Goal: Task Accomplishment & Management: Manage account settings

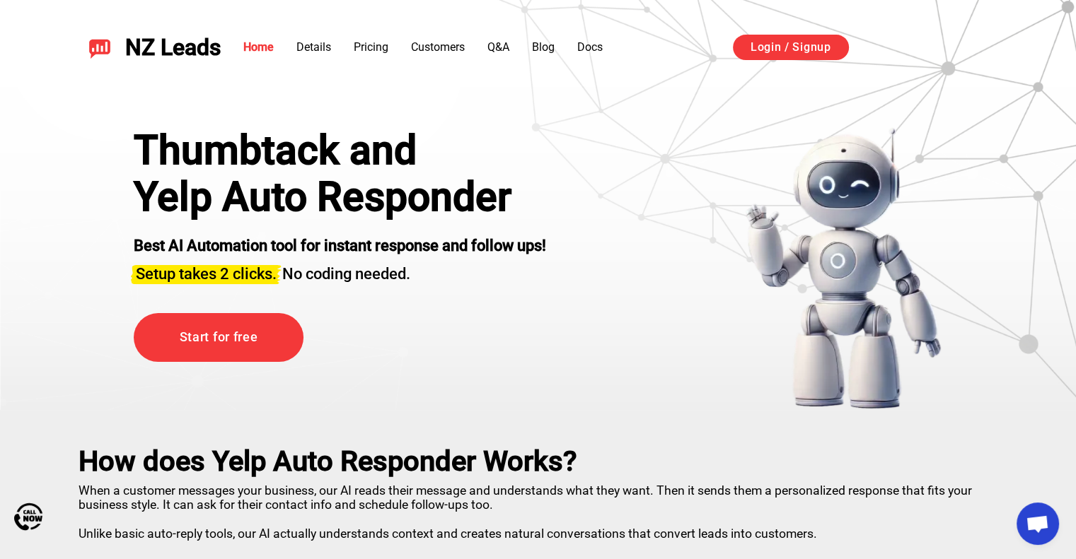
click at [463, 367] on div "Thumbtack and Yelp Auto Responder Best AI Automation tool for instant response …" at bounding box center [340, 268] width 412 height 283
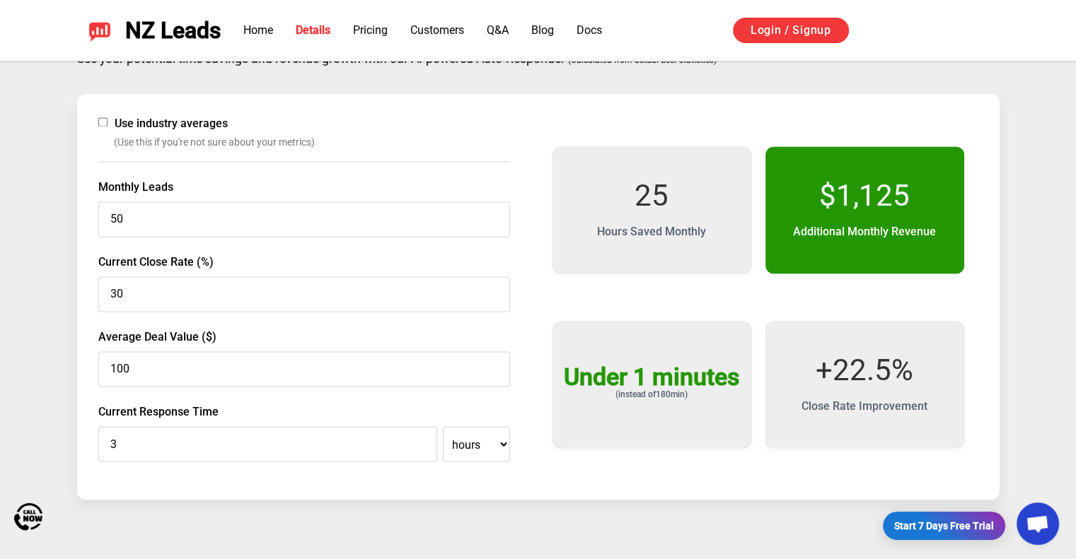
scroll to position [2263, 0]
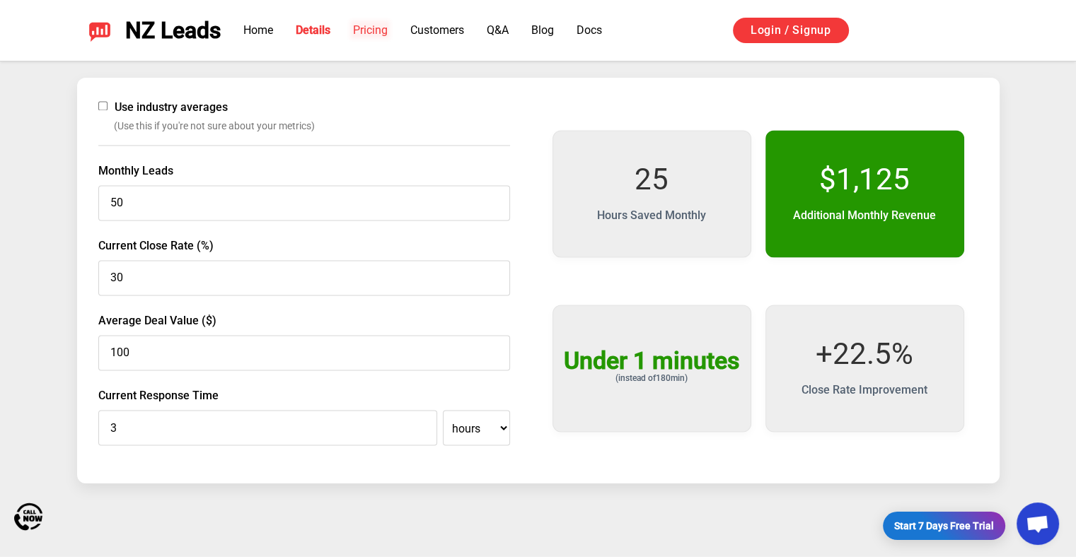
click at [378, 28] on link "Pricing" at bounding box center [370, 29] width 35 height 13
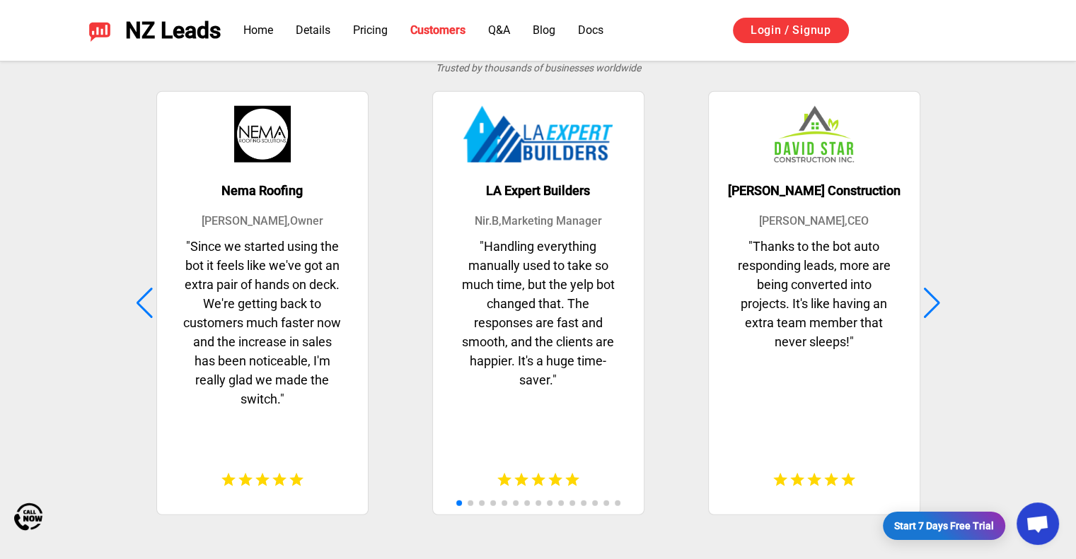
scroll to position [3254, 0]
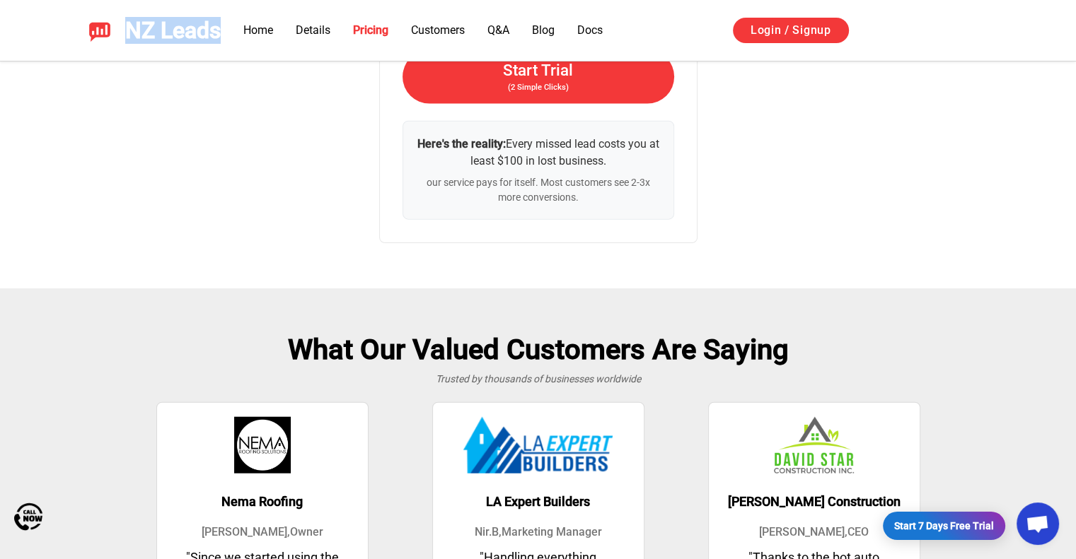
drag, startPoint x: 127, startPoint y: 25, endPoint x: 224, endPoint y: 31, distance: 97.1
click at [224, 31] on div "NZ Leads Home Details Pricing Customers Q&A Blog Docs Login / Signup Sign in wi…" at bounding box center [538, 30] width 922 height 27
copy span "NZ Leads"
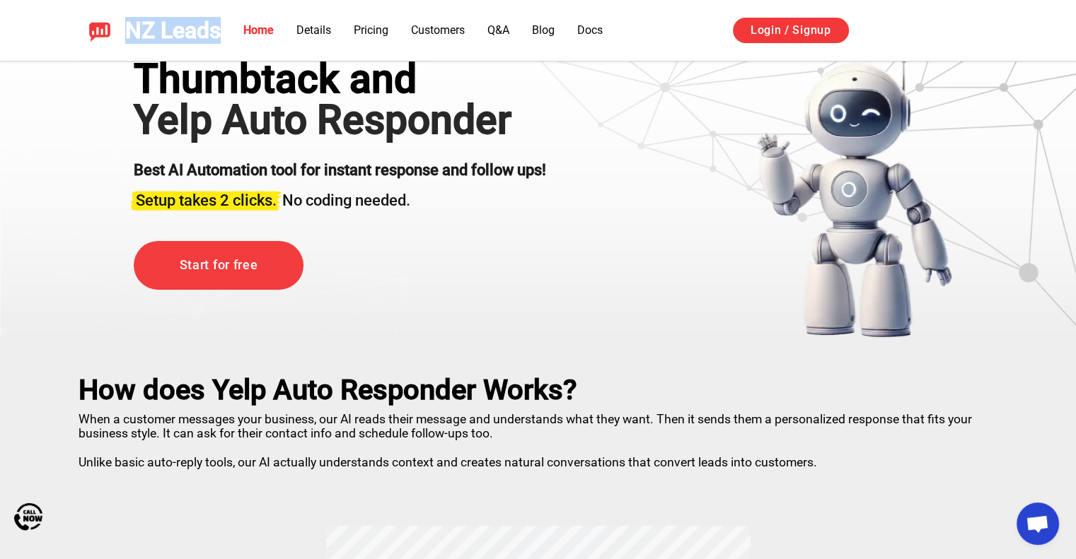
scroll to position [0, 0]
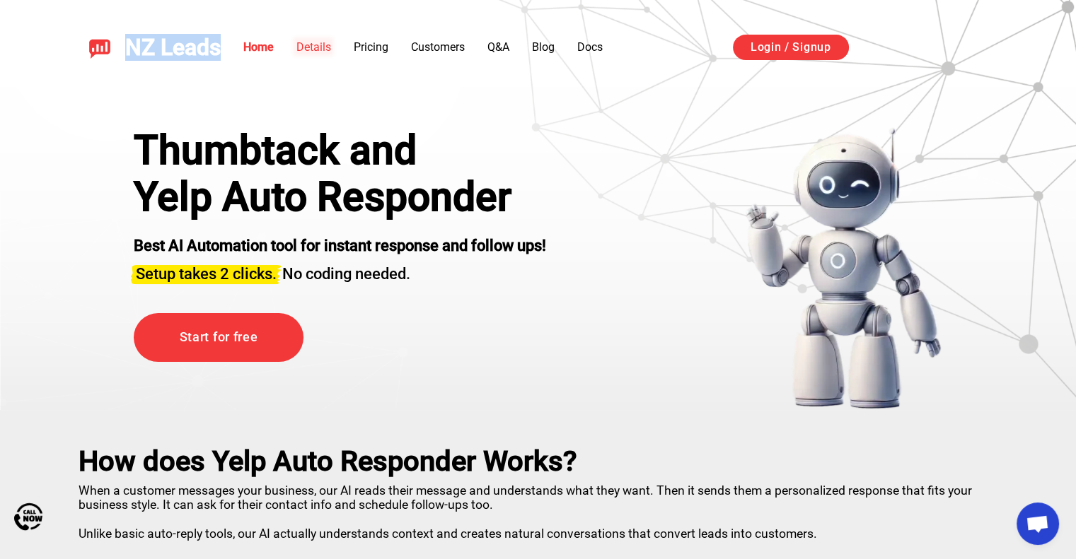
click at [320, 47] on link "Details" at bounding box center [313, 46] width 35 height 13
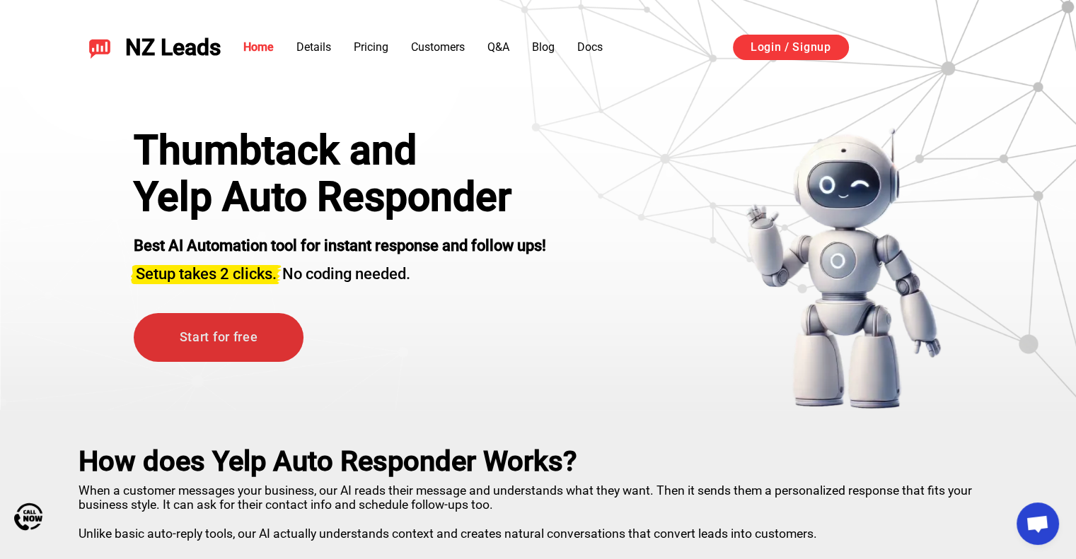
click at [228, 339] on link "Start for free" at bounding box center [219, 337] width 170 height 49
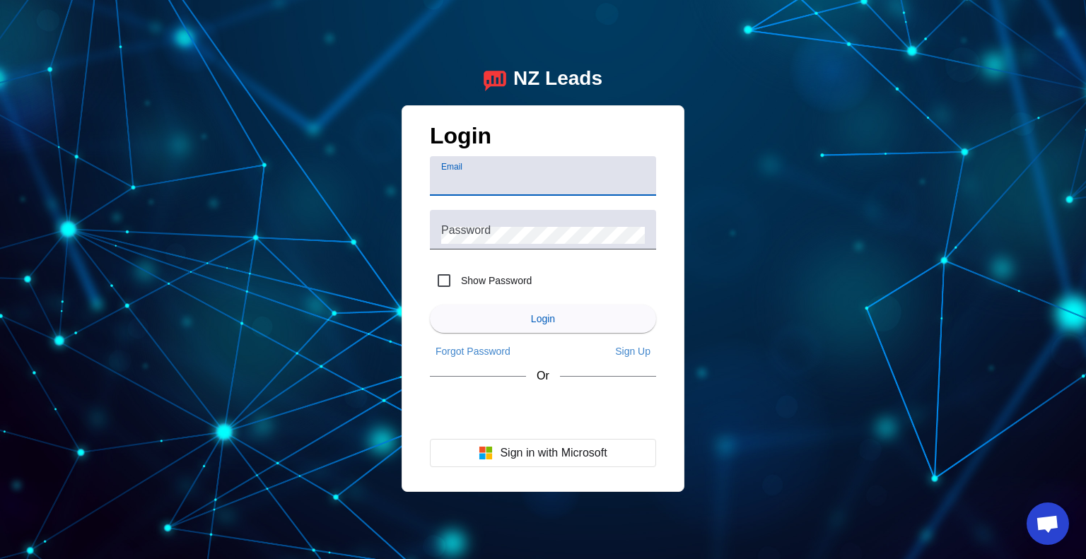
click at [515, 175] on input "Email" at bounding box center [543, 181] width 204 height 17
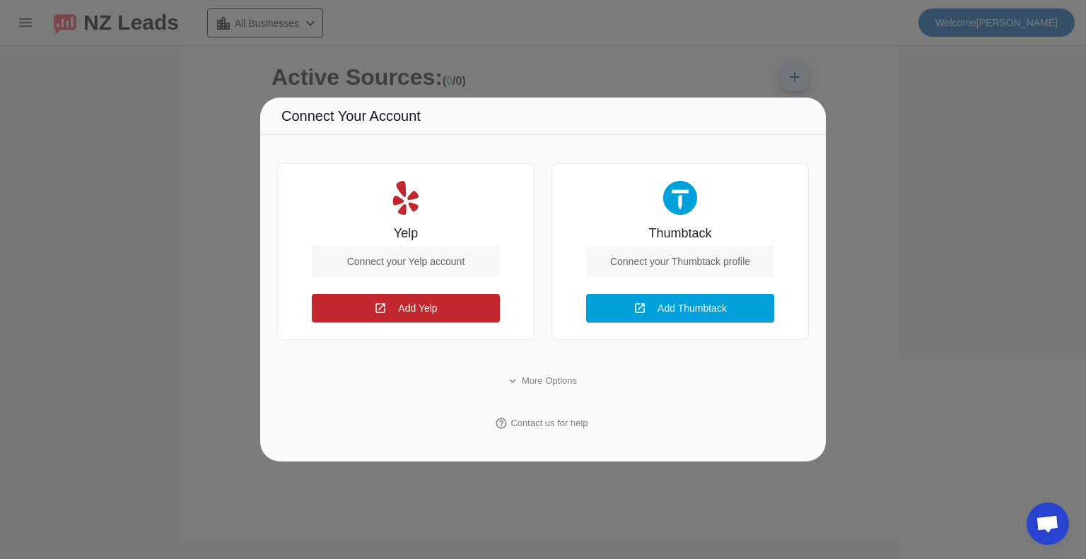
click at [378, 262] on div "Connect your Yelp account" at bounding box center [406, 261] width 188 height 31
drag, startPoint x: 391, startPoint y: 254, endPoint x: 412, endPoint y: 265, distance: 23.4
click at [391, 254] on div "Connect your Yelp account" at bounding box center [406, 261] width 188 height 31
click at [408, 313] on span "Add Yelp" at bounding box center [417, 308] width 39 height 11
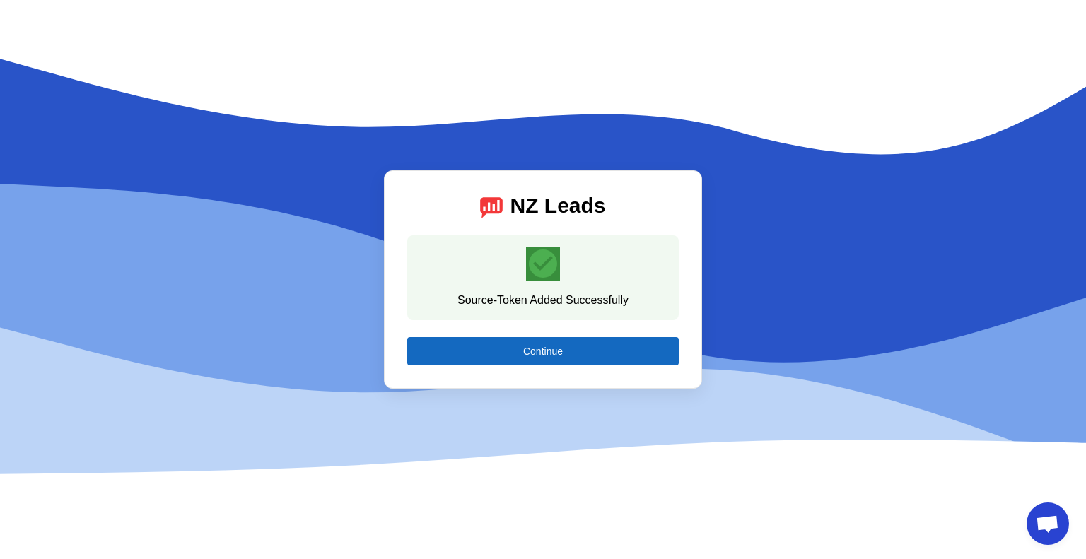
click at [506, 352] on span at bounding box center [543, 352] width 272 height 34
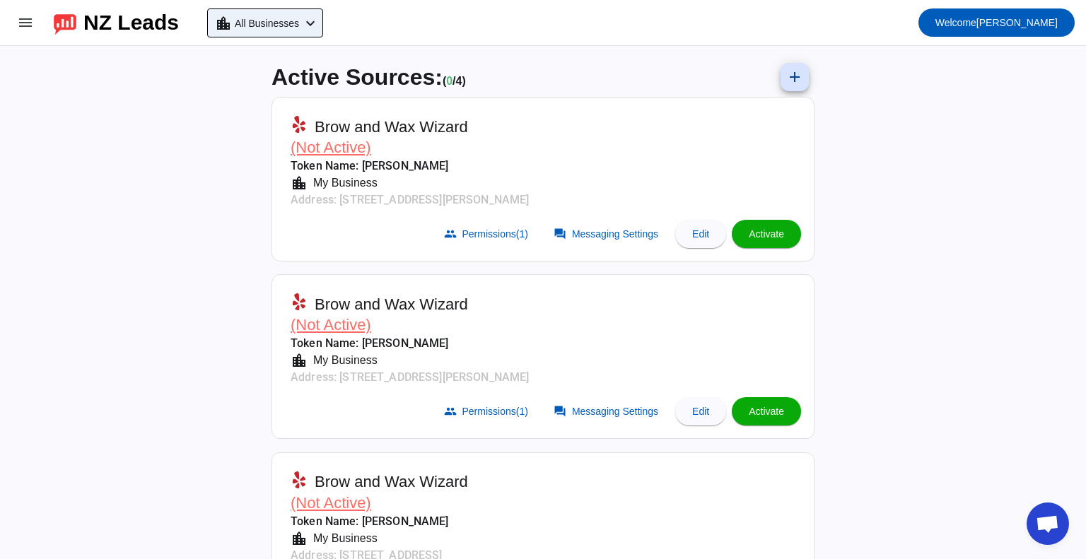
click at [314, 16] on div "location_city All Businesses chevron_left" at bounding box center [267, 23] width 104 height 20
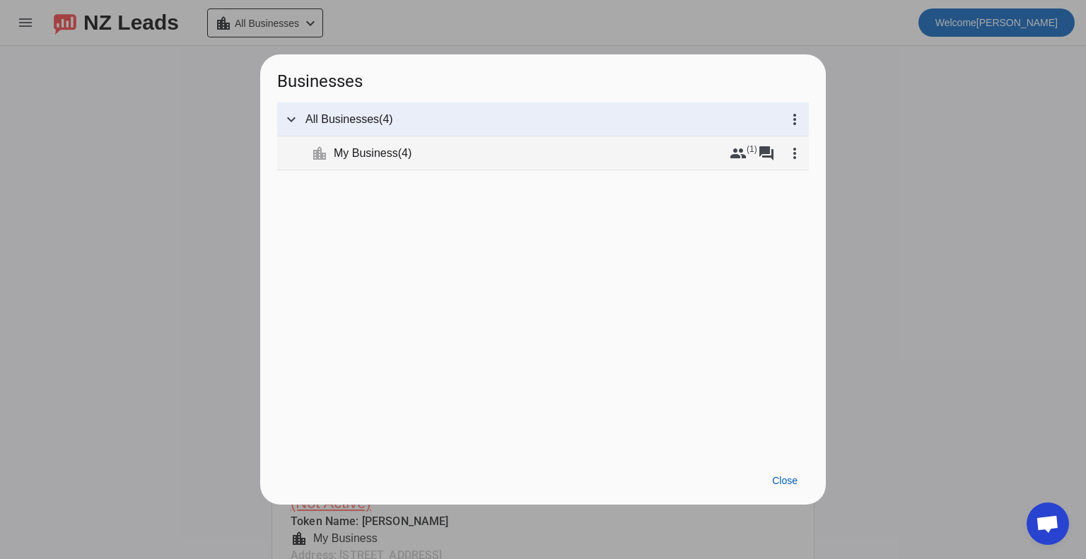
click at [361, 155] on span "My Business" at bounding box center [366, 153] width 64 height 14
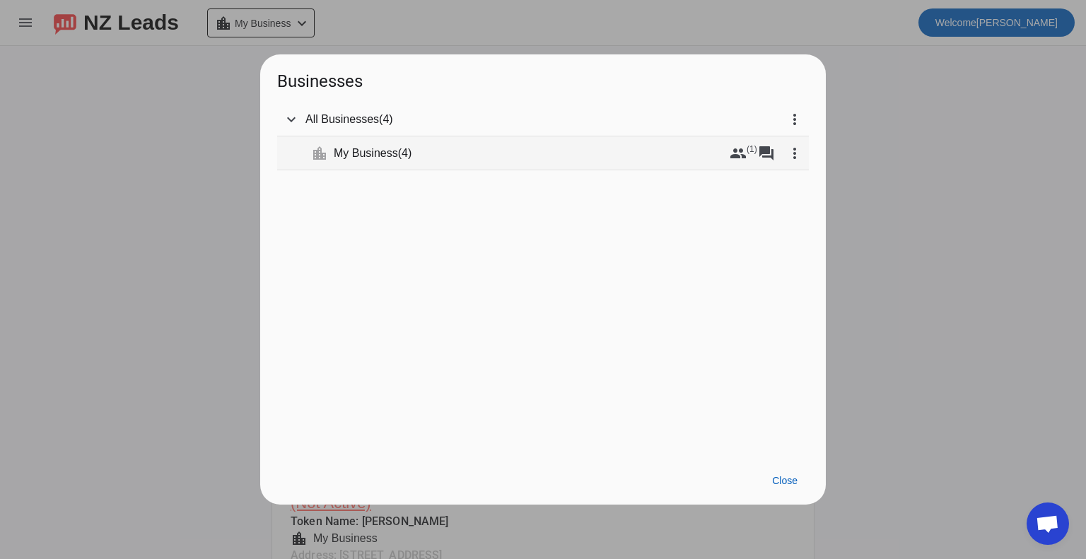
click at [402, 157] on span "(" at bounding box center [400, 153] width 4 height 14
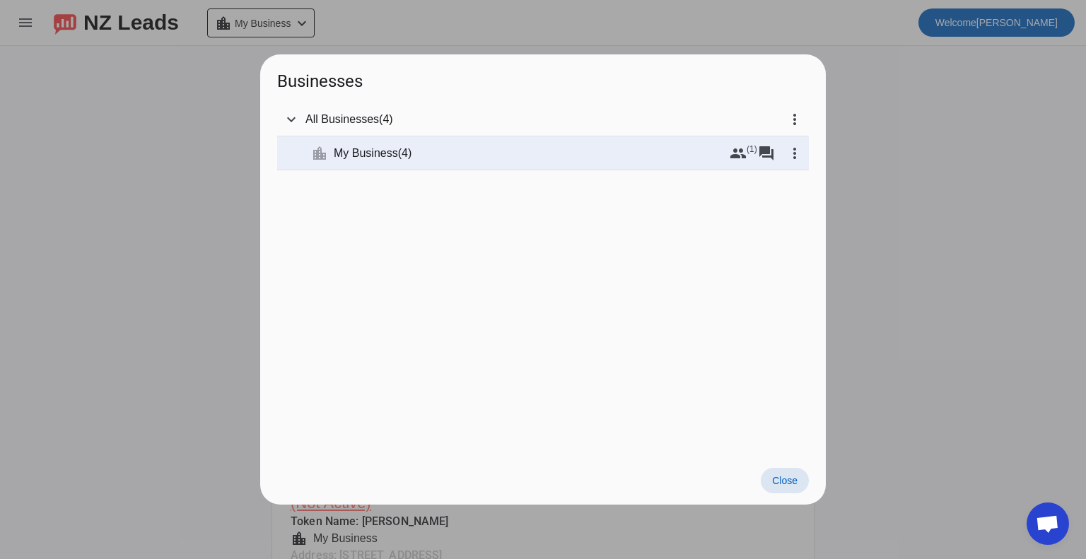
drag, startPoint x: 790, startPoint y: 484, endPoint x: 818, endPoint y: 489, distance: 27.9
click at [790, 486] on span "Close" at bounding box center [784, 480] width 25 height 11
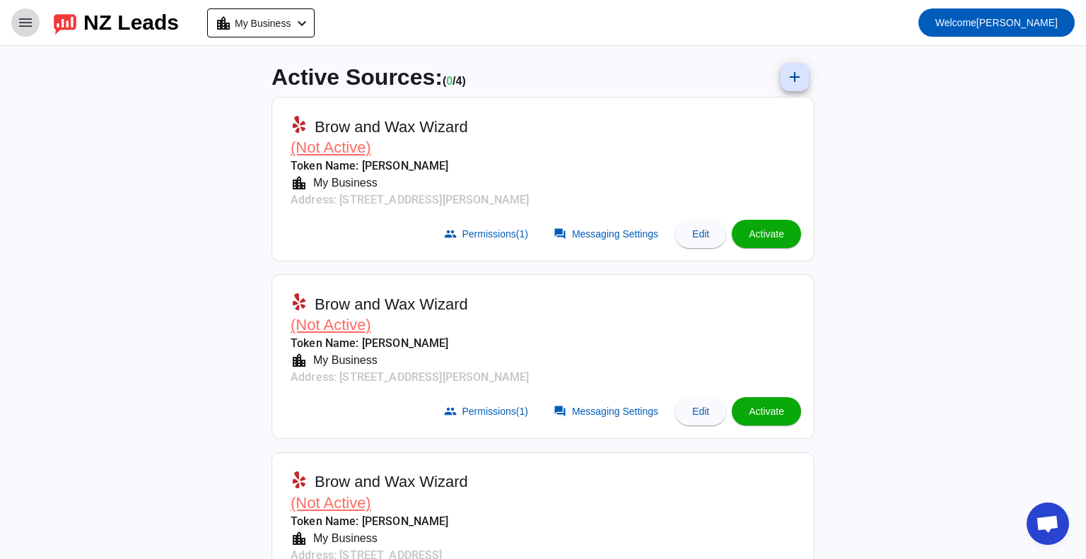
click at [25, 20] on mat-icon "menu" at bounding box center [25, 22] width 17 height 17
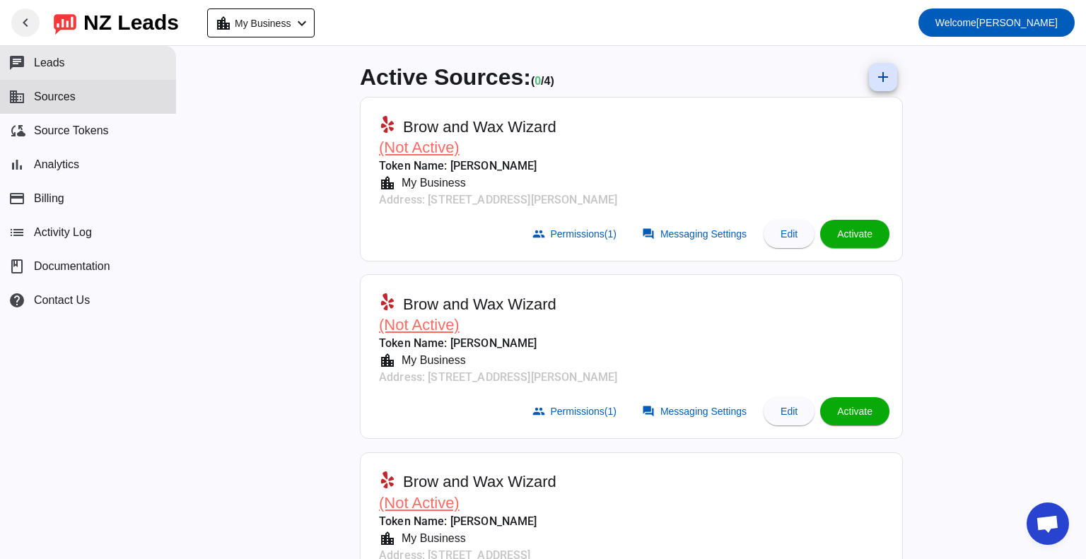
click at [64, 69] on button "chat Leads" at bounding box center [88, 63] width 176 height 34
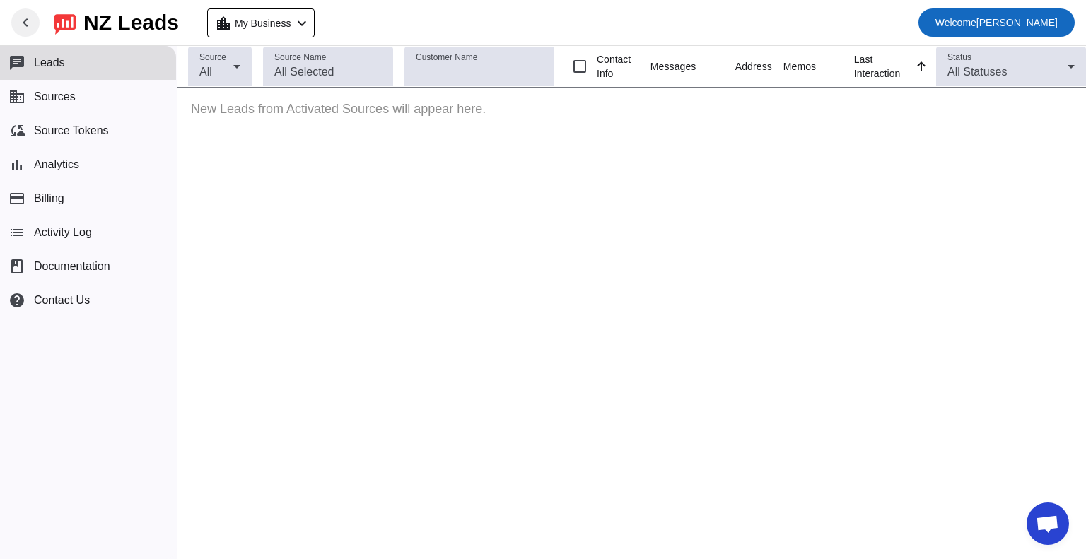
click at [976, 17] on span "Welcome" at bounding box center [956, 22] width 41 height 11
click at [306, 26] on div at bounding box center [543, 279] width 1086 height 559
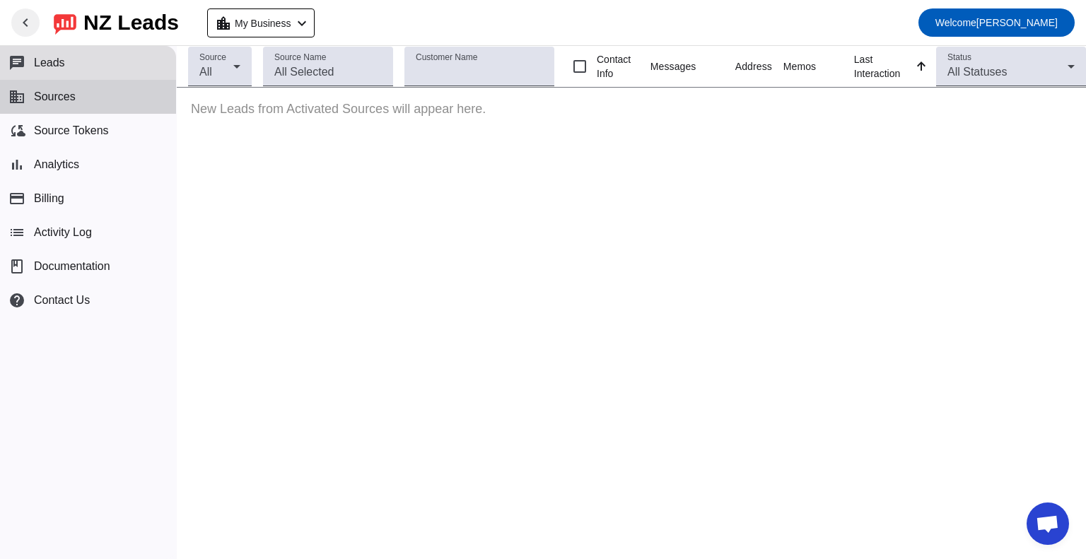
click at [68, 104] on button "business Sources" at bounding box center [88, 97] width 176 height 34
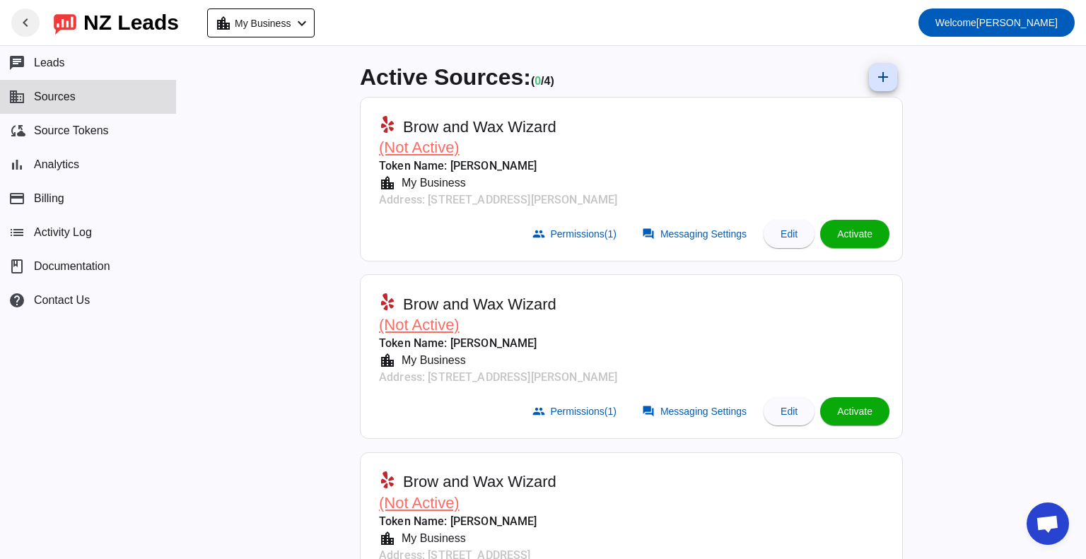
click at [132, 18] on div "NZ Leads" at bounding box center [130, 23] width 95 height 20
click at [24, 11] on span at bounding box center [25, 23] width 34 height 34
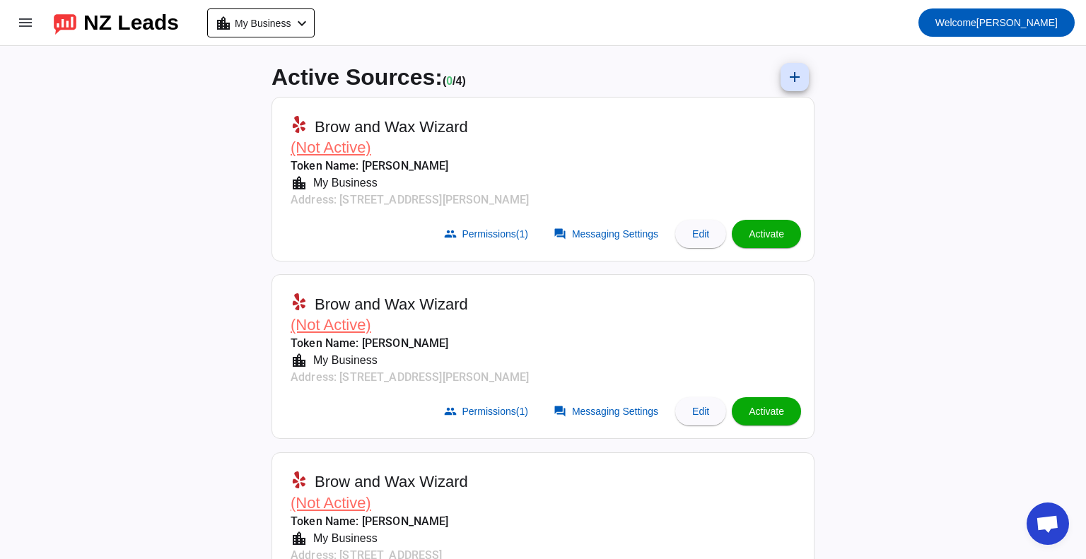
click at [122, 19] on div "NZ Leads" at bounding box center [130, 23] width 95 height 20
click at [25, 23] on mat-icon "menu" at bounding box center [25, 22] width 17 height 17
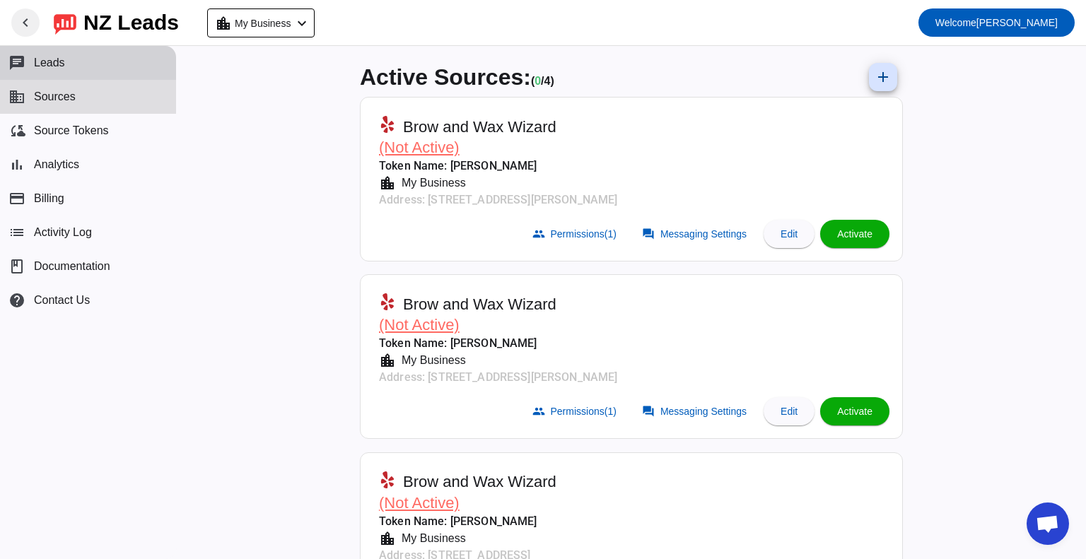
click at [49, 59] on span "Leads" at bounding box center [49, 63] width 31 height 13
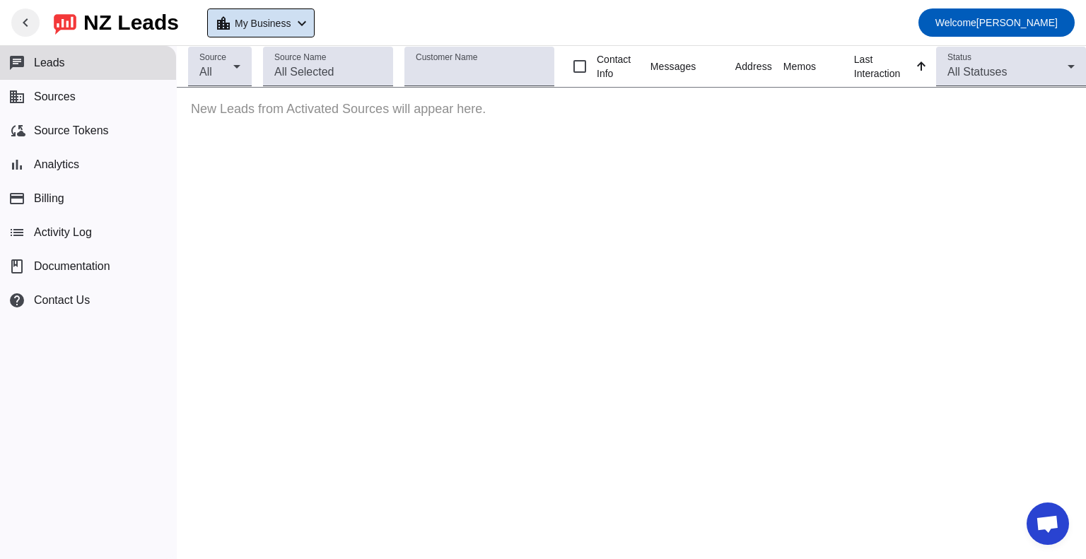
click at [310, 28] on mat-icon "chevron_left" at bounding box center [302, 23] width 17 height 17
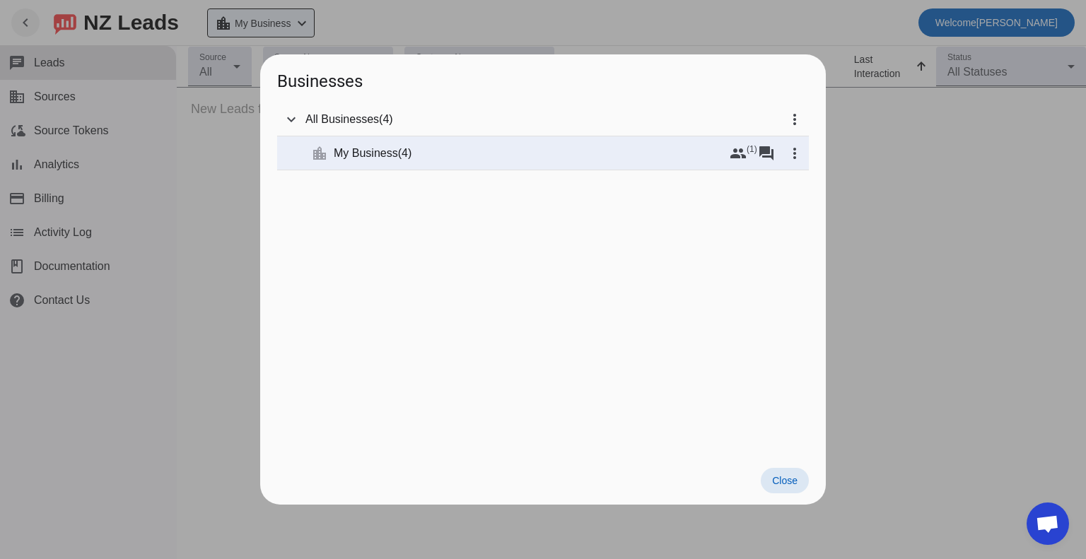
click at [317, 28] on div at bounding box center [543, 279] width 1086 height 559
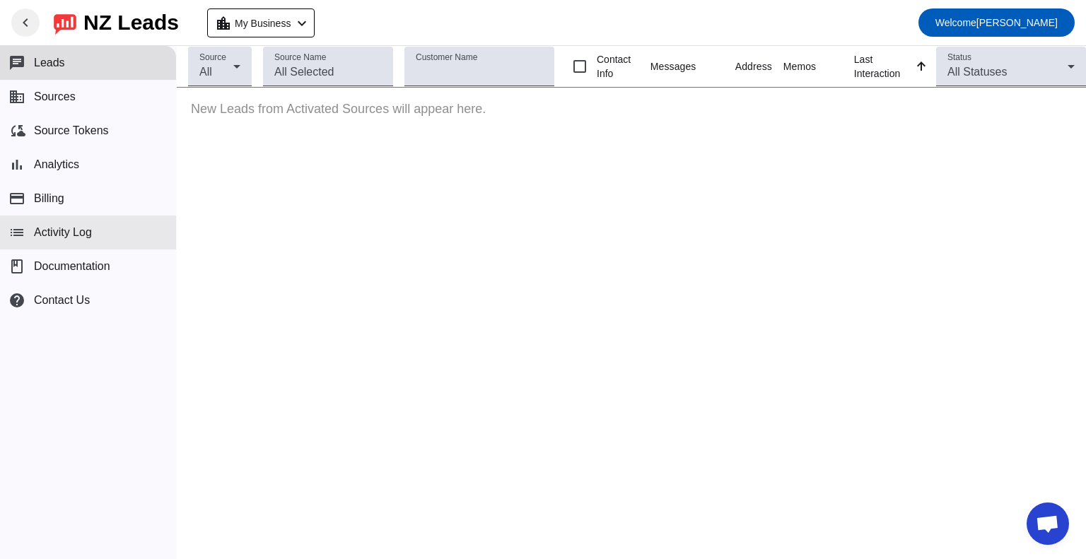
click at [64, 240] on button "list Activity Log" at bounding box center [88, 233] width 176 height 34
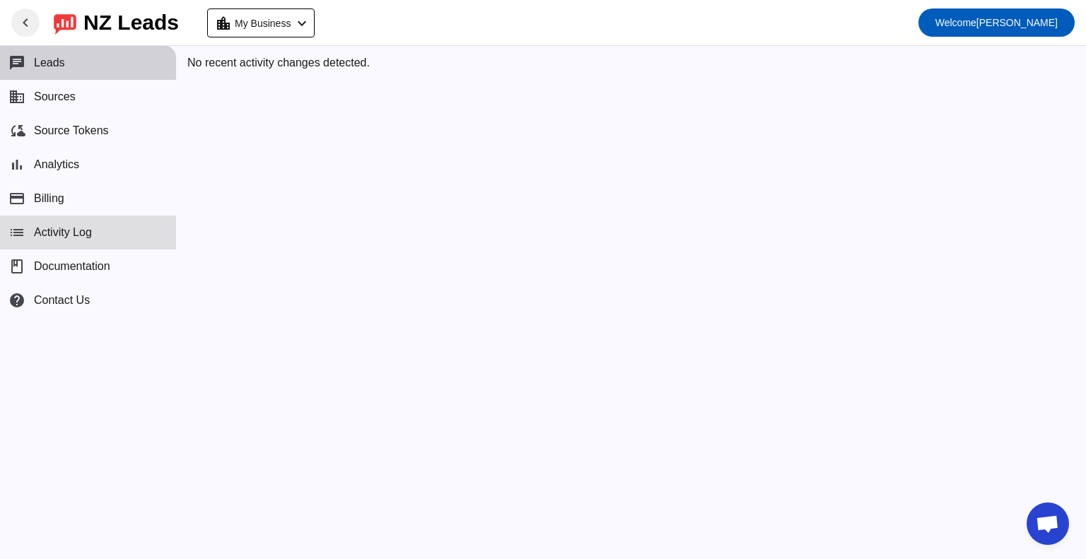
click at [48, 67] on span "Leads" at bounding box center [49, 63] width 31 height 13
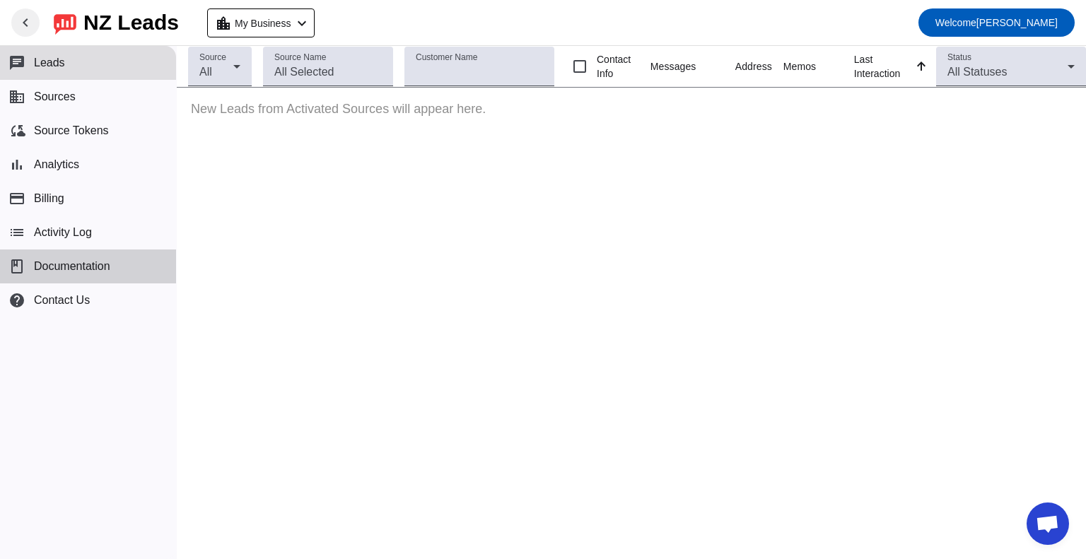
click at [57, 266] on span "Documentation" at bounding box center [72, 266] width 76 height 13
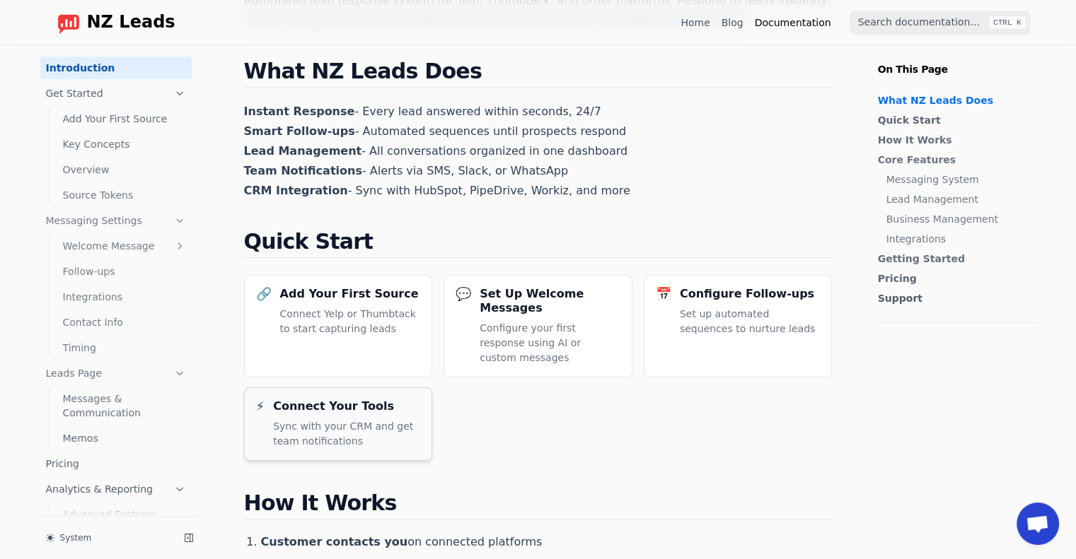
scroll to position [141, 0]
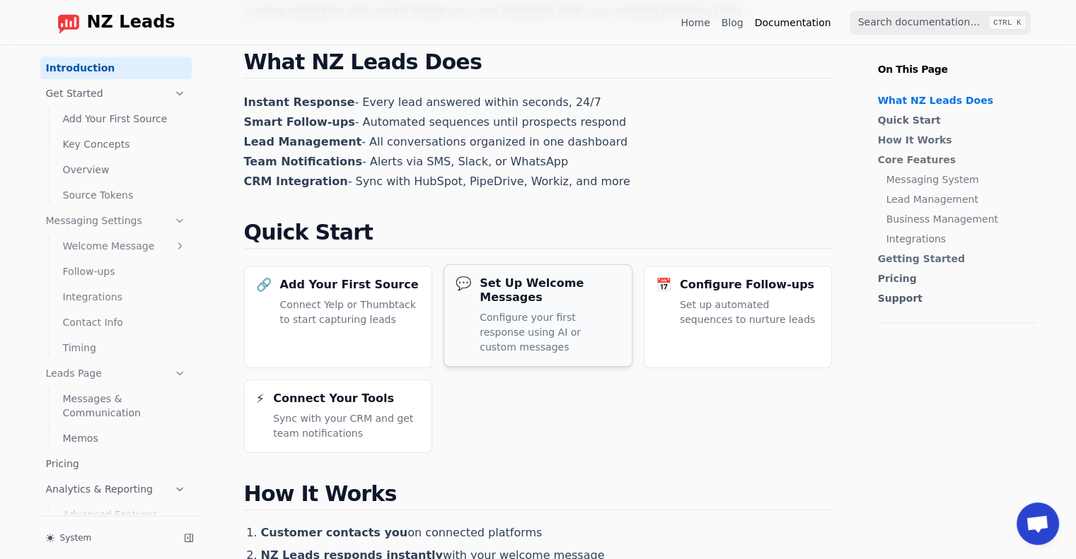
click at [557, 310] on p "Configure your first response using AI or custom messages" at bounding box center [550, 332] width 141 height 45
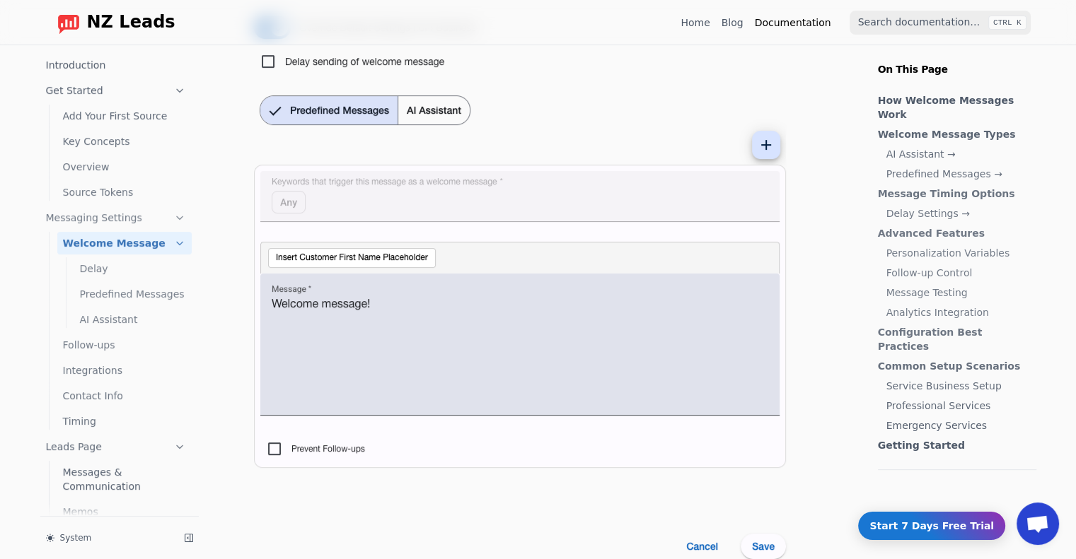
scroll to position [354, 0]
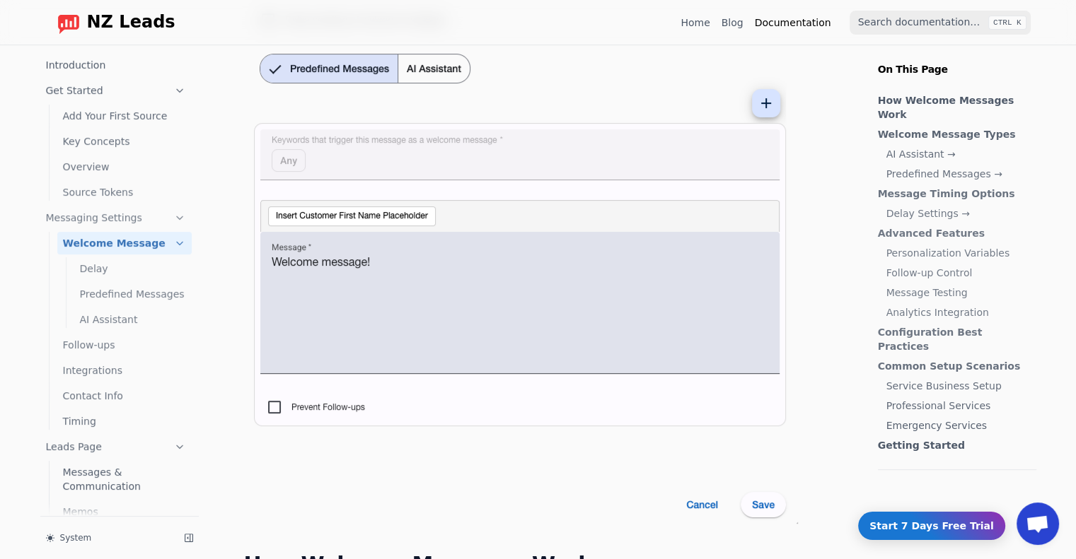
click at [396, 313] on img at bounding box center [521, 216] width 554 height 615
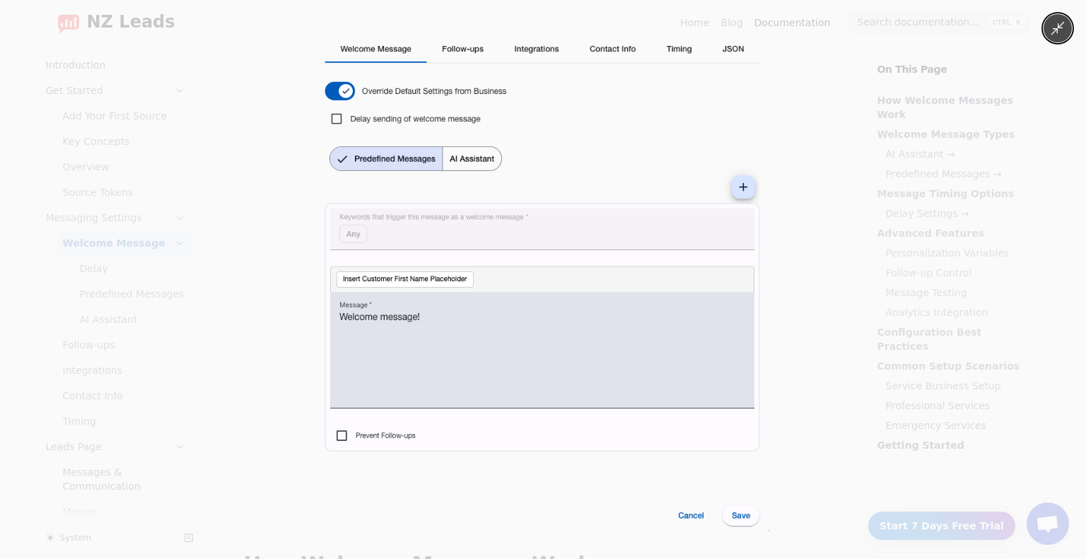
click at [730, 501] on img at bounding box center [543, 279] width 453 height 503
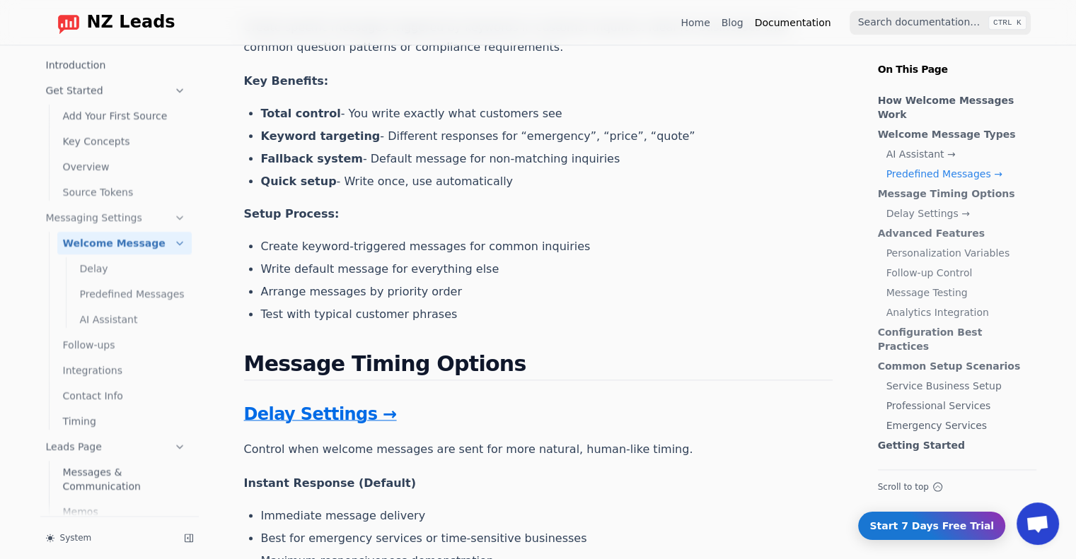
scroll to position [1839, 0]
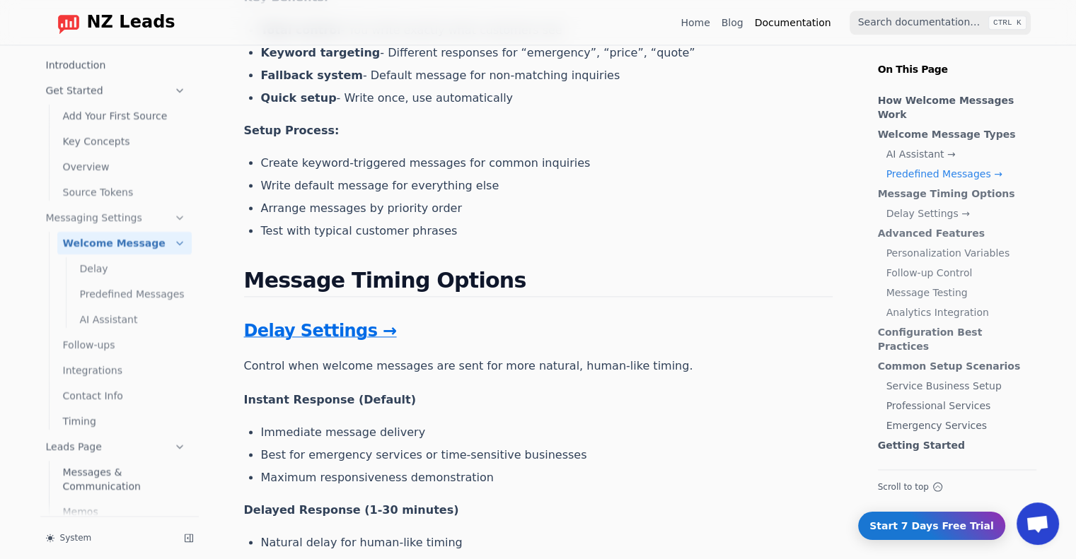
click at [123, 111] on link "Add Your First Source" at bounding box center [124, 116] width 134 height 23
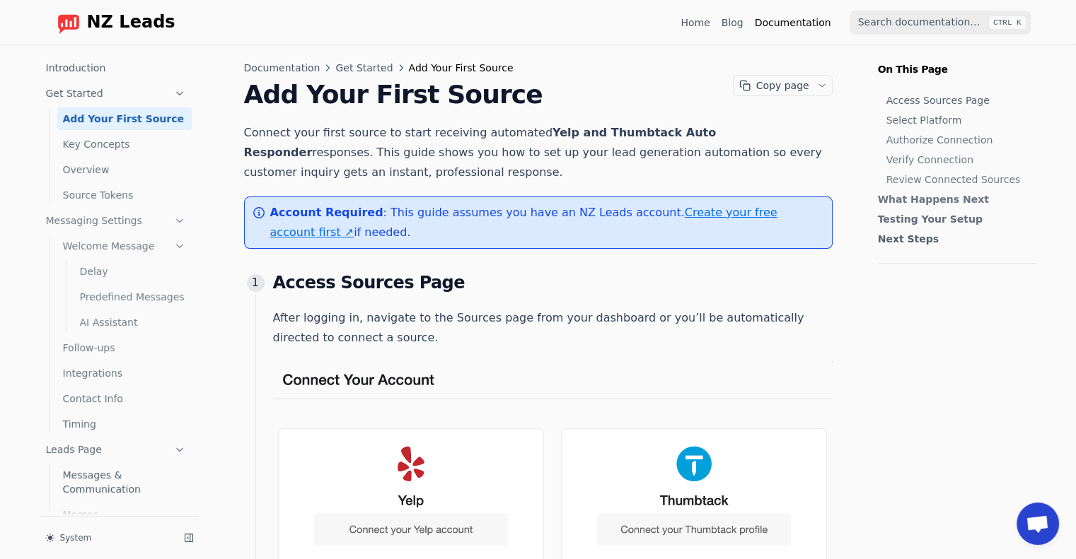
scroll to position [3, 0]
click at [134, 35] on nav "NZ Leads Home Blog Documentation CTRL K" at bounding box center [538, 22] width 1018 height 45
click at [139, 25] on span "NZ Leads" at bounding box center [131, 23] width 88 height 20
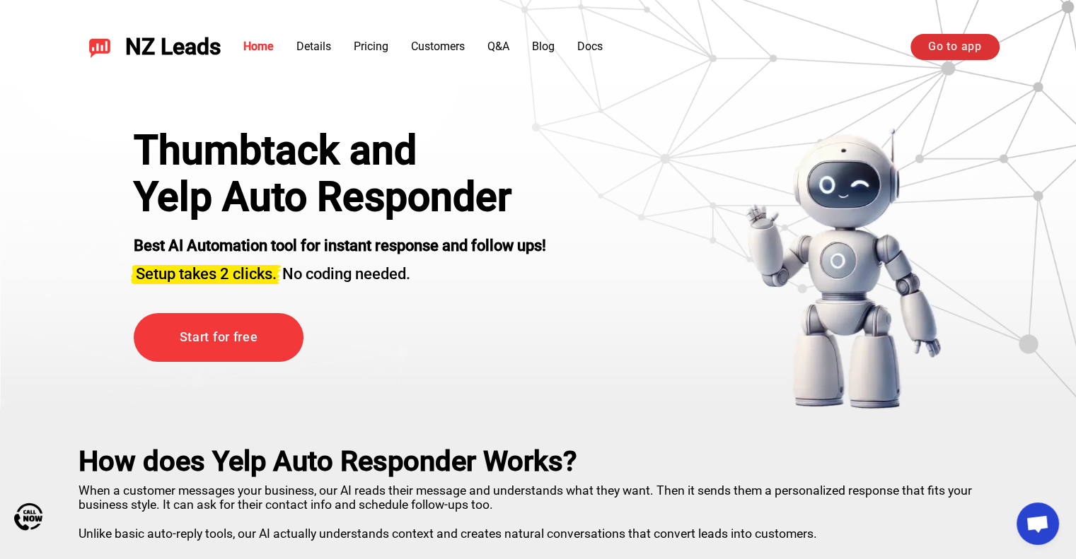
click at [953, 47] on link "Go to app" at bounding box center [954, 46] width 88 height 25
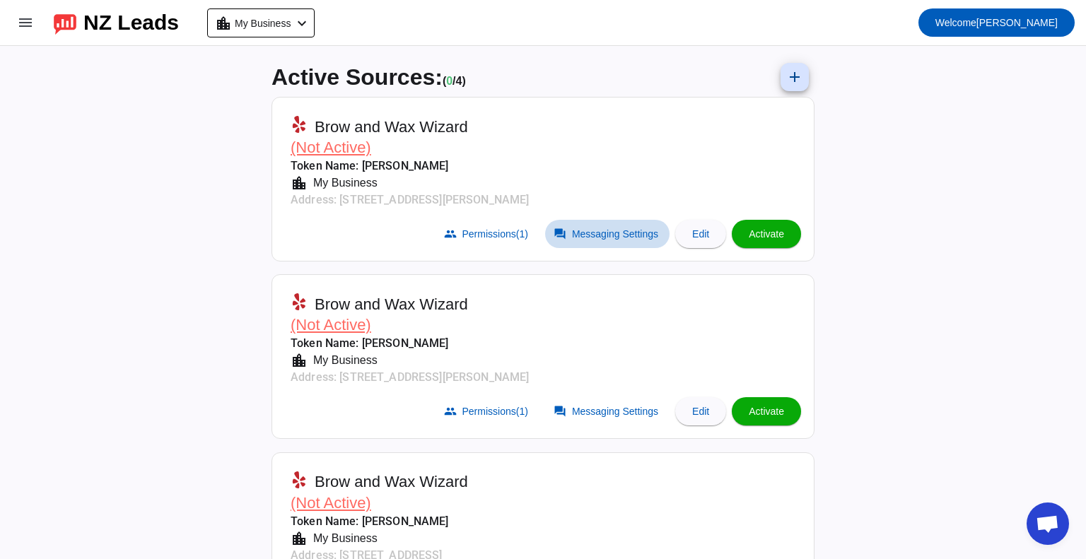
click at [588, 237] on span "Messaging Settings" at bounding box center [615, 233] width 86 height 11
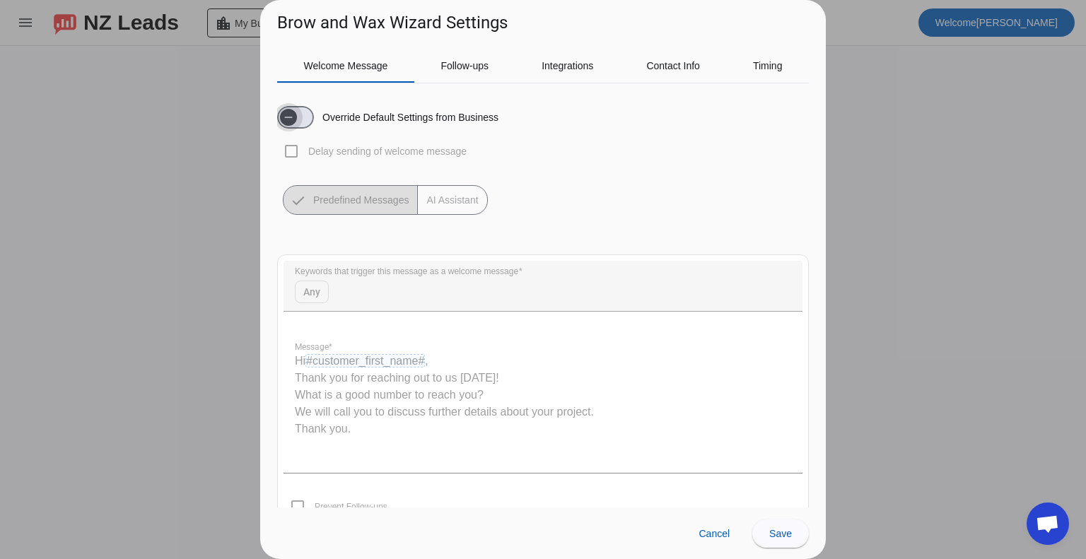
click at [294, 115] on span "button" at bounding box center [288, 117] width 17 height 17
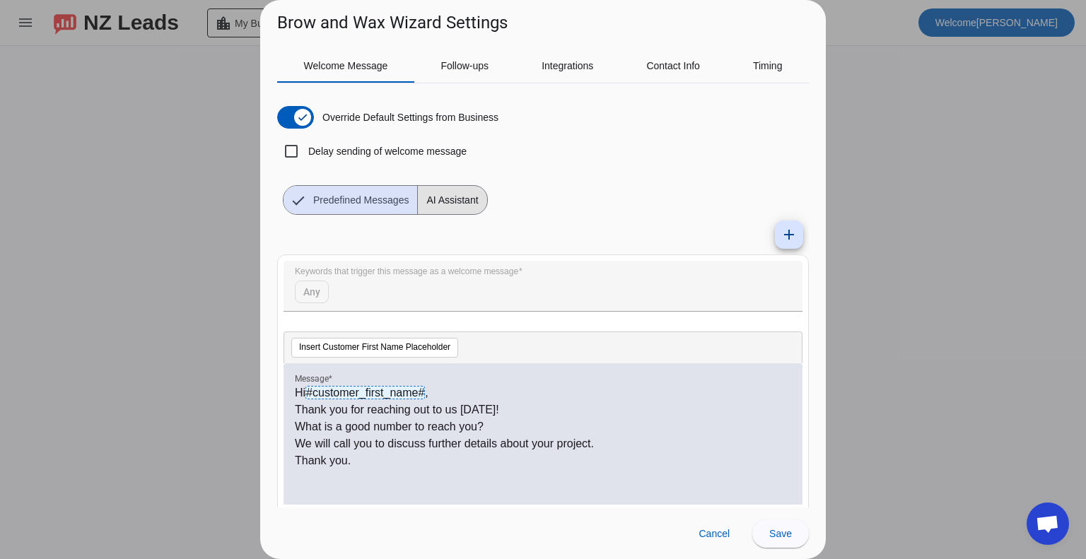
click at [445, 197] on span "AI Assistant" at bounding box center [452, 200] width 69 height 28
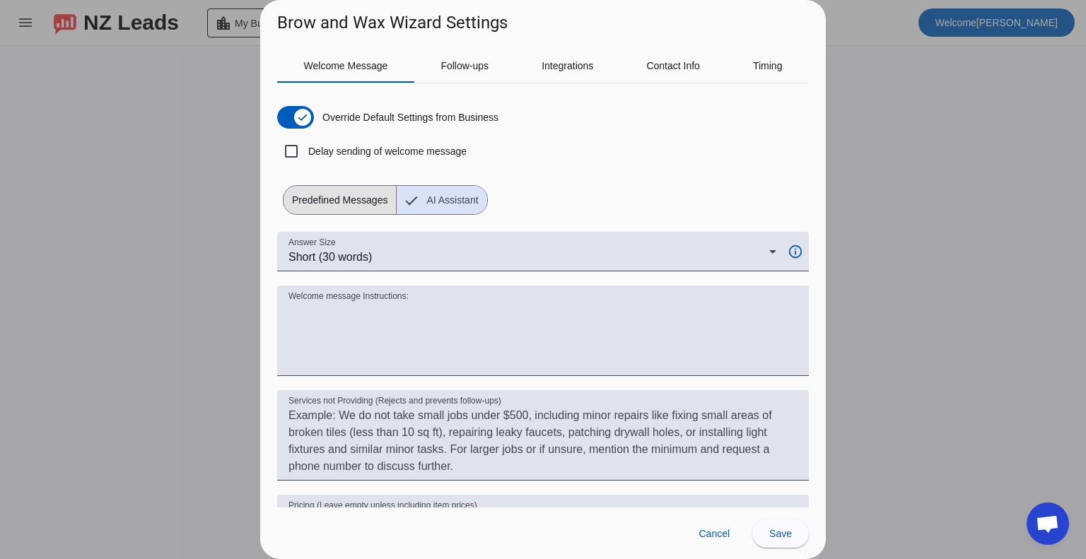
click at [347, 199] on span "Predefined Messages" at bounding box center [340, 200] width 112 height 28
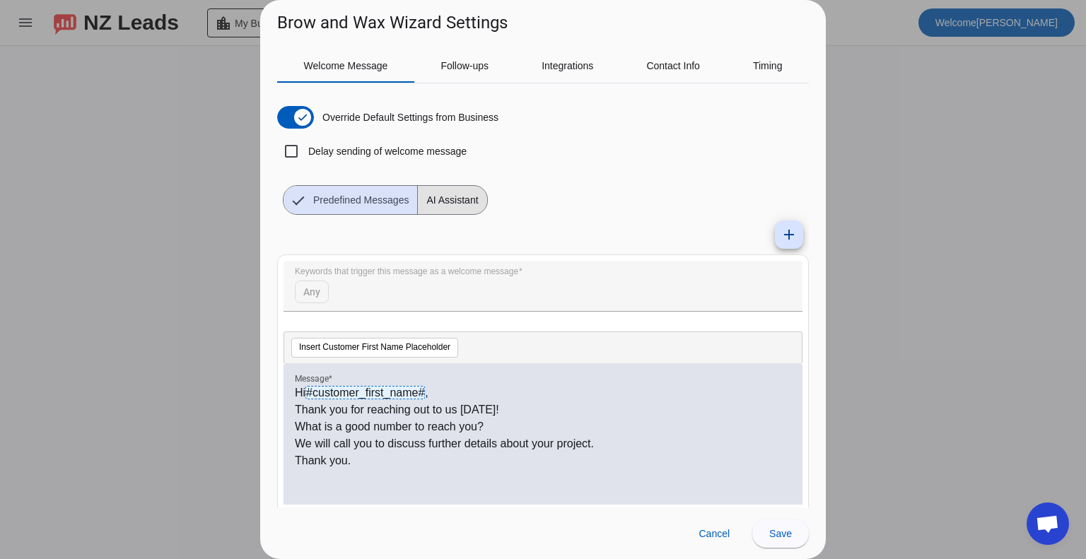
click at [468, 191] on span "AI Assistant" at bounding box center [452, 200] width 69 height 28
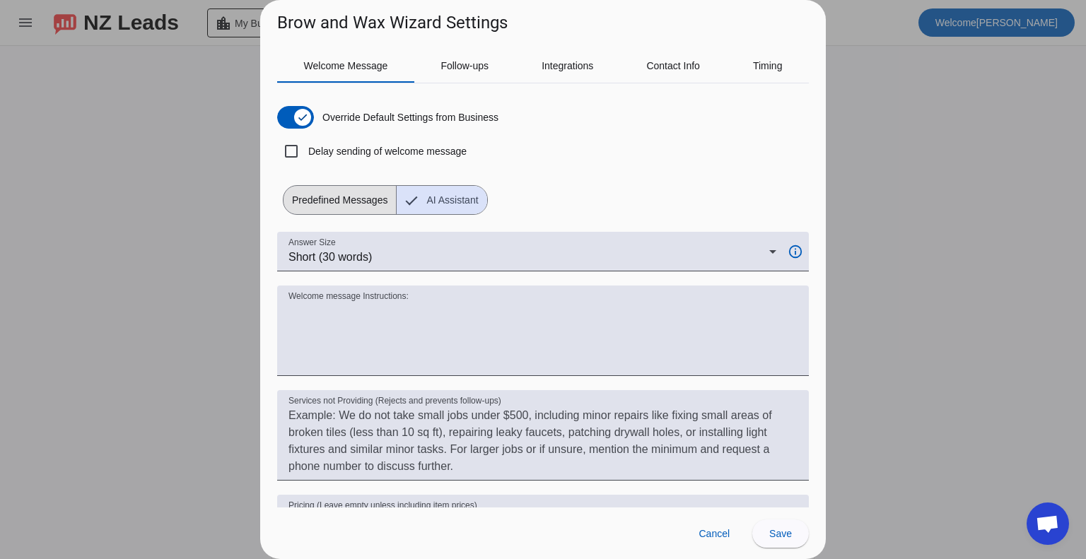
click at [341, 198] on span "Predefined Messages" at bounding box center [340, 200] width 112 height 28
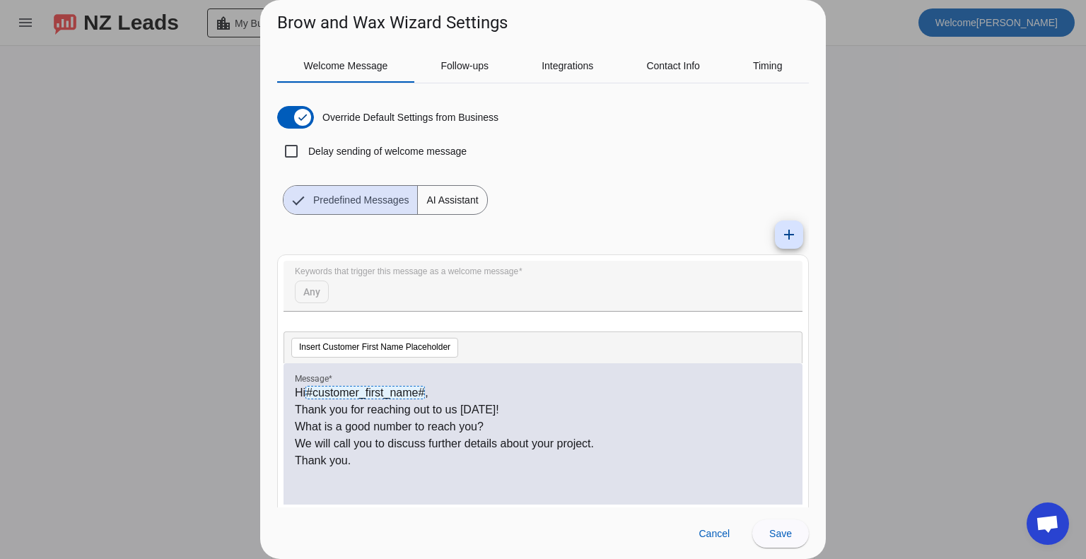
click at [357, 295] on mat-form-field "Keywords that trigger this message as a welcome message Any" at bounding box center [543, 293] width 519 height 65
click at [315, 290] on mat-form-field "Keywords that trigger this message as a welcome message Any" at bounding box center [543, 293] width 519 height 65
click at [335, 318] on div at bounding box center [543, 319] width 519 height 14
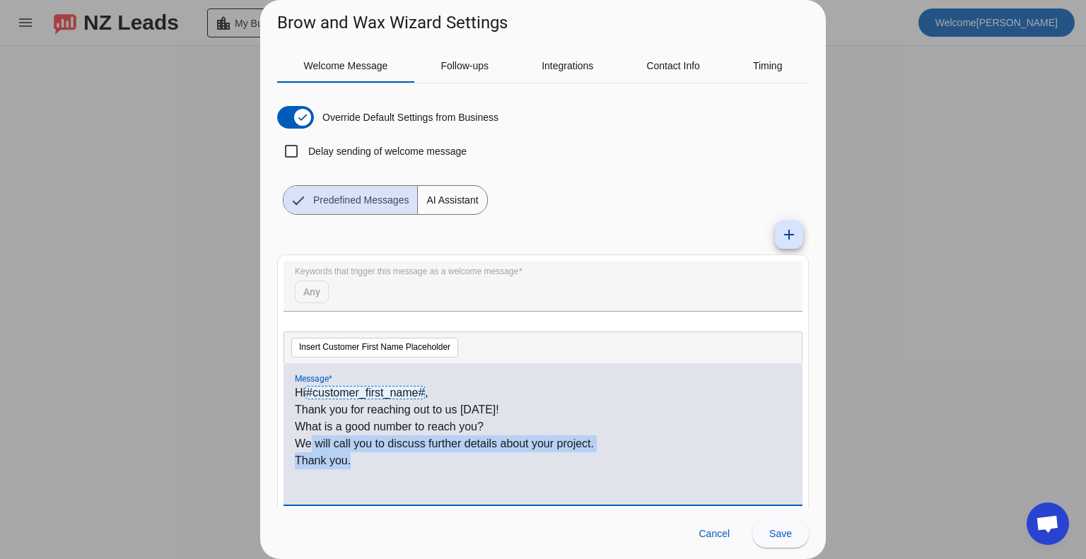
drag, startPoint x: 368, startPoint y: 463, endPoint x: 311, endPoint y: 441, distance: 60.9
click at [311, 441] on div "Hi #customer_first_name# , Thank you for reaching out to us [DATE]! What is a g…" at bounding box center [543, 442] width 497 height 115
click at [624, 209] on div "Override Default Settings from Business Delay sending of welcome message Predef…" at bounding box center [543, 155] width 532 height 120
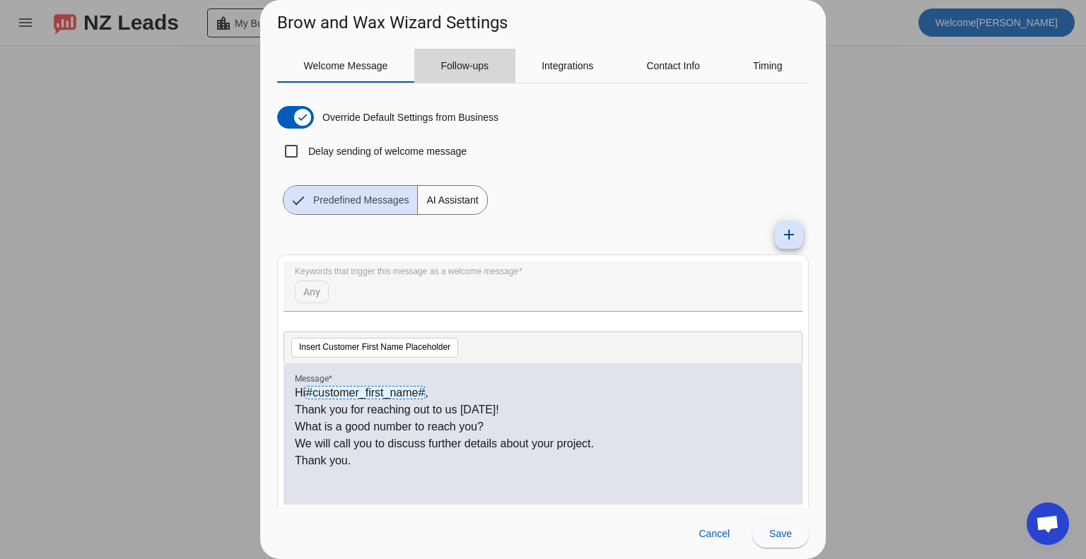
click at [468, 70] on span "Follow-ups" at bounding box center [465, 66] width 48 height 10
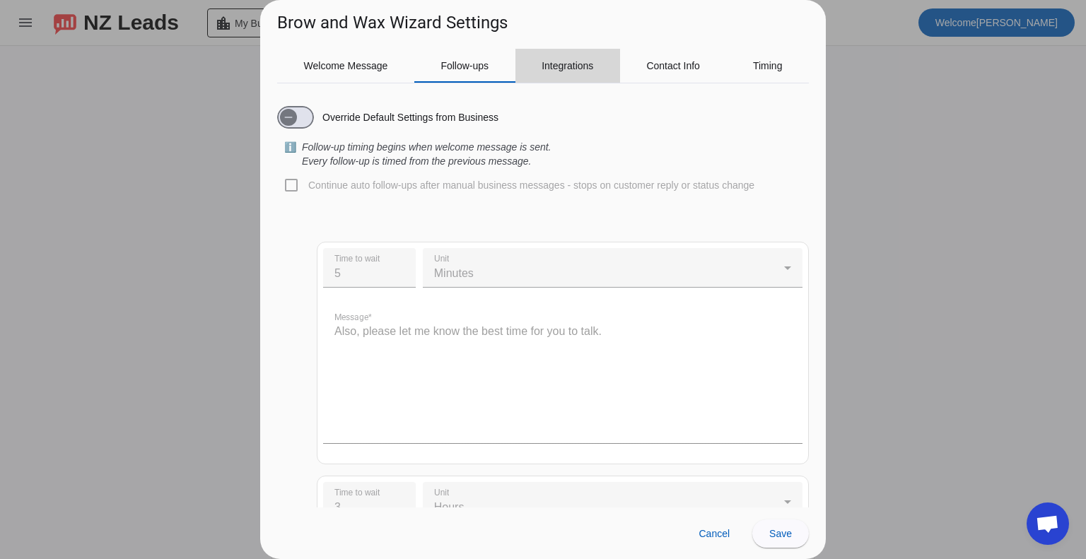
click at [559, 61] on span "Integrations" at bounding box center [568, 66] width 52 height 10
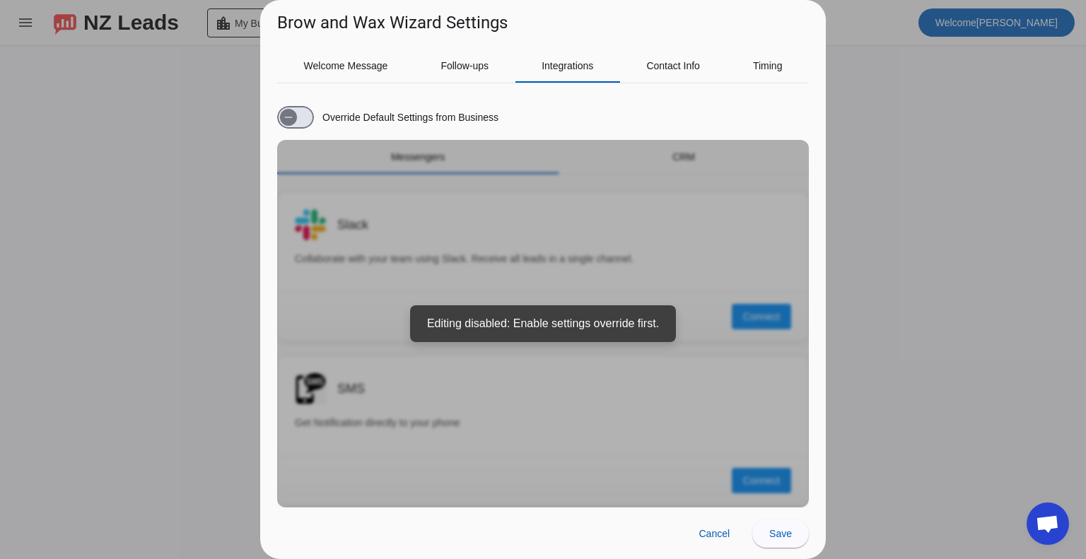
click at [539, 316] on div "Override Default Settings from Business Messengers CRM Slack Collaborate with y…" at bounding box center [543, 301] width 532 height 413
click at [297, 124] on span "button" at bounding box center [288, 117] width 17 height 17
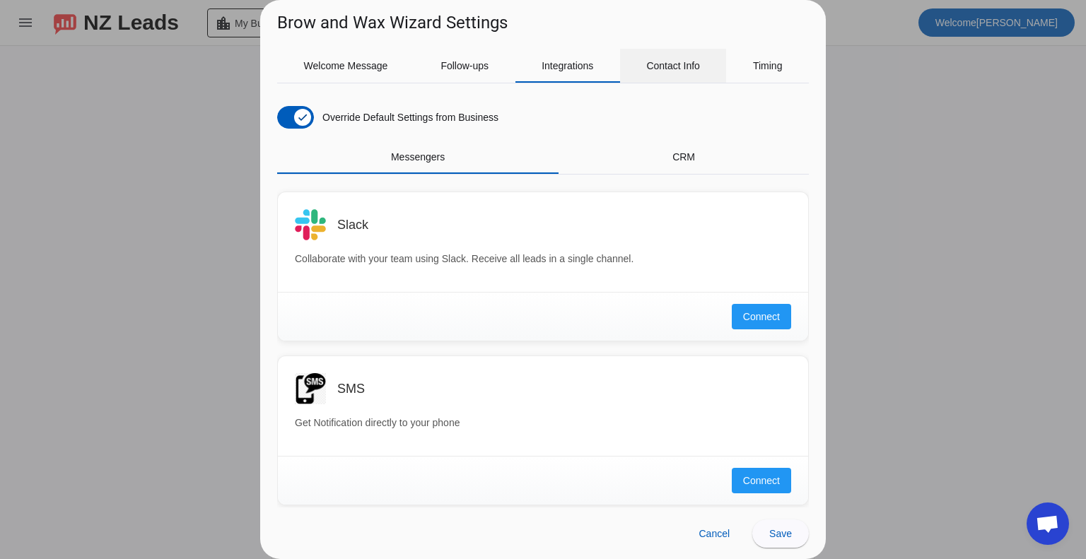
click at [688, 64] on span "Contact Info" at bounding box center [673, 66] width 54 height 10
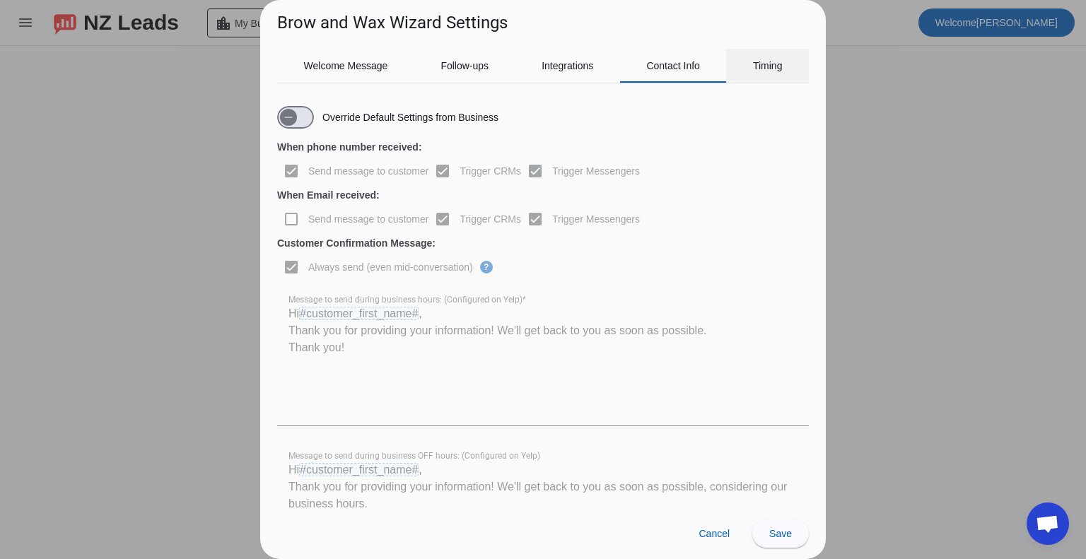
click at [757, 64] on span "Timing" at bounding box center [768, 66] width 30 height 10
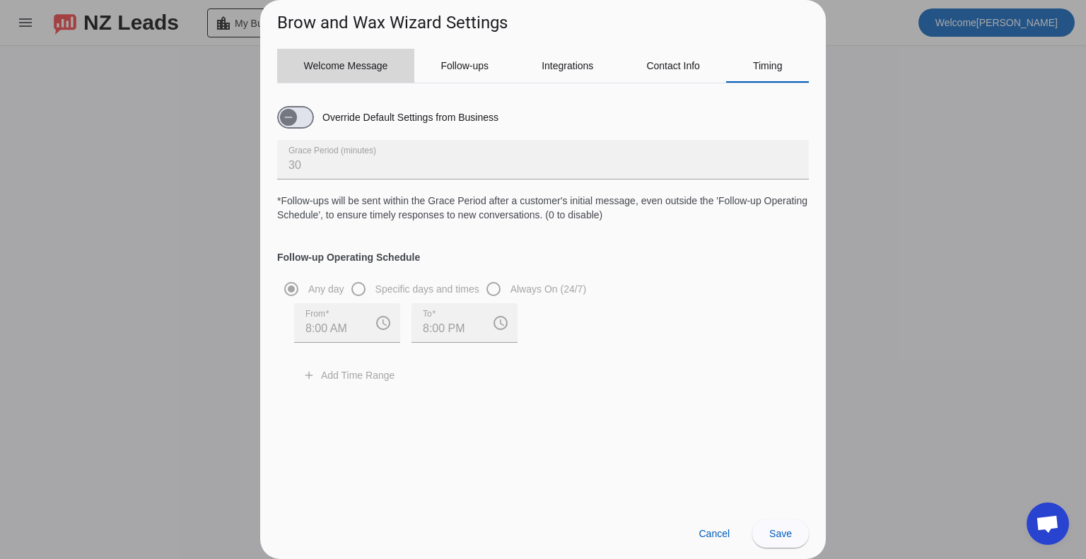
click at [372, 67] on span "Welcome Message" at bounding box center [346, 66] width 84 height 10
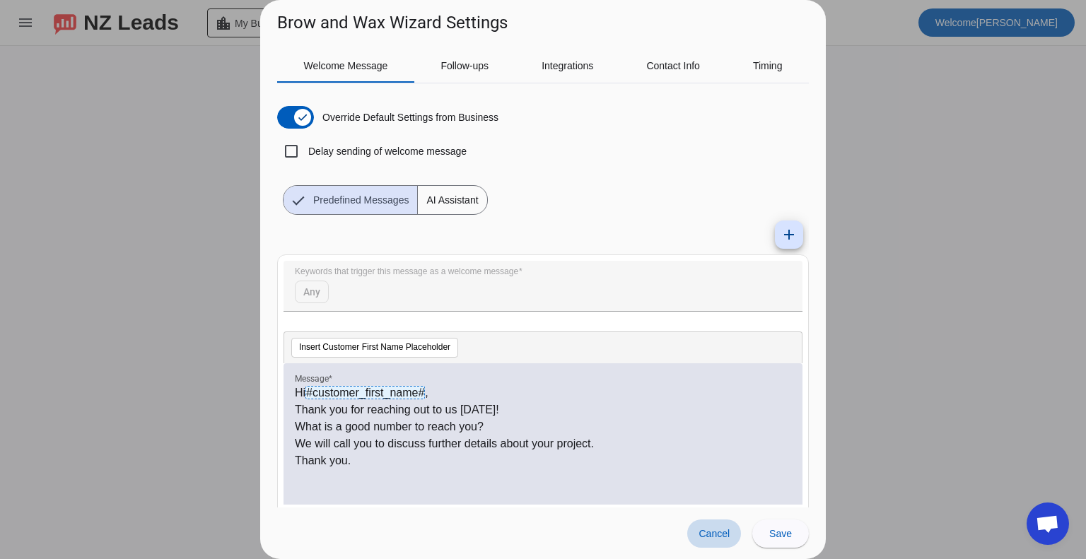
click at [727, 535] on span "Cancel" at bounding box center [714, 533] width 31 height 11
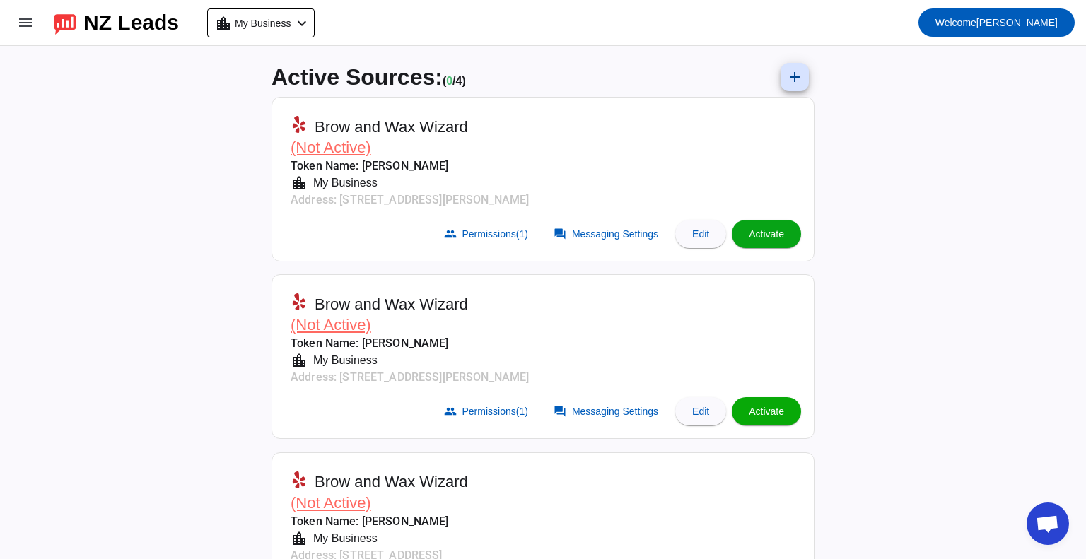
click at [765, 234] on span "Activate" at bounding box center [766, 233] width 35 height 11
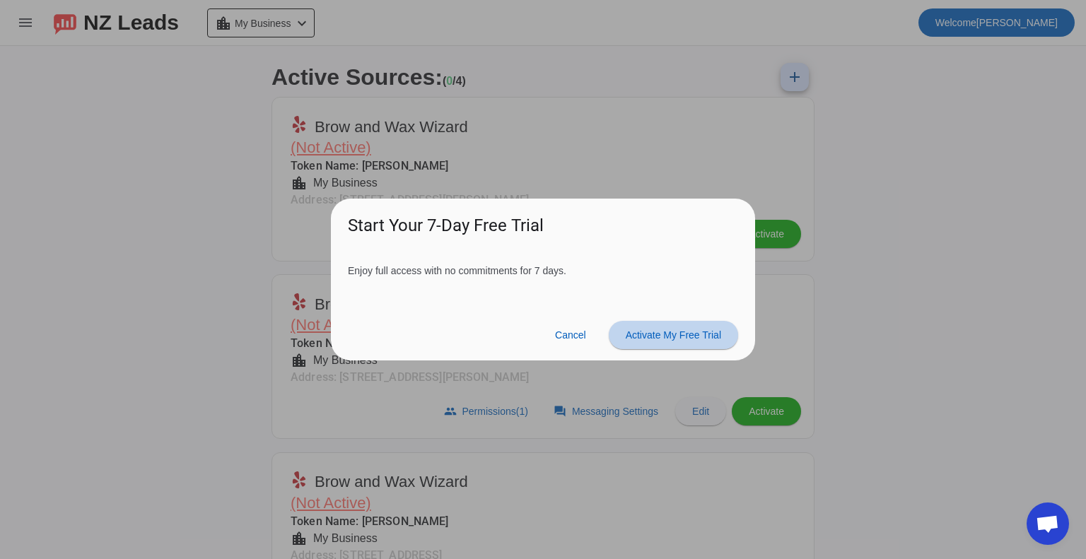
click at [664, 332] on span "Activate My Free Trial" at bounding box center [673, 335] width 95 height 11
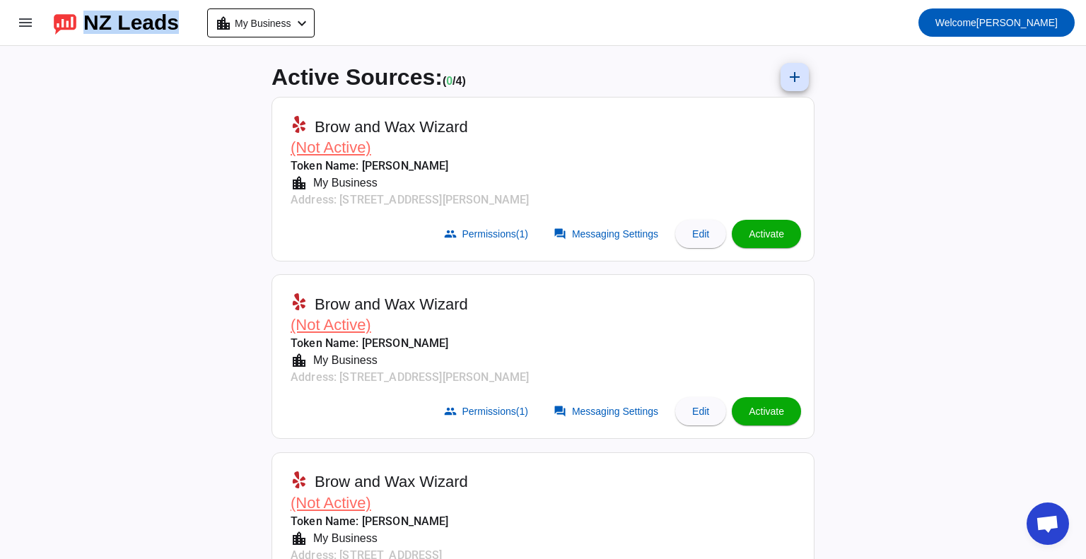
drag, startPoint x: 200, startPoint y: 28, endPoint x: 85, endPoint y: 28, distance: 115.3
click at [85, 28] on mat-toolbar-row "menu NZ Leads location_city My Business chevron_left Welcome [PERSON_NAME]" at bounding box center [543, 22] width 1086 height 45
copy div "NZ Leads"
click at [310, 13] on div "location_city My Business chevron_left" at bounding box center [262, 23] width 95 height 20
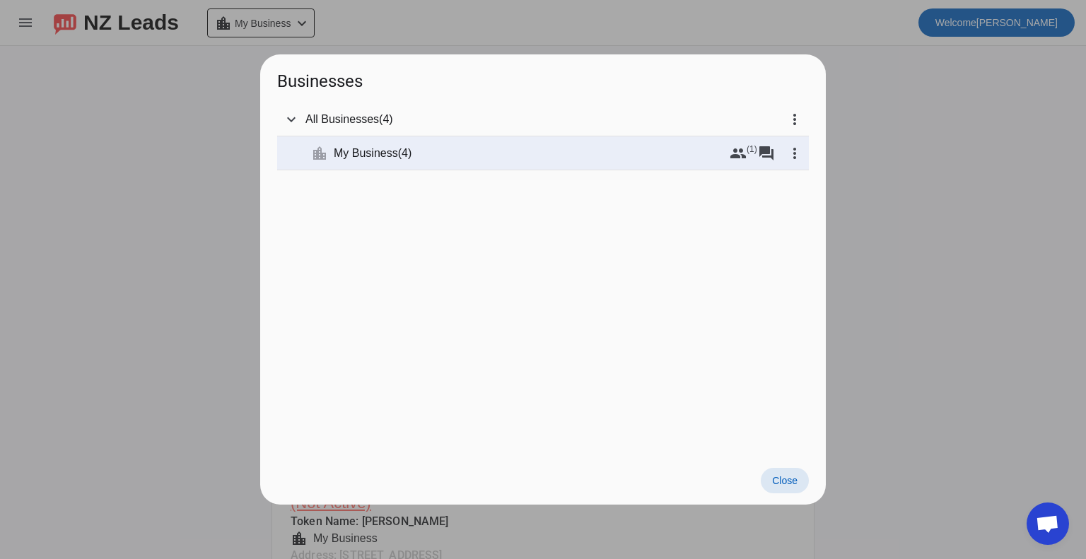
click at [307, 28] on div at bounding box center [543, 279] width 1086 height 559
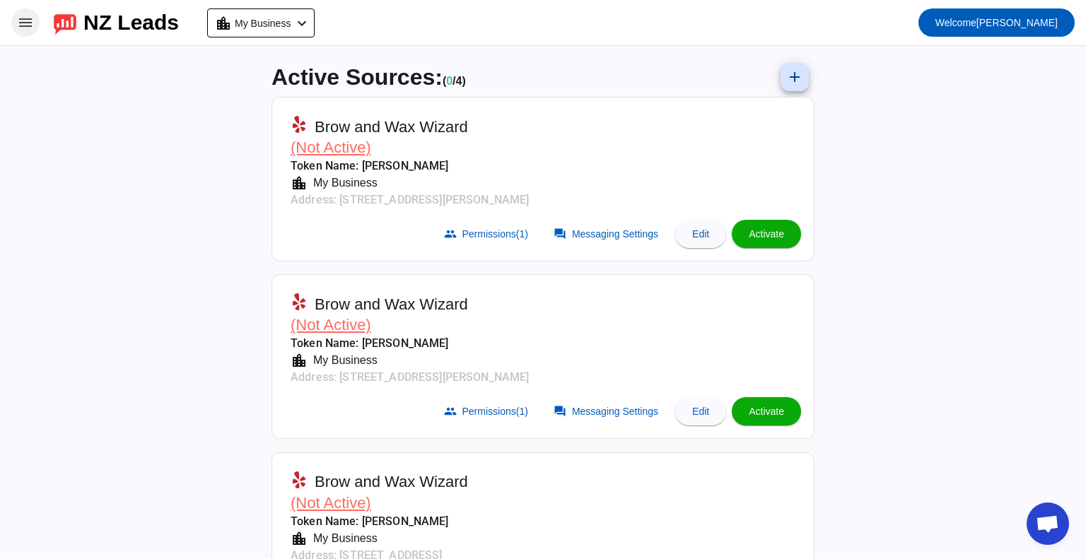
click at [27, 25] on mat-icon "menu" at bounding box center [25, 22] width 17 height 17
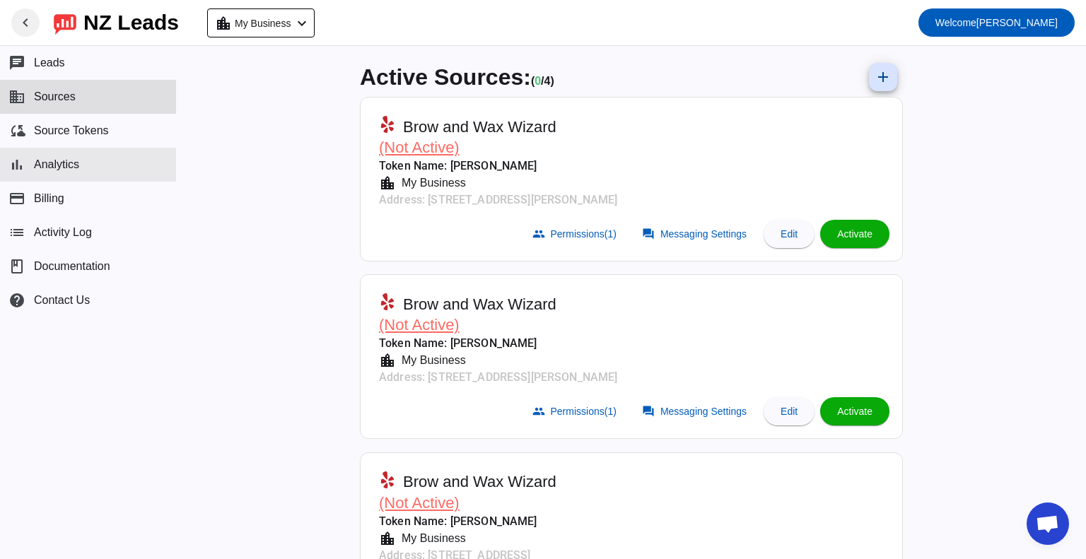
click at [54, 163] on span "Analytics" at bounding box center [56, 164] width 45 height 13
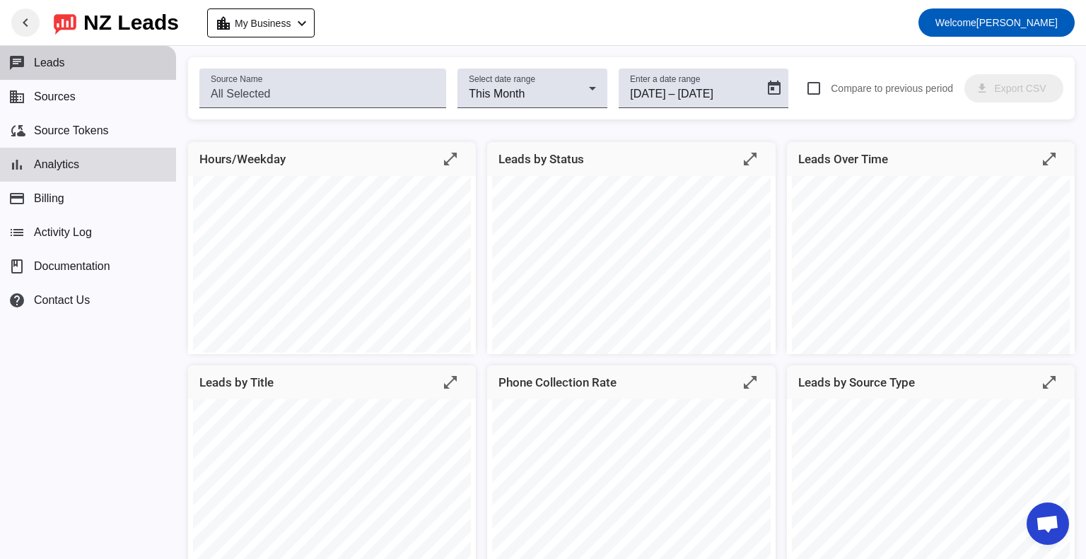
click at [55, 66] on span "Leads" at bounding box center [49, 63] width 31 height 13
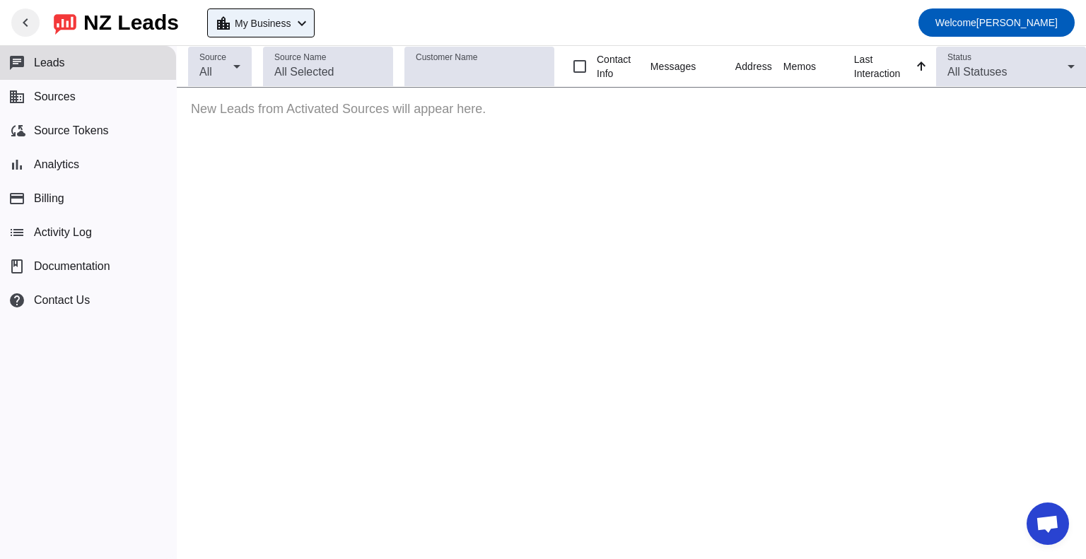
click at [306, 25] on div "location_city My Business chevron_left" at bounding box center [262, 23] width 95 height 20
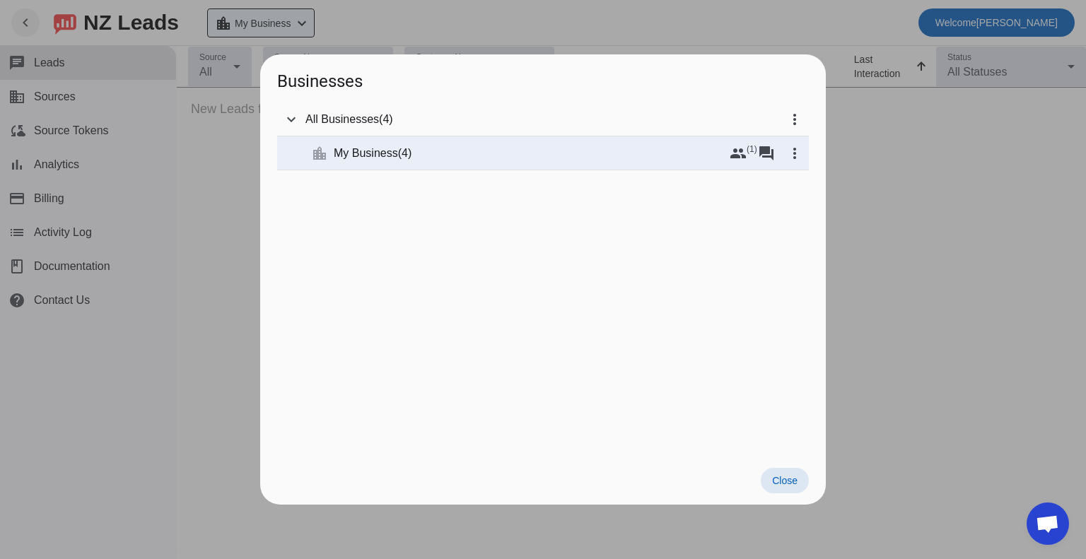
click at [306, 25] on div at bounding box center [543, 279] width 1086 height 559
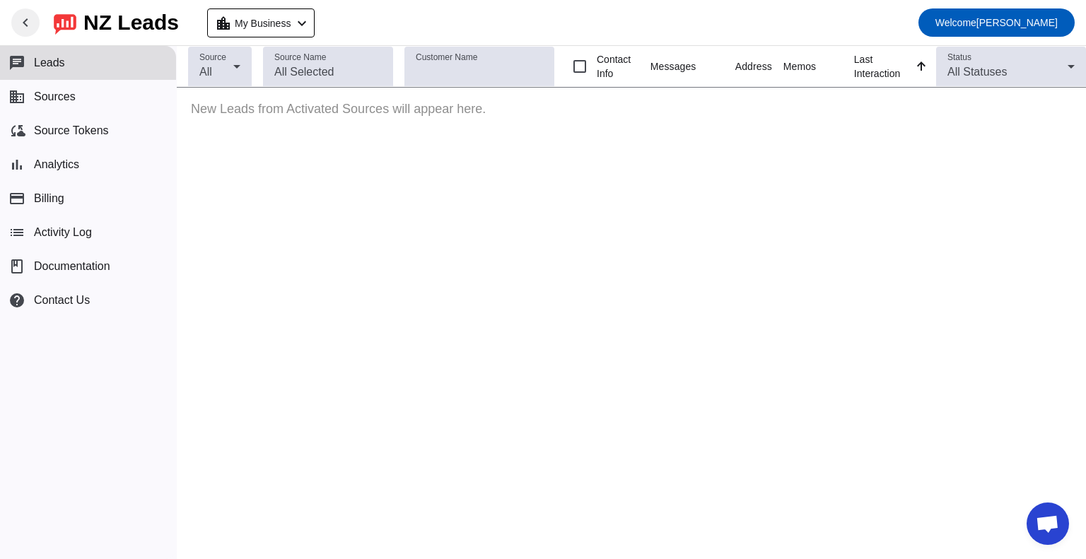
click at [62, 62] on span "Leads" at bounding box center [49, 63] width 31 height 13
click at [50, 93] on span "Sources" at bounding box center [55, 97] width 42 height 13
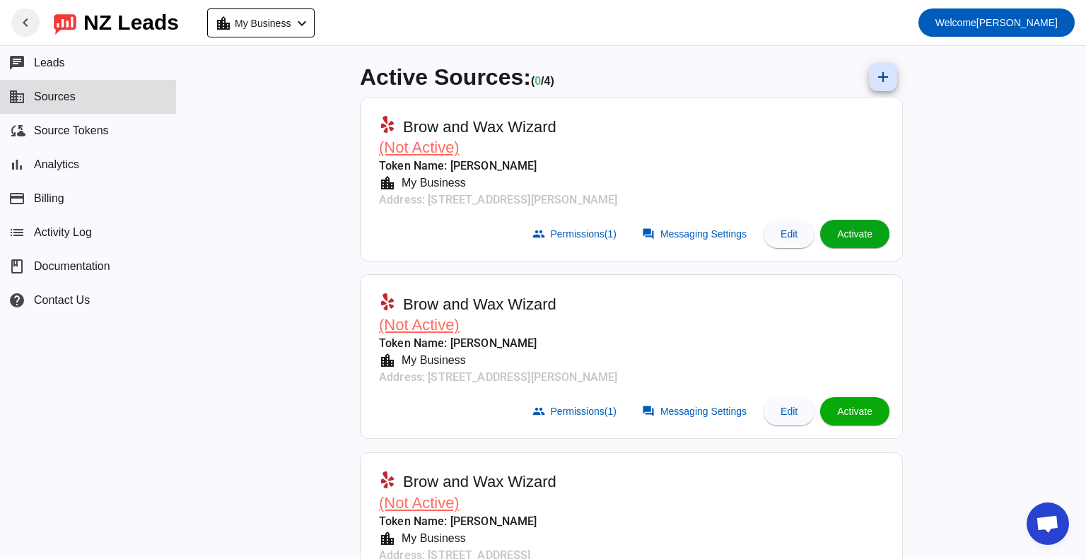
click at [865, 243] on span at bounding box center [854, 234] width 69 height 34
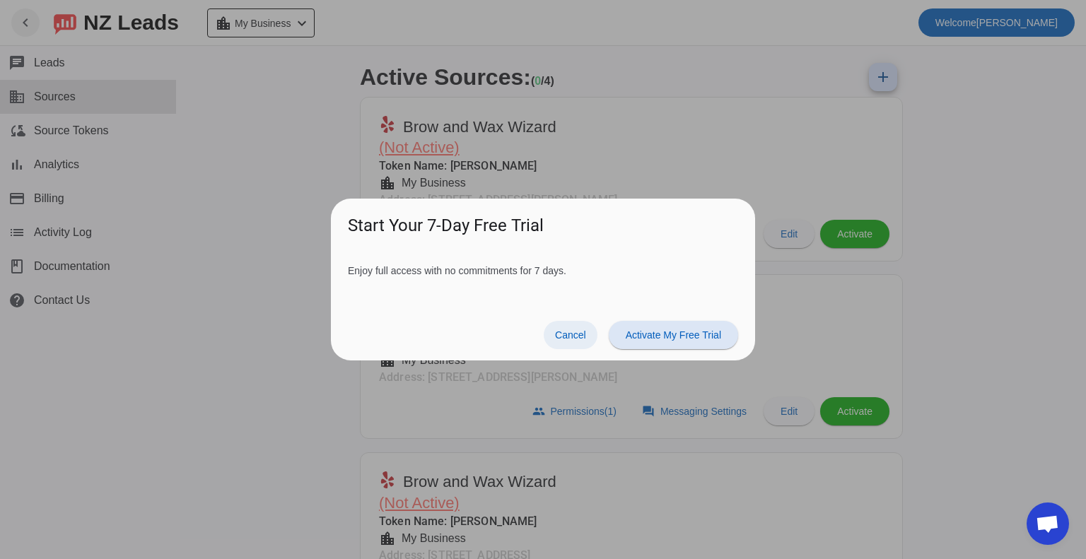
click at [561, 343] on span at bounding box center [571, 335] width 54 height 28
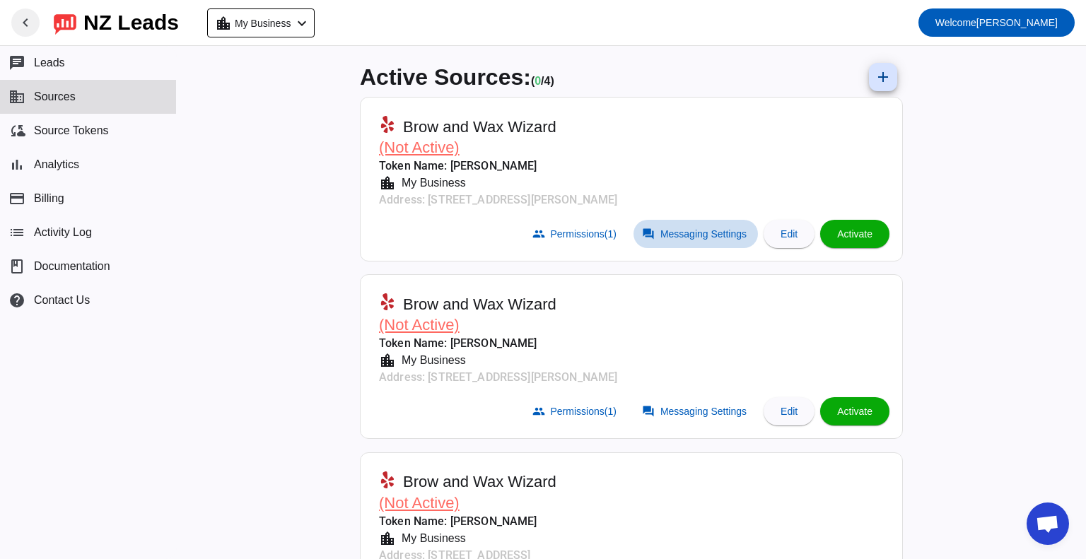
click at [697, 234] on span "Messaging Settings" at bounding box center [704, 233] width 86 height 11
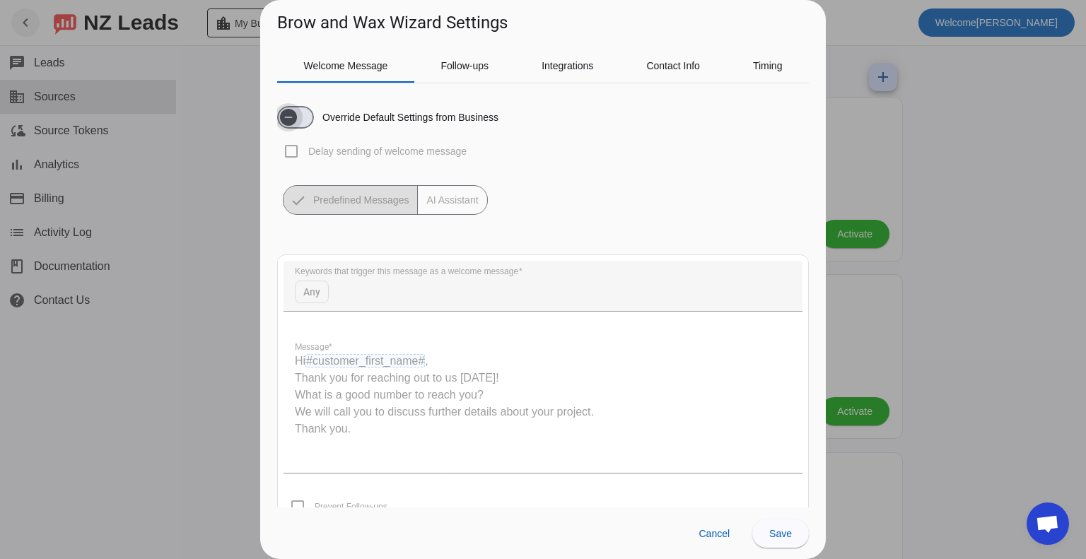
click at [303, 113] on span "button" at bounding box center [295, 117] width 37 height 23
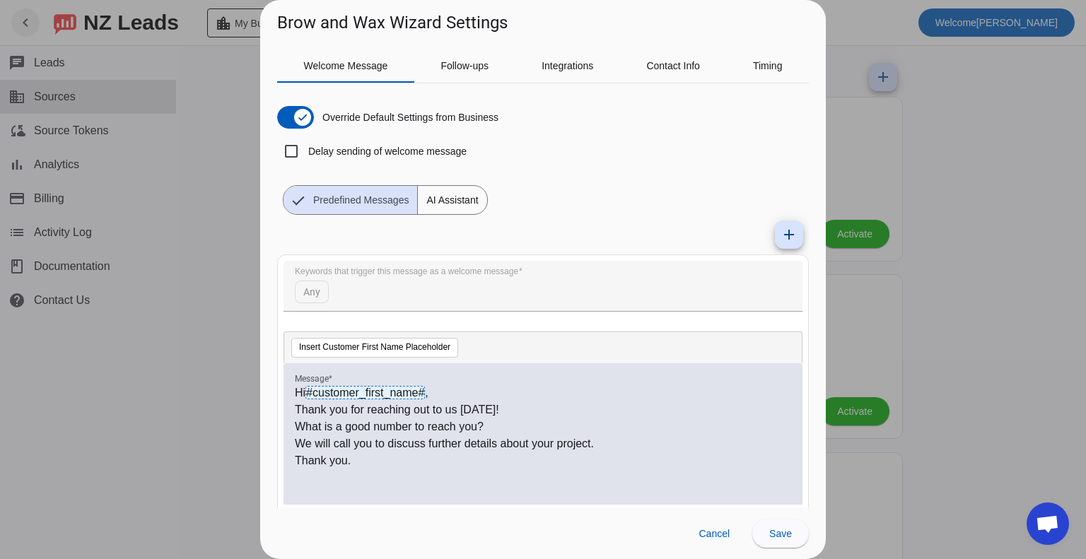
click at [450, 202] on span "AI Assistant" at bounding box center [452, 200] width 69 height 28
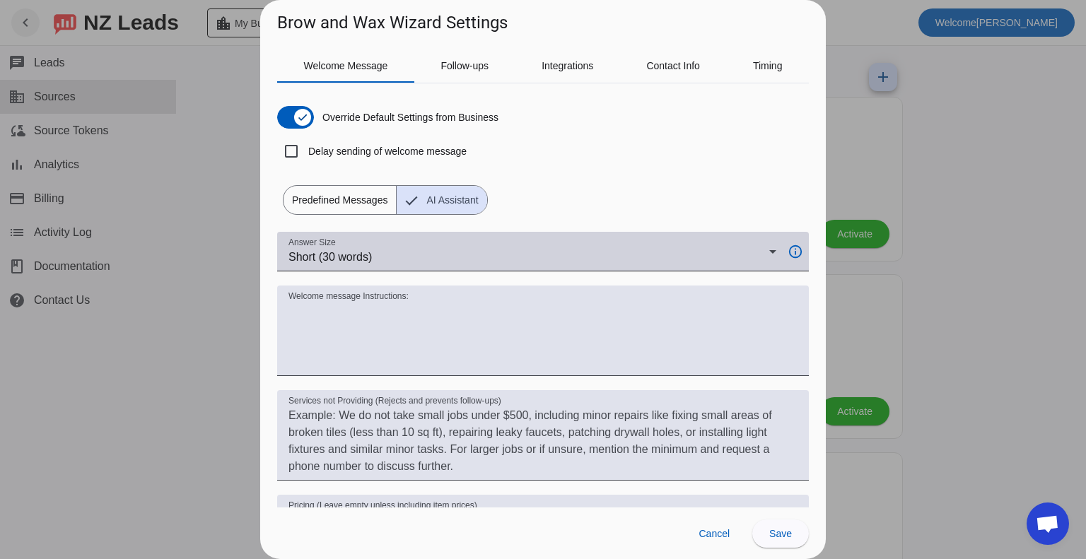
click at [456, 248] on div "Answer Size Short (30 words)" at bounding box center [533, 252] width 488 height 40
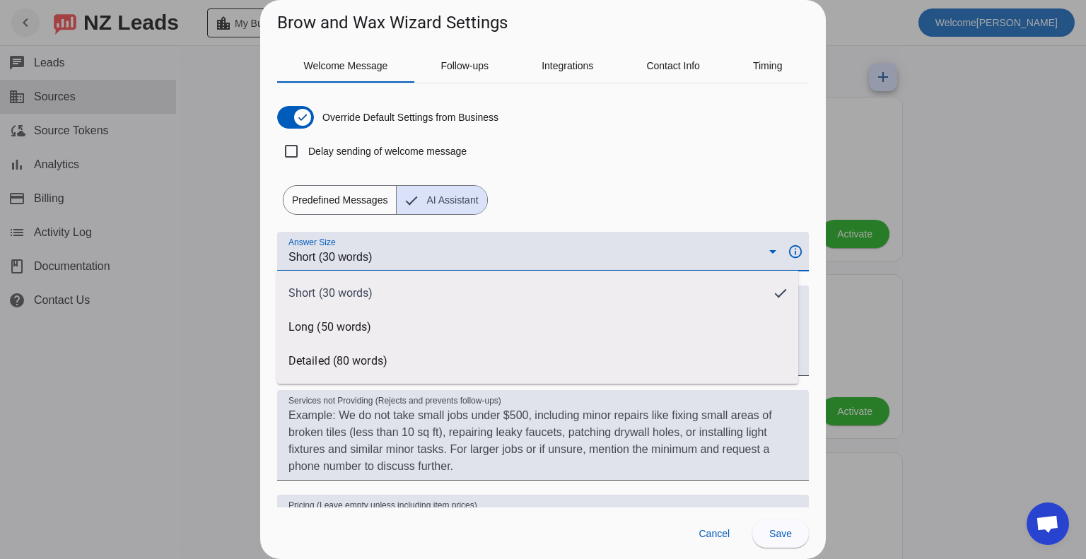
click at [456, 247] on div at bounding box center [543, 279] width 1086 height 559
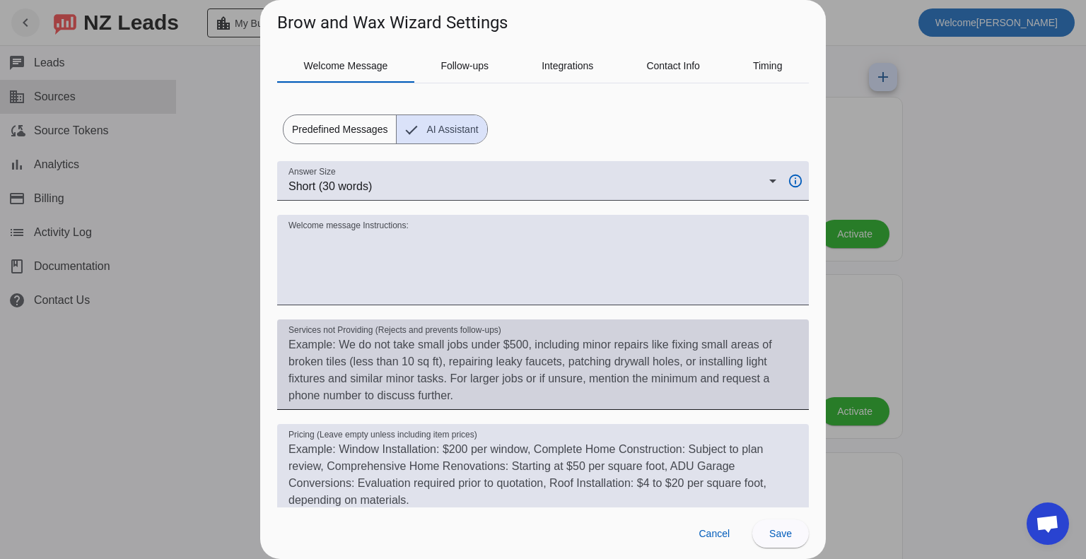
scroll to position [141, 0]
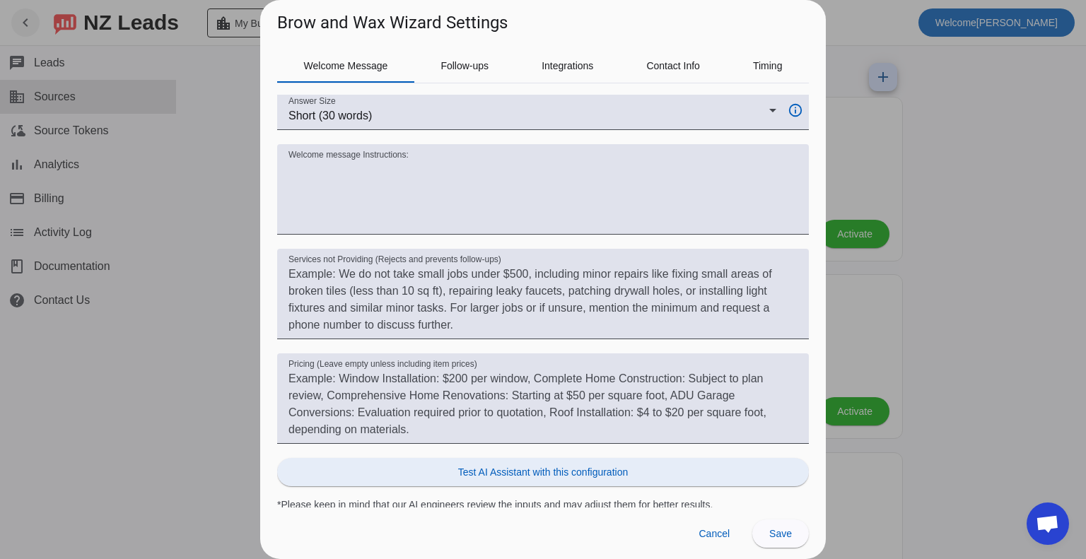
click at [540, 468] on span "Test AI Assistant with this configuration" at bounding box center [543, 472] width 170 height 14
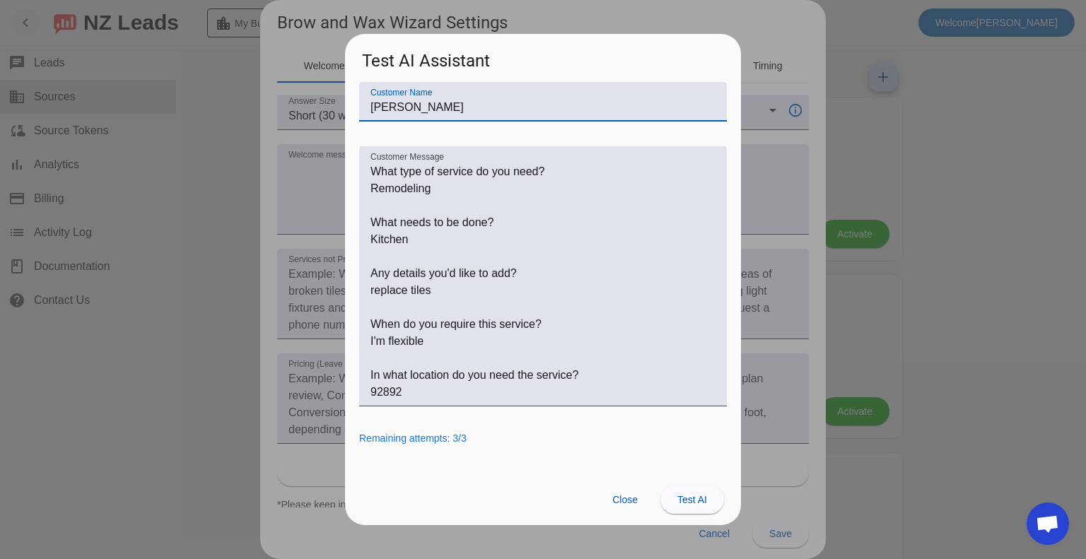
drag, startPoint x: 434, startPoint y: 104, endPoint x: 359, endPoint y: 110, distance: 75.2
click at [359, 110] on div "Customer Name John Doe Customer Message Remaining attempts: 3/3" at bounding box center [543, 278] width 396 height 392
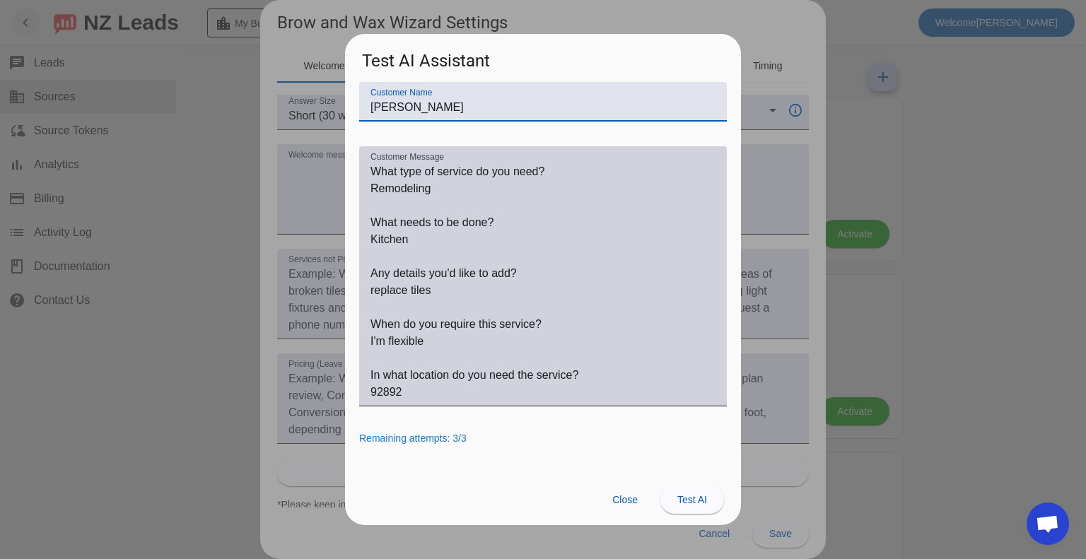
click at [444, 193] on textarea "Customer Message" at bounding box center [543, 282] width 345 height 238
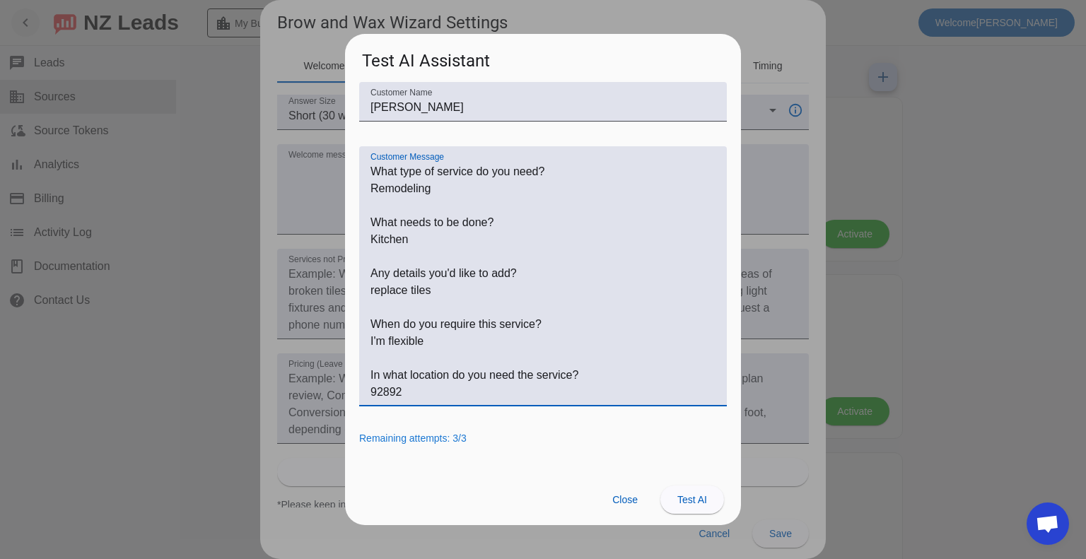
drag, startPoint x: 444, startPoint y: 189, endPoint x: 368, endPoint y: 192, distance: 76.4
click at [368, 192] on div "Customer Message" at bounding box center [543, 276] width 368 height 260
drag, startPoint x: 396, startPoint y: 242, endPoint x: 367, endPoint y: 243, distance: 29.0
click at [367, 243] on div "Customer Message" at bounding box center [543, 276] width 368 height 260
drag, startPoint x: 429, startPoint y: 292, endPoint x: 361, endPoint y: 296, distance: 68.0
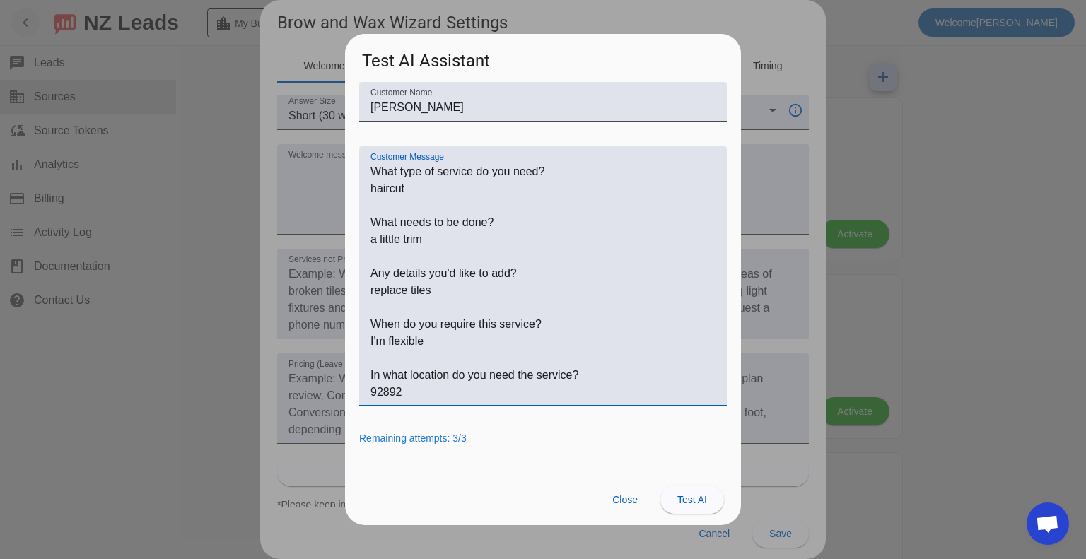
click at [361, 296] on div "Customer Message" at bounding box center [543, 276] width 368 height 260
drag, startPoint x: 426, startPoint y: 345, endPoint x: 365, endPoint y: 346, distance: 60.8
click at [365, 346] on div "Customer Message" at bounding box center [543, 276] width 368 height 260
drag, startPoint x: 406, startPoint y: 395, endPoint x: 371, endPoint y: 397, distance: 35.5
click at [371, 397] on textarea "Customer Message" at bounding box center [543, 282] width 345 height 238
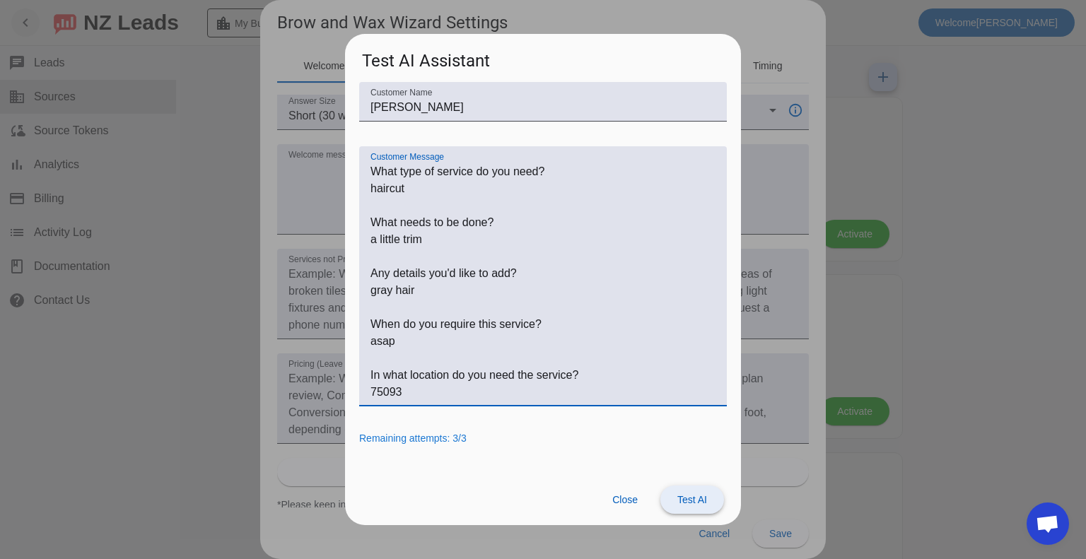
type textarea "What type of service do you need? haircut What needs to be done? a little trim …"
click at [691, 497] on span "Test AI" at bounding box center [693, 499] width 30 height 11
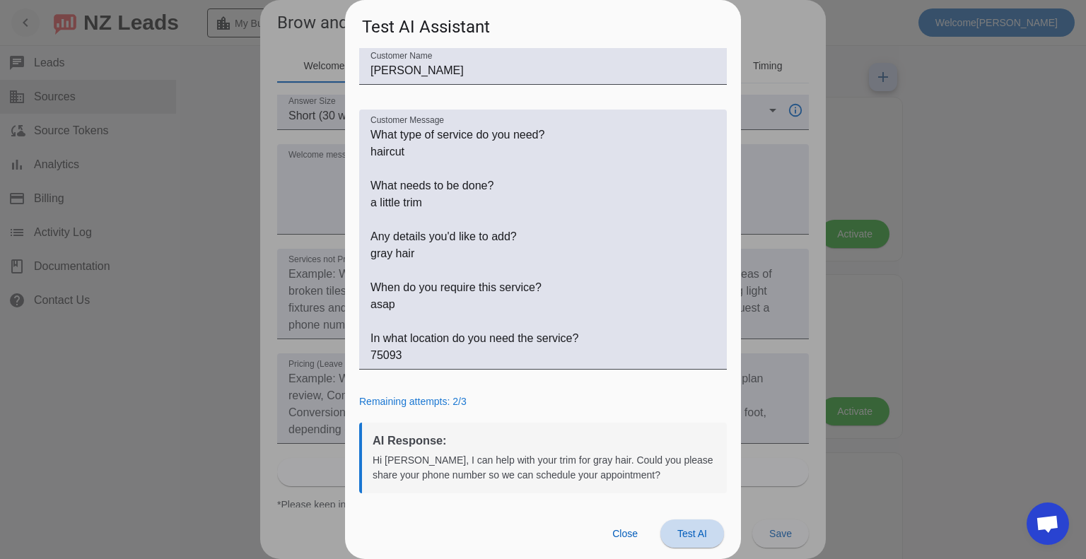
click at [689, 536] on span "Test AI" at bounding box center [693, 533] width 30 height 11
click at [634, 534] on span "Close" at bounding box center [624, 533] width 25 height 11
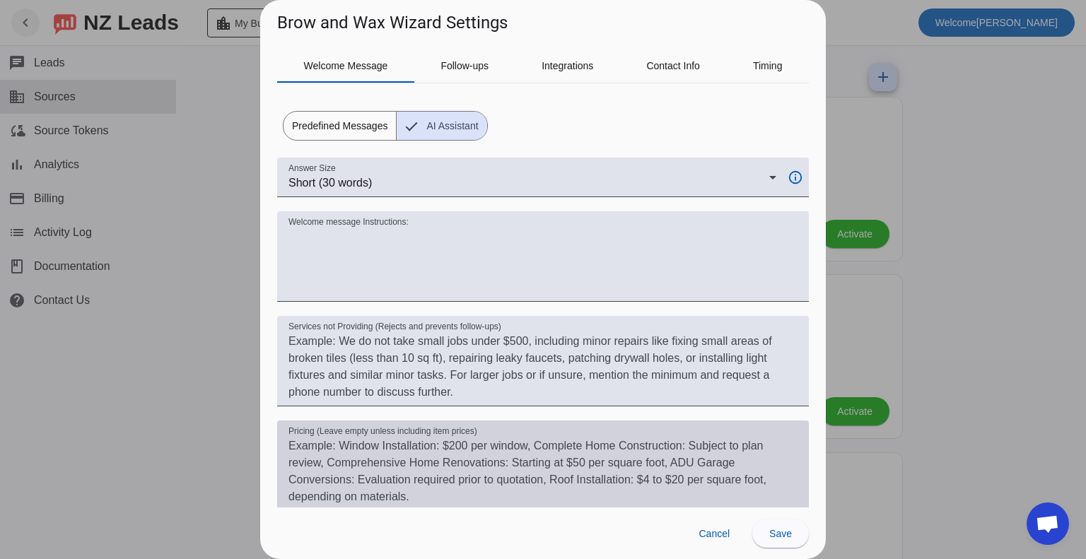
scroll to position [0, 0]
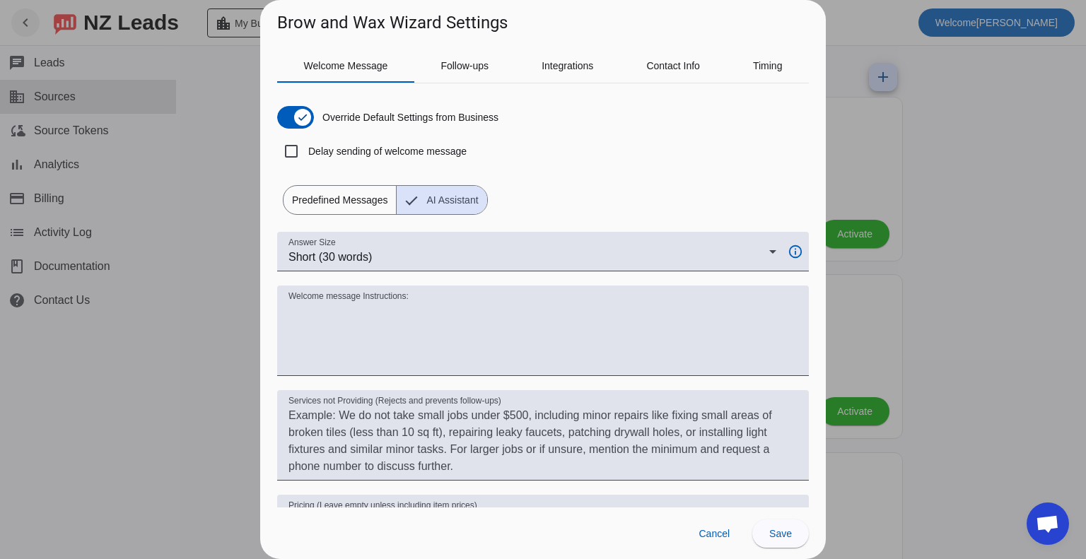
click at [349, 197] on span "Predefined Messages" at bounding box center [340, 200] width 112 height 28
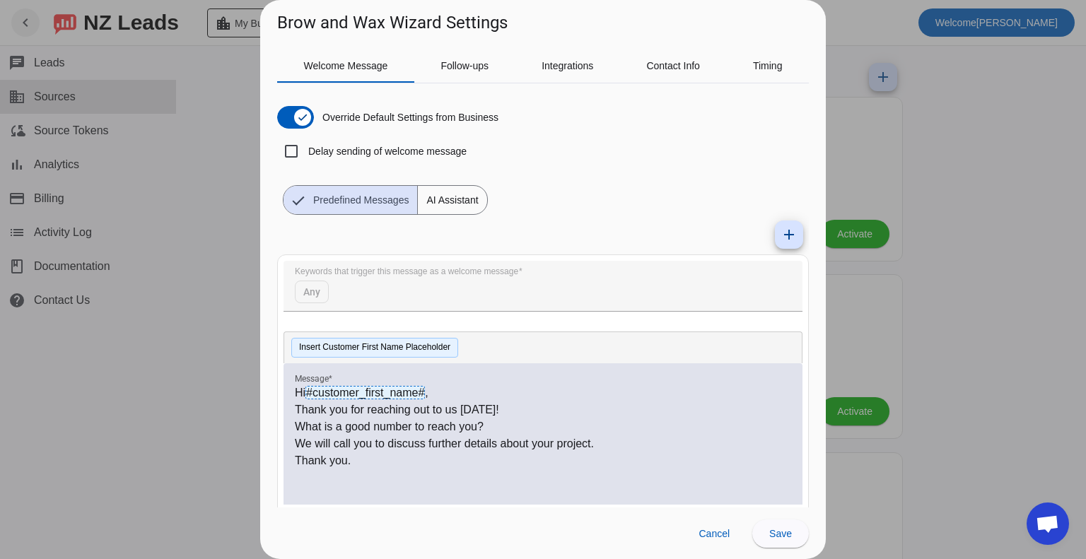
click at [446, 347] on button "Insert Customer First Name Placeholder" at bounding box center [374, 348] width 167 height 20
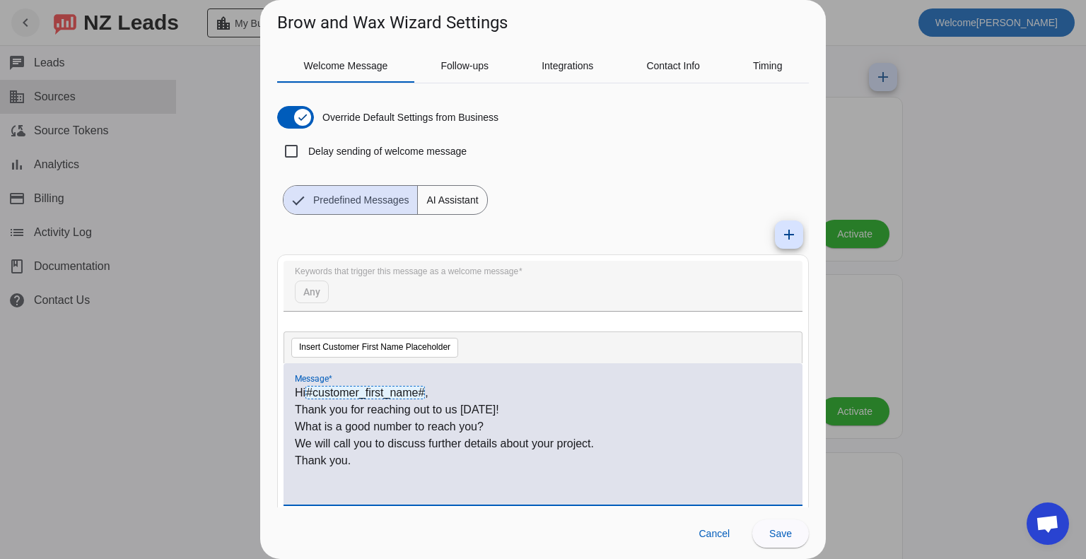
click at [543, 353] on div "Insert Customer First Name Placeholder" at bounding box center [543, 348] width 519 height 32
click at [501, 407] on p "Thank you for reaching out to us today!" at bounding box center [543, 410] width 497 height 17
click at [458, 393] on p "Hi #customer_first_name# ," at bounding box center [543, 393] width 497 height 17
click at [781, 231] on mat-icon "add" at bounding box center [789, 234] width 17 height 17
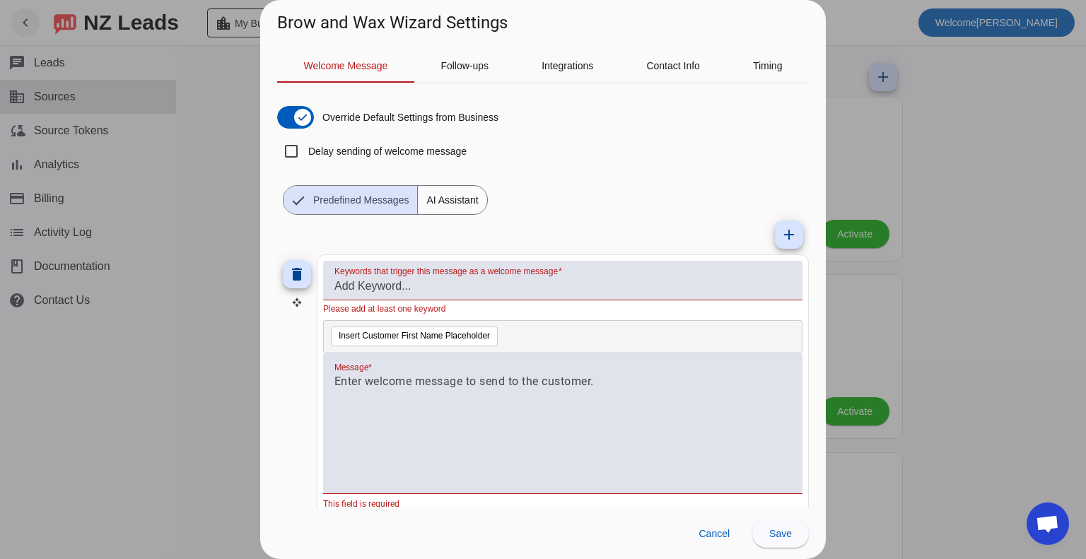
click at [526, 335] on div "Insert Customer First Name Placeholder" at bounding box center [563, 336] width 480 height 32
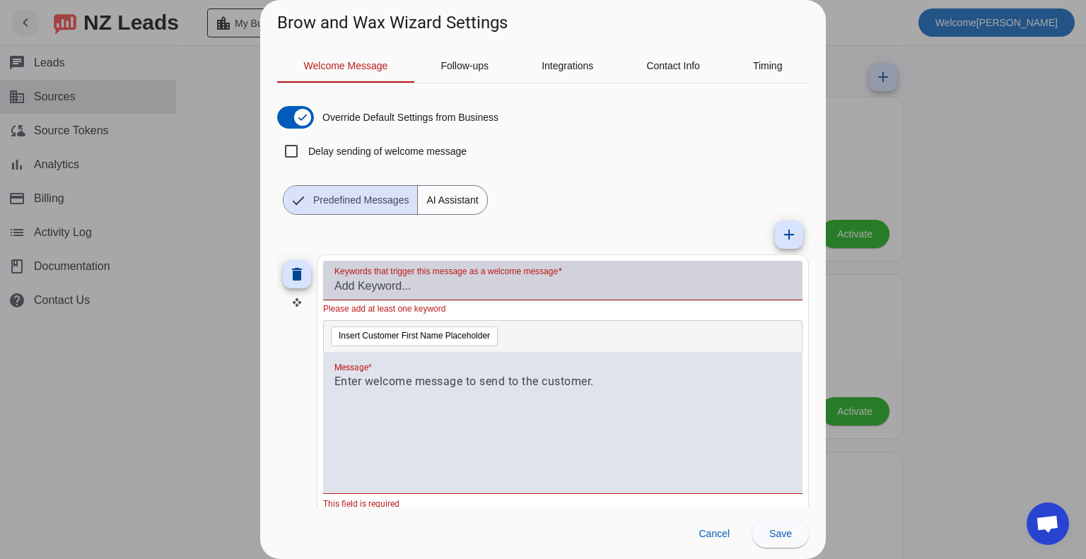
click at [435, 286] on input "Keywords that trigger this message as a welcome message" at bounding box center [563, 286] width 457 height 17
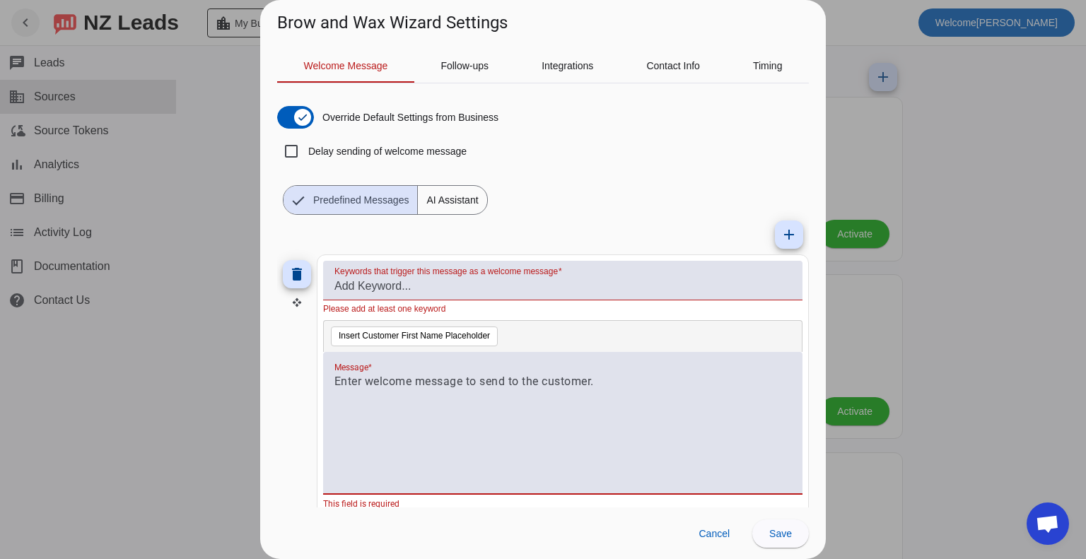
click at [436, 393] on div at bounding box center [563, 430] width 457 height 115
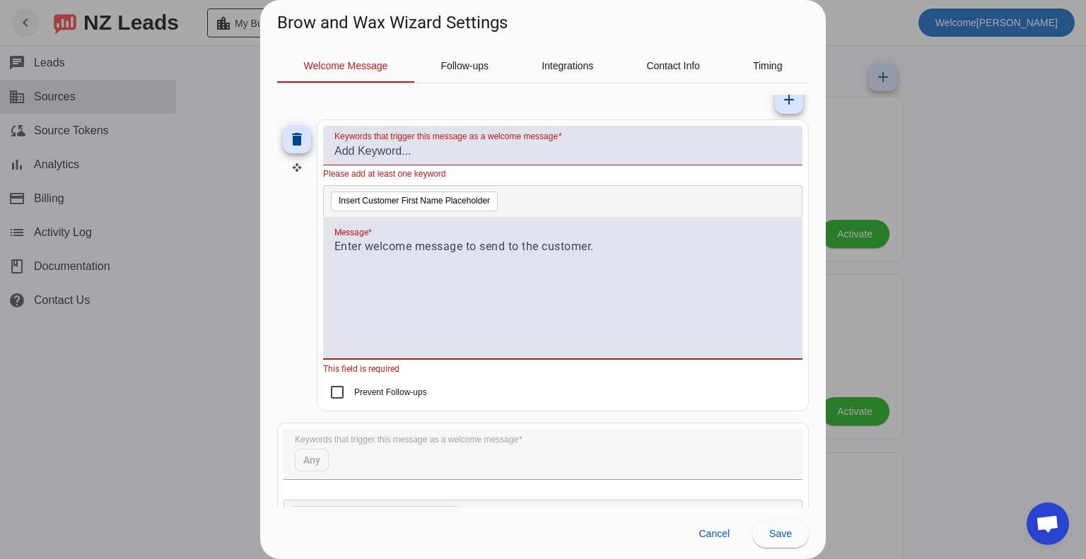
scroll to position [212, 0]
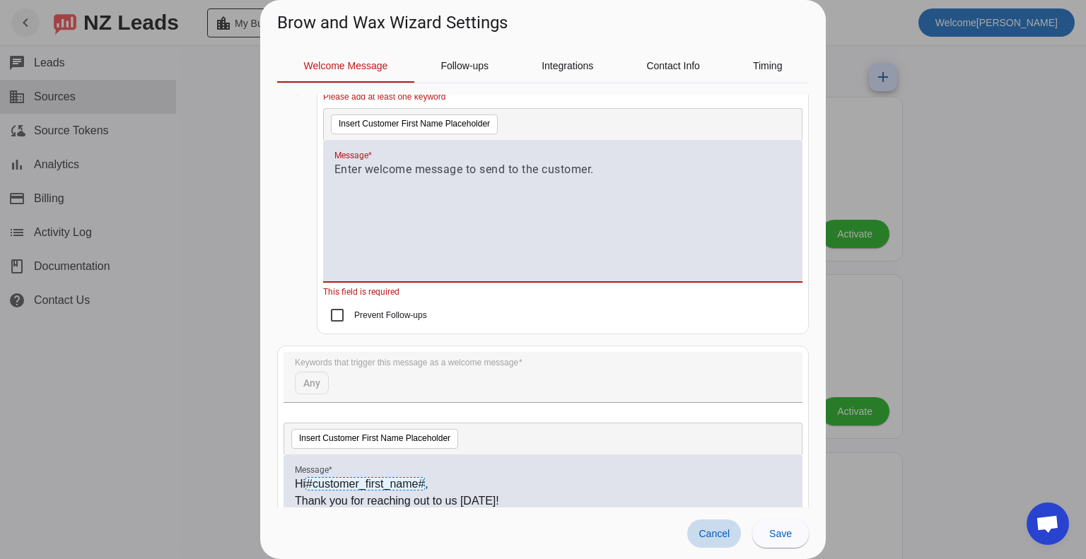
click at [725, 537] on span "Cancel" at bounding box center [714, 533] width 31 height 11
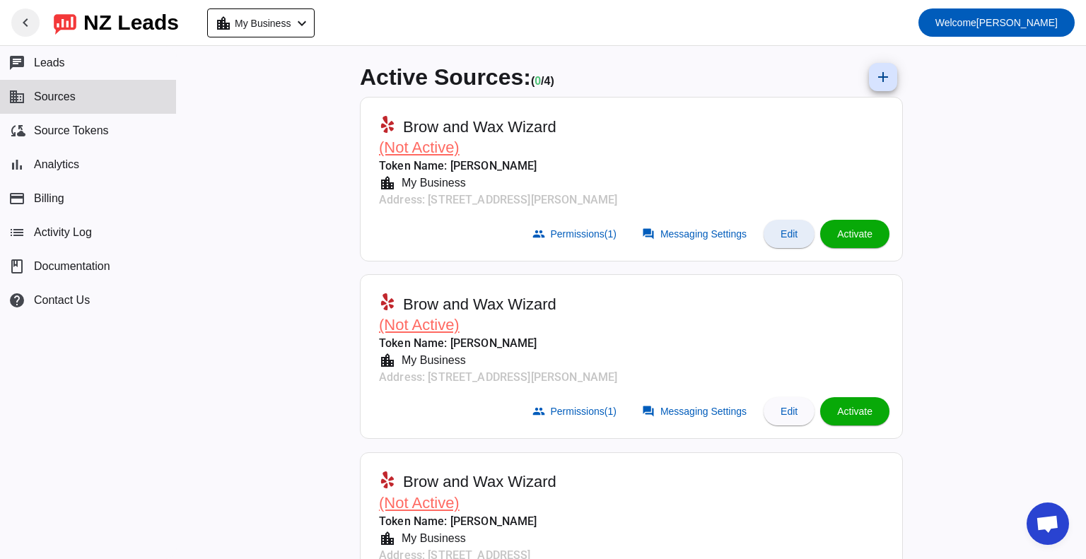
click at [797, 234] on span at bounding box center [789, 234] width 51 height 34
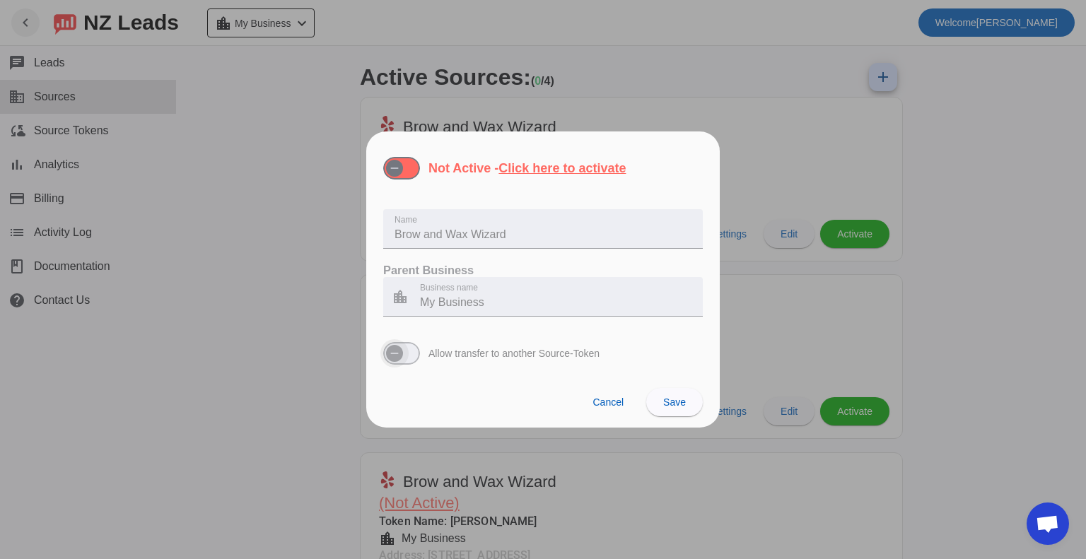
drag, startPoint x: 395, startPoint y: 351, endPoint x: 371, endPoint y: 277, distance: 77.4
click at [373, 278] on div "Not Active - Click here to activate Name Brow and Wax Wizard Parent Business lo…" at bounding box center [543, 254] width 354 height 245
click at [405, 164] on span "button" at bounding box center [395, 168] width 28 height 28
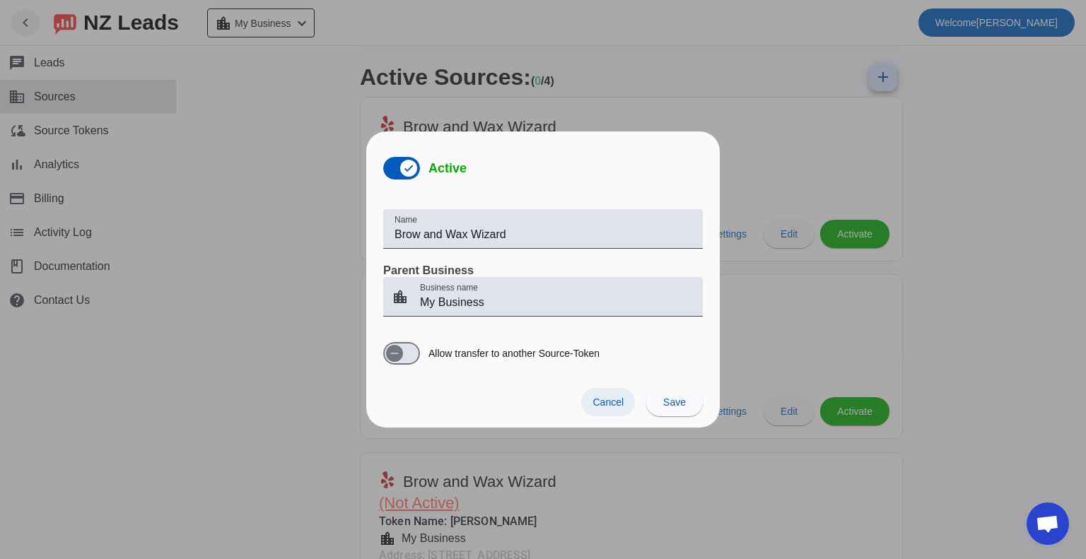
click at [606, 395] on span at bounding box center [608, 402] width 54 height 28
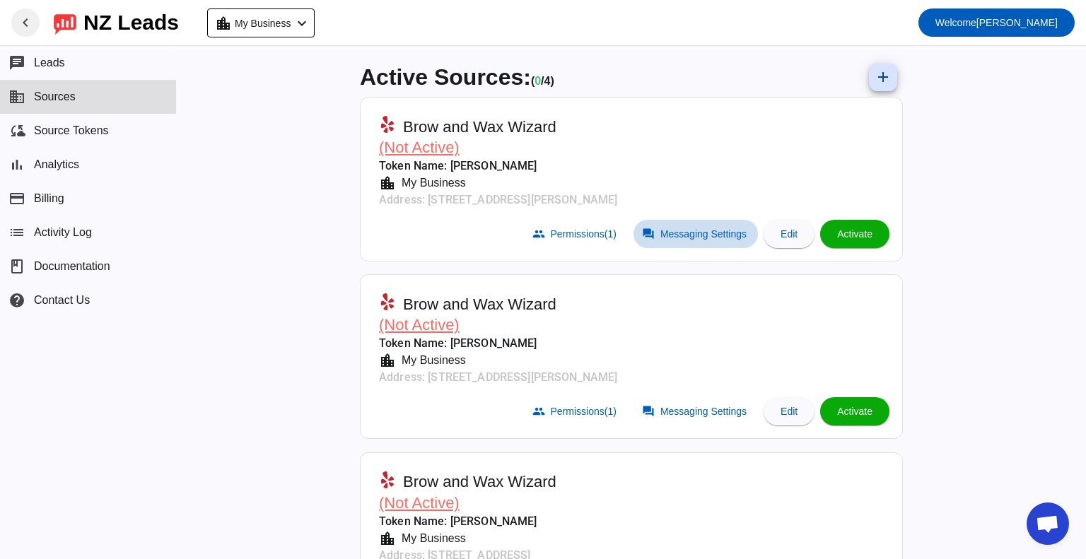
click at [690, 231] on span "Messaging Settings" at bounding box center [704, 233] width 86 height 11
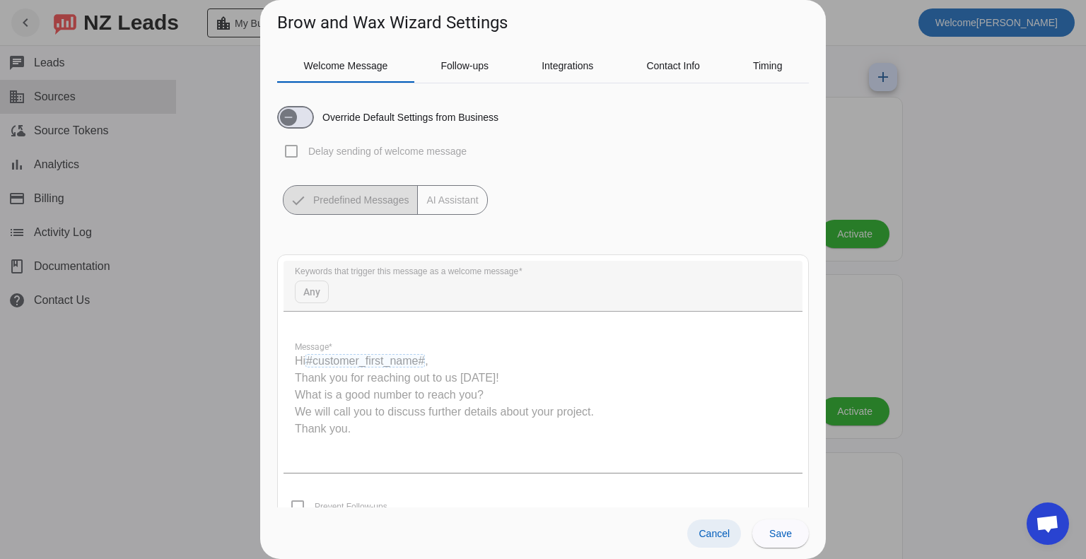
click at [718, 538] on span "Cancel" at bounding box center [714, 533] width 31 height 11
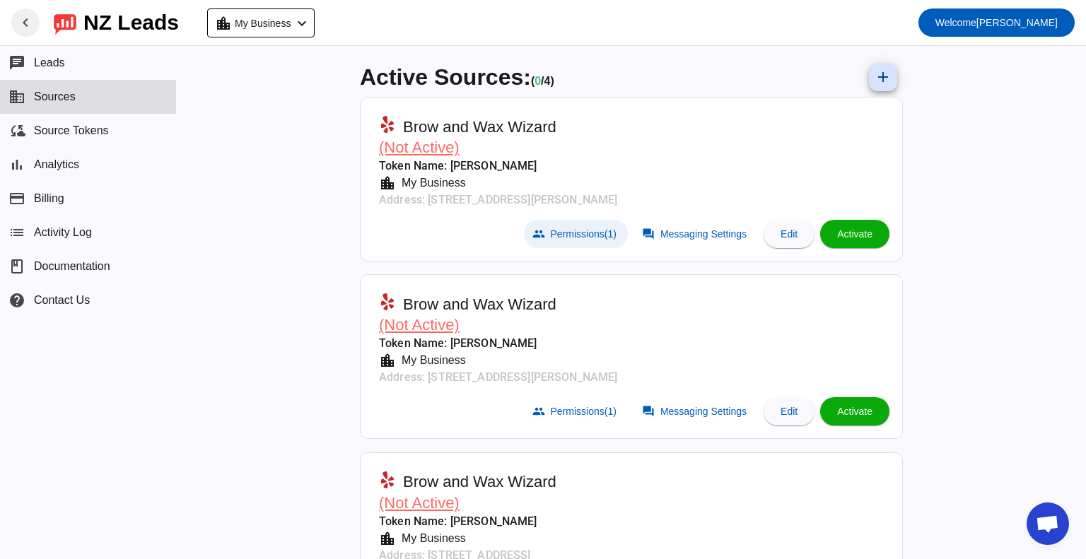
click at [570, 238] on span "Permissions (1)" at bounding box center [584, 233] width 66 height 11
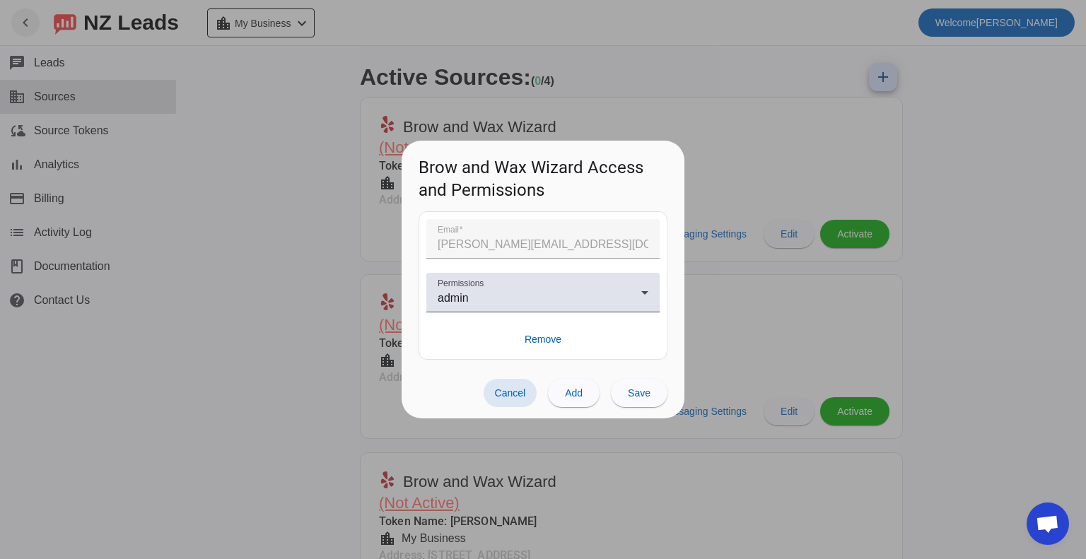
click at [521, 395] on span "Cancel" at bounding box center [510, 393] width 31 height 11
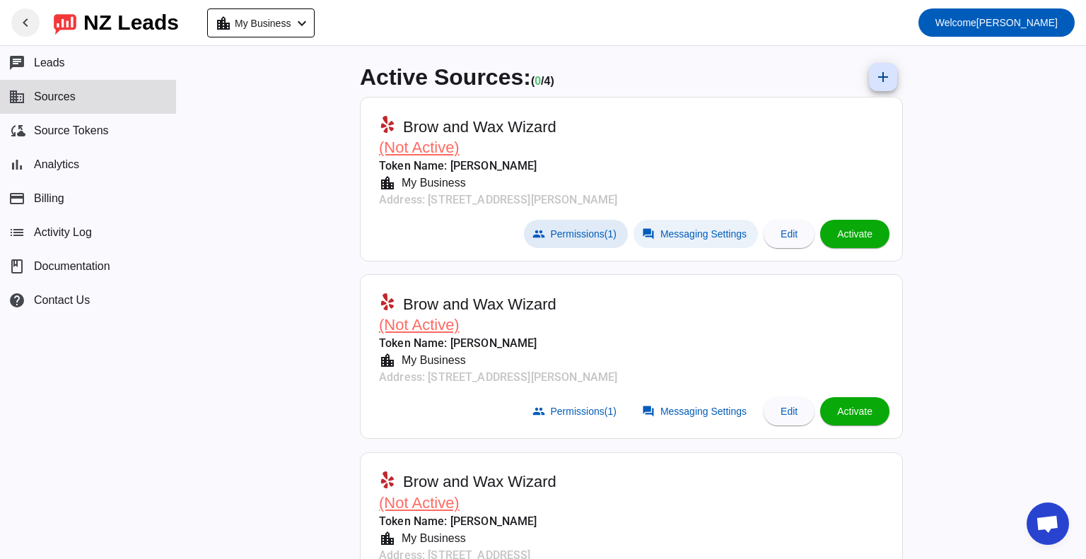
click at [685, 241] on span at bounding box center [696, 234] width 124 height 28
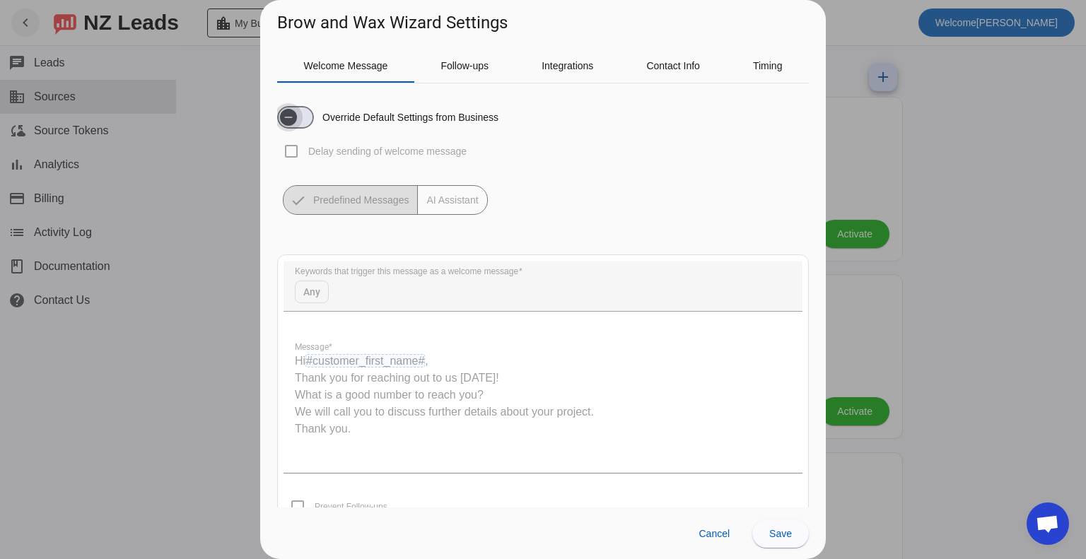
click at [303, 115] on span "button" at bounding box center [295, 117] width 37 height 23
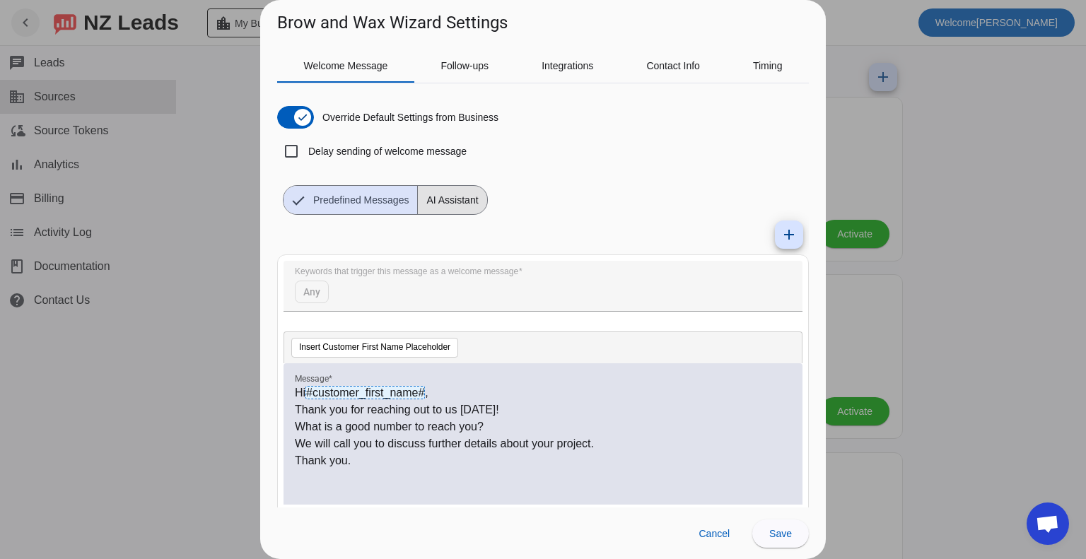
click at [448, 206] on span "AI Assistant" at bounding box center [452, 200] width 69 height 28
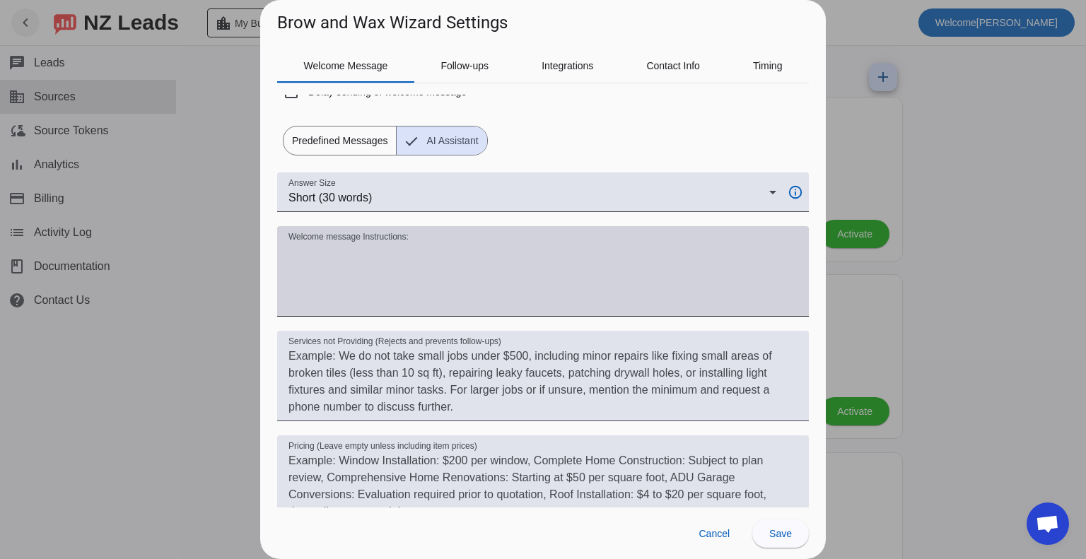
scroll to position [0, 0]
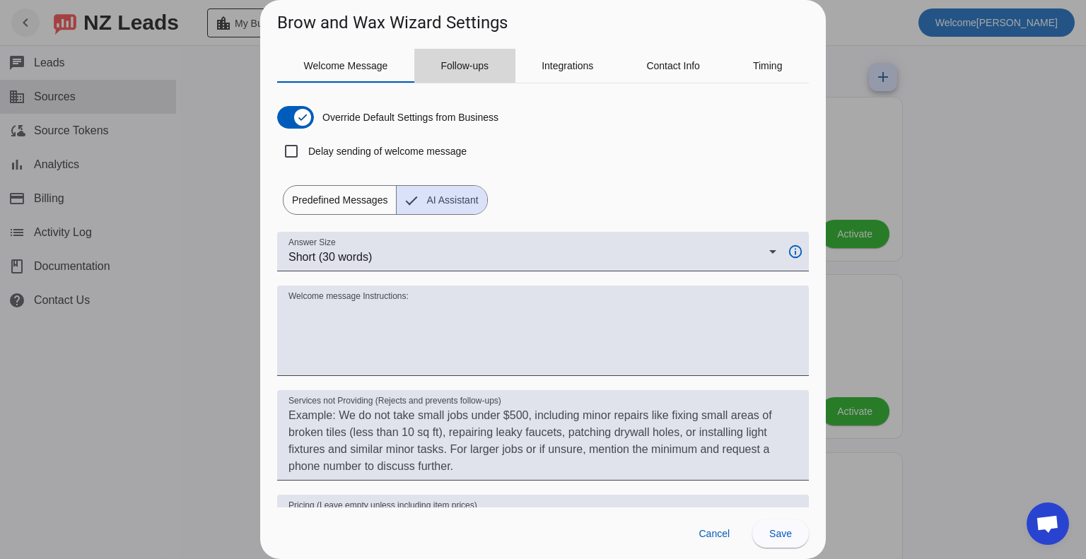
click at [473, 69] on span "Follow-ups" at bounding box center [465, 66] width 48 height 10
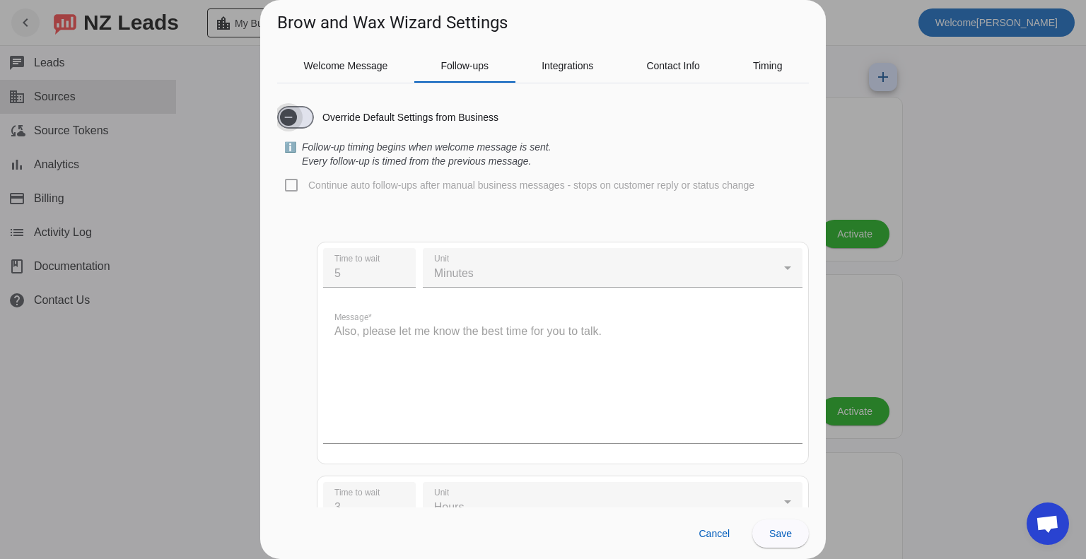
click at [304, 113] on span "button" at bounding box center [295, 117] width 37 height 23
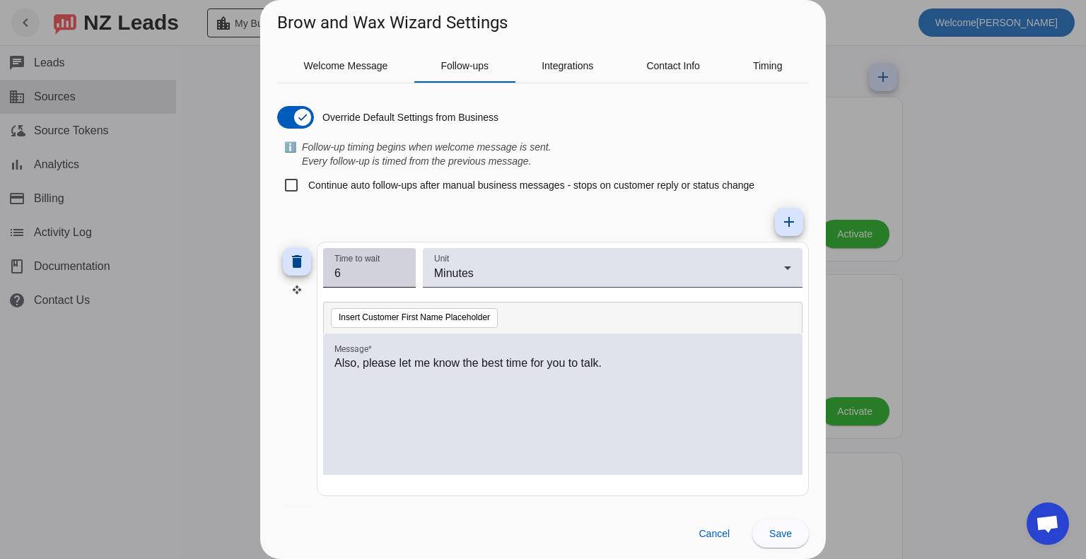
click at [402, 268] on input "6" at bounding box center [370, 273] width 70 height 17
click at [402, 268] on input "7" at bounding box center [370, 273] width 70 height 17
click at [402, 268] on input "8" at bounding box center [370, 273] width 70 height 17
click at [402, 268] on input "9" at bounding box center [370, 273] width 70 height 17
click at [402, 268] on input "10" at bounding box center [370, 273] width 70 height 17
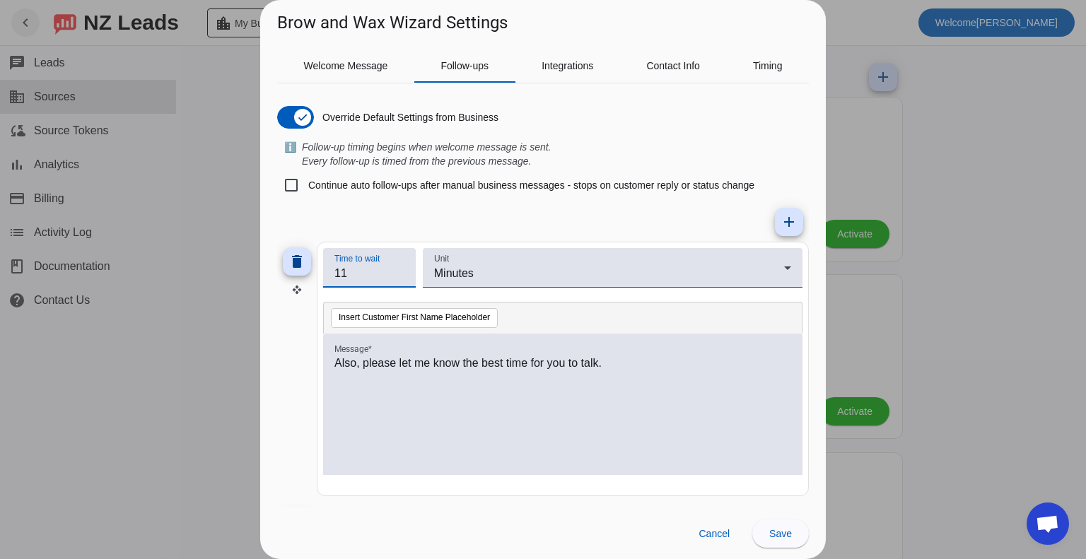
click at [402, 268] on input "11" at bounding box center [370, 273] width 70 height 17
click at [402, 268] on input "12" at bounding box center [370, 273] width 70 height 17
click at [402, 268] on input "13" at bounding box center [370, 273] width 70 height 17
click at [402, 267] on input "14" at bounding box center [370, 273] width 70 height 17
type input "15"
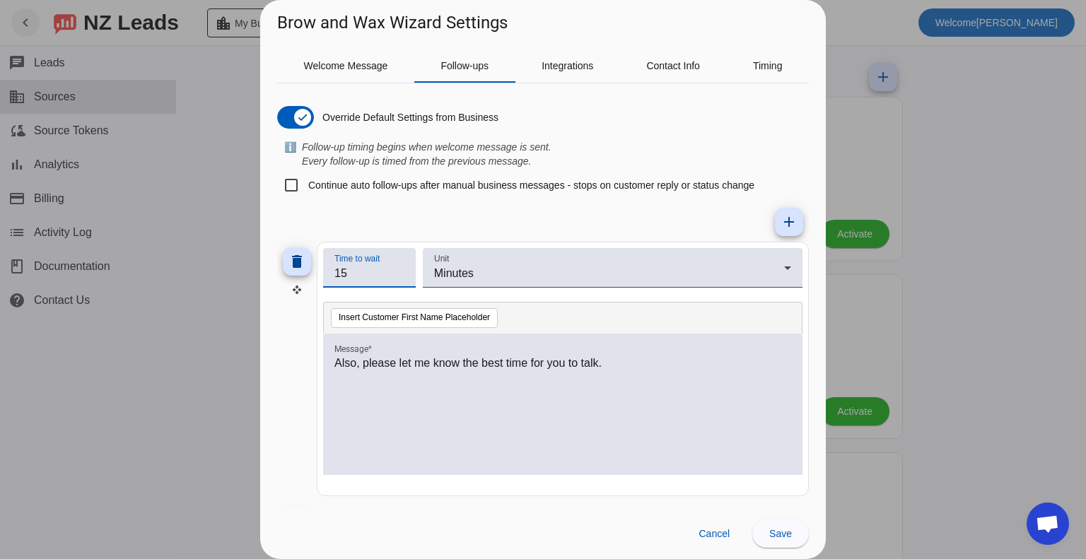
click at [402, 267] on input "15" at bounding box center [370, 273] width 70 height 17
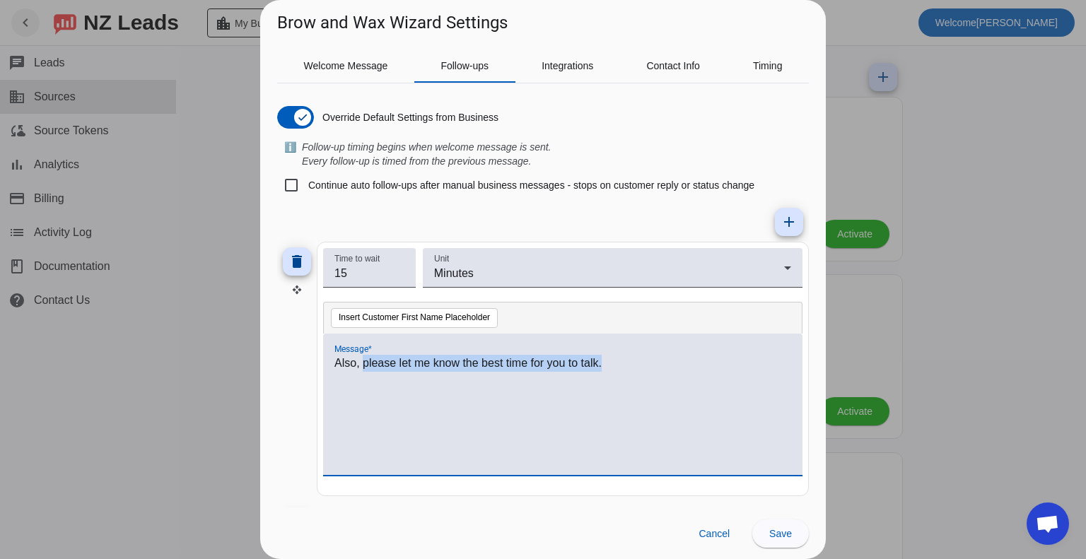
drag, startPoint x: 376, startPoint y: 368, endPoint x: 611, endPoint y: 376, distance: 235.0
click at [611, 376] on div "Also, please let me know the best time for you to talk." at bounding box center [563, 412] width 457 height 115
drag, startPoint x: 561, startPoint y: 364, endPoint x: 609, endPoint y: 370, distance: 48.4
click at [609, 370] on p "Also, you can refer to our website to see our prices and services." at bounding box center [563, 363] width 457 height 17
click at [600, 364] on p "Also, you can refer to our website to see our services." at bounding box center [563, 363] width 457 height 17
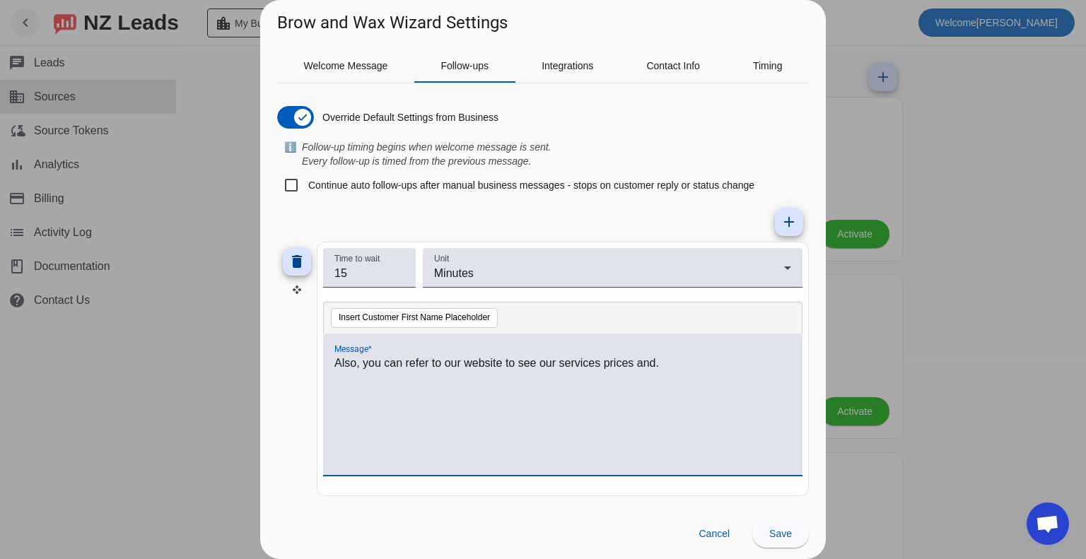
click at [602, 363] on p "Also, you can refer to our website to see our services prices and." at bounding box center [563, 363] width 457 height 17
click at [678, 361] on p "Also, you can refer to our website to see our services and prices and." at bounding box center [563, 363] width 457 height 17
click at [576, 66] on span "Integrations" at bounding box center [568, 66] width 52 height 10
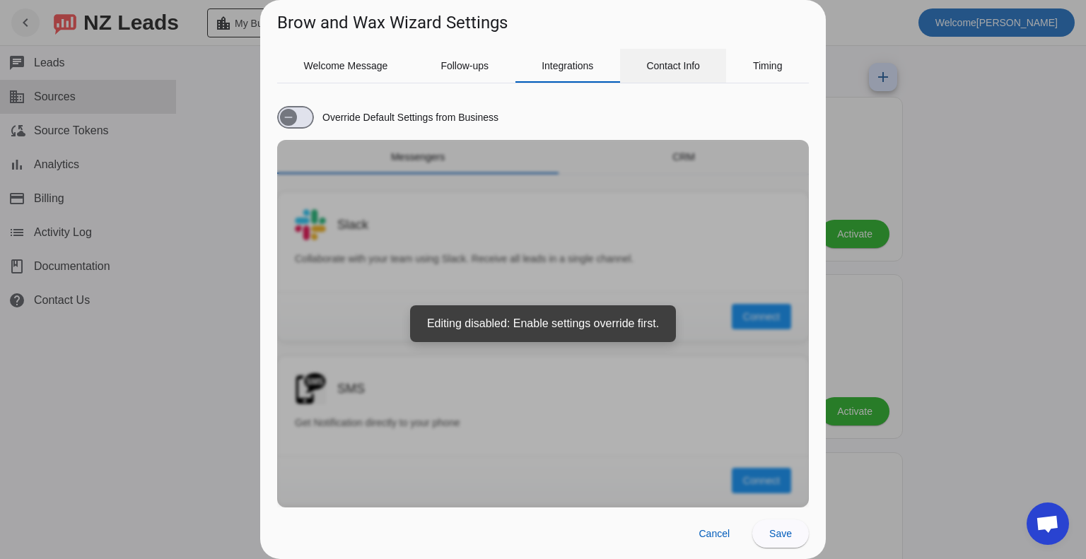
click at [668, 77] on span "Contact Info" at bounding box center [673, 66] width 54 height 34
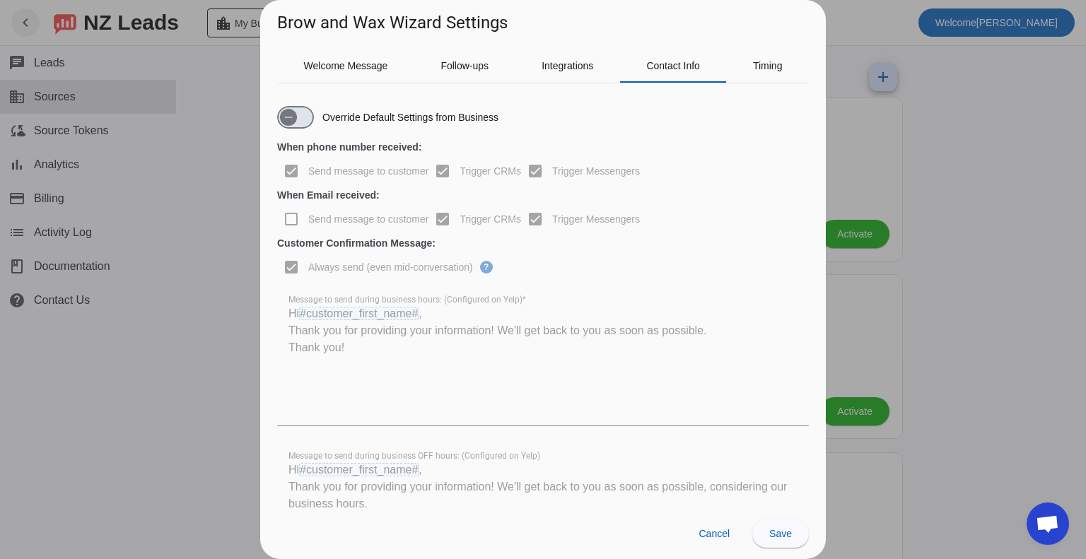
click at [322, 112] on label "Override Default Settings from Business" at bounding box center [409, 117] width 179 height 14
click at [314, 112] on button "Override Default Settings from Business" at bounding box center [295, 117] width 37 height 23
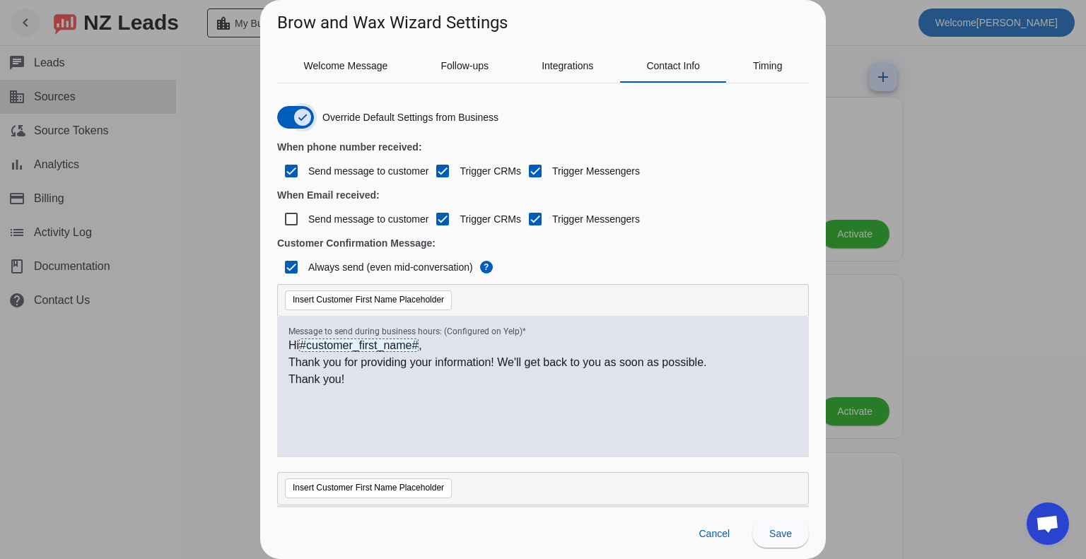
click at [291, 115] on span "button" at bounding box center [303, 117] width 28 height 28
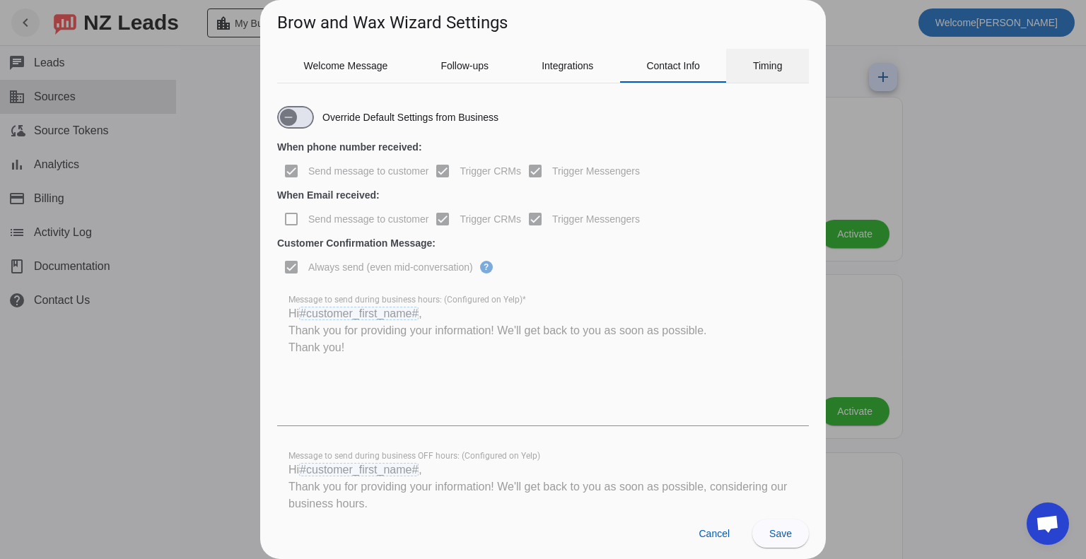
click at [766, 66] on span "Timing" at bounding box center [768, 66] width 30 height 10
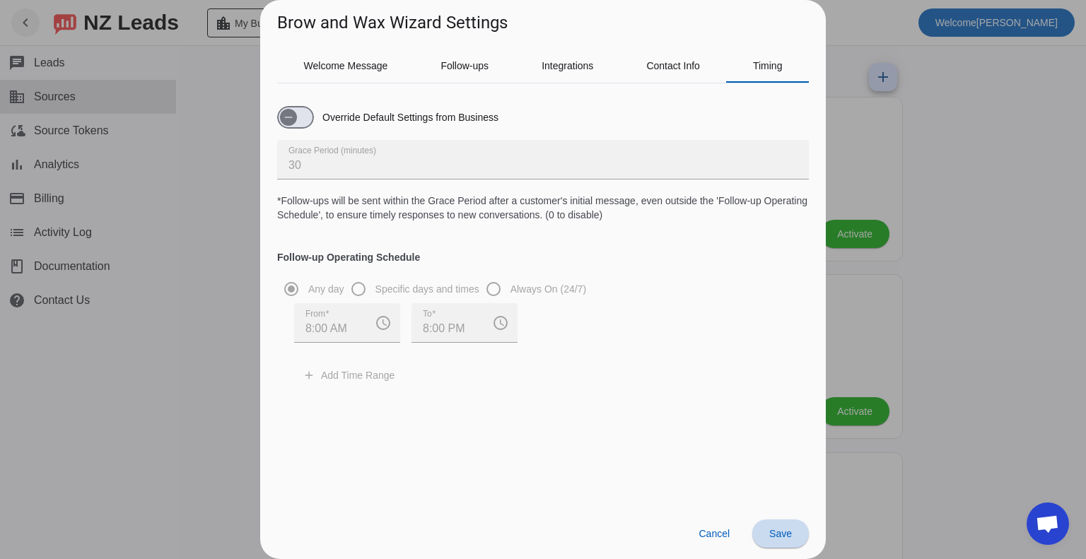
click at [789, 533] on span "Save" at bounding box center [781, 533] width 23 height 11
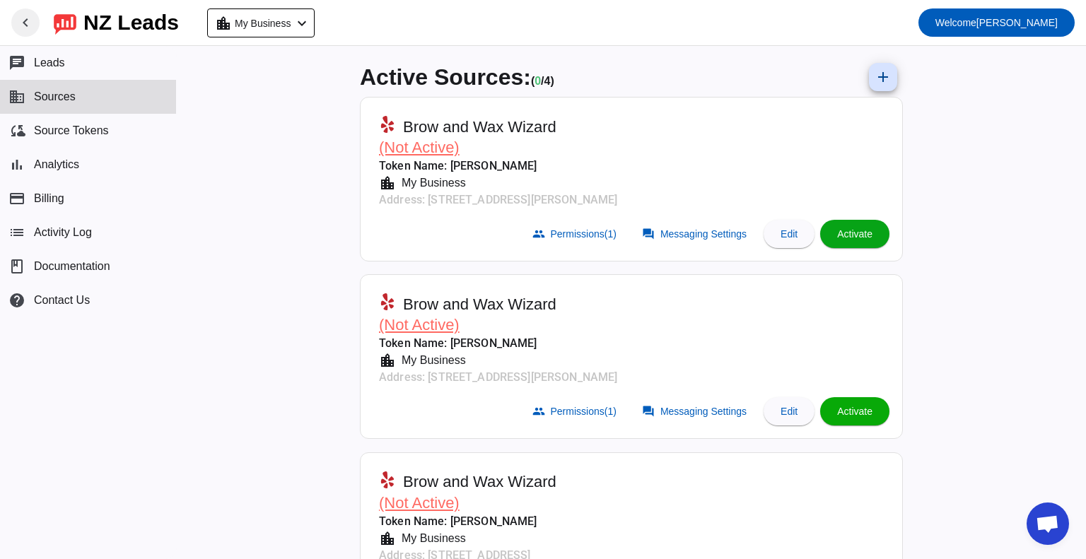
click at [859, 231] on span "Activate" at bounding box center [854, 233] width 35 height 11
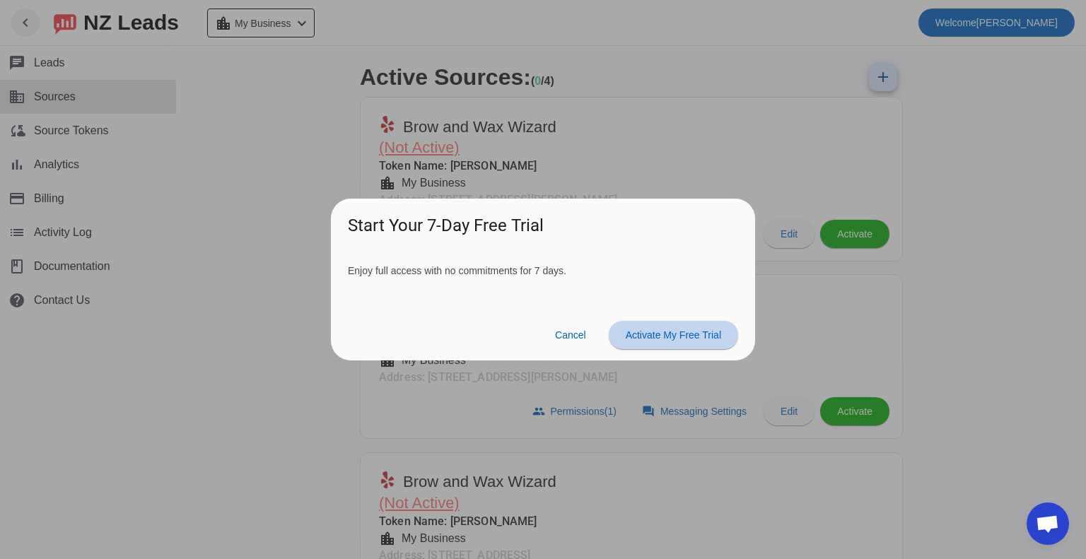
click at [695, 343] on span at bounding box center [673, 335] width 129 height 34
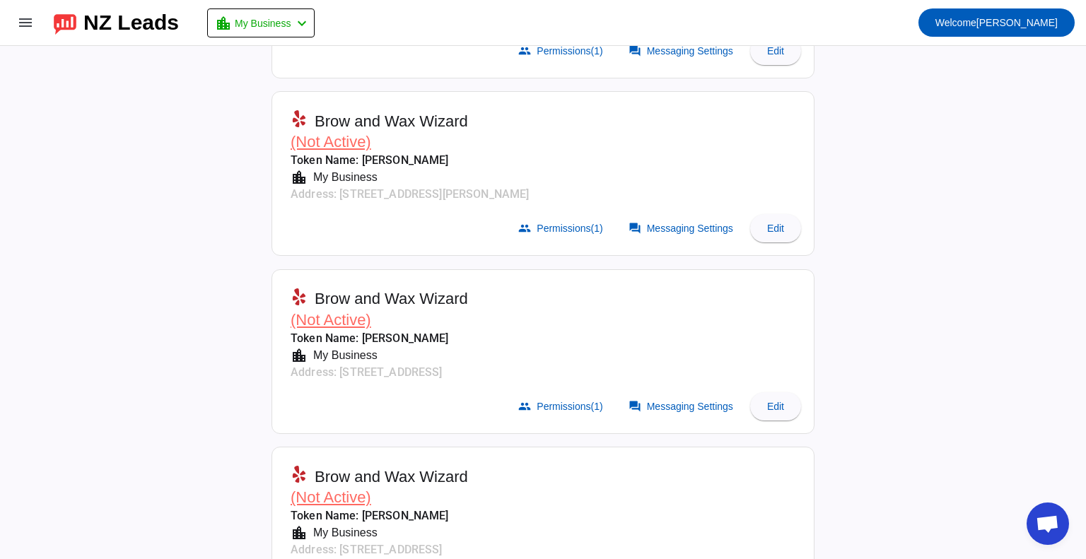
scroll to position [212, 0]
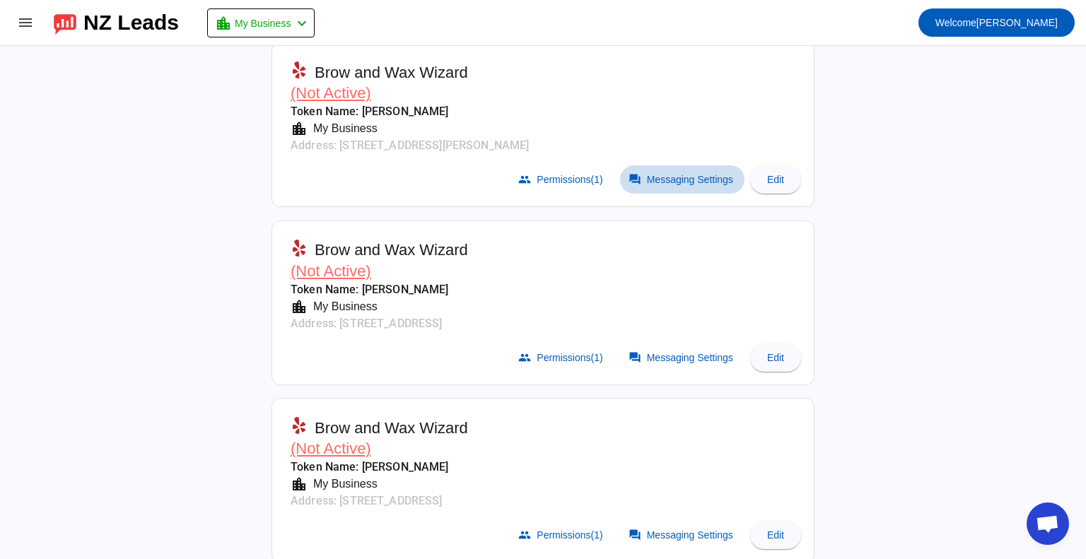
click at [684, 182] on span "Messaging Settings" at bounding box center [690, 179] width 86 height 11
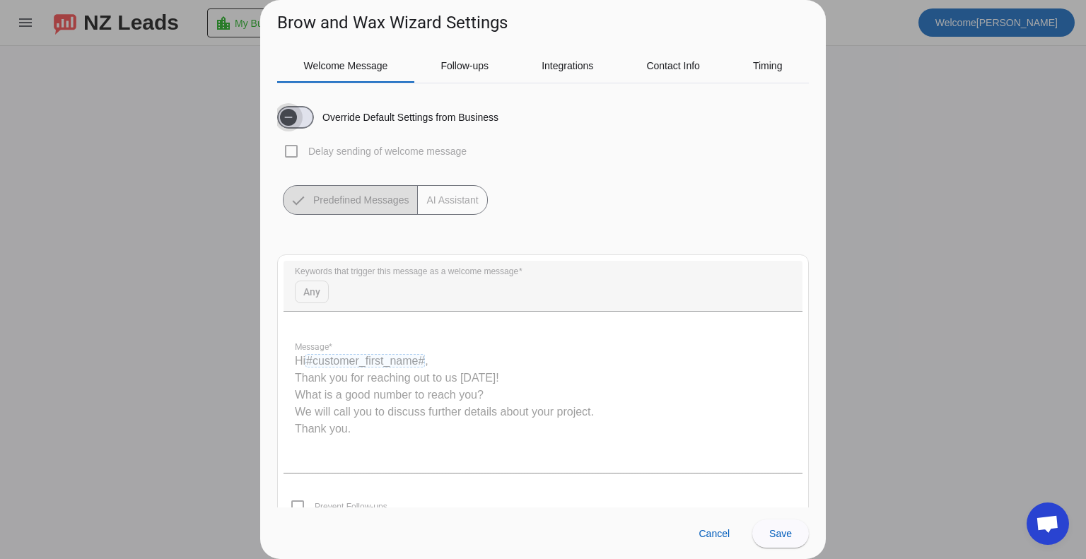
click at [300, 113] on span "button" at bounding box center [288, 117] width 28 height 28
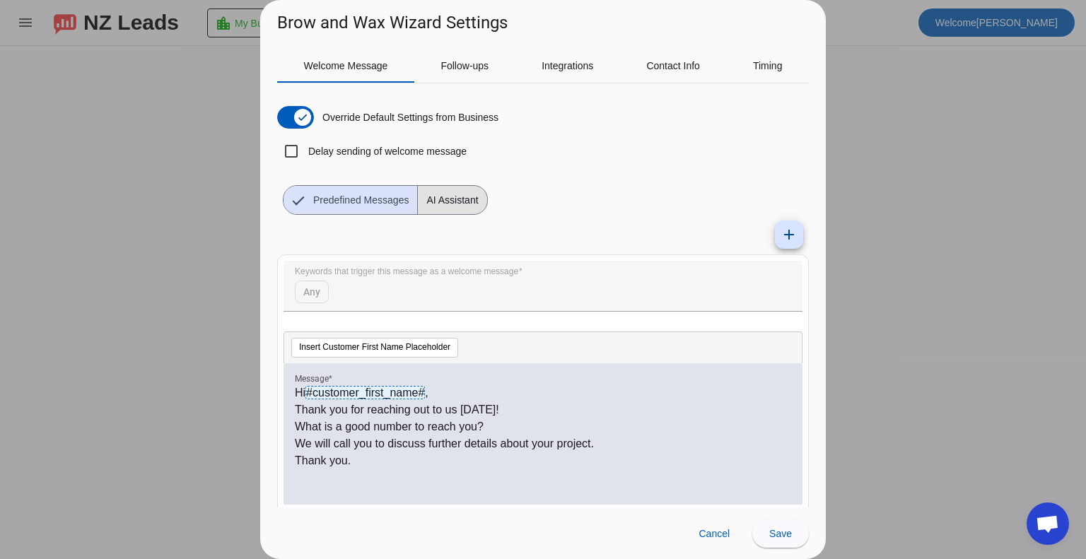
click at [469, 194] on span "AI Assistant" at bounding box center [452, 200] width 69 height 28
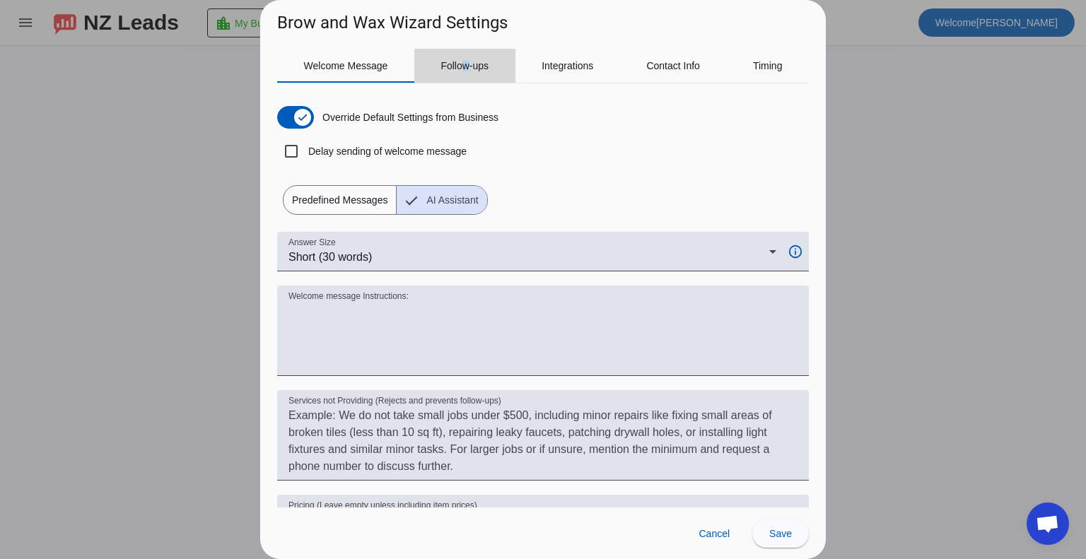
click at [465, 64] on span "Follow-ups" at bounding box center [465, 66] width 48 height 10
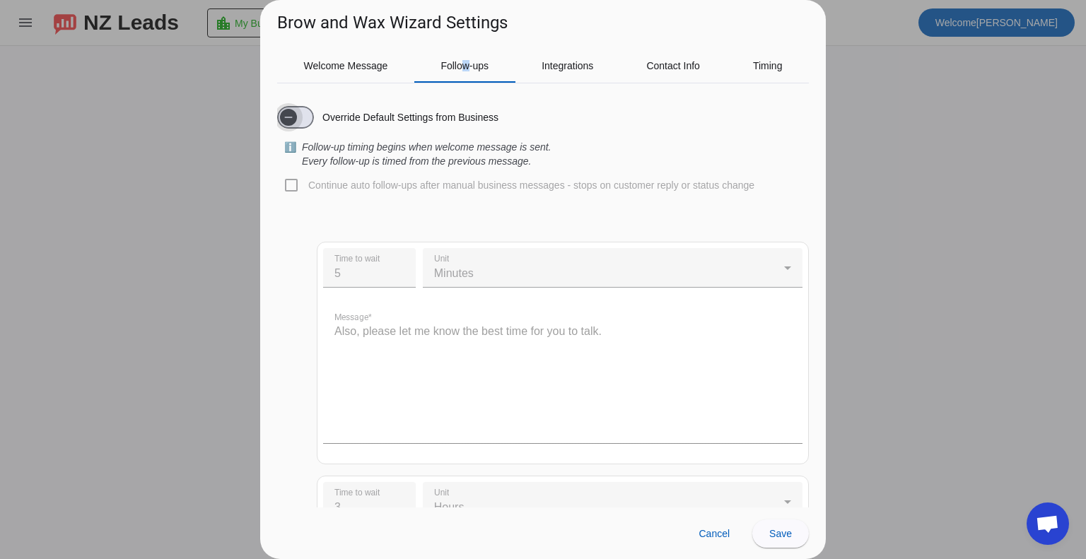
click at [295, 114] on span "button" at bounding box center [288, 117] width 17 height 17
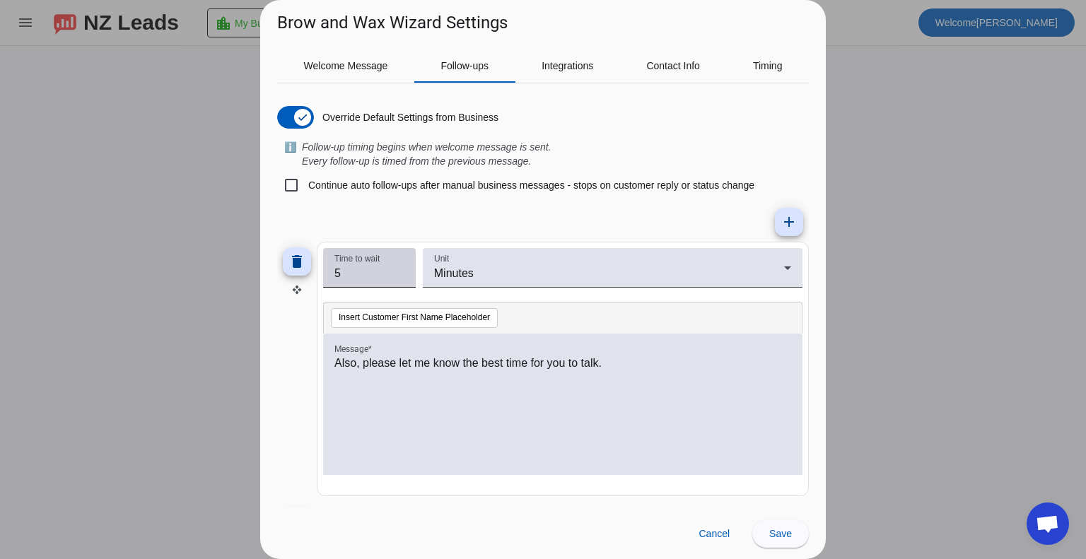
click at [373, 267] on input "5" at bounding box center [370, 273] width 70 height 17
click at [399, 268] on input "6" at bounding box center [370, 273] width 70 height 17
click at [399, 268] on input "7" at bounding box center [370, 273] width 70 height 17
click at [399, 268] on input "8" at bounding box center [370, 273] width 70 height 17
click at [399, 268] on input "9" at bounding box center [370, 273] width 70 height 17
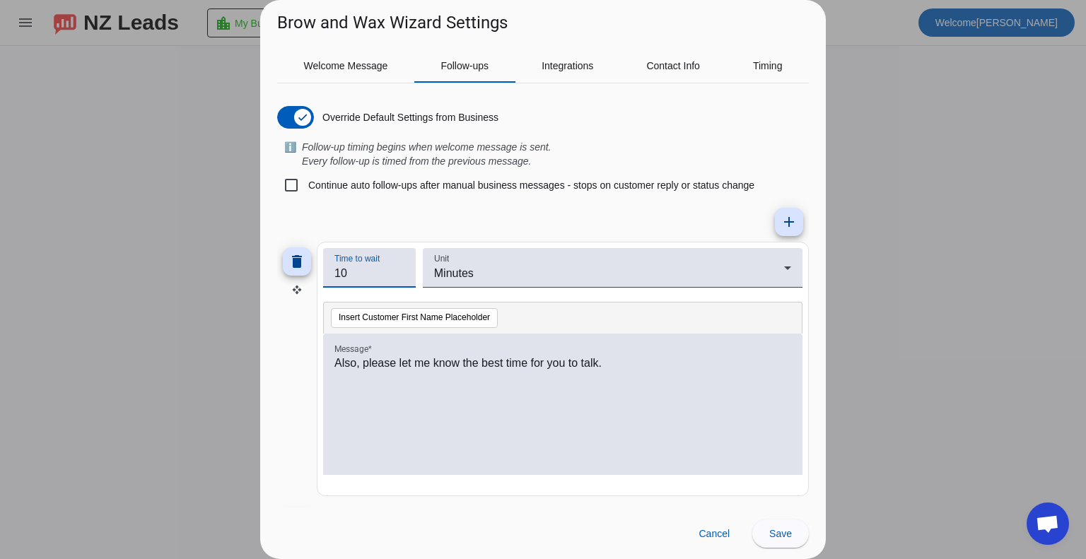
click at [399, 268] on input "10" at bounding box center [370, 273] width 70 height 17
click at [399, 268] on input "11" at bounding box center [370, 273] width 70 height 17
click at [399, 268] on input "12" at bounding box center [370, 273] width 70 height 17
click at [399, 268] on input "13" at bounding box center [370, 273] width 70 height 17
click at [399, 268] on input "14" at bounding box center [370, 273] width 70 height 17
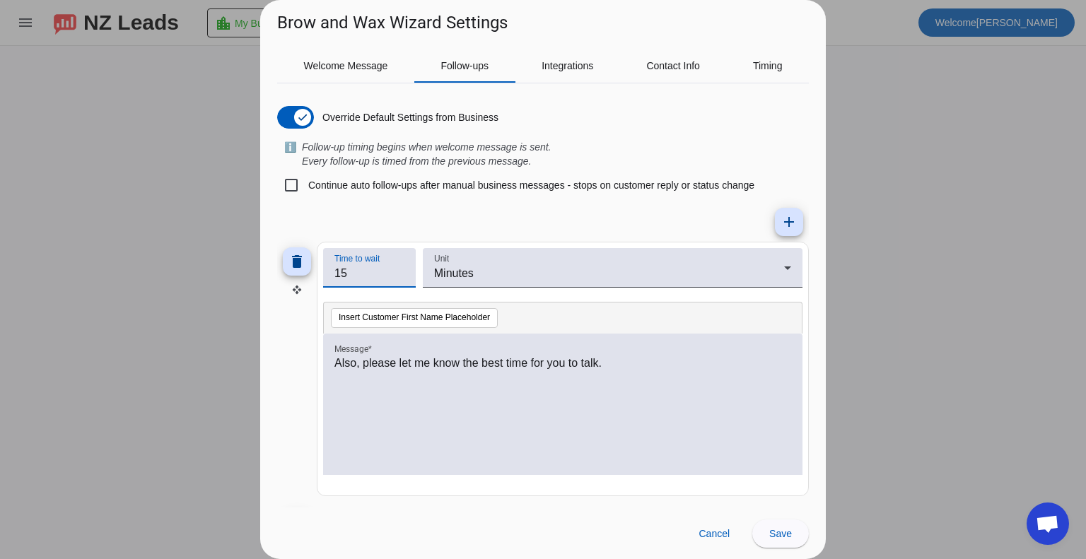
type input "15"
click at [399, 266] on input "15" at bounding box center [370, 273] width 70 height 17
click at [780, 530] on span "Save" at bounding box center [781, 533] width 23 height 11
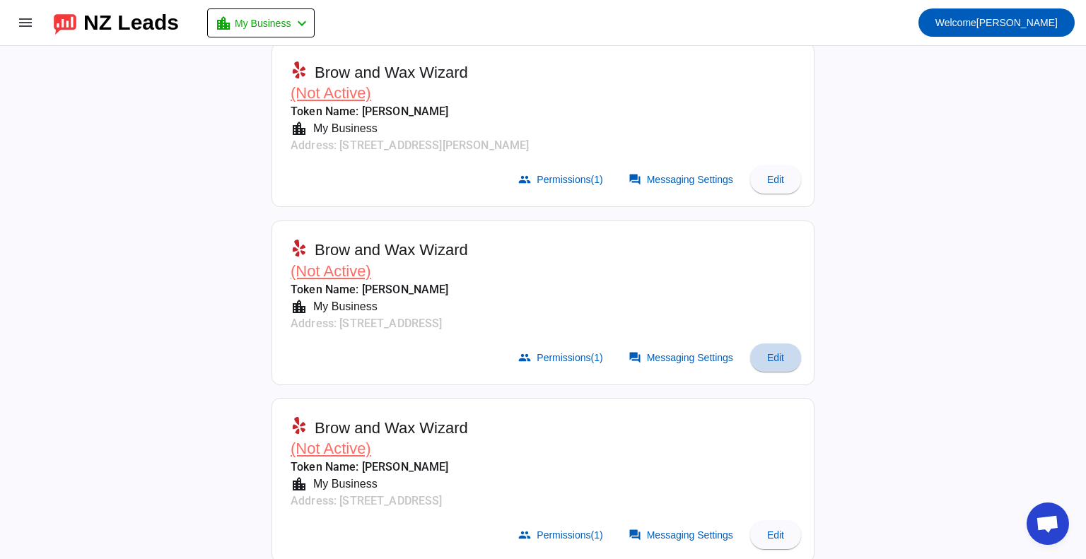
click at [772, 356] on span "Edit" at bounding box center [775, 357] width 17 height 11
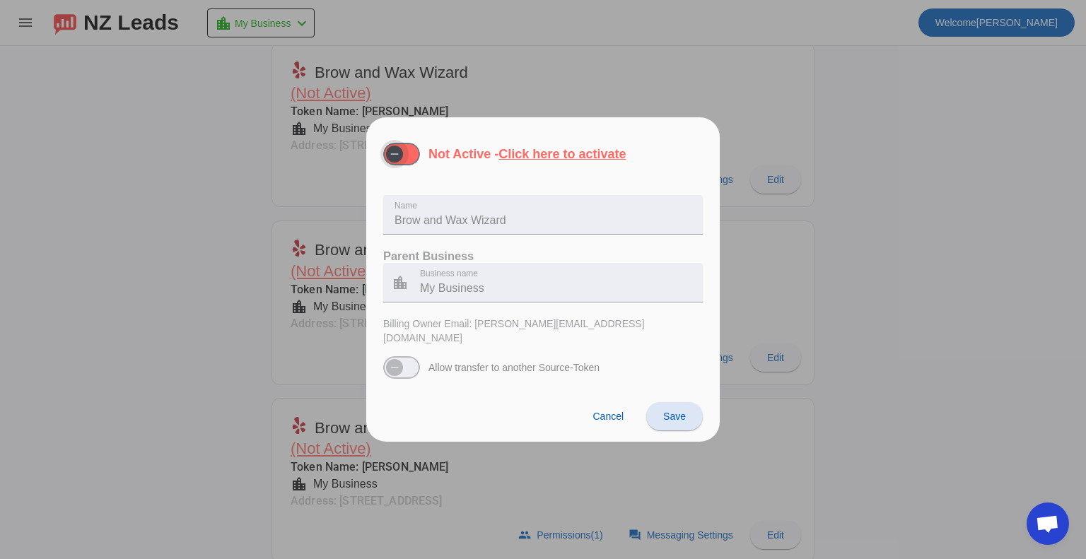
click at [402, 161] on span "button" at bounding box center [394, 154] width 17 height 17
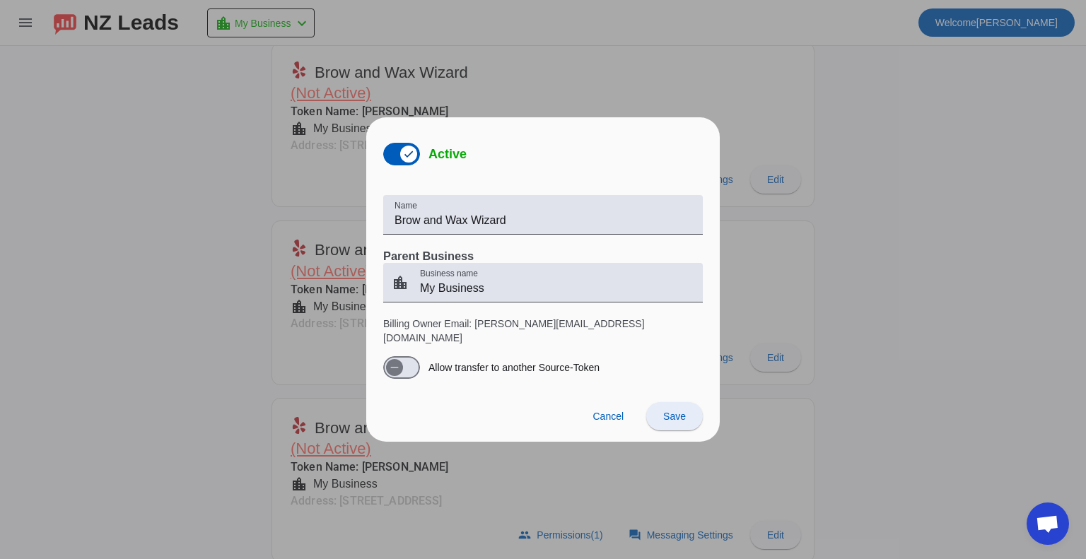
click at [682, 415] on span at bounding box center [674, 417] width 57 height 34
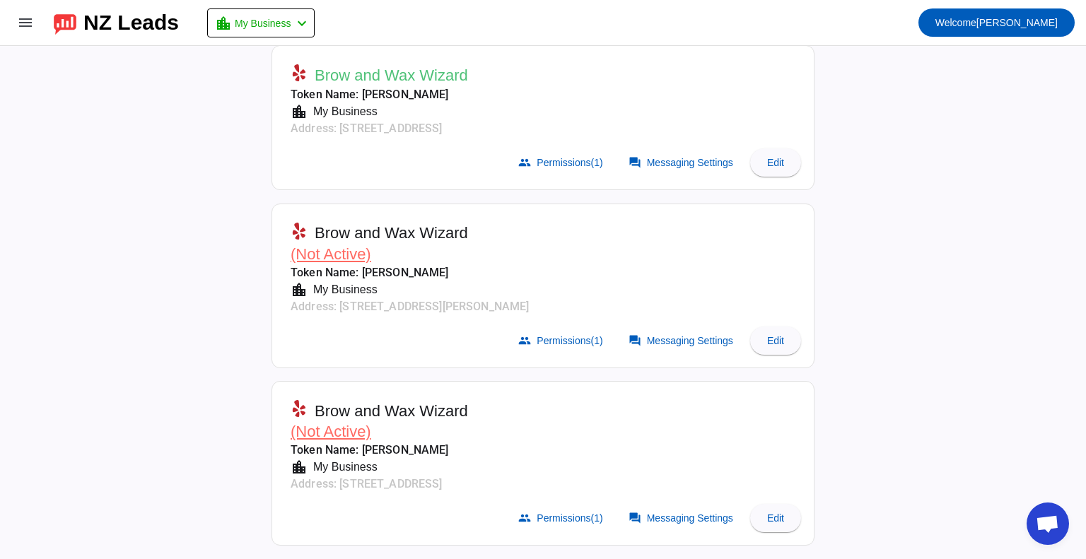
scroll to position [206, 0]
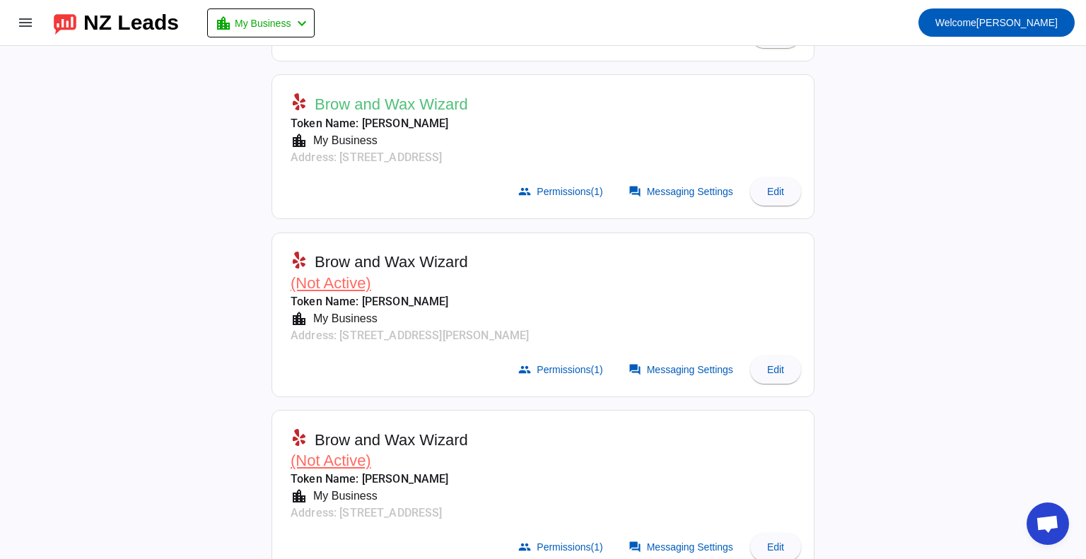
scroll to position [206, 0]
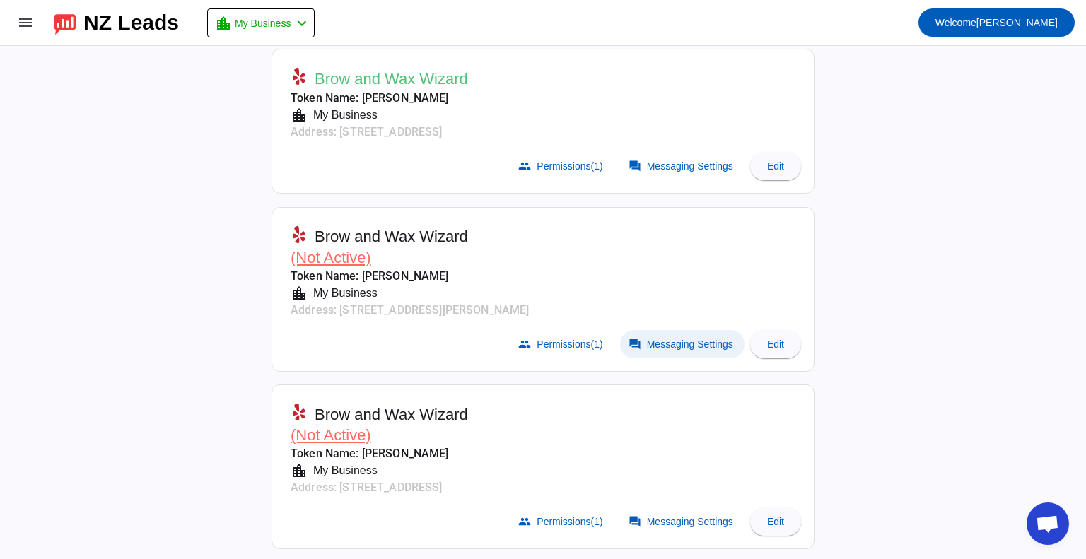
click at [673, 349] on span at bounding box center [682, 344] width 124 height 28
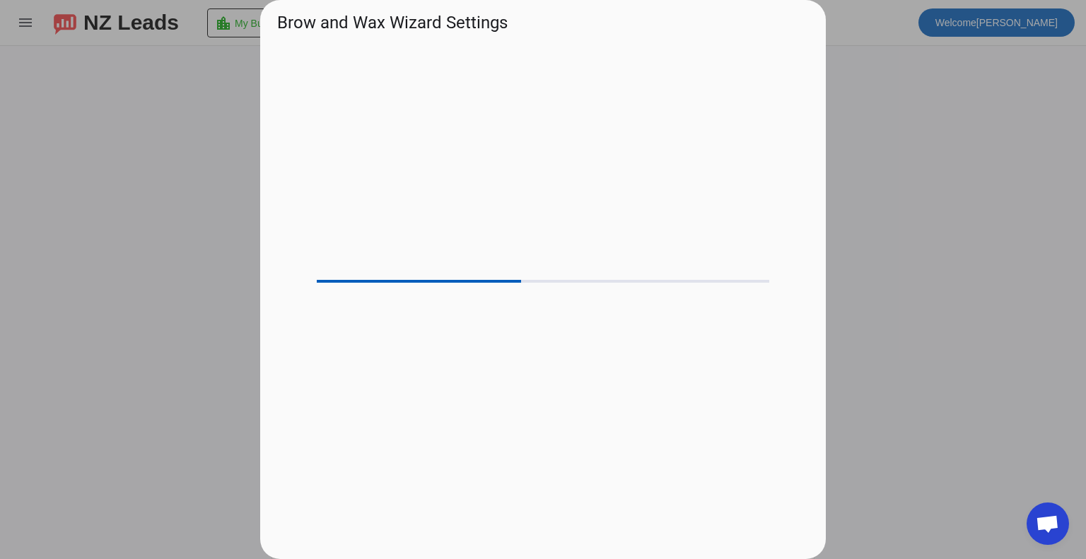
scroll to position [0, 0]
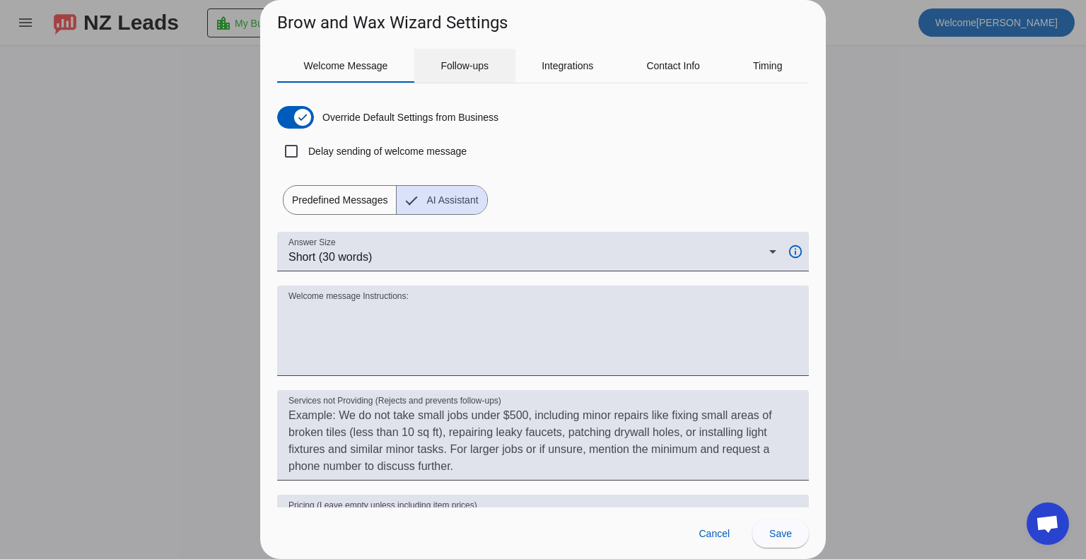
click at [463, 59] on span "Follow-ups" at bounding box center [465, 66] width 48 height 34
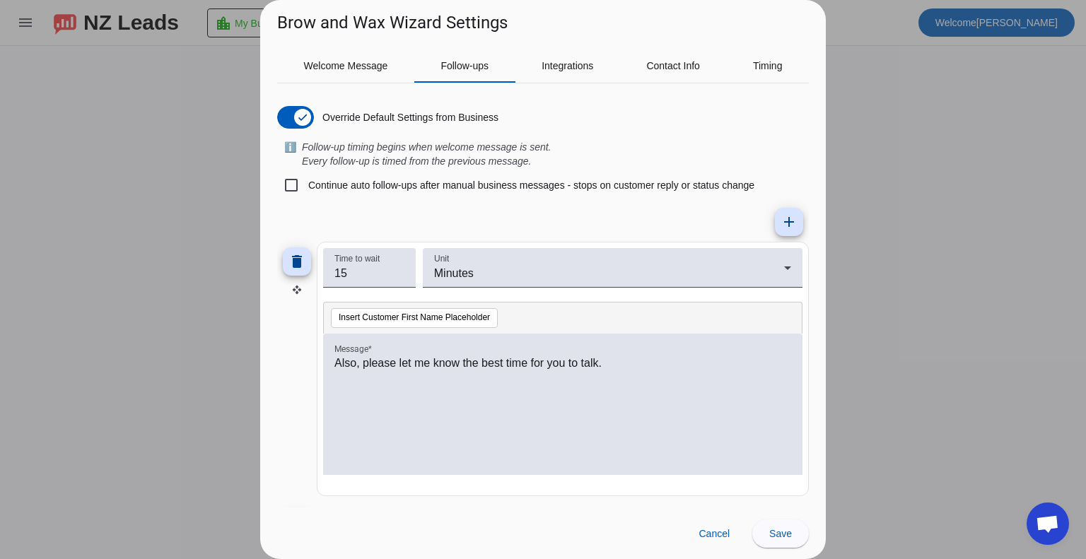
click at [888, 187] on div at bounding box center [543, 279] width 1086 height 559
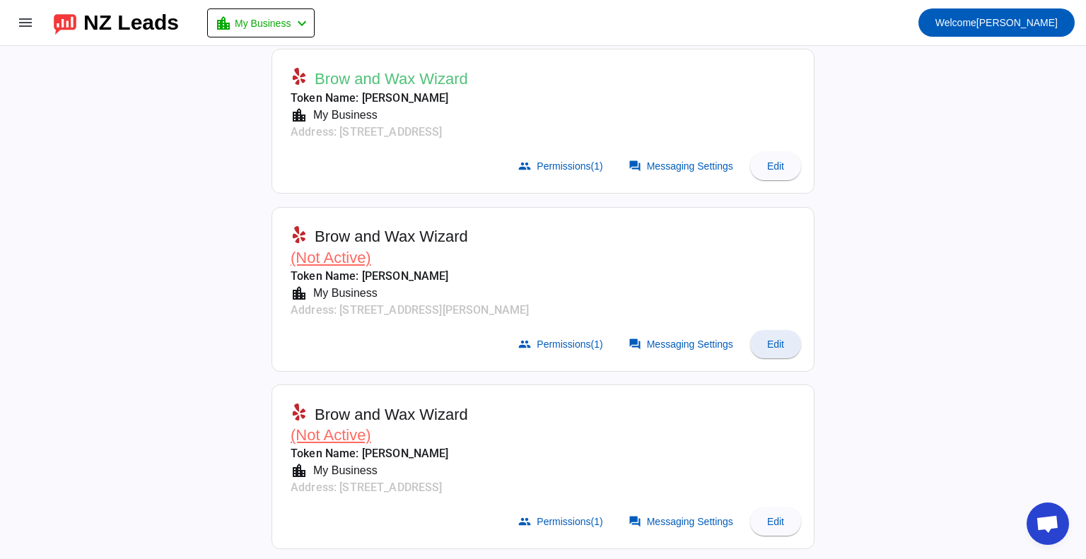
click at [783, 343] on span at bounding box center [775, 344] width 51 height 34
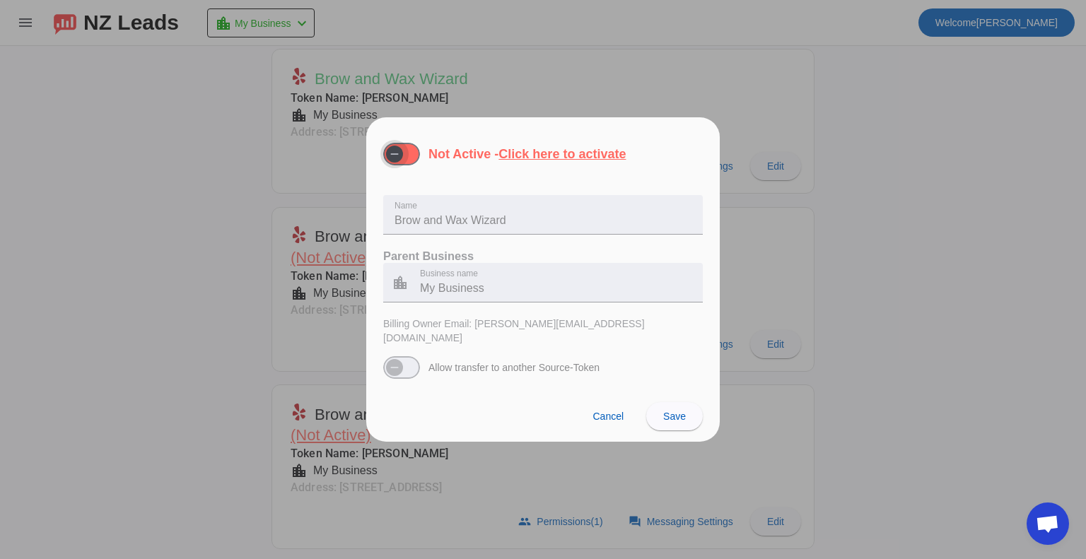
click at [416, 158] on span "button" at bounding box center [401, 154] width 37 height 23
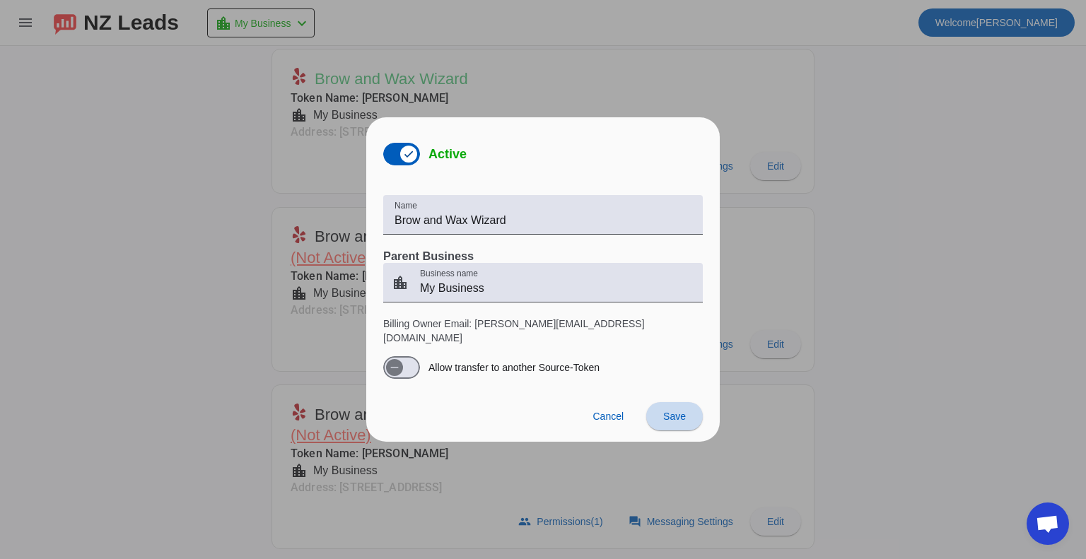
click at [695, 407] on span at bounding box center [674, 417] width 57 height 34
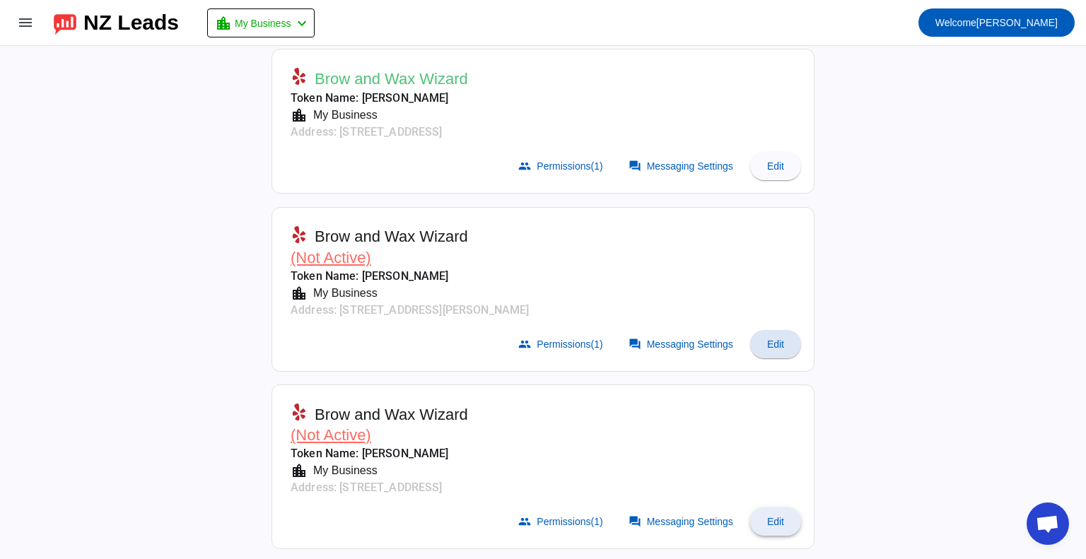
scroll to position [186, 0]
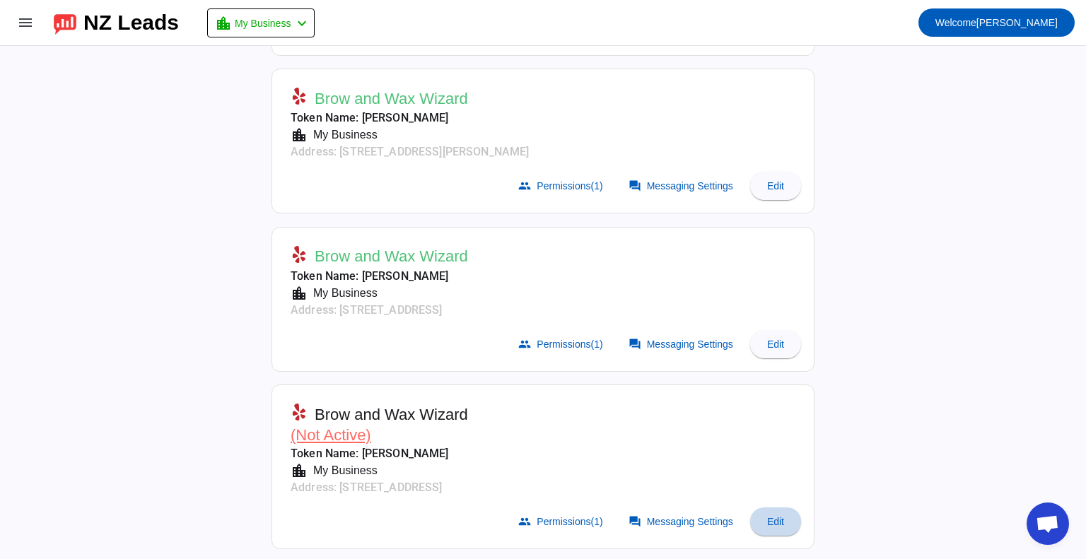
click at [778, 519] on span "Edit" at bounding box center [775, 521] width 17 height 11
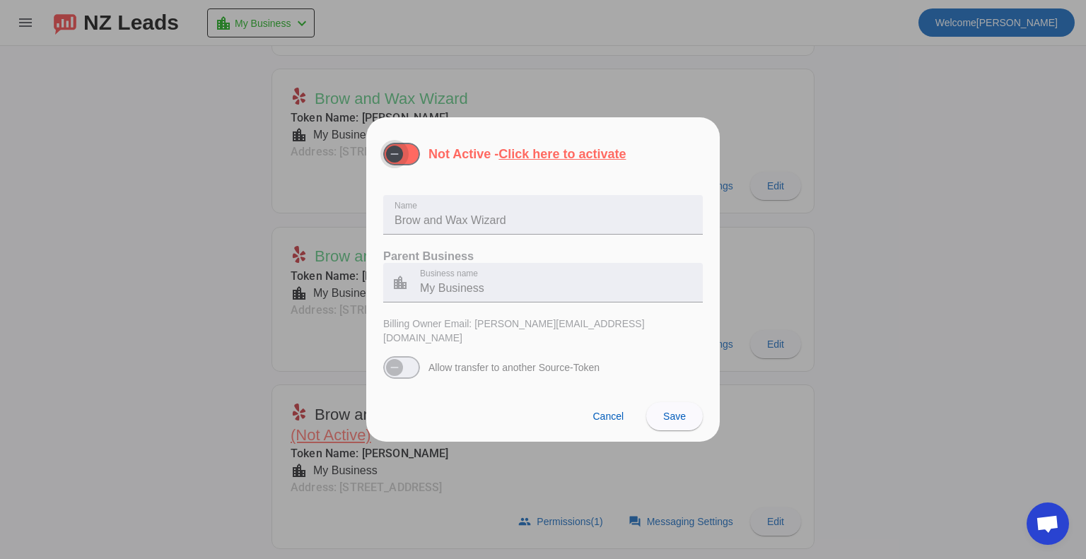
click at [410, 161] on span "button" at bounding box center [401, 154] width 37 height 23
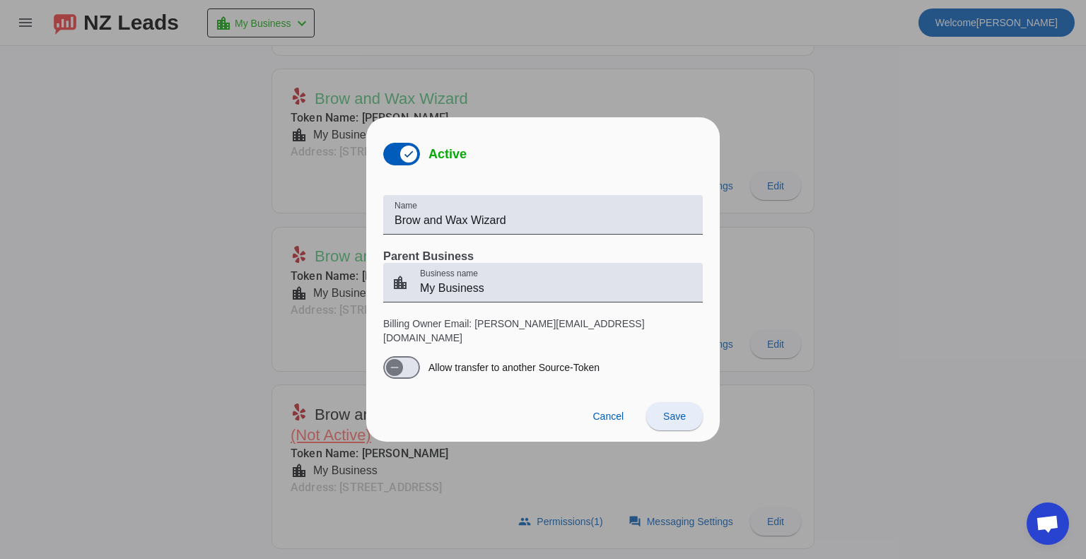
click at [685, 411] on span "Save" at bounding box center [674, 416] width 23 height 11
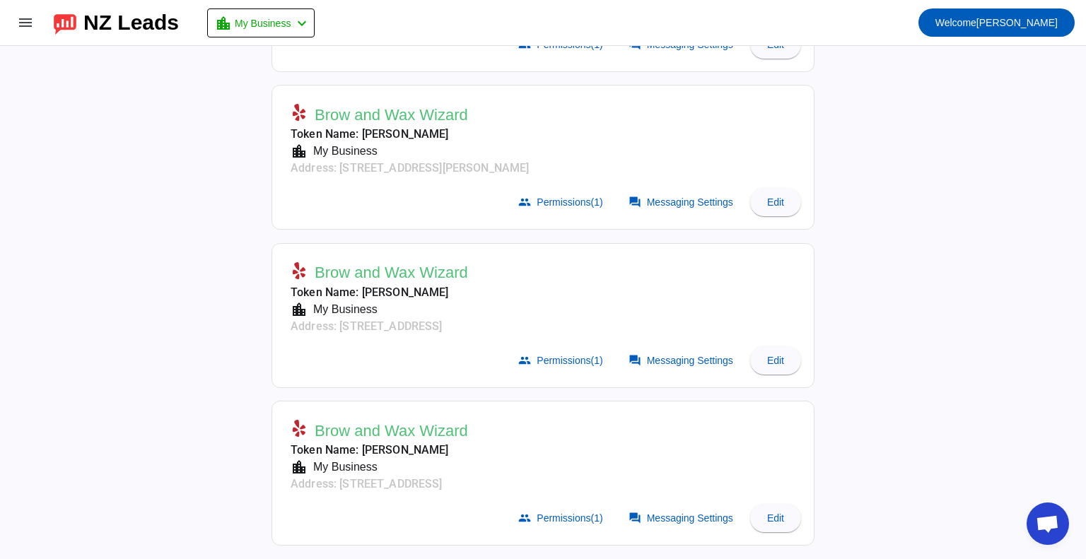
scroll to position [166, 0]
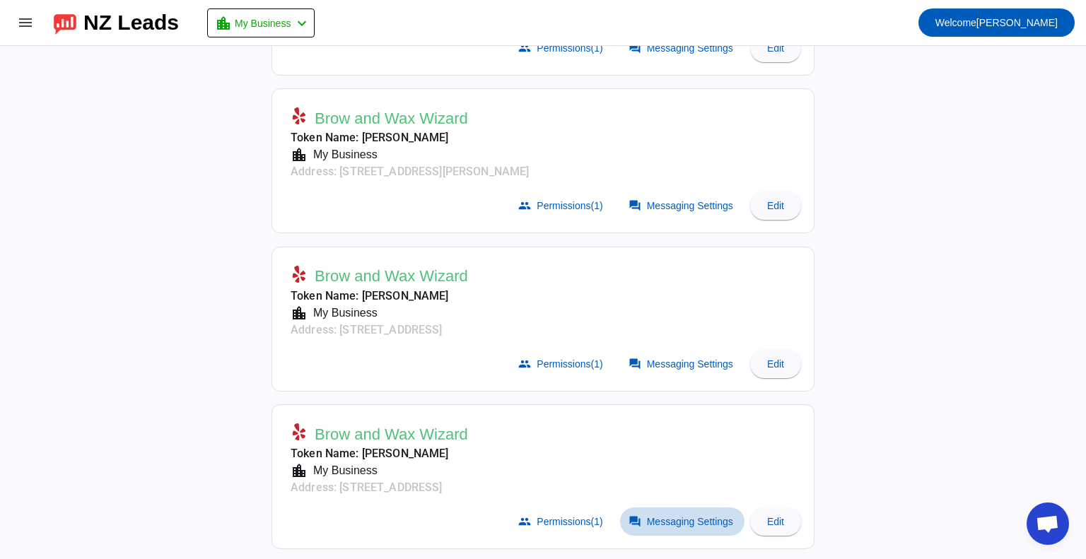
click at [695, 518] on span "Messaging Settings" at bounding box center [690, 521] width 86 height 11
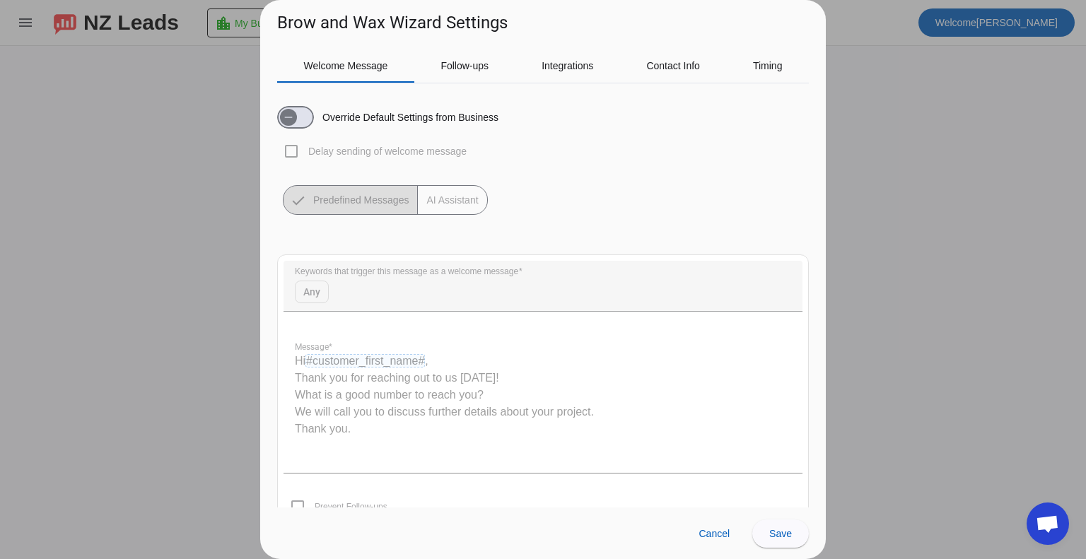
drag, startPoint x: 317, startPoint y: 121, endPoint x: 324, endPoint y: 122, distance: 7.2
click at [317, 122] on div "Override Default Settings from Business" at bounding box center [387, 117] width 221 height 23
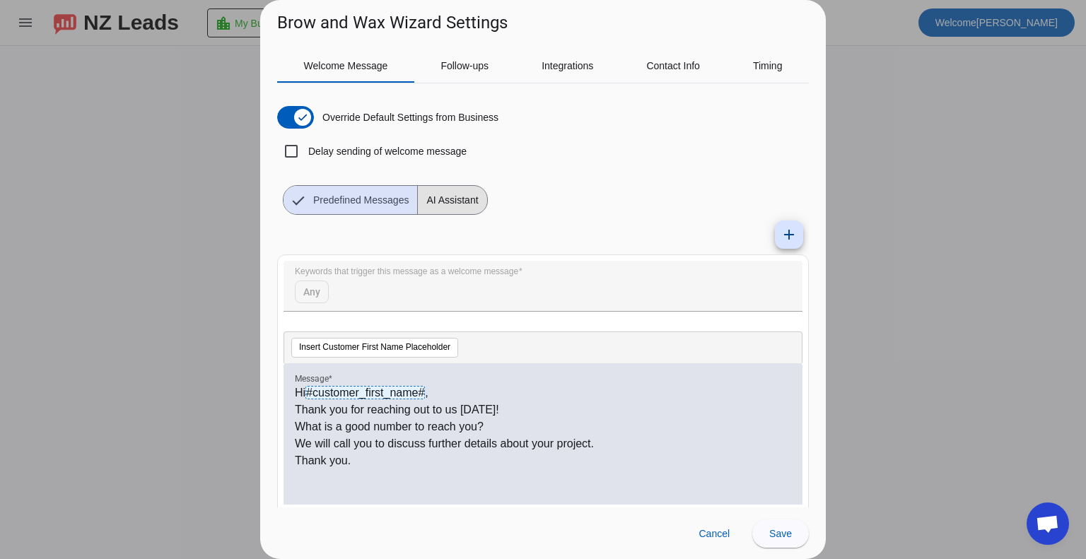
click at [446, 203] on span "AI Assistant" at bounding box center [452, 200] width 69 height 28
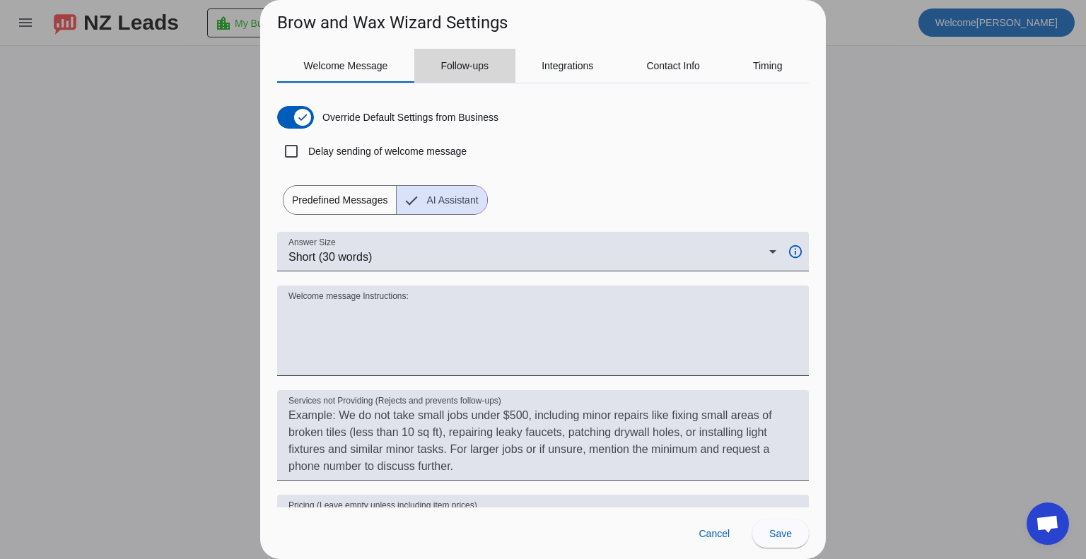
click at [483, 71] on span "Follow-ups" at bounding box center [465, 66] width 48 height 34
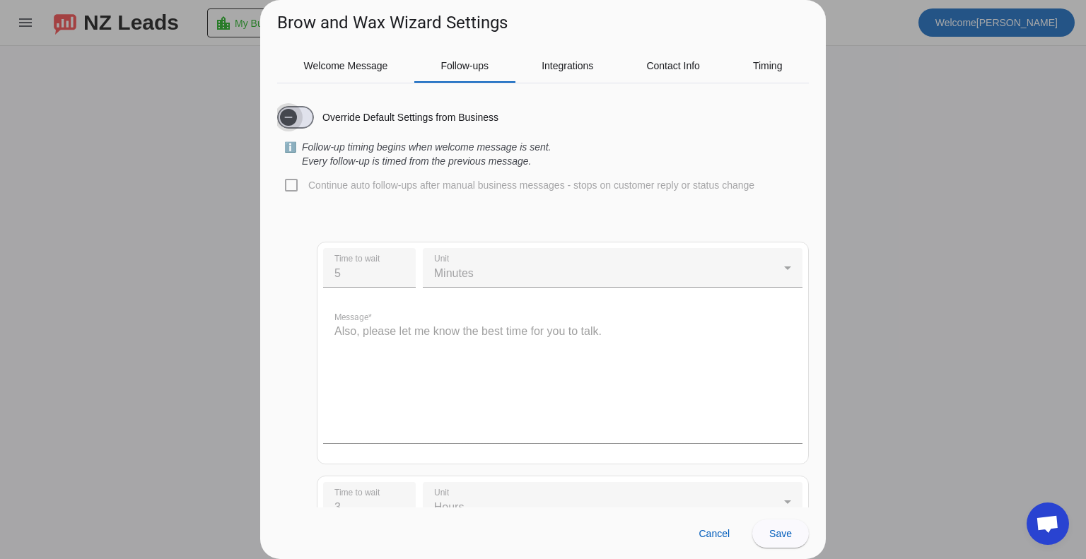
click at [303, 124] on span "button" at bounding box center [295, 117] width 37 height 23
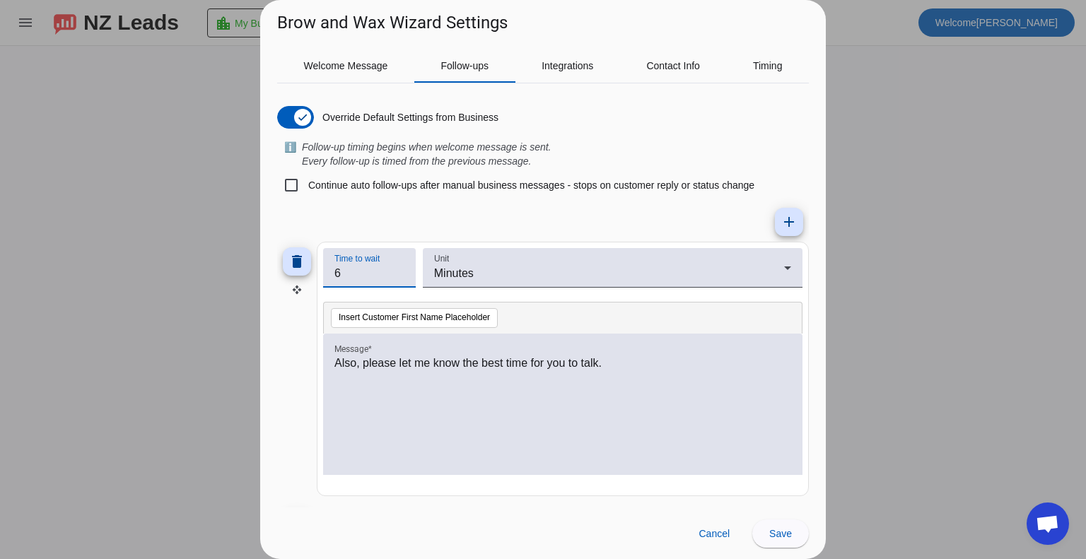
click at [400, 269] on input "6" at bounding box center [370, 273] width 70 height 17
click at [400, 269] on input "7" at bounding box center [370, 273] width 70 height 17
click at [400, 269] on input "8" at bounding box center [370, 273] width 70 height 17
click at [400, 269] on input "9" at bounding box center [370, 273] width 70 height 17
click at [400, 269] on input "10" at bounding box center [370, 273] width 70 height 17
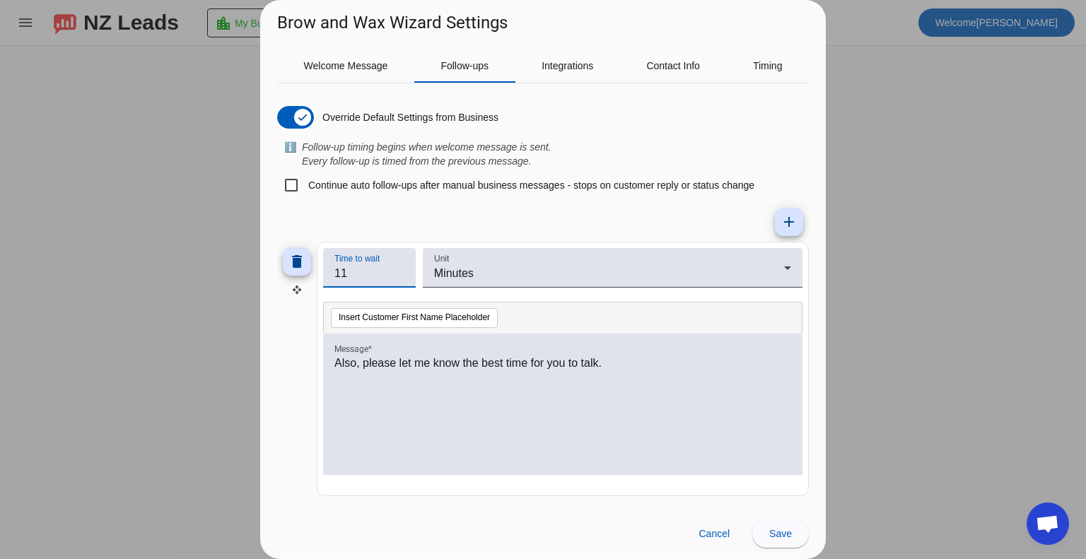
click at [400, 268] on input "11" at bounding box center [370, 273] width 70 height 17
click at [400, 268] on input "12" at bounding box center [370, 273] width 70 height 17
click at [401, 268] on input "13" at bounding box center [370, 273] width 70 height 17
click at [401, 268] on input "14" at bounding box center [370, 273] width 70 height 17
type input "15"
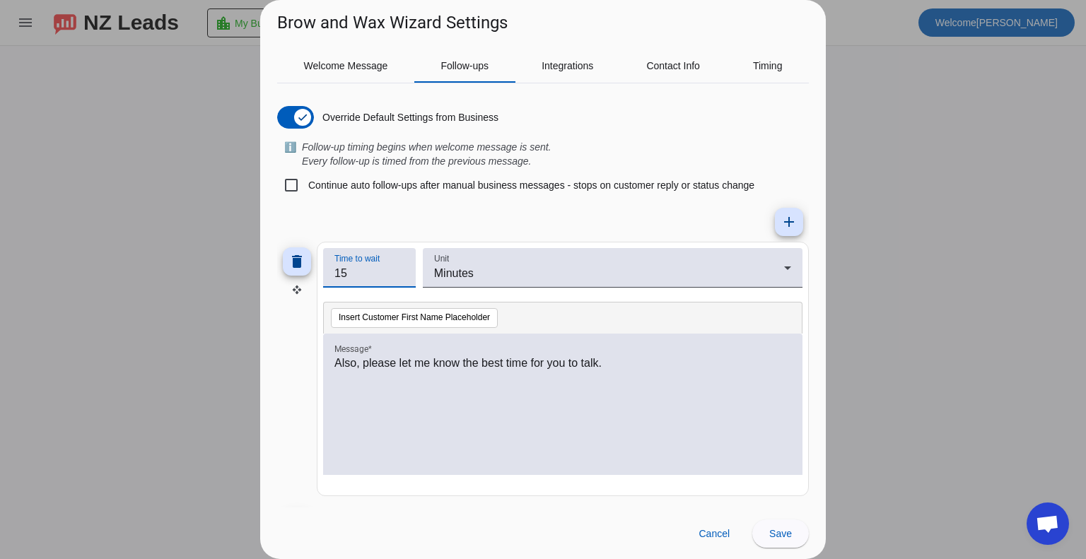
click at [401, 268] on input "15" at bounding box center [370, 273] width 70 height 17
click at [785, 530] on span "Save" at bounding box center [781, 533] width 23 height 11
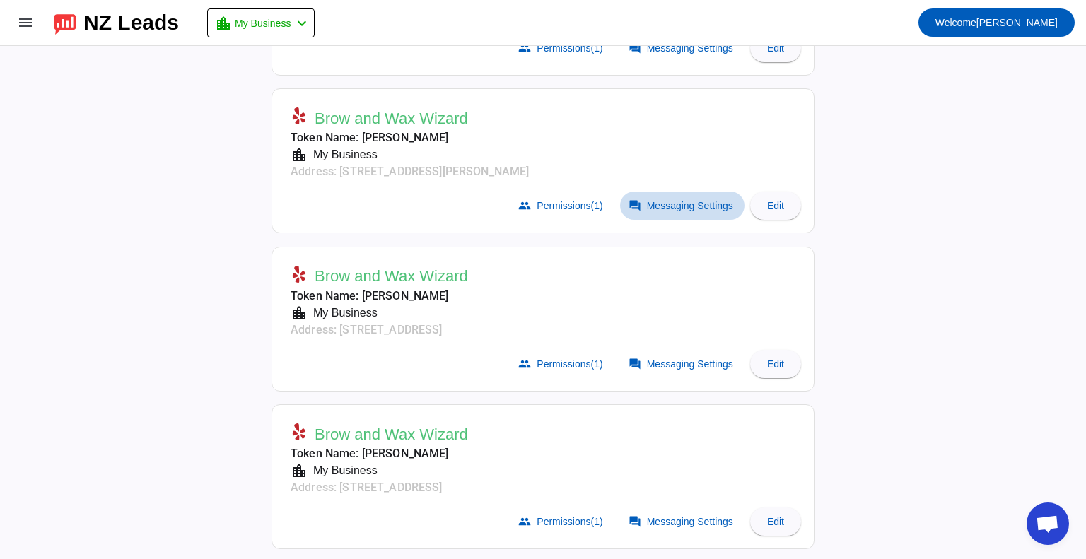
click at [690, 192] on span at bounding box center [682, 206] width 124 height 28
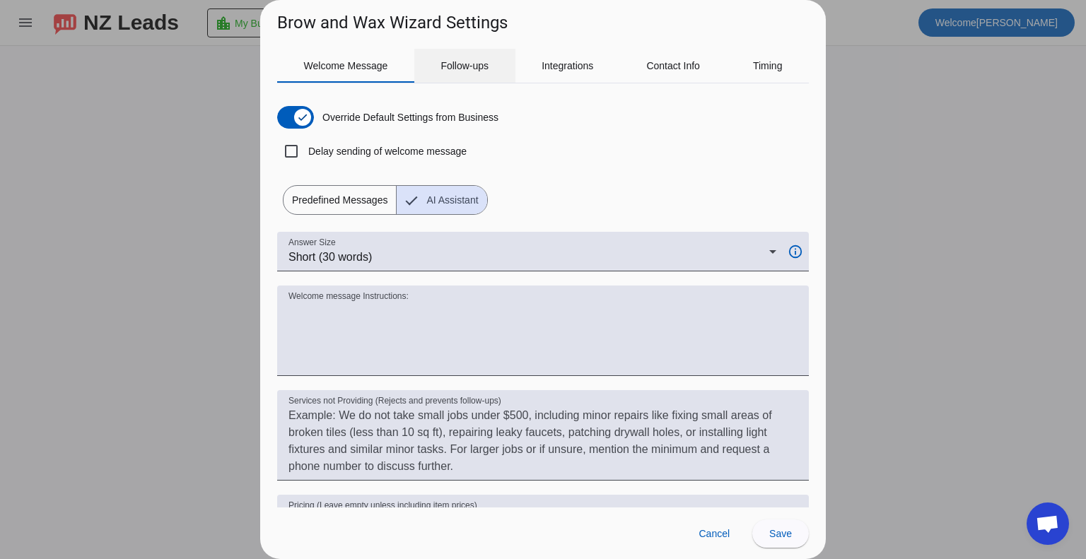
click at [458, 62] on span "Follow-ups" at bounding box center [465, 66] width 48 height 10
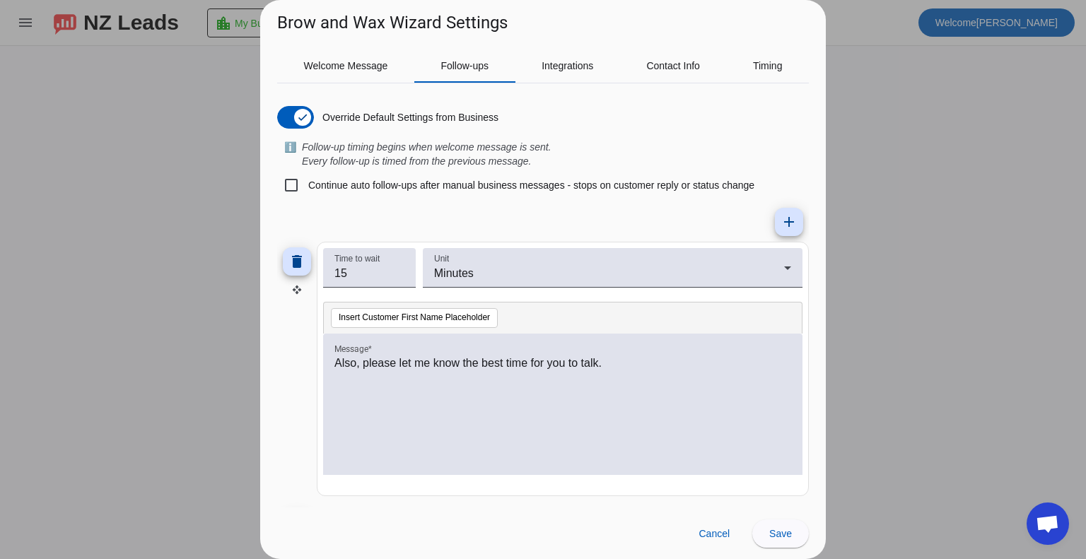
click at [1025, 175] on div at bounding box center [543, 279] width 1086 height 559
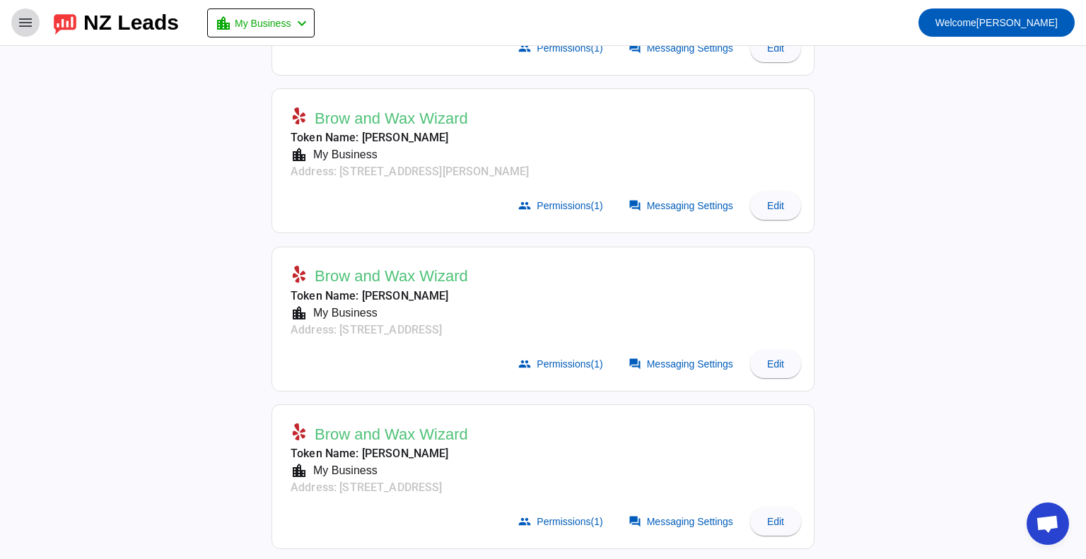
click at [33, 22] on button "menu" at bounding box center [25, 22] width 28 height 28
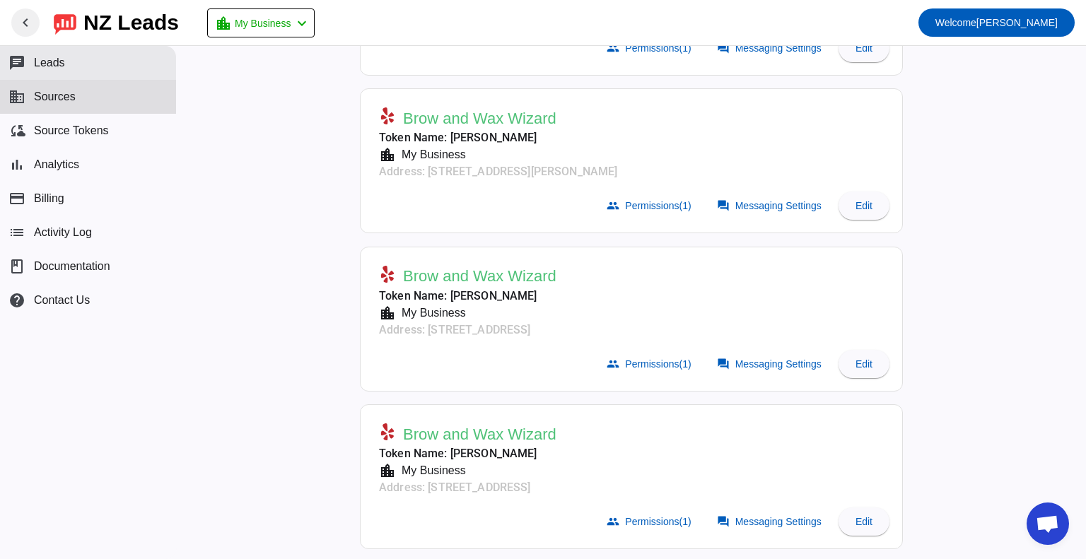
click at [58, 62] on span "Leads" at bounding box center [49, 63] width 31 height 13
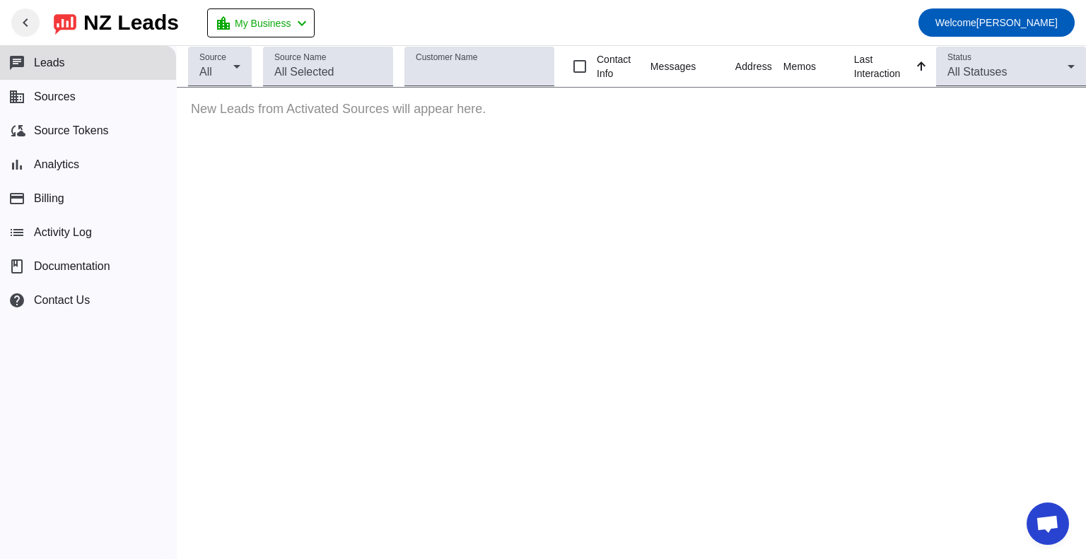
click at [33, 22] on mat-icon "chevron_left" at bounding box center [25, 22] width 17 height 17
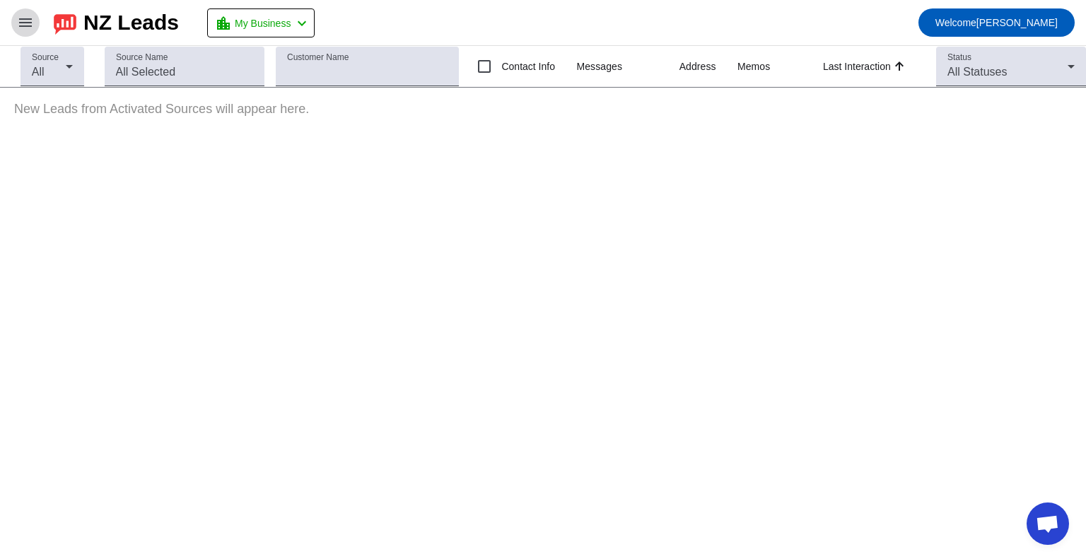
click at [24, 16] on mat-icon "menu" at bounding box center [25, 22] width 17 height 17
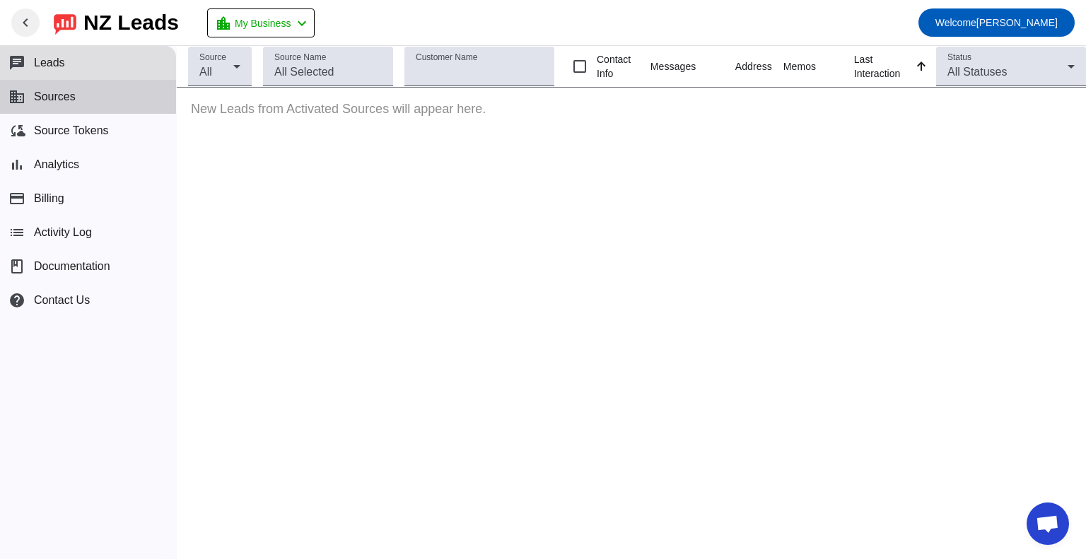
click at [65, 98] on span "Sources" at bounding box center [55, 97] width 42 height 13
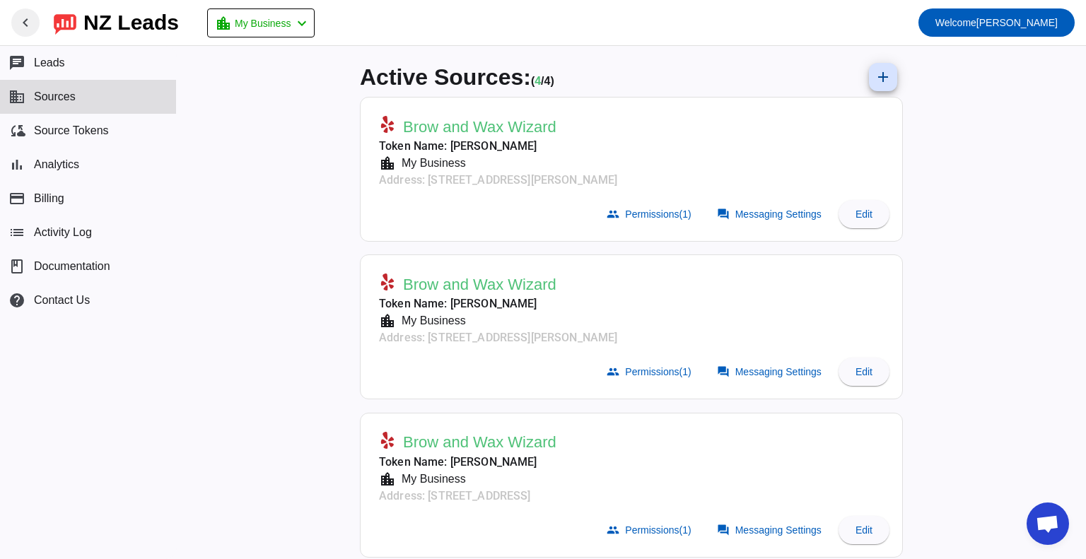
click at [992, 222] on div "Active Sources: ( 4 / 4) add Brow and Wax Wizard Token Name: [PERSON_NAME] loca…" at bounding box center [632, 302] width 910 height 513
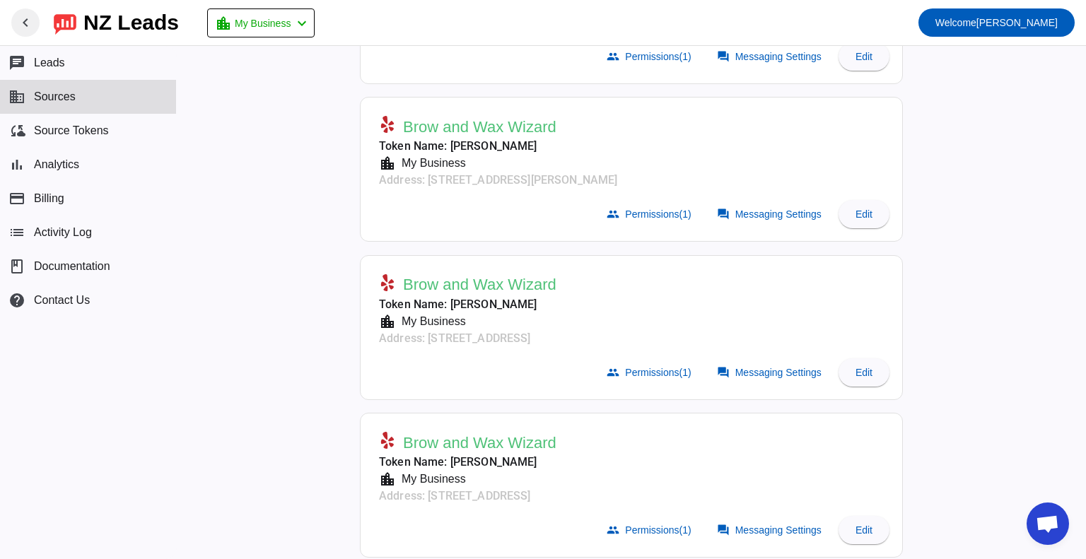
scroll to position [166, 0]
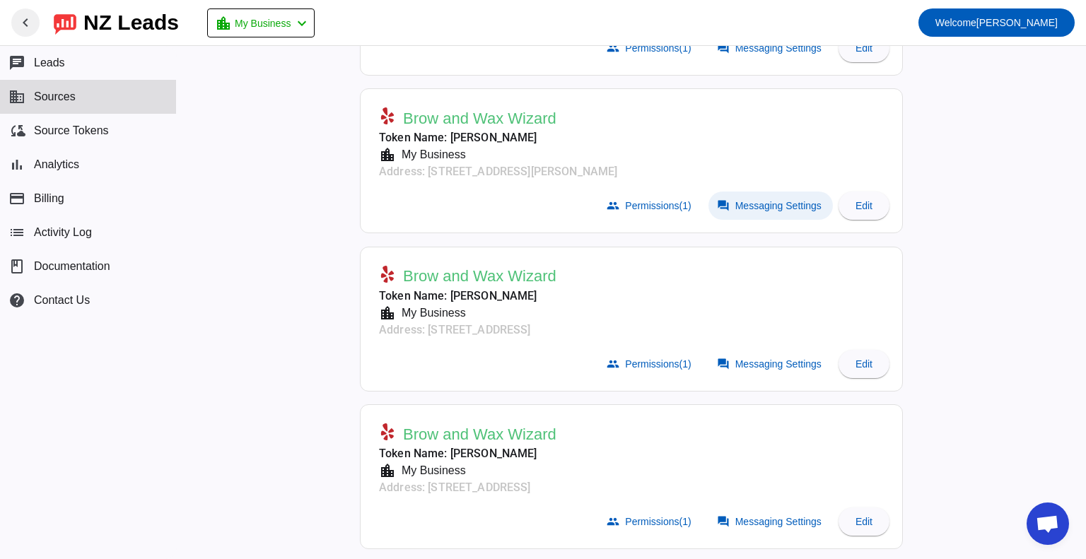
click at [786, 201] on span "Messaging Settings" at bounding box center [779, 205] width 86 height 11
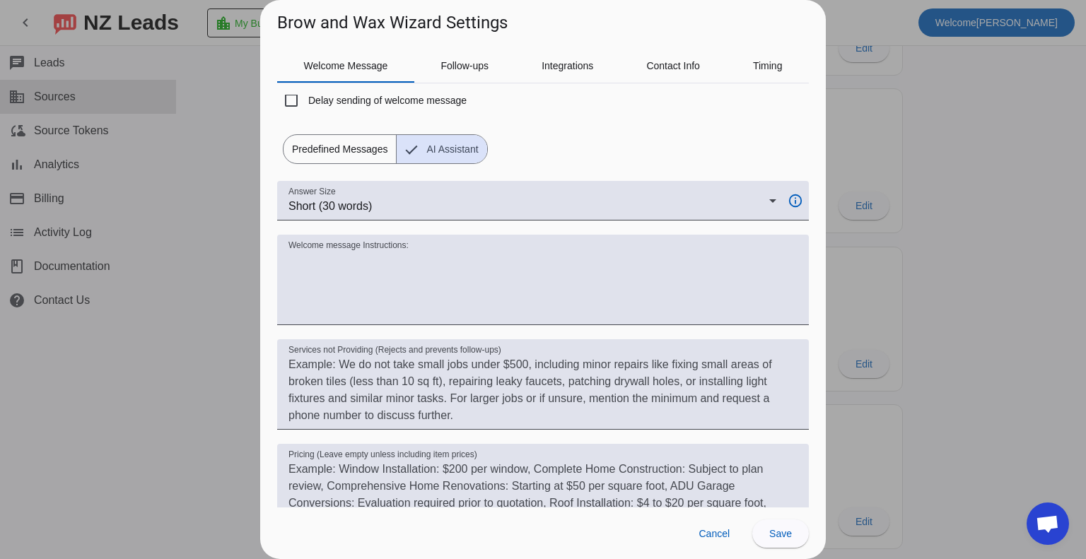
scroll to position [0, 0]
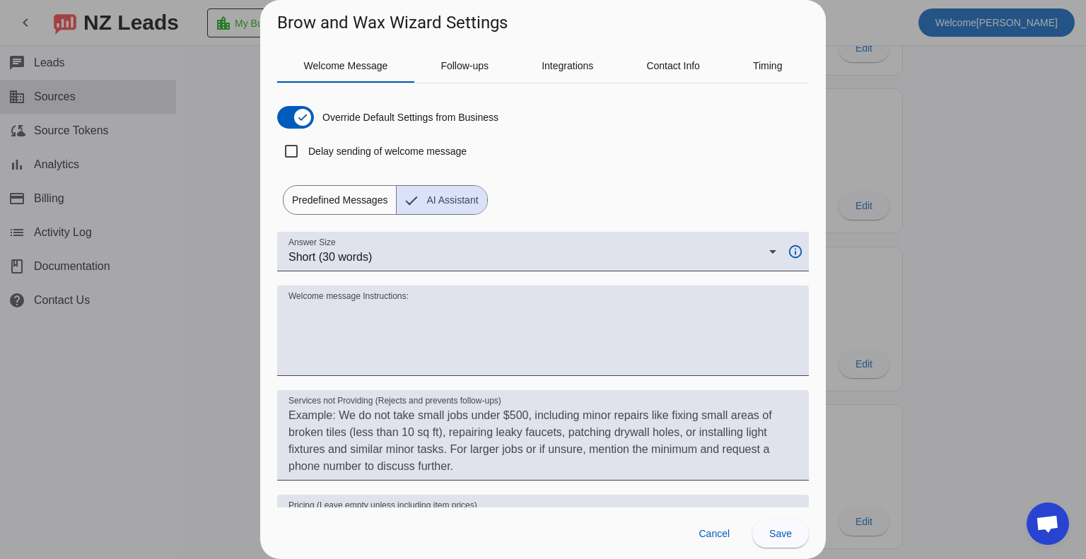
click at [325, 207] on span "Predefined Messages" at bounding box center [340, 200] width 112 height 28
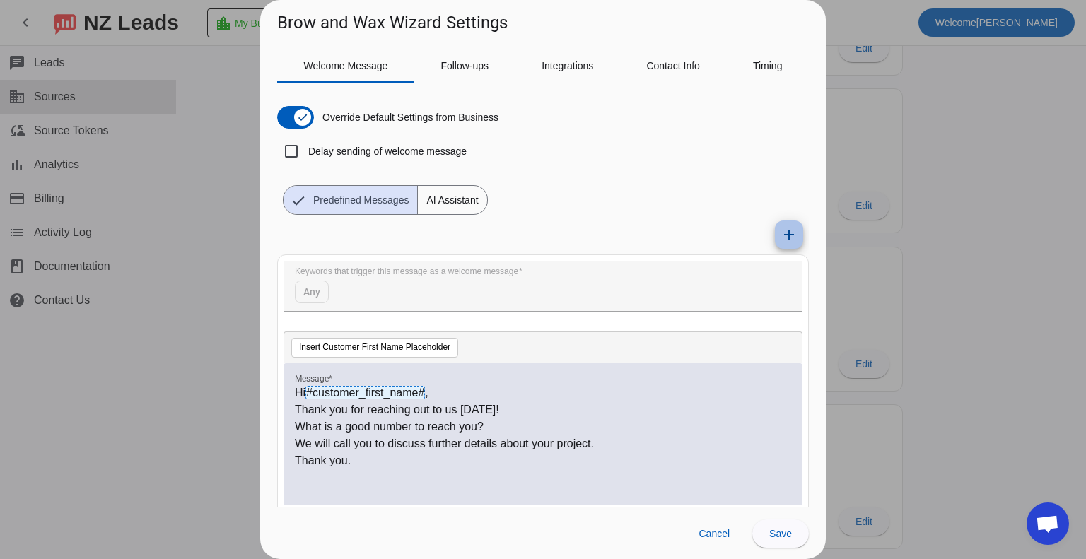
click at [781, 239] on mat-icon "add" at bounding box center [789, 234] width 17 height 17
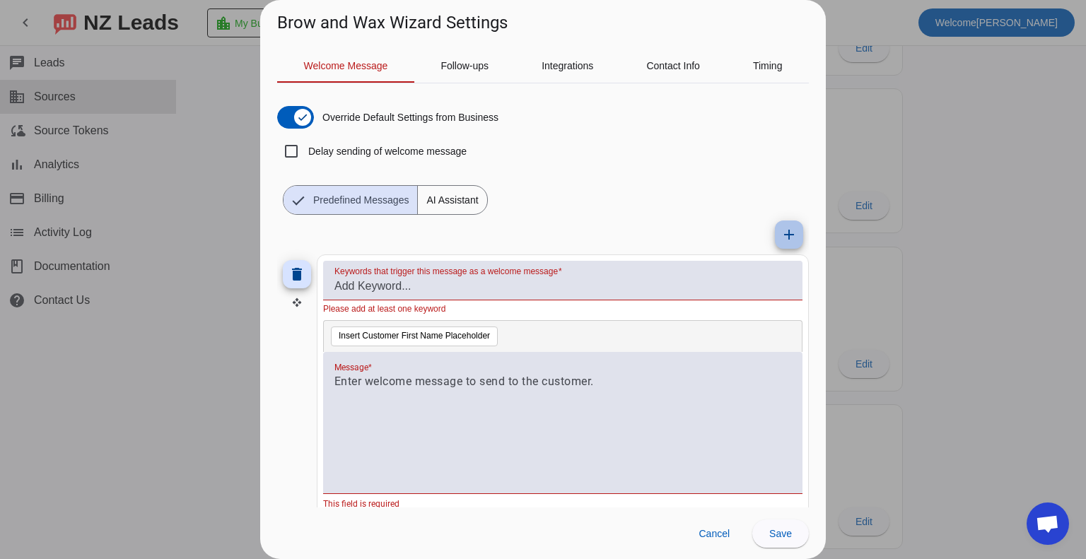
click at [781, 240] on mat-icon "add" at bounding box center [789, 234] width 17 height 17
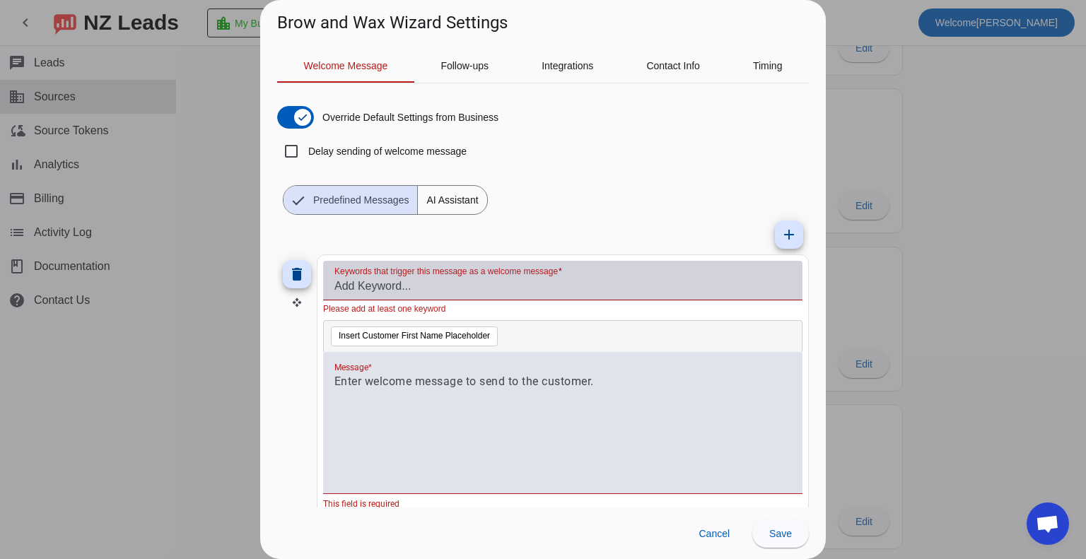
click at [370, 288] on input "Keywords that trigger this message as a welcome message" at bounding box center [563, 286] width 457 height 17
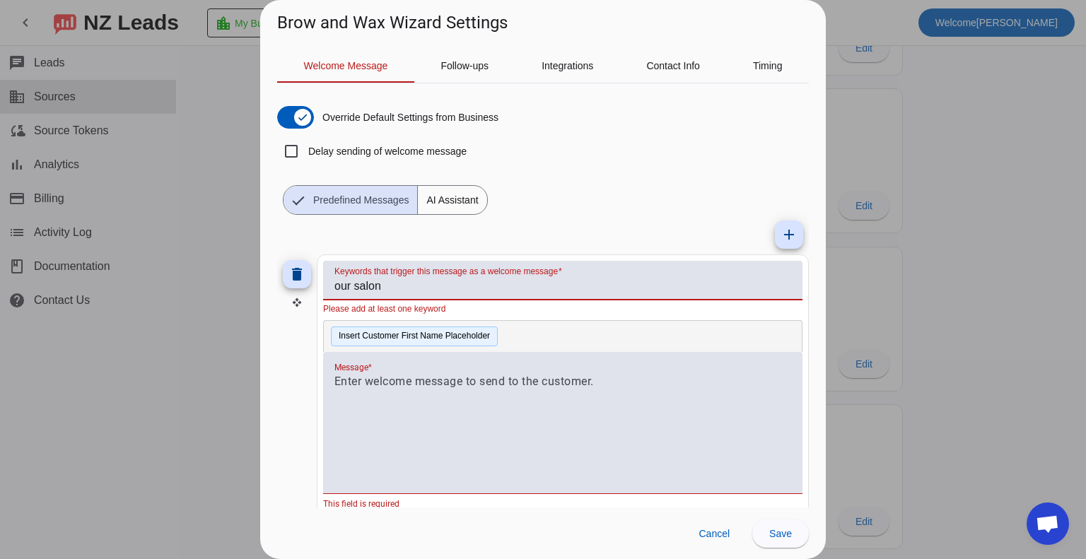
type input "our salon"
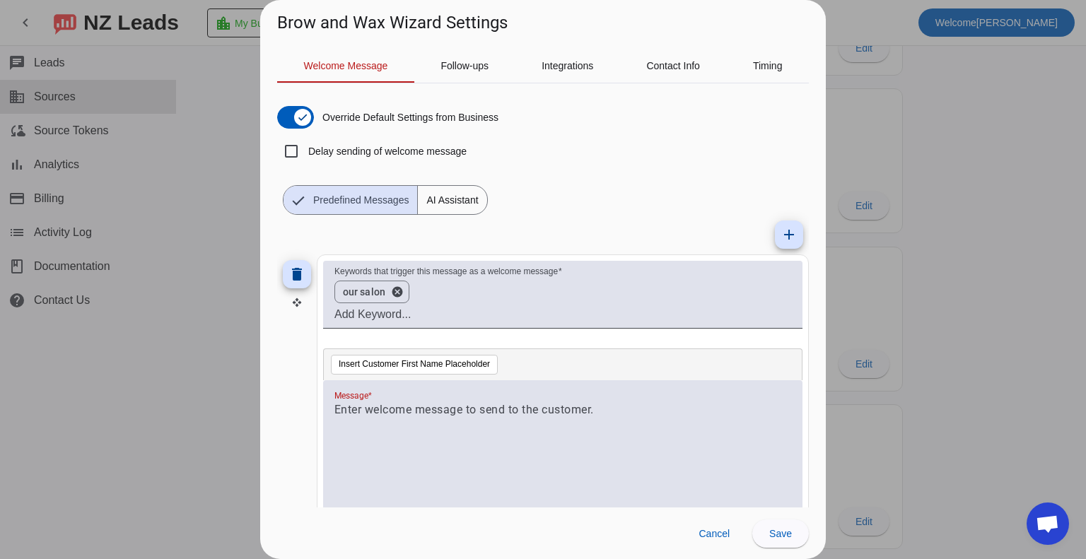
drag, startPoint x: 463, startPoint y: 339, endPoint x: 438, endPoint y: 412, distance: 76.5
click at [443, 421] on div "Insert Customer First Name Placeholder Message * This field is required" at bounding box center [563, 443] width 480 height 188
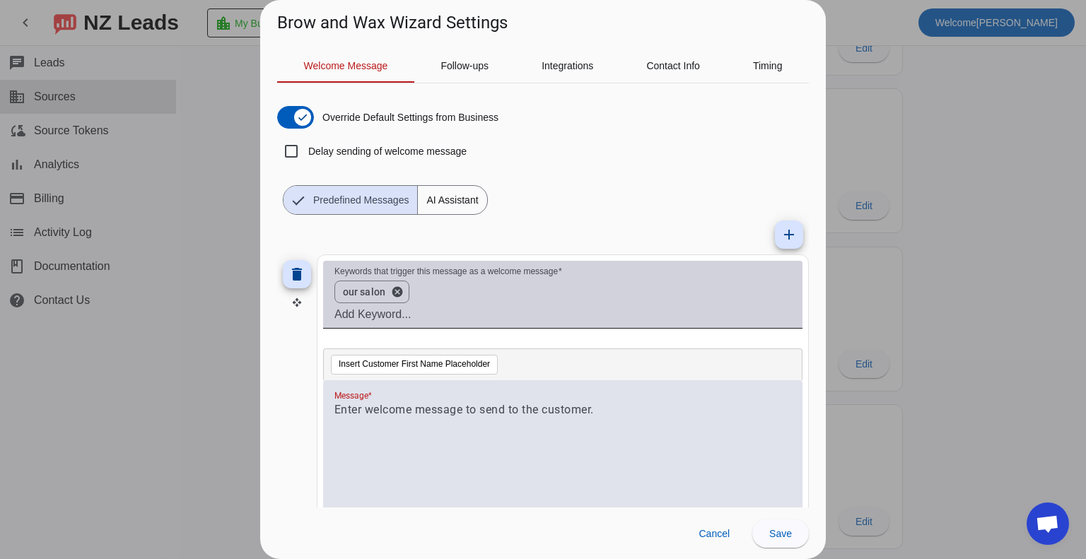
drag, startPoint x: 440, startPoint y: 365, endPoint x: 486, endPoint y: 291, distance: 87.3
click at [489, 291] on mat-card "Keywords that trigger this message as a welcome message our salon cancel Insert…" at bounding box center [563, 415] width 492 height 320
click at [373, 291] on span "our salon" at bounding box center [364, 292] width 42 height 14
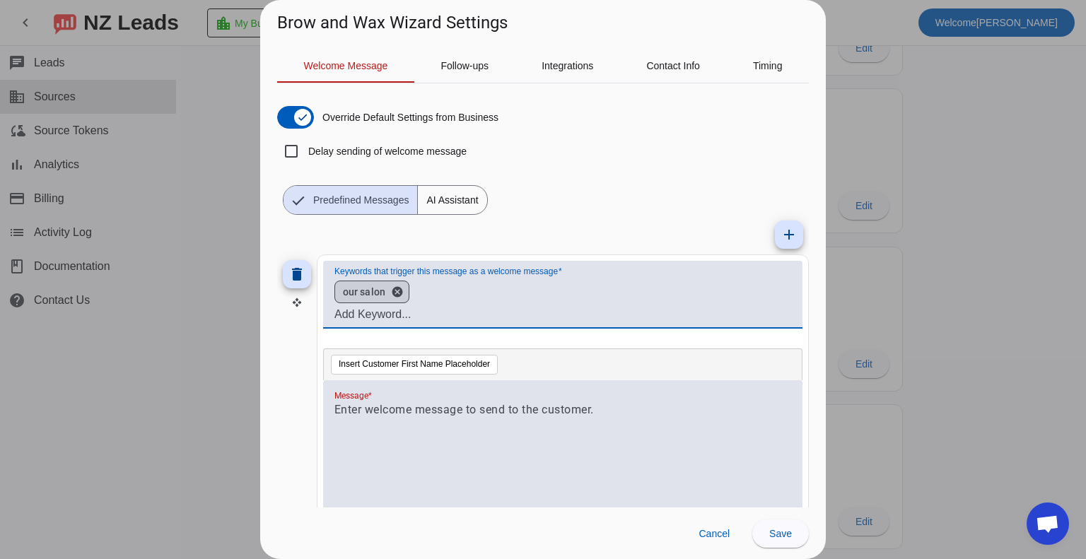
click at [451, 297] on div "our salon cancel" at bounding box center [557, 292] width 457 height 28
click at [396, 289] on button "cancel" at bounding box center [397, 292] width 24 height 13
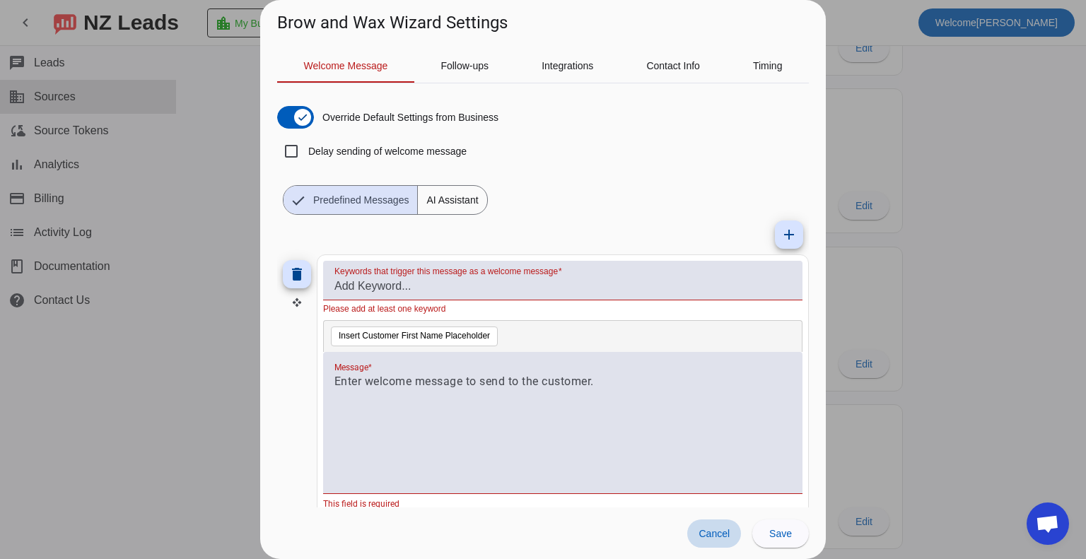
click at [727, 535] on span "Cancel" at bounding box center [714, 533] width 31 height 11
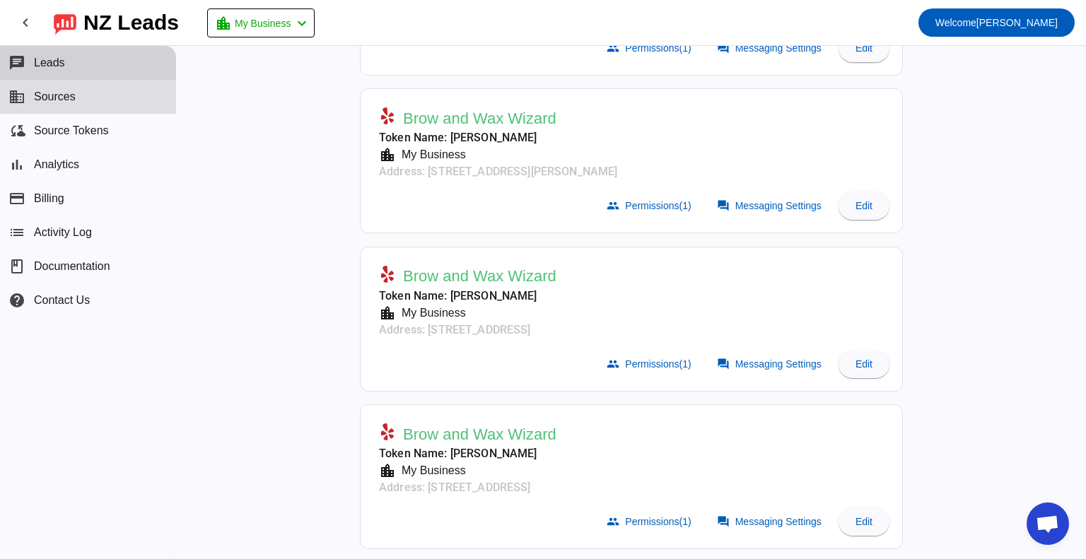
click at [56, 62] on span "Leads" at bounding box center [49, 63] width 31 height 13
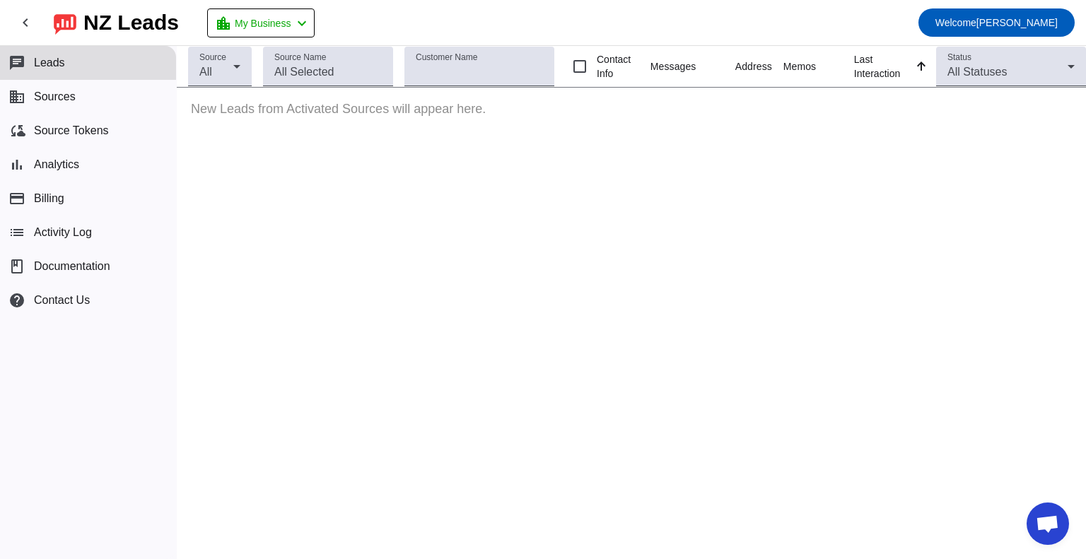
click at [139, 28] on div "NZ Leads" at bounding box center [130, 23] width 95 height 20
click at [67, 304] on span "Contact Us" at bounding box center [62, 300] width 56 height 13
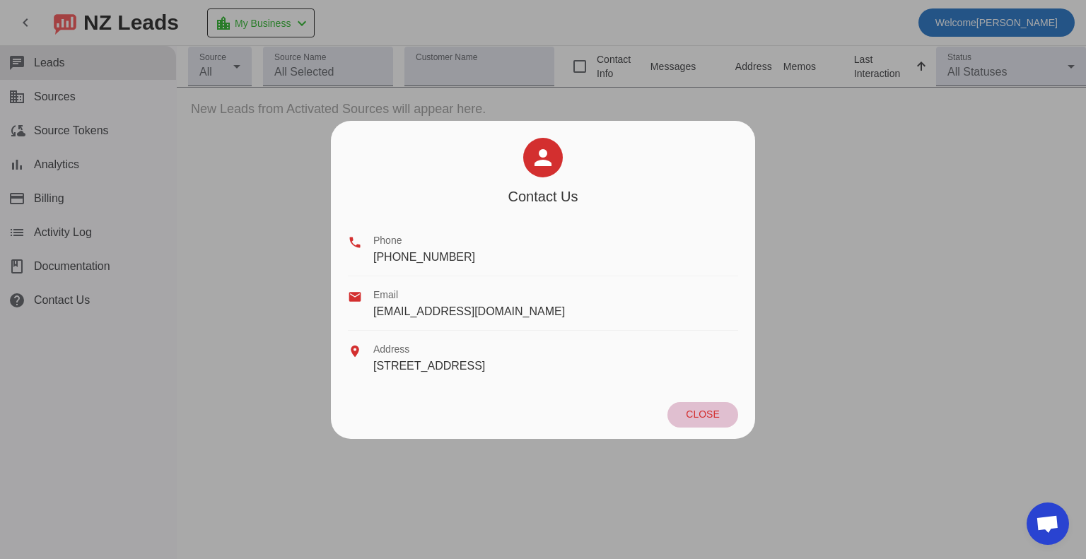
click at [713, 423] on span at bounding box center [703, 414] width 71 height 25
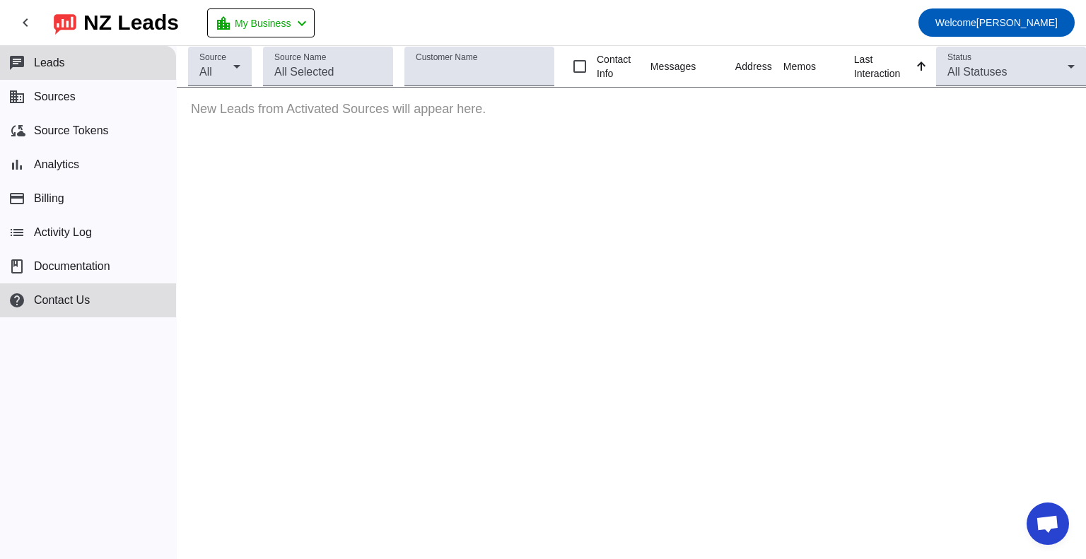
click at [1049, 523] on span "Open chat" at bounding box center [1047, 526] width 23 height 20
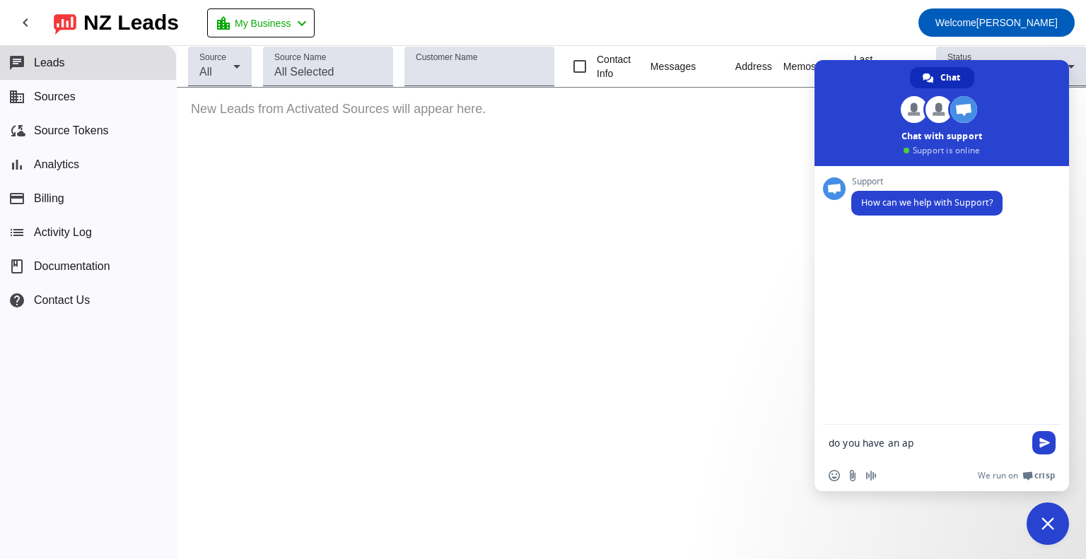
type textarea "do you have an app"
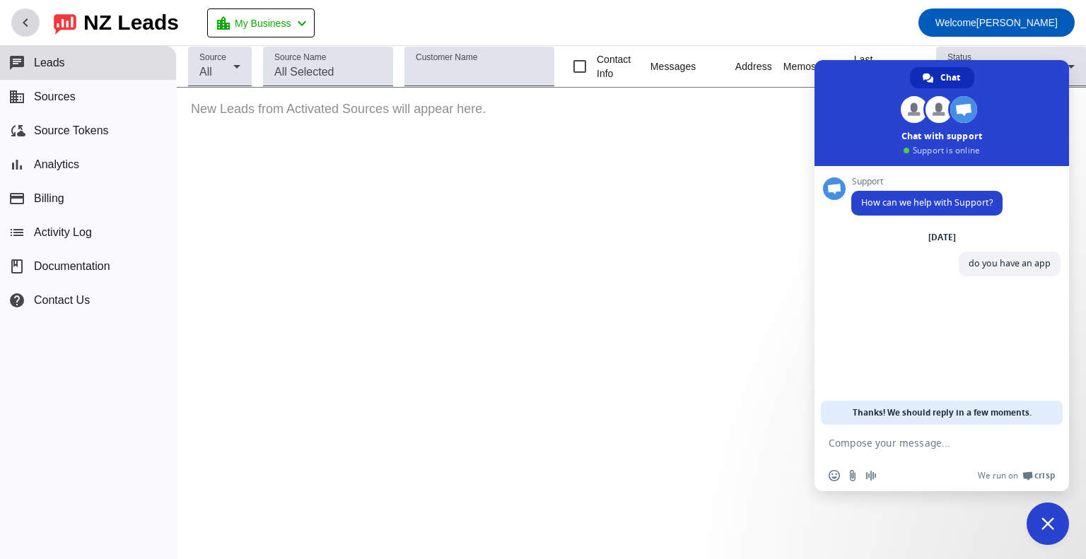
click at [20, 20] on mat-icon "chevron_left" at bounding box center [25, 22] width 17 height 17
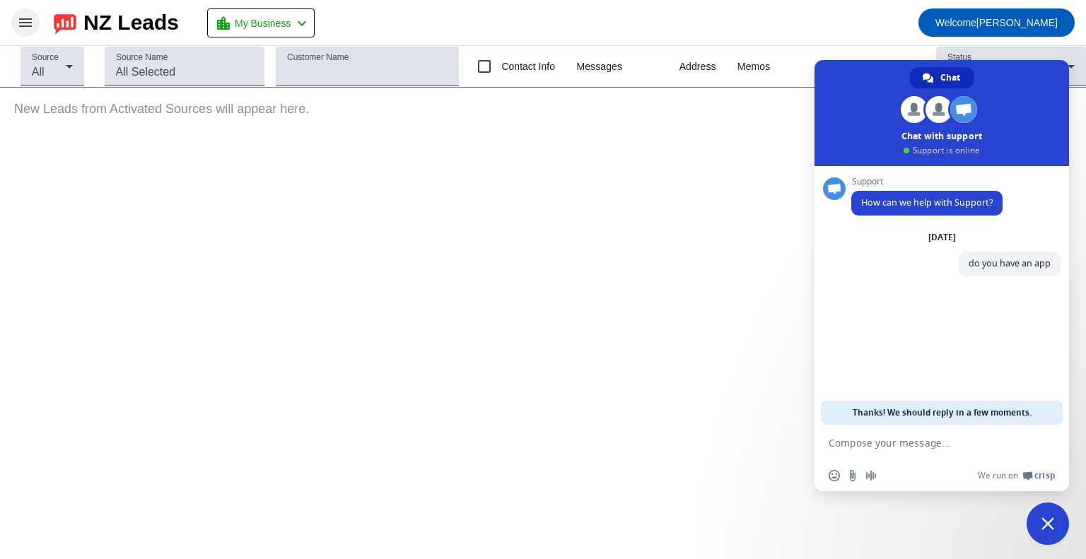
click at [20, 20] on mat-icon "menu" at bounding box center [25, 22] width 17 height 17
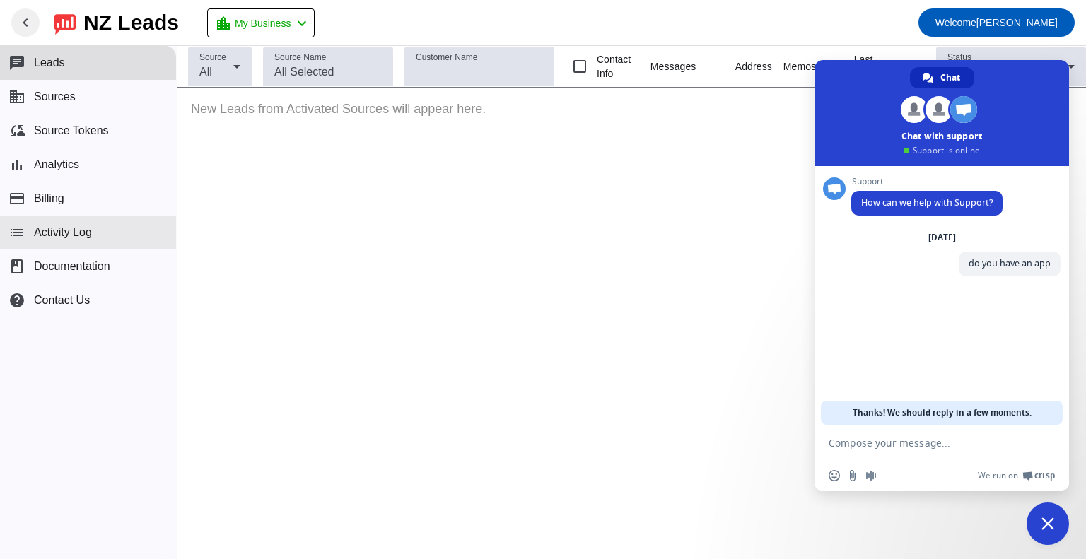
click at [71, 233] on span "Activity Log" at bounding box center [63, 232] width 58 height 13
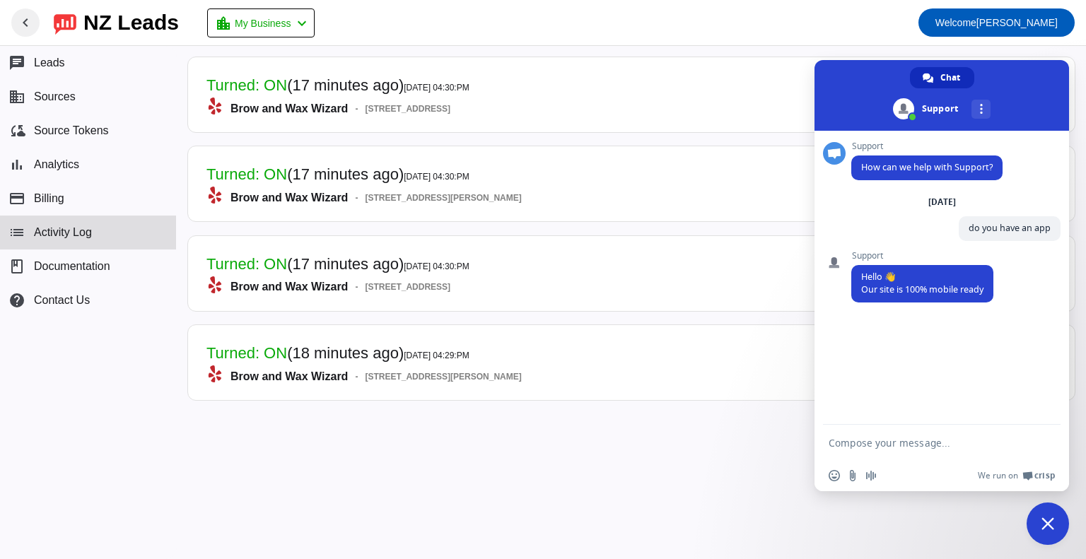
drag, startPoint x: 484, startPoint y: 482, endPoint x: 465, endPoint y: 477, distance: 19.0
click at [484, 482] on section "Turned: ON (17 minutes ago) 10/11/2025, 04:30:PM Brow and Wax Wizard - 2221 Cro…" at bounding box center [632, 302] width 910 height 513
click at [49, 62] on span "Leads" at bounding box center [49, 63] width 31 height 13
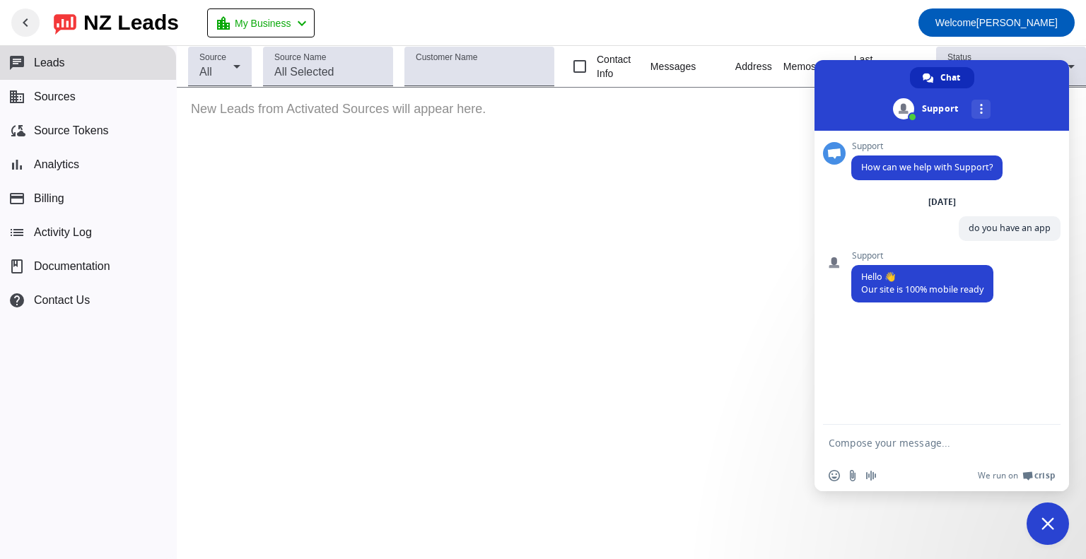
click at [883, 441] on textarea "Compose your message..." at bounding box center [926, 443] width 195 height 13
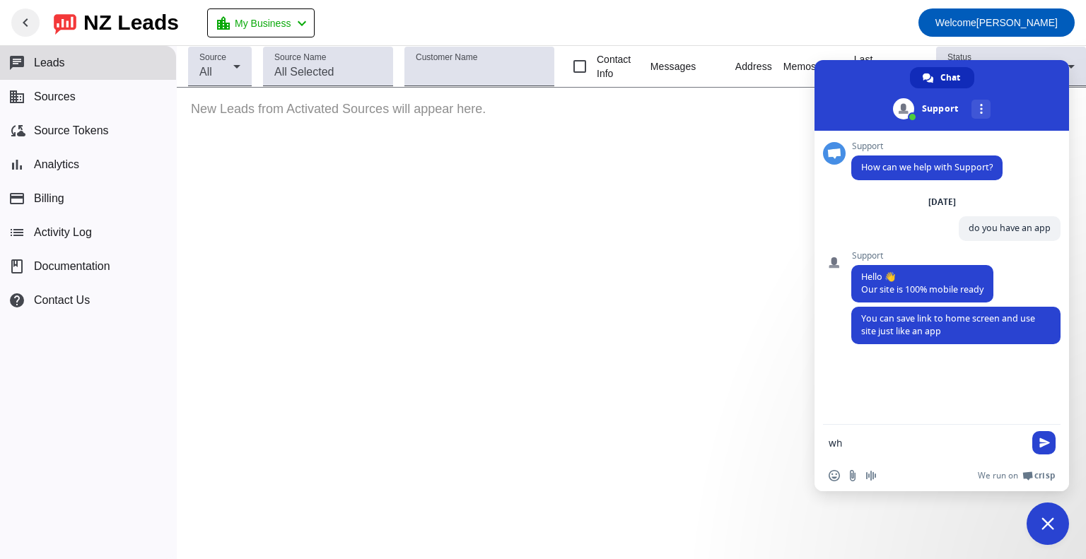
type textarea "w"
type textarea "how about notification"
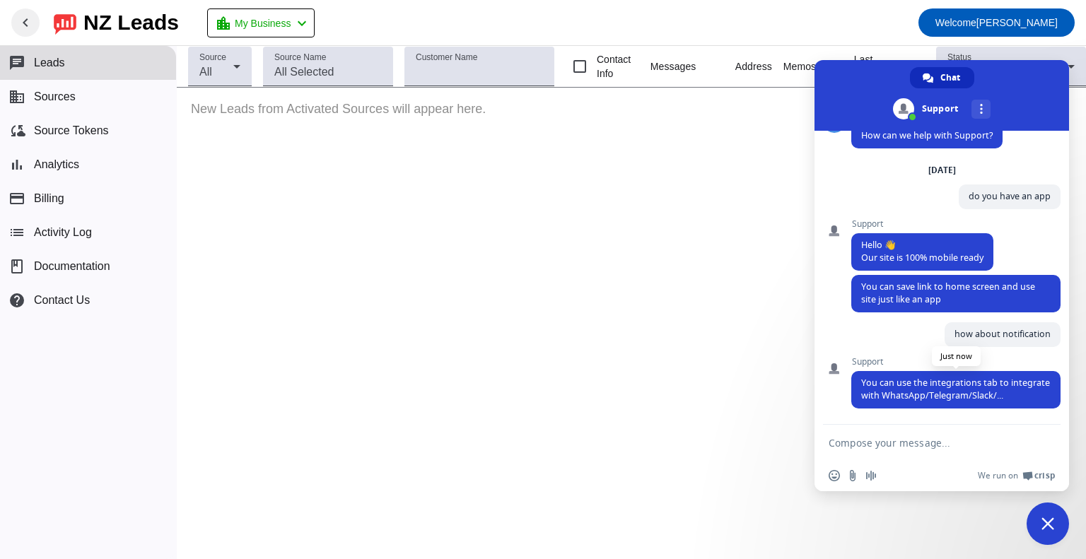
click at [990, 398] on span "You can use the integrations tab to integrate with WhatsApp/Telegram/Slack/..." at bounding box center [955, 389] width 189 height 25
click at [59, 96] on span "Sources" at bounding box center [55, 97] width 42 height 13
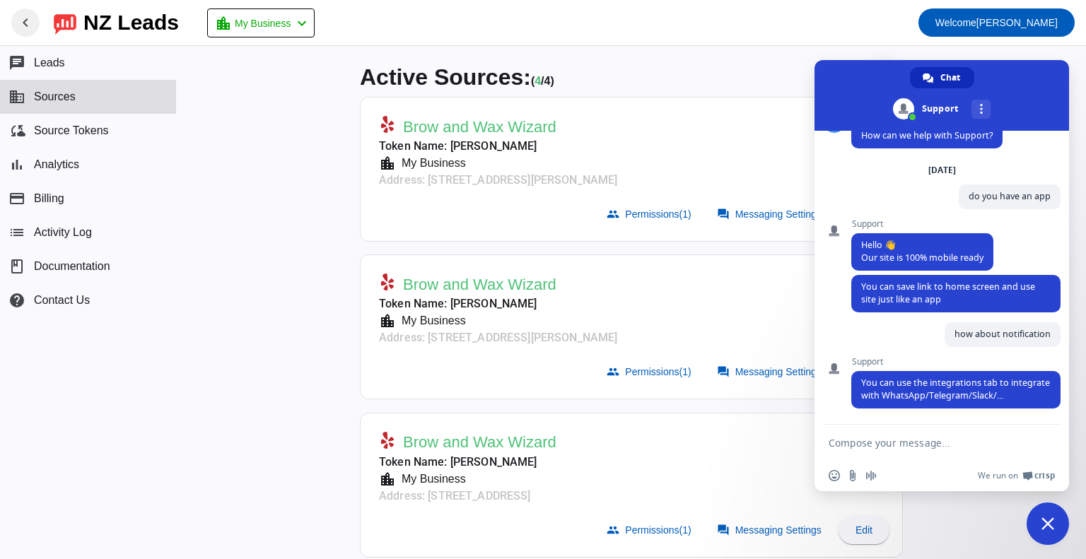
click at [764, 73] on div "Active Sources: ( 4 / 4) add" at bounding box center [631, 77] width 543 height 40
click at [1044, 517] on span "Close chat" at bounding box center [1048, 524] width 42 height 42
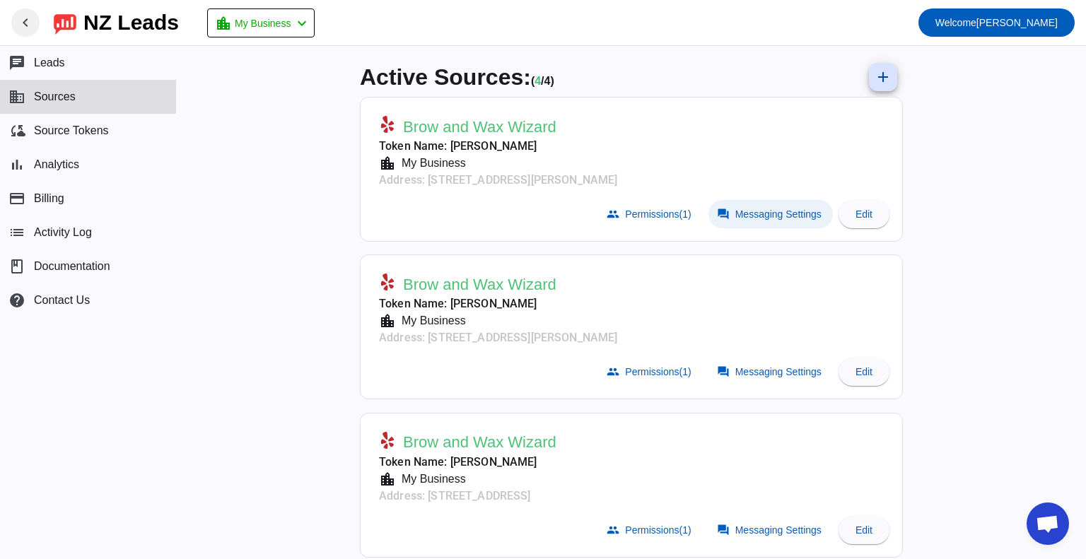
click at [786, 209] on span "Messaging Settings" at bounding box center [779, 214] width 86 height 11
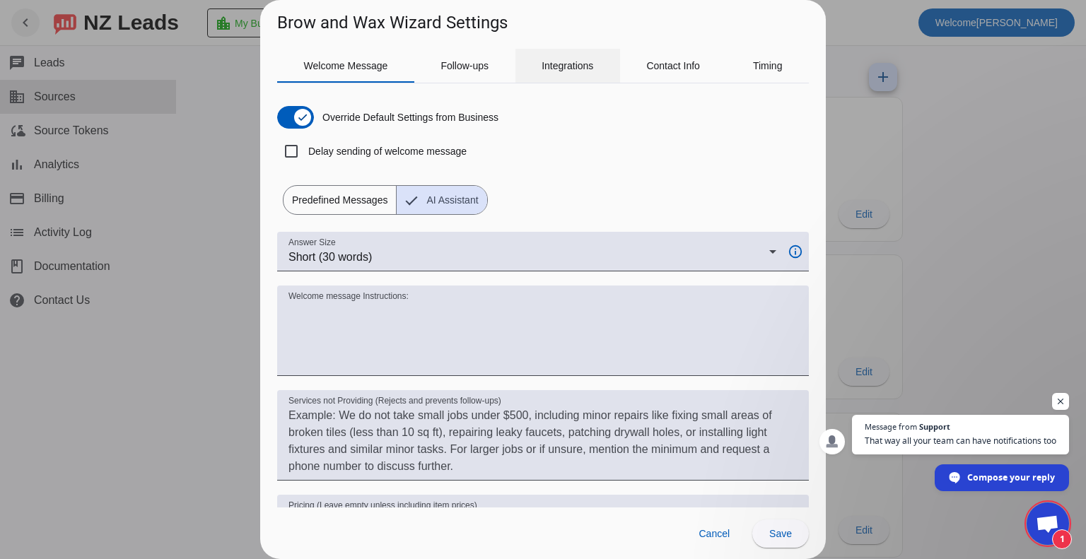
scroll to position [79, 0]
click at [598, 69] on div "Integrations" at bounding box center [568, 66] width 105 height 34
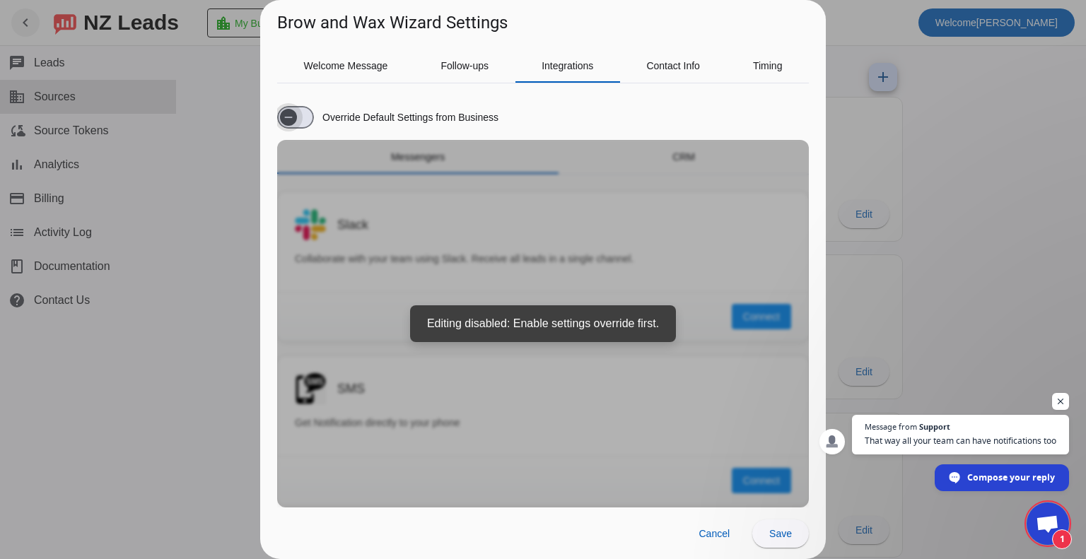
click at [295, 120] on span "button" at bounding box center [288, 117] width 17 height 17
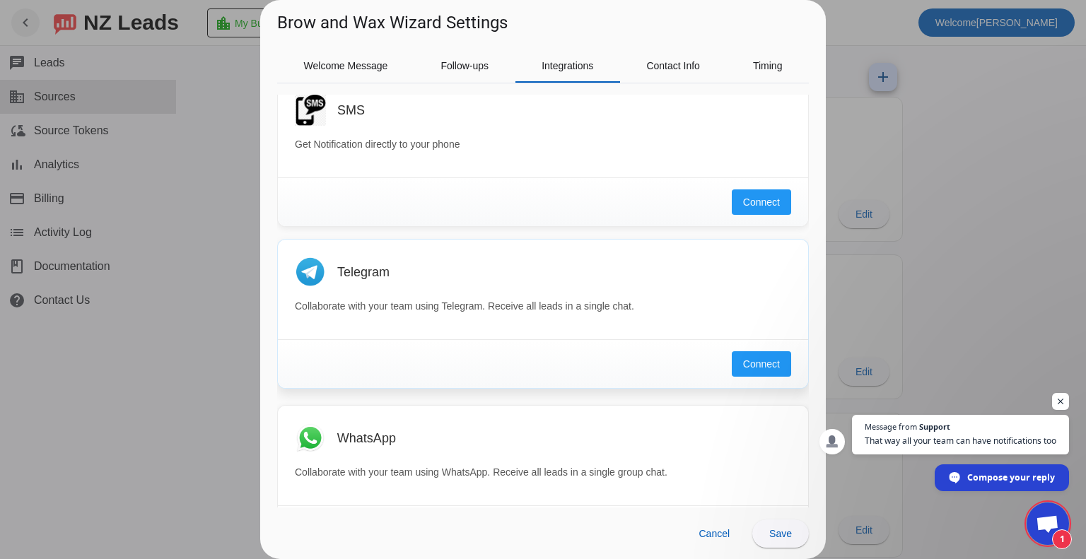
scroll to position [187, 0]
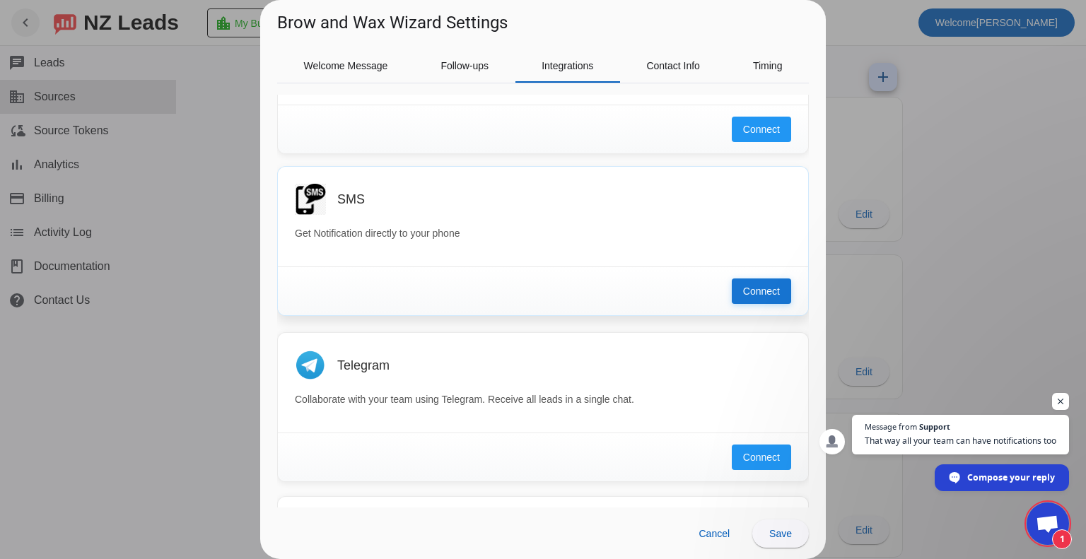
click at [747, 291] on span "Connect" at bounding box center [761, 291] width 37 height 14
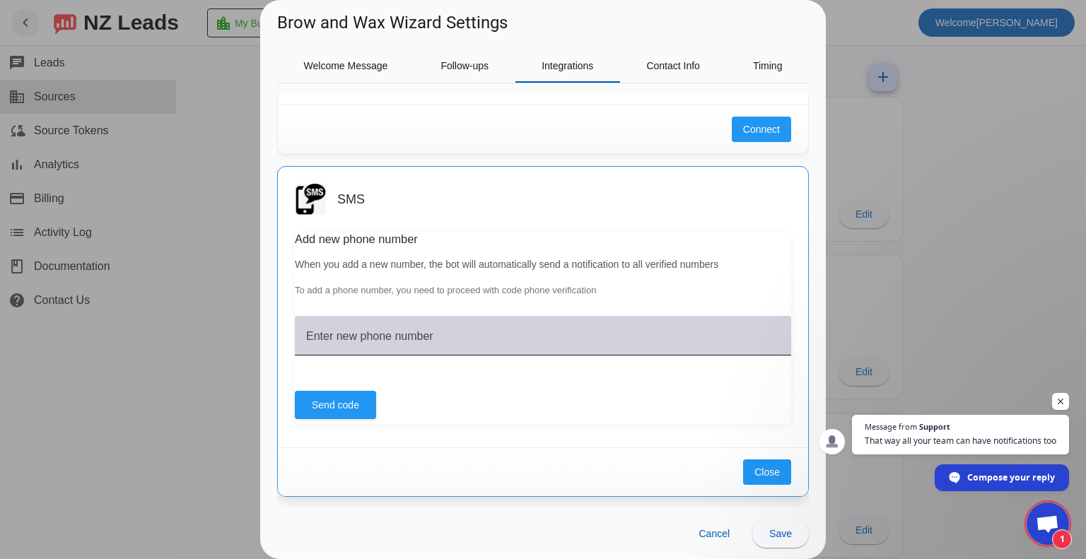
click at [429, 330] on mat-label "Enter new phone number" at bounding box center [369, 336] width 127 height 12
click at [429, 333] on input "Enter new phone number" at bounding box center [543, 341] width 474 height 17
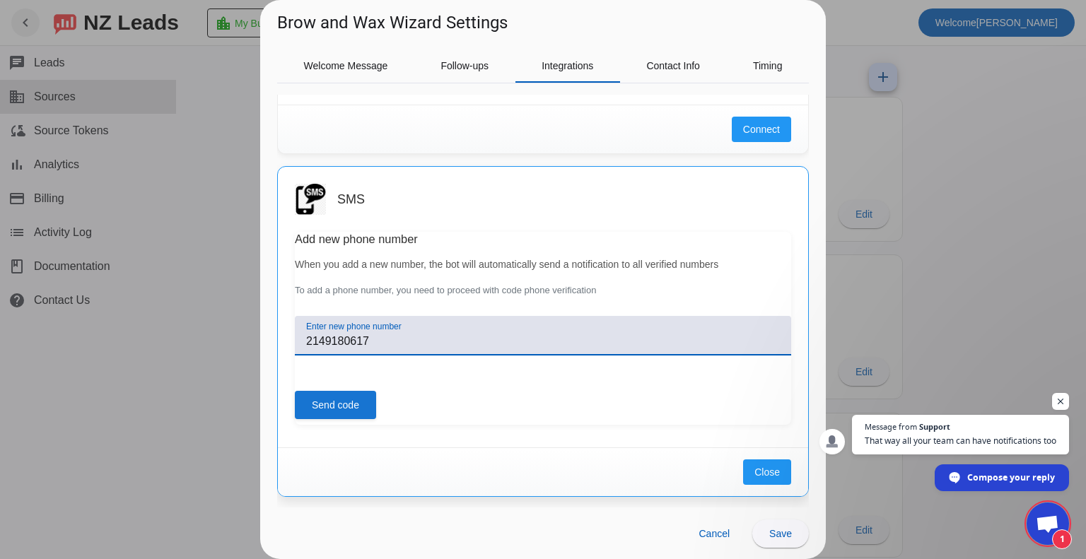
type input "2149180617"
click at [331, 403] on span "Send code" at bounding box center [335, 405] width 47 height 14
click at [359, 342] on input "Enter code" at bounding box center [543, 341] width 474 height 17
type input "7976"
click at [323, 408] on span "Verify" at bounding box center [324, 405] width 25 height 14
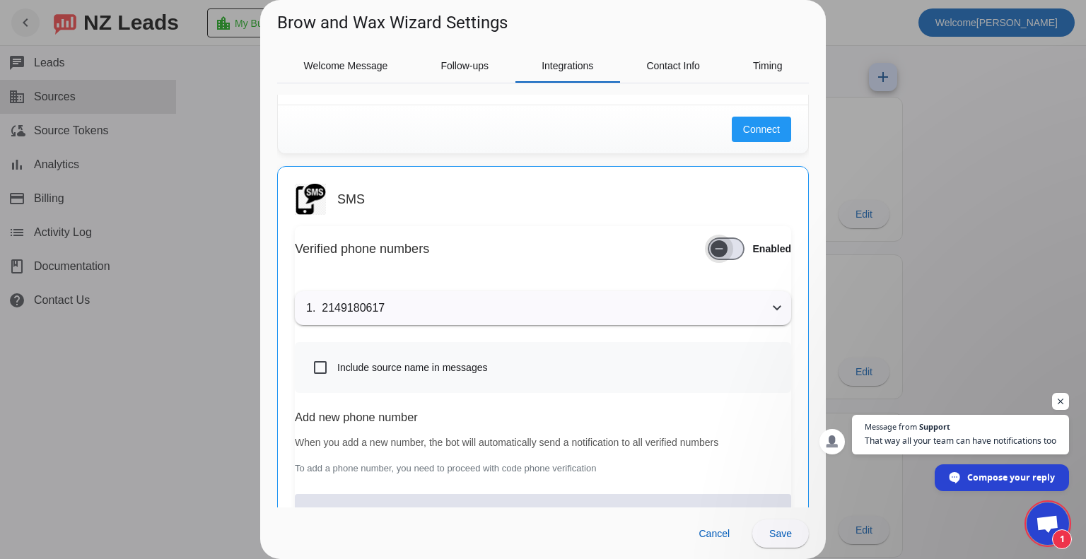
click at [716, 245] on span "button" at bounding box center [719, 248] width 17 height 17
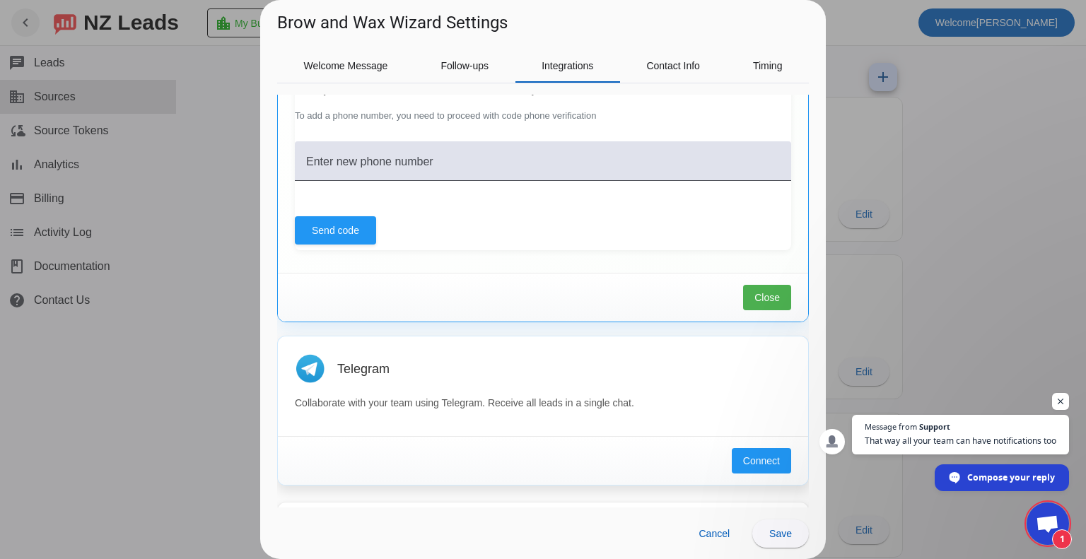
scroll to position [683, 0]
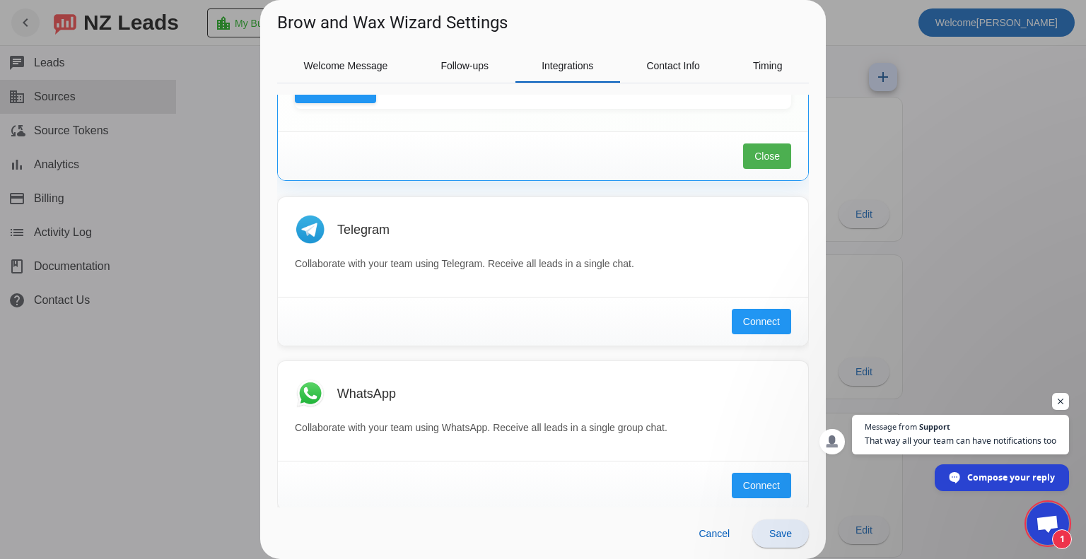
click at [782, 534] on span "Save" at bounding box center [781, 533] width 23 height 11
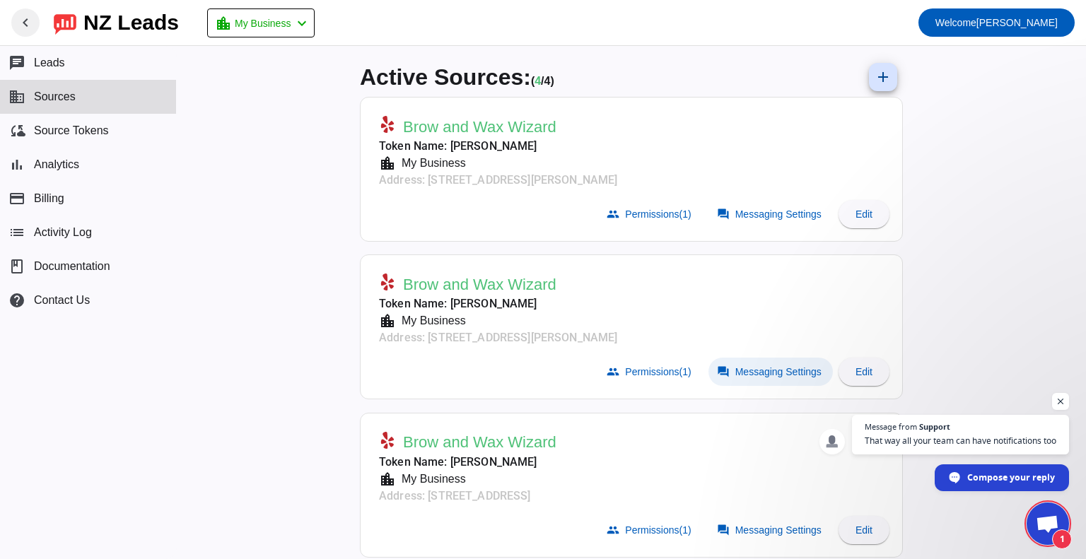
click at [771, 366] on span "Messaging Settings" at bounding box center [779, 371] width 86 height 11
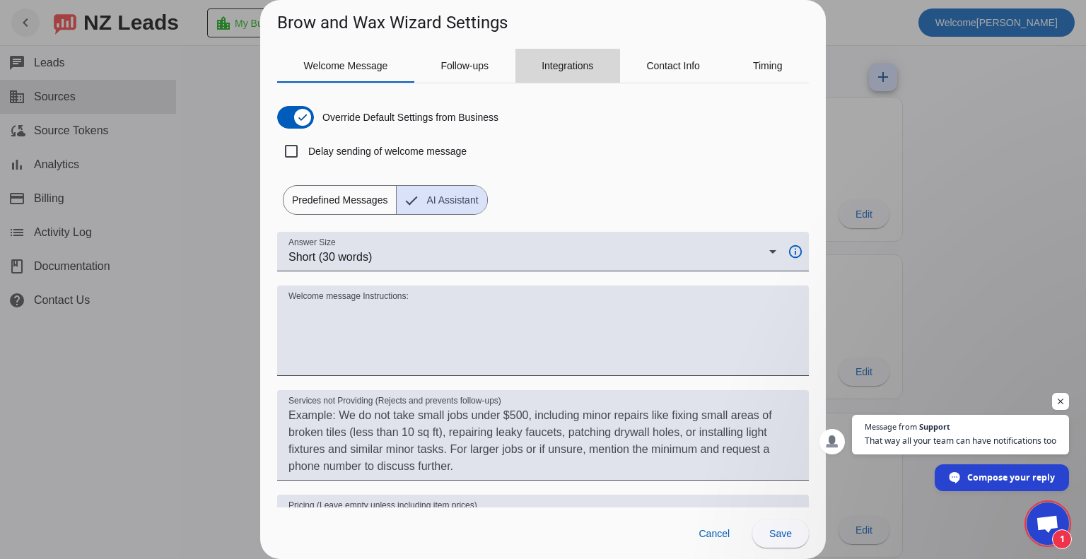
click at [547, 68] on span "Integrations" at bounding box center [568, 66] width 52 height 10
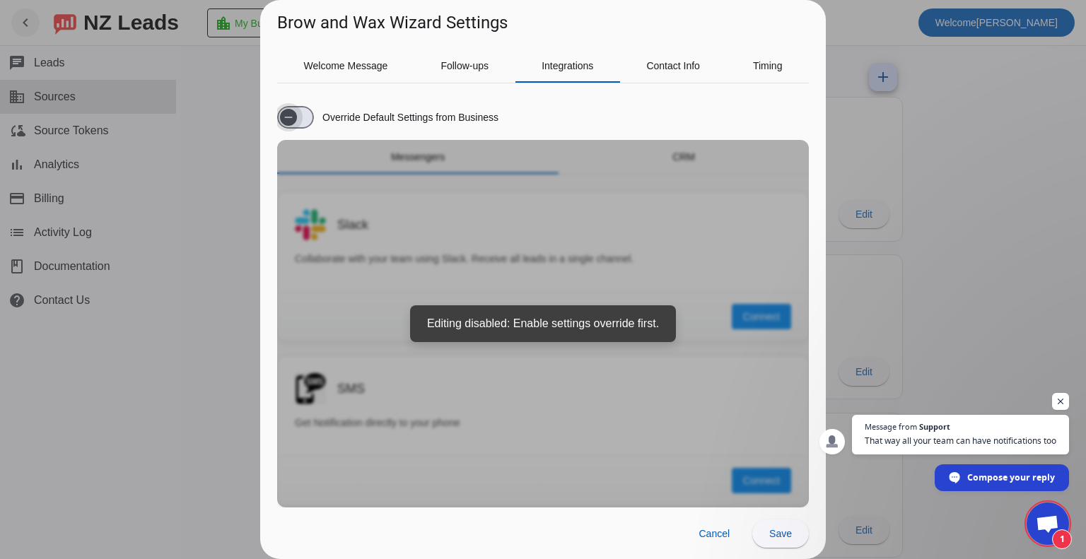
click at [303, 116] on span "button" at bounding box center [295, 117] width 37 height 23
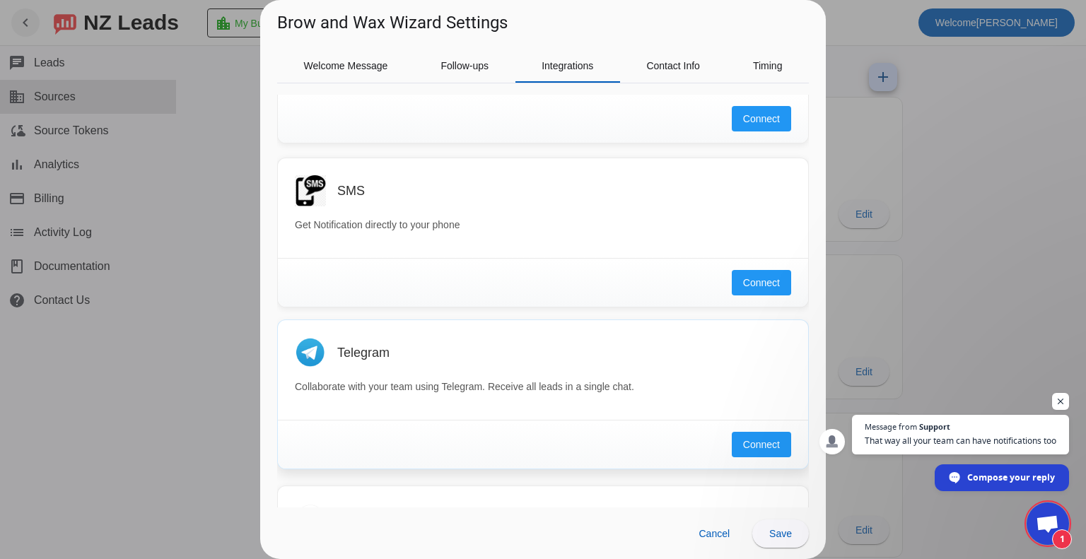
scroll to position [212, 0]
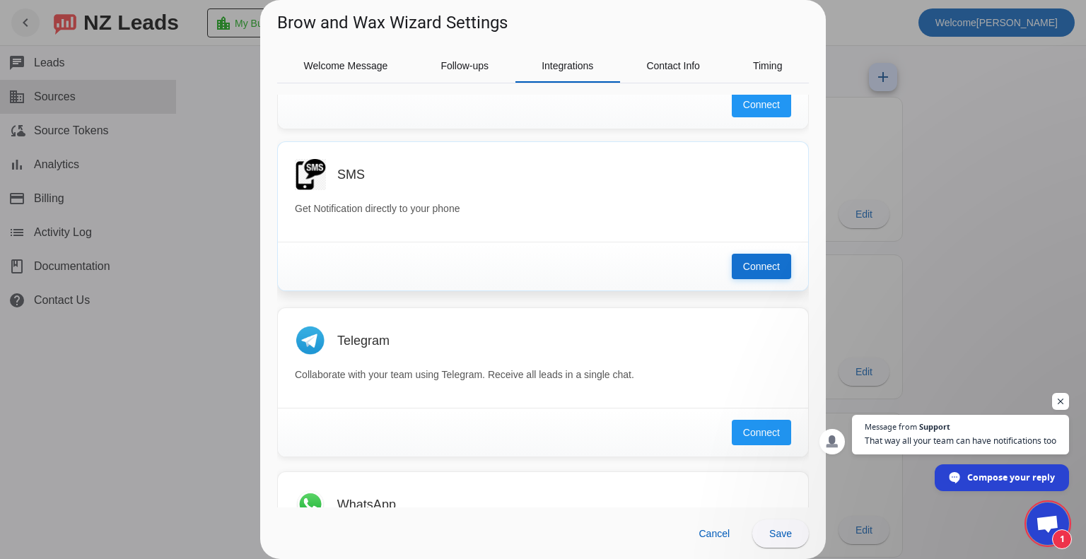
click at [747, 274] on button "Connect" at bounding box center [761, 266] width 59 height 25
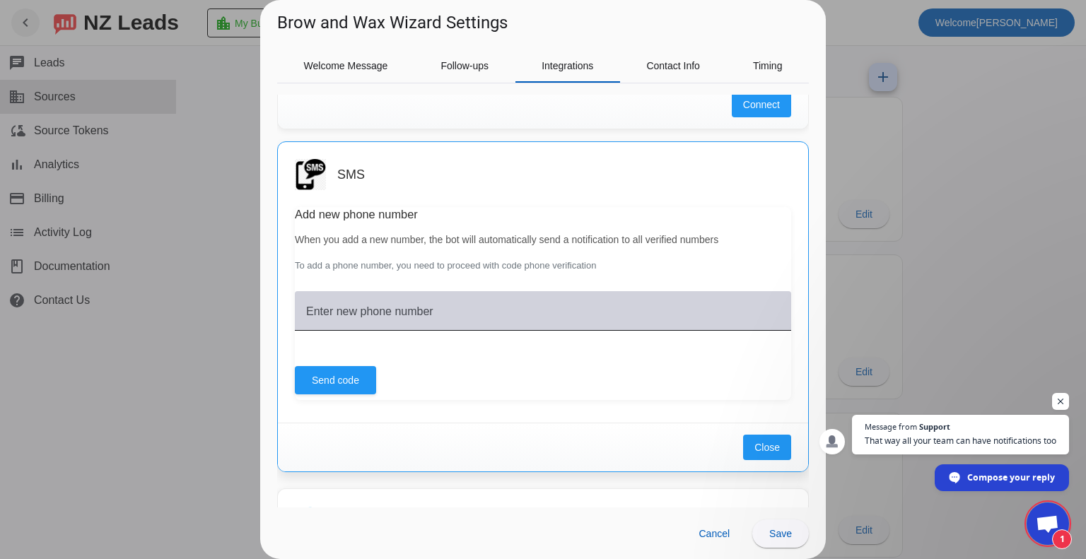
click at [443, 303] on div "Enter new phone number" at bounding box center [543, 311] width 474 height 40
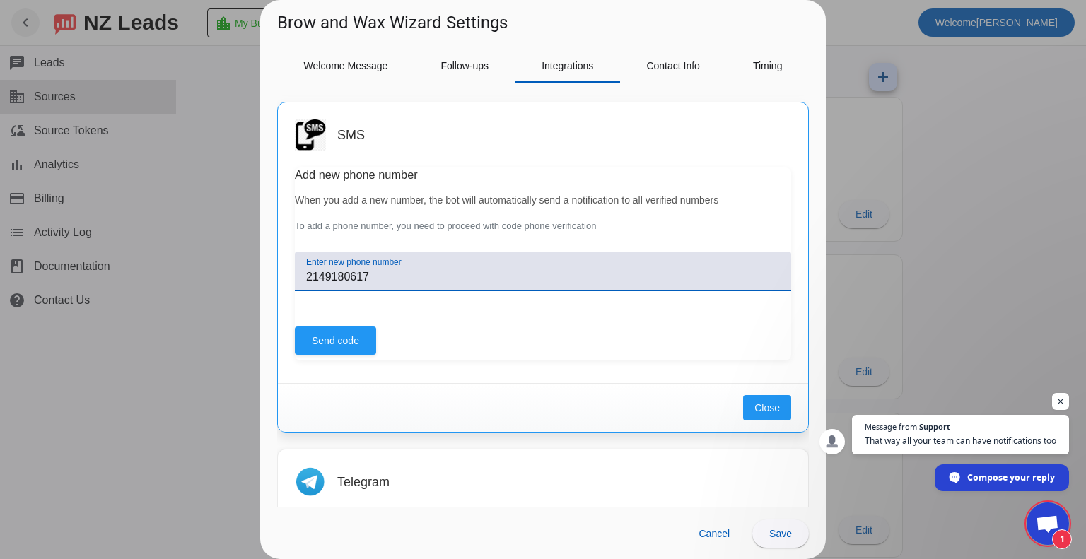
scroll to position [283, 0]
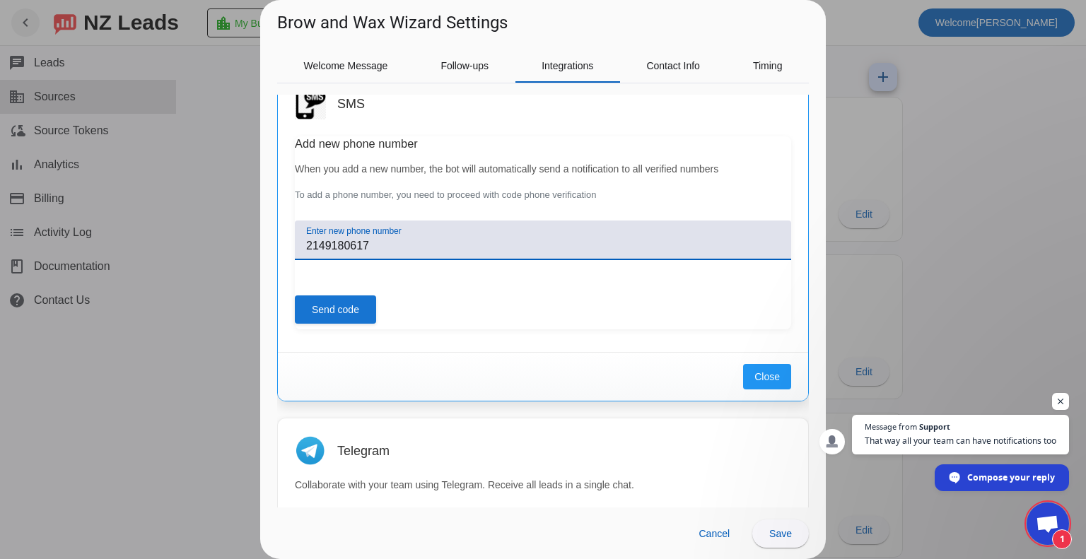
type input "2149180617"
click at [333, 308] on span "Send code" at bounding box center [335, 310] width 47 height 14
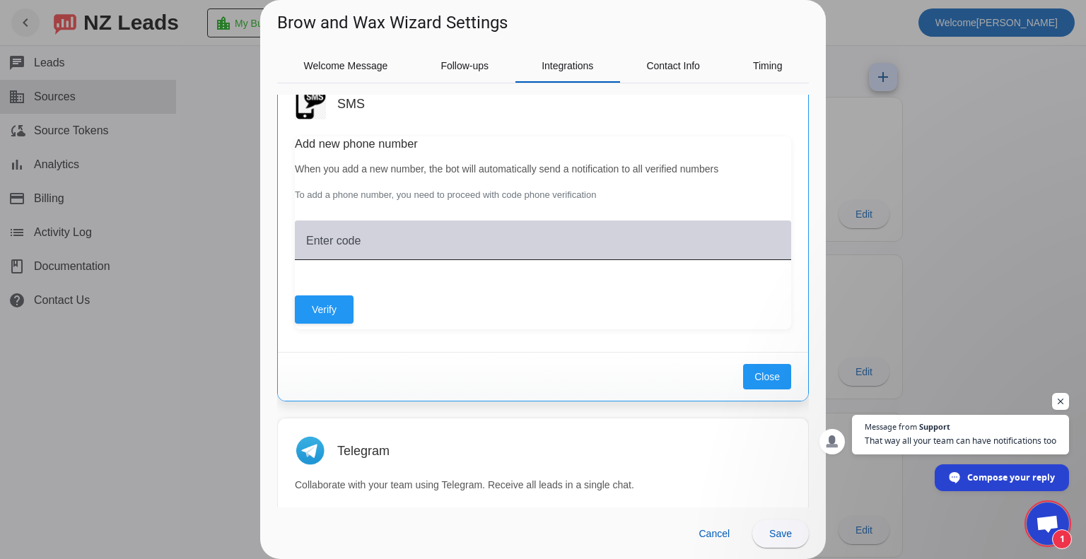
click at [383, 243] on input "Enter code" at bounding box center [543, 246] width 474 height 17
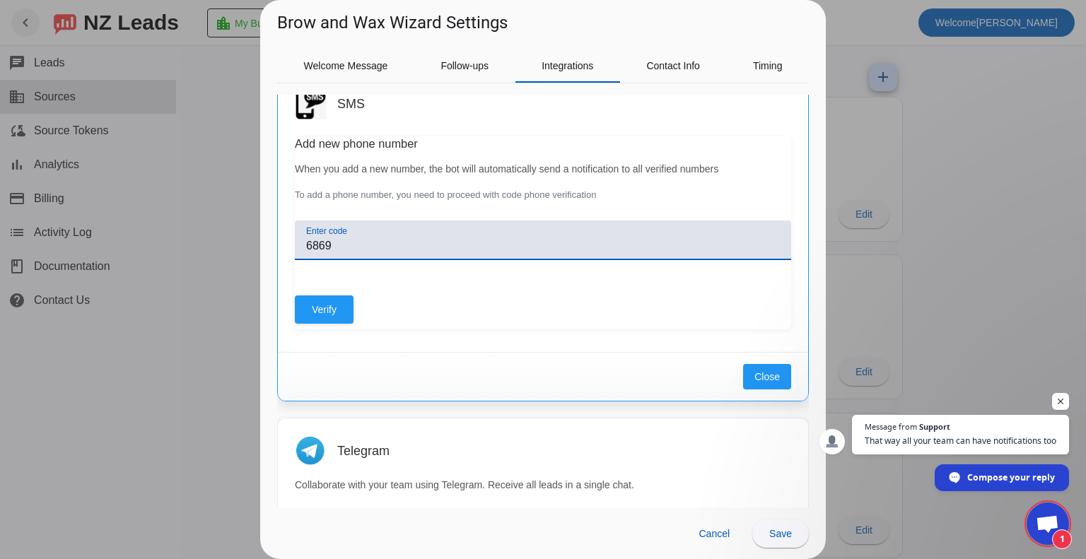
scroll to position [354, 0]
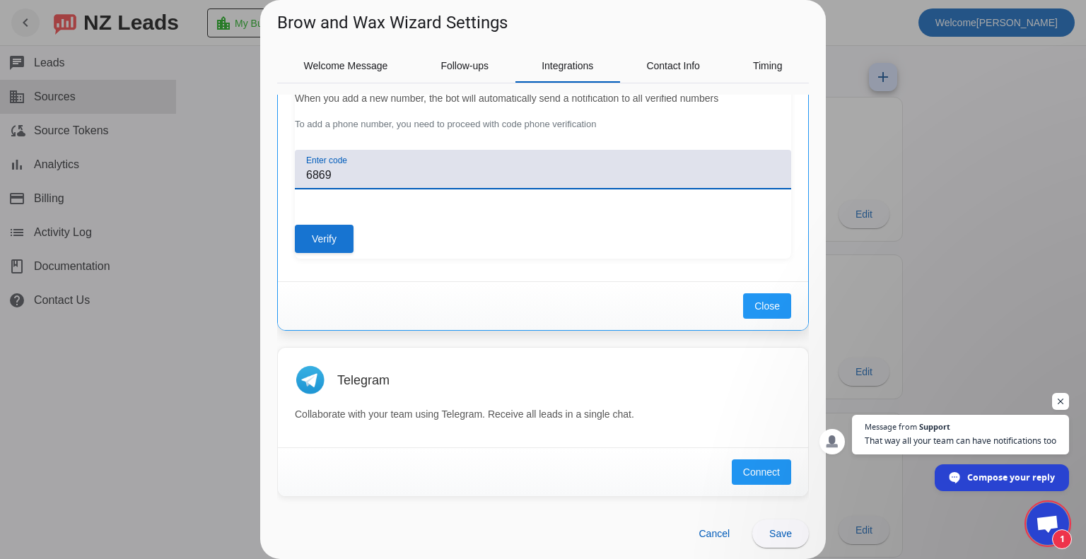
type input "6869"
click at [309, 233] on span at bounding box center [324, 239] width 59 height 34
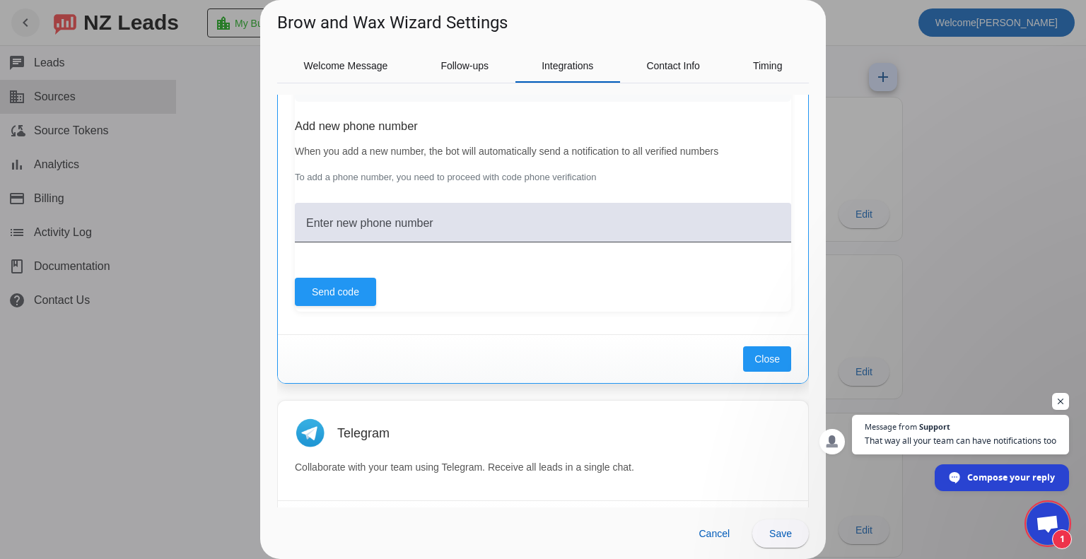
scroll to position [532, 0]
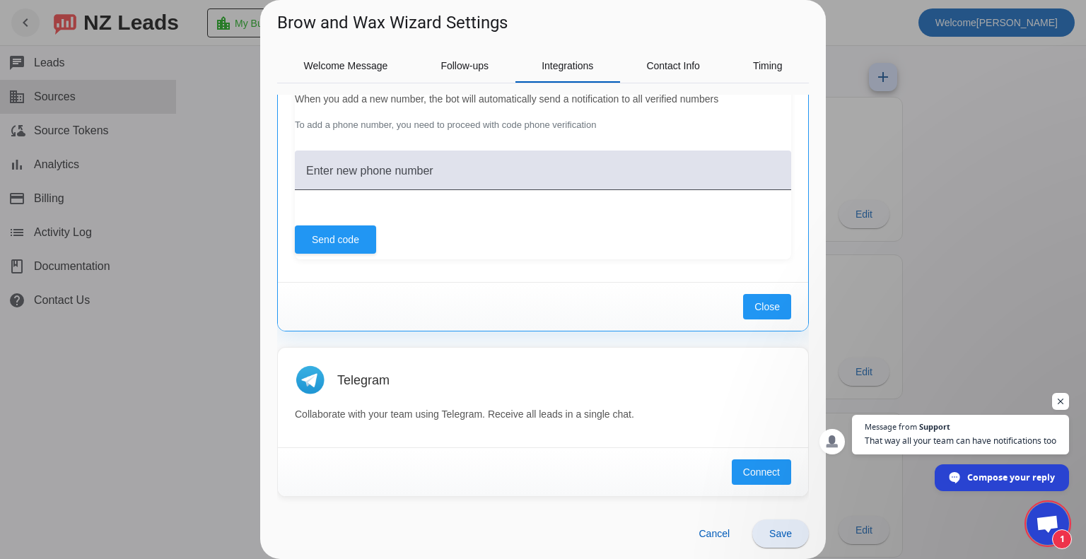
click at [789, 535] on span "Save" at bounding box center [781, 533] width 23 height 11
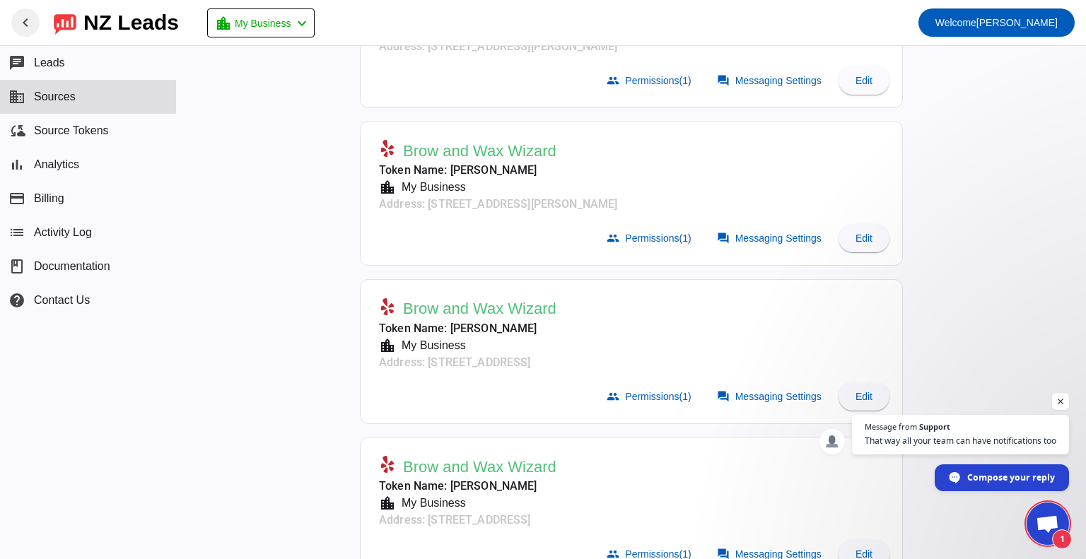
scroll to position [141, 0]
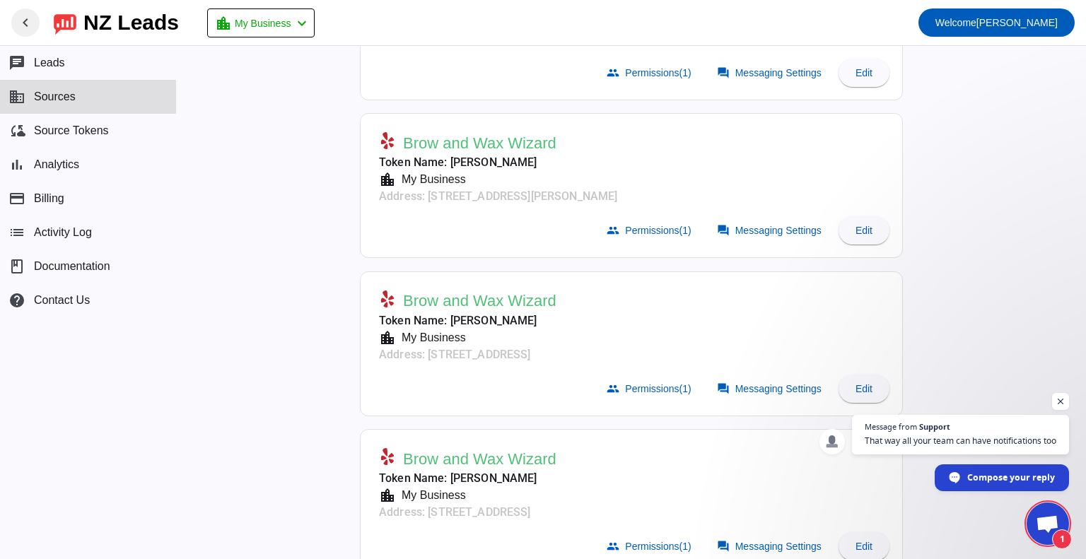
click at [1045, 520] on span "Open chat" at bounding box center [1047, 526] width 23 height 20
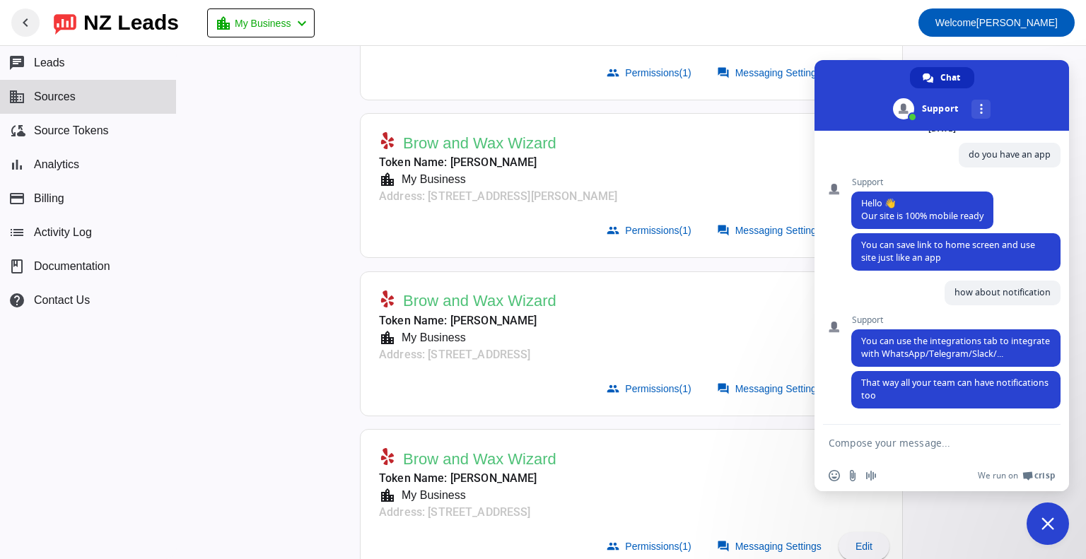
click at [832, 45] on mat-toolbar-row "chevron_left NZ Leads location_city My Business chevron_left Welcome Mohammad E…" at bounding box center [543, 22] width 1086 height 45
click at [1057, 524] on span "Close chat" at bounding box center [1048, 524] width 42 height 42
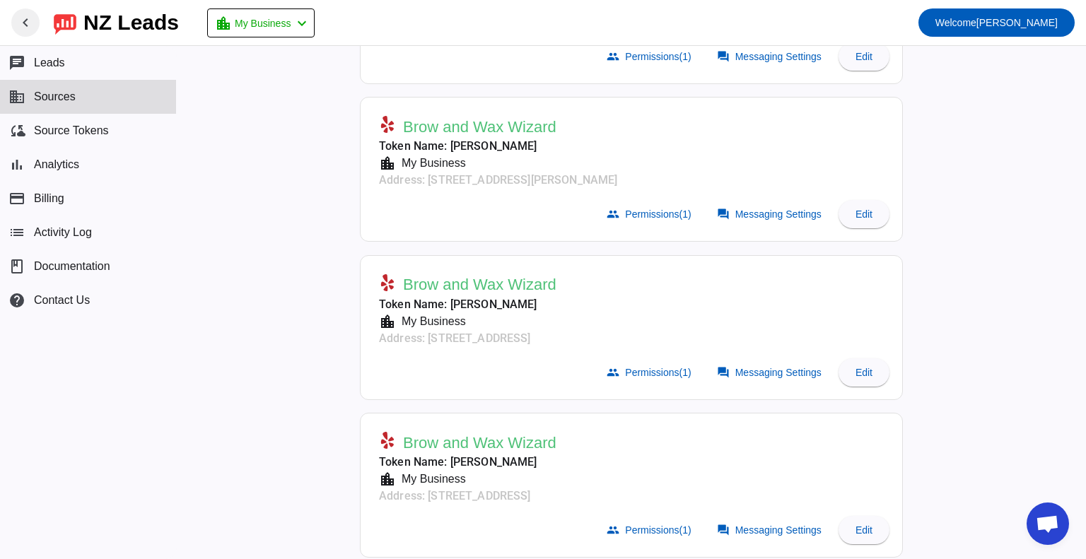
scroll to position [166, 0]
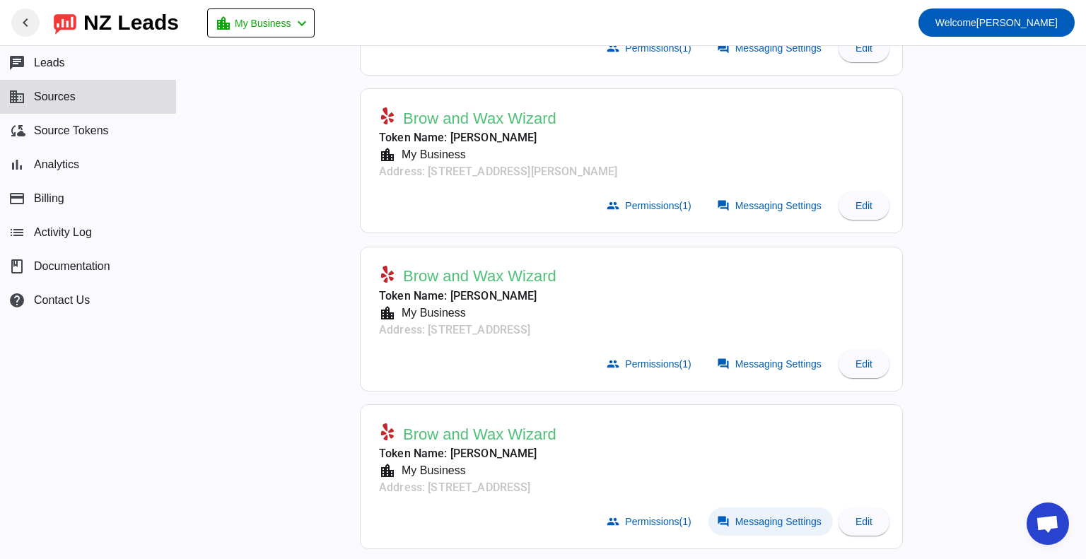
click at [784, 524] on span "Messaging Settings" at bounding box center [779, 521] width 86 height 11
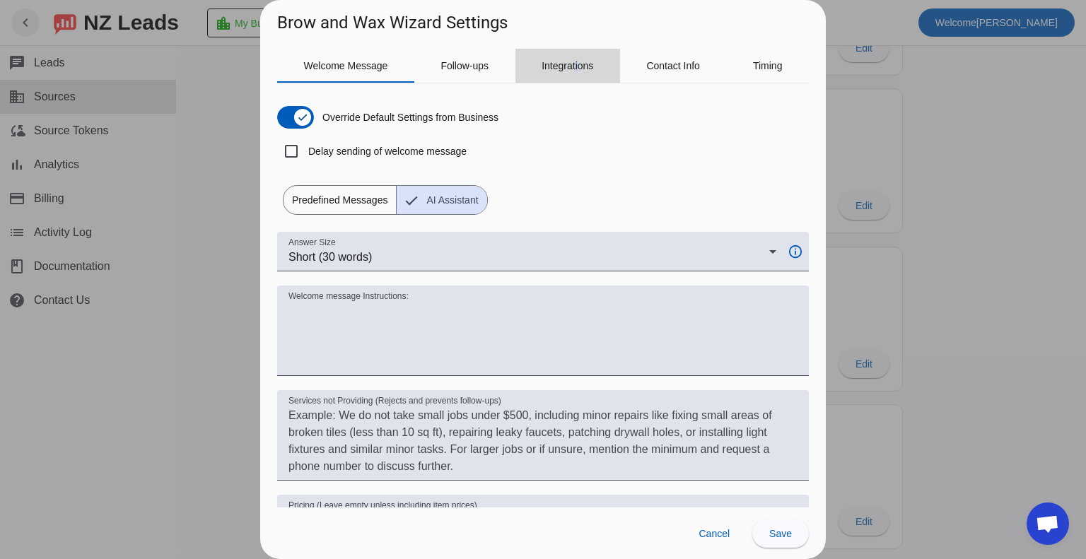
click at [576, 62] on span "Integrations" at bounding box center [568, 66] width 52 height 10
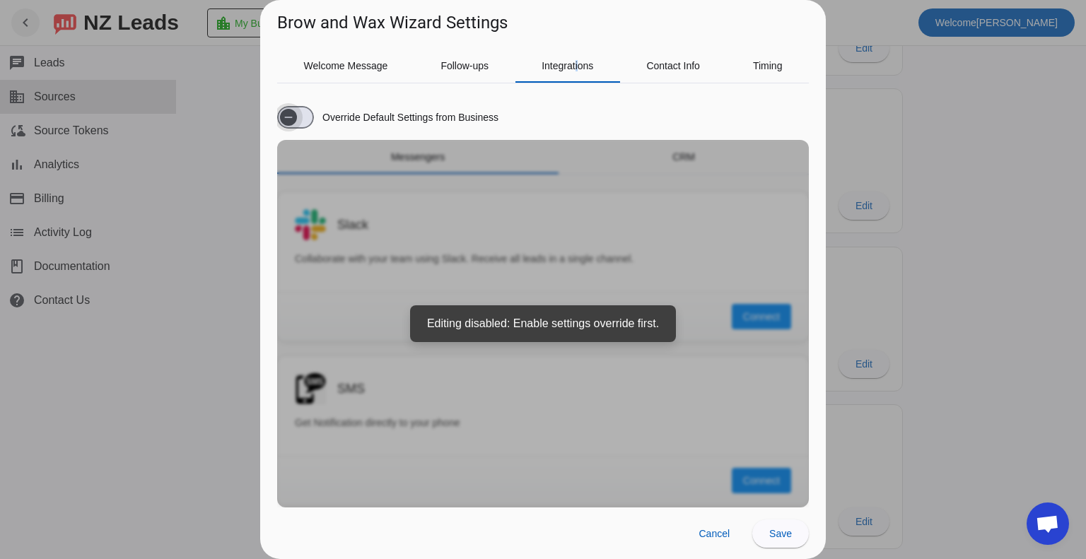
click at [300, 112] on span "button" at bounding box center [288, 117] width 28 height 28
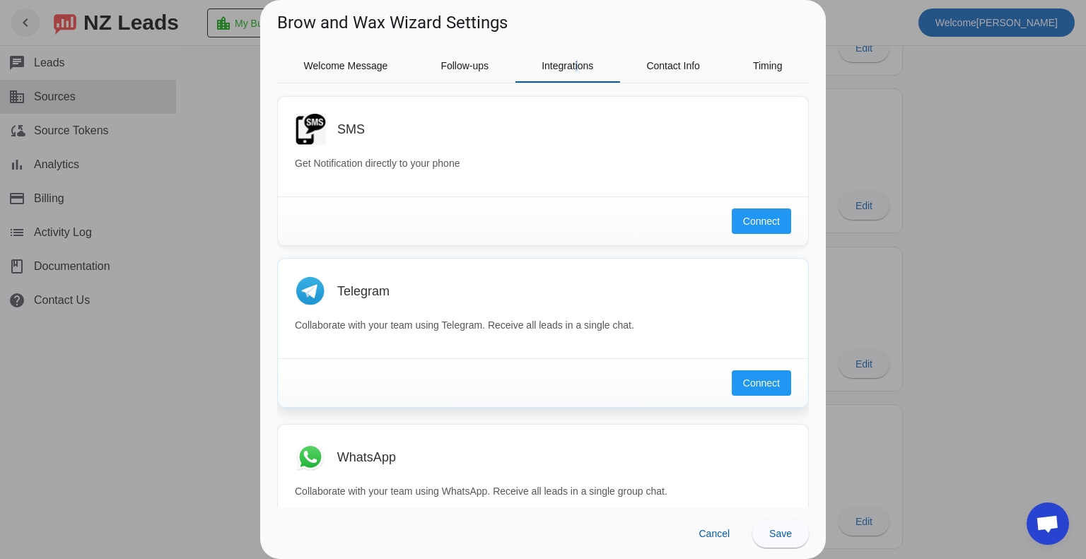
scroll to position [283, 0]
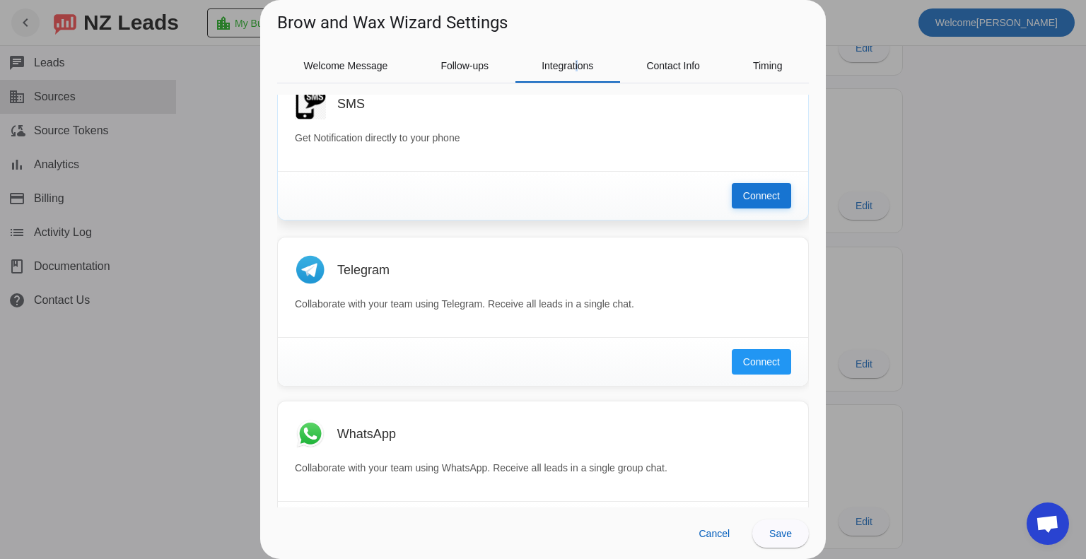
click at [750, 192] on span "Connect" at bounding box center [761, 196] width 37 height 14
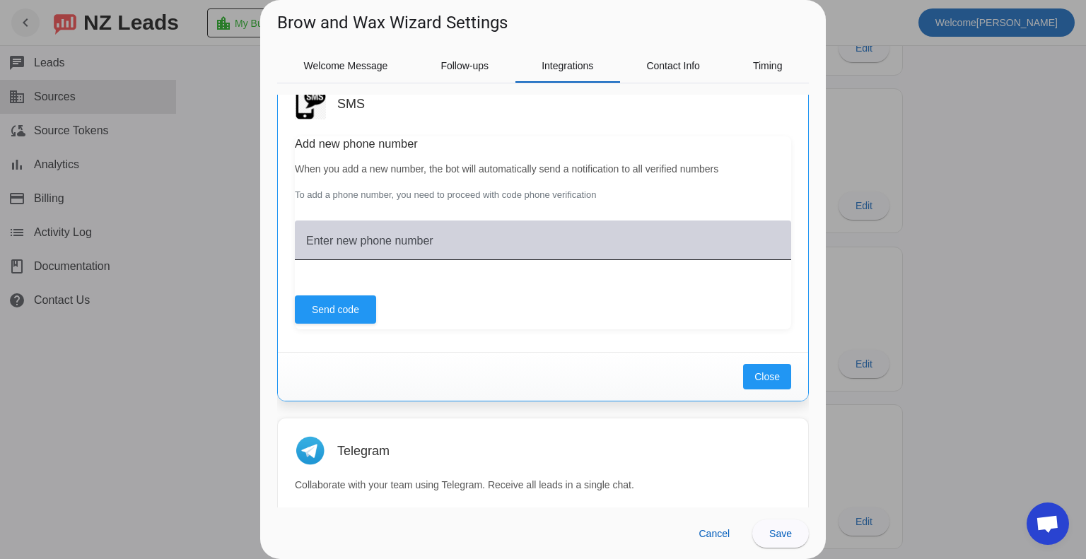
click at [388, 237] on mat-label "Enter new phone number" at bounding box center [369, 241] width 127 height 12
click at [388, 238] on input "Enter new phone number" at bounding box center [543, 246] width 474 height 17
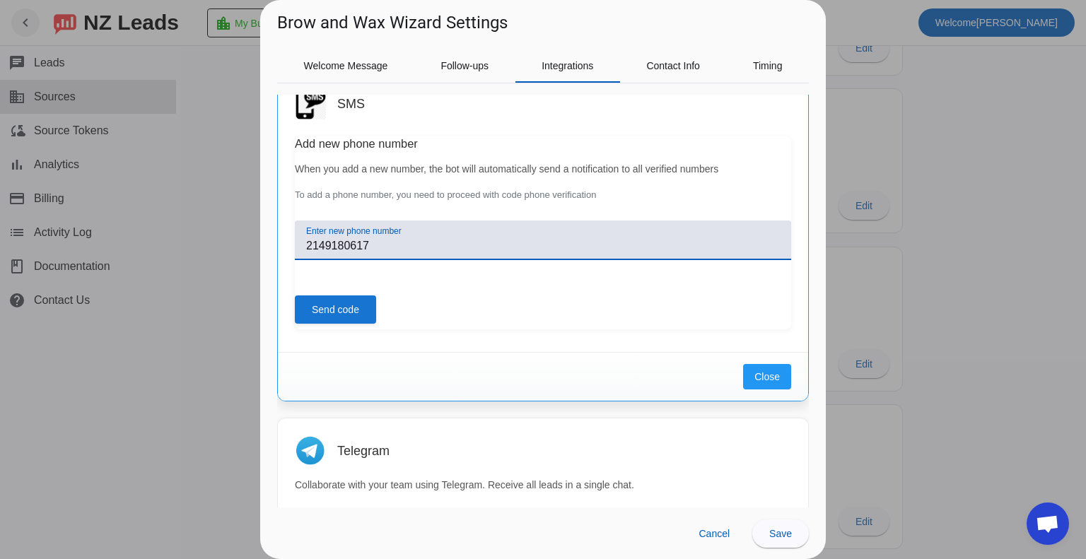
type input "2149180617"
click at [301, 317] on span at bounding box center [335, 310] width 81 height 34
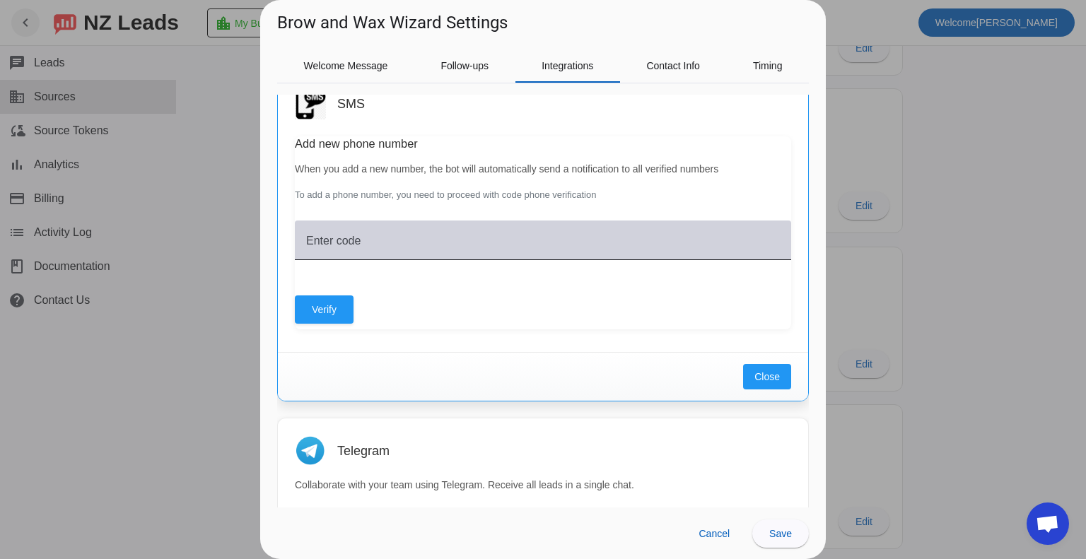
click at [373, 240] on input "Enter code" at bounding box center [543, 246] width 474 height 17
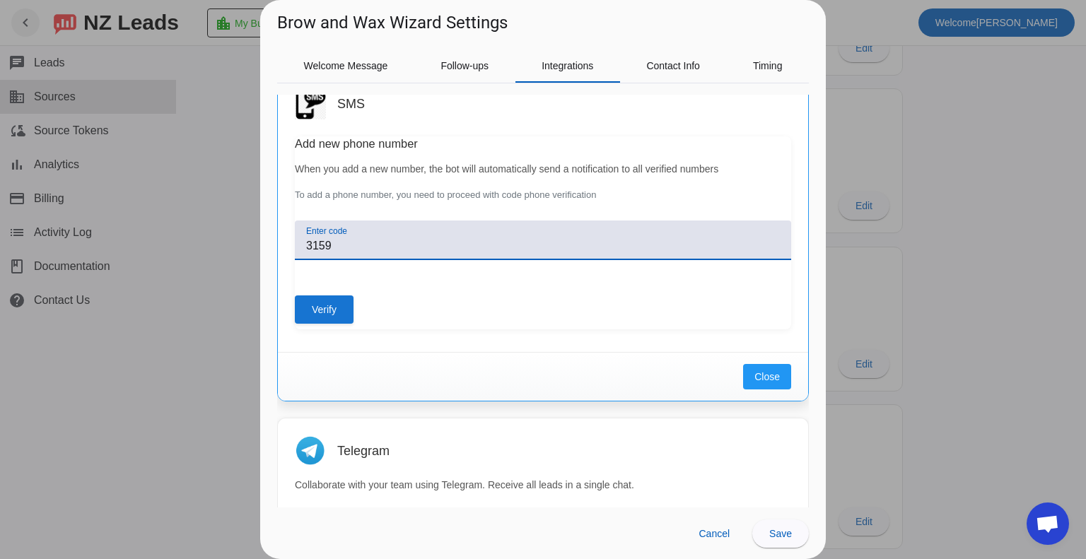
type input "3159"
click at [345, 306] on span at bounding box center [324, 310] width 59 height 34
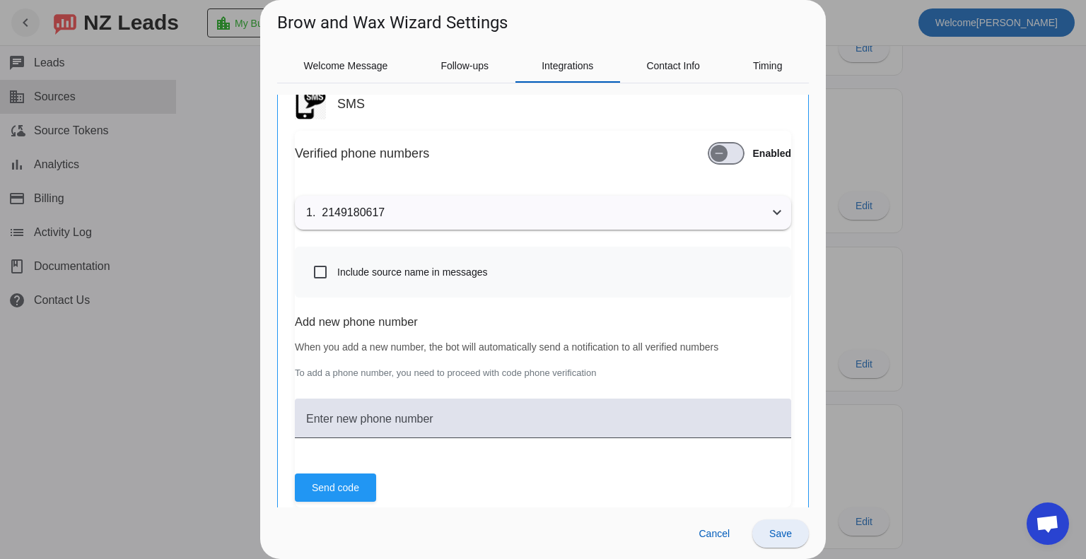
click at [786, 535] on span "Save" at bounding box center [781, 533] width 23 height 11
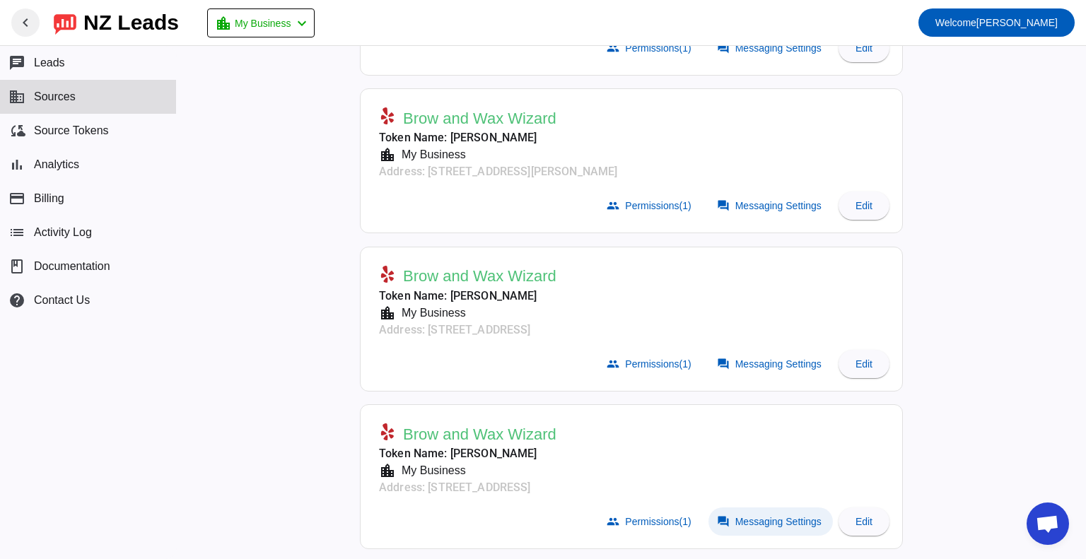
click at [788, 517] on span "Messaging Settings" at bounding box center [779, 521] width 86 height 11
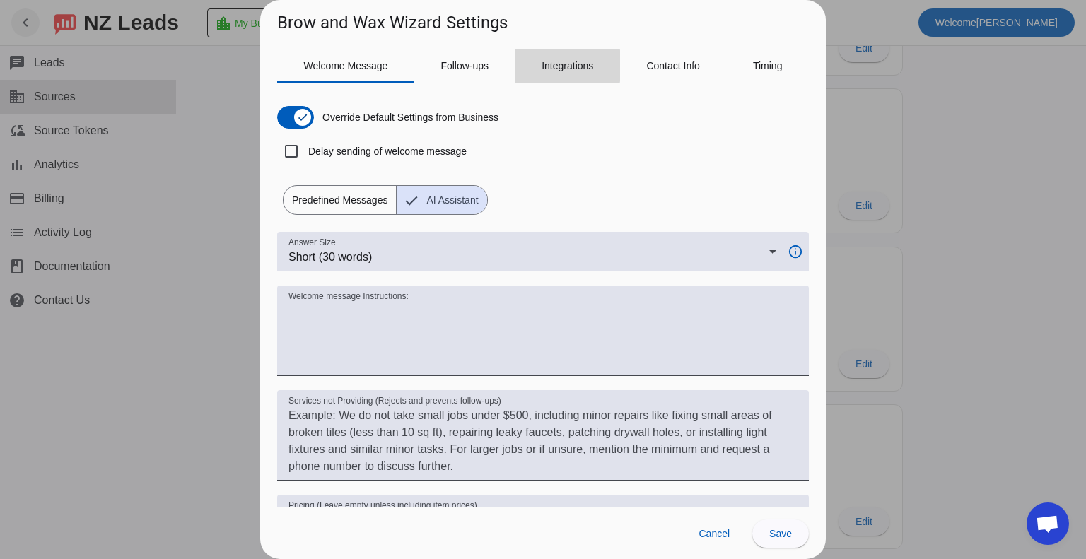
click at [538, 66] on div "Integrations" at bounding box center [568, 66] width 105 height 34
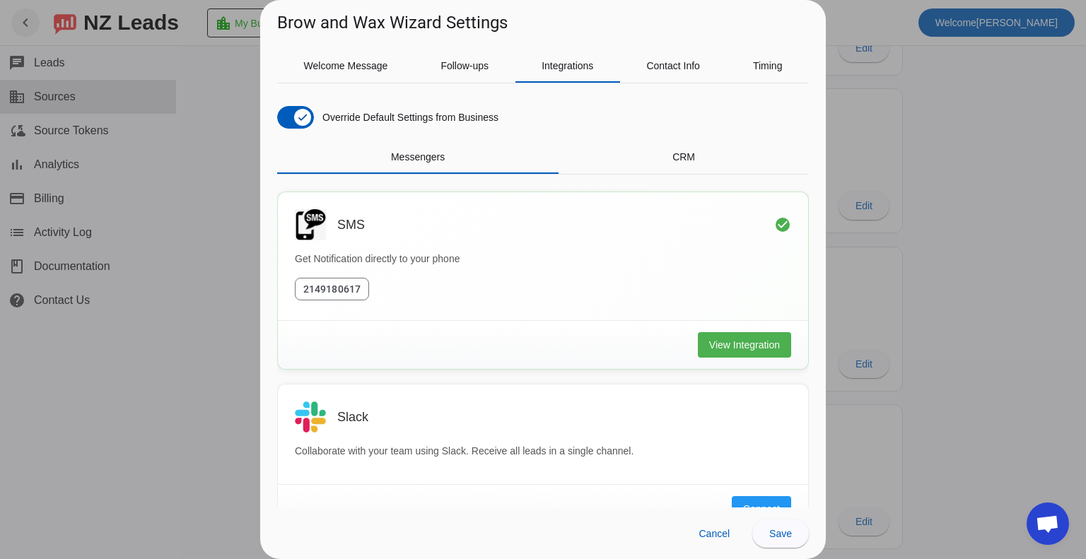
click at [970, 252] on div at bounding box center [543, 279] width 1086 height 559
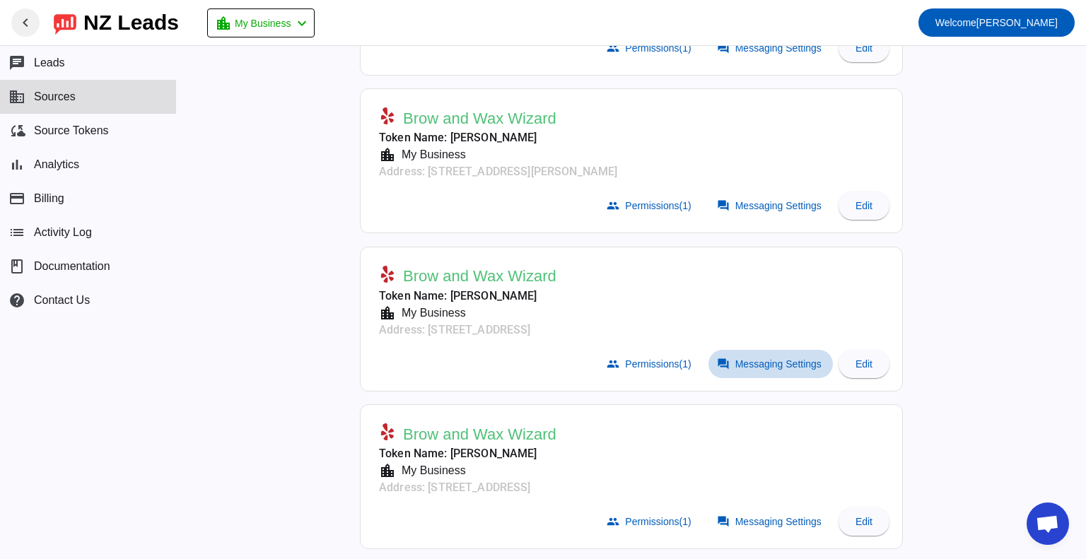
click at [789, 365] on span "Messaging Settings" at bounding box center [779, 364] width 86 height 11
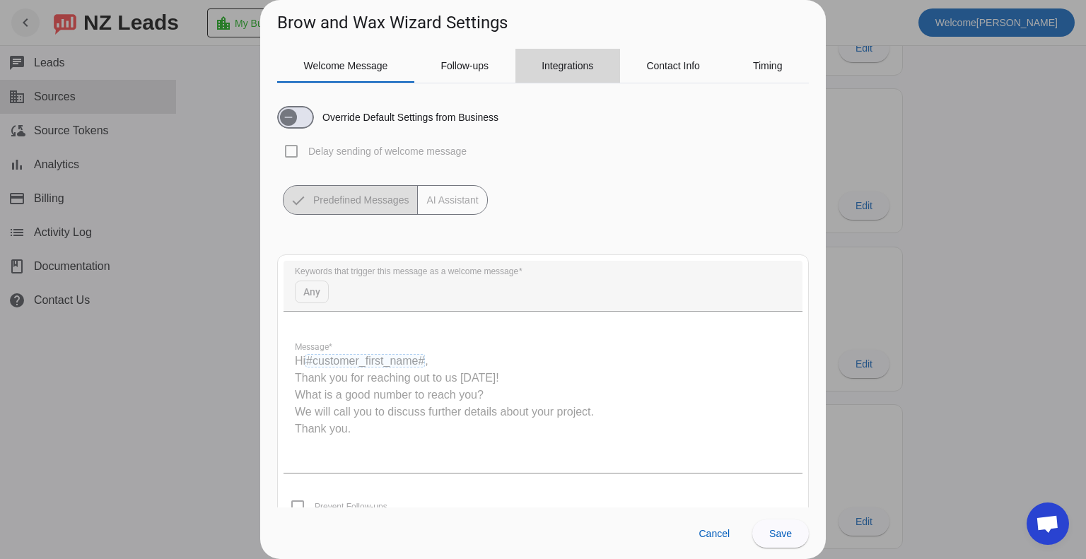
click at [571, 72] on span "Integrations" at bounding box center [568, 66] width 52 height 34
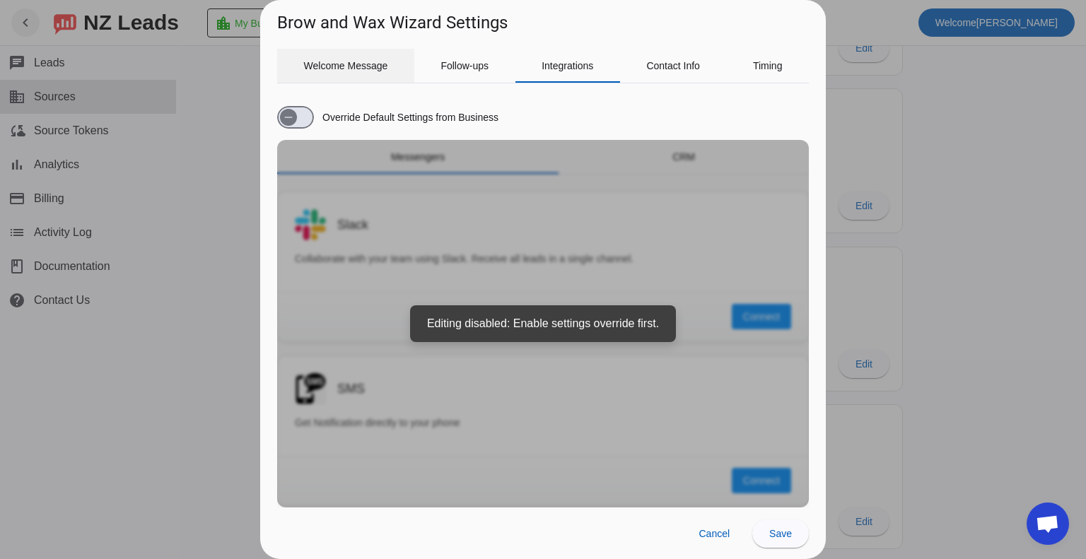
click at [334, 66] on span "Welcome Message" at bounding box center [346, 66] width 84 height 10
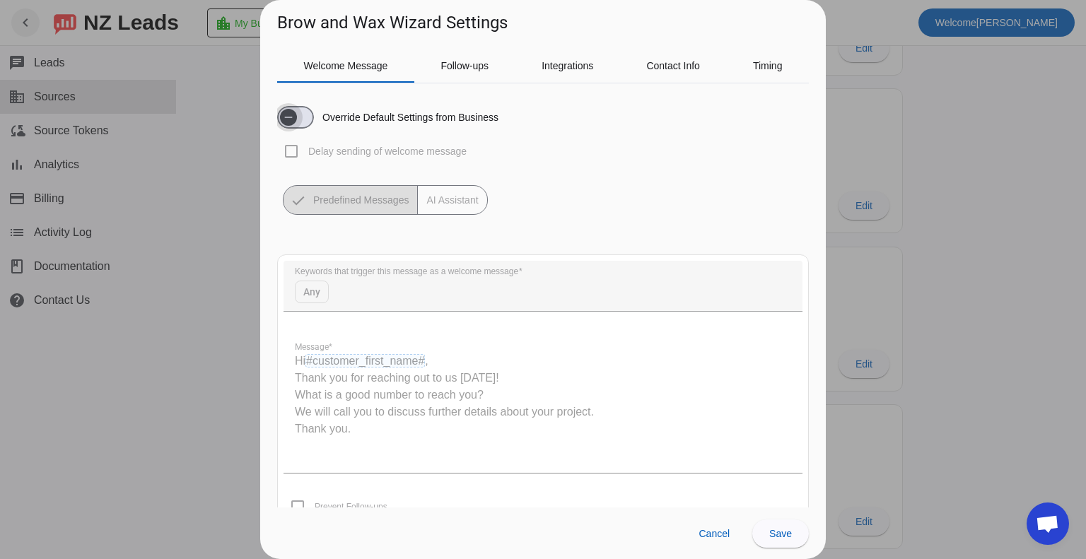
click at [300, 117] on span "button" at bounding box center [288, 117] width 28 height 28
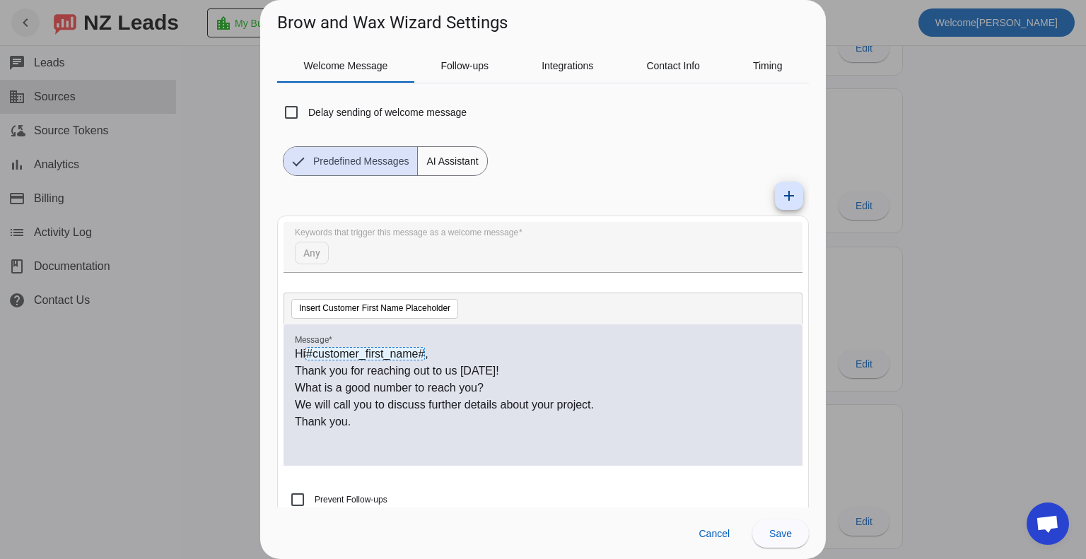
scroll to position [59, 0]
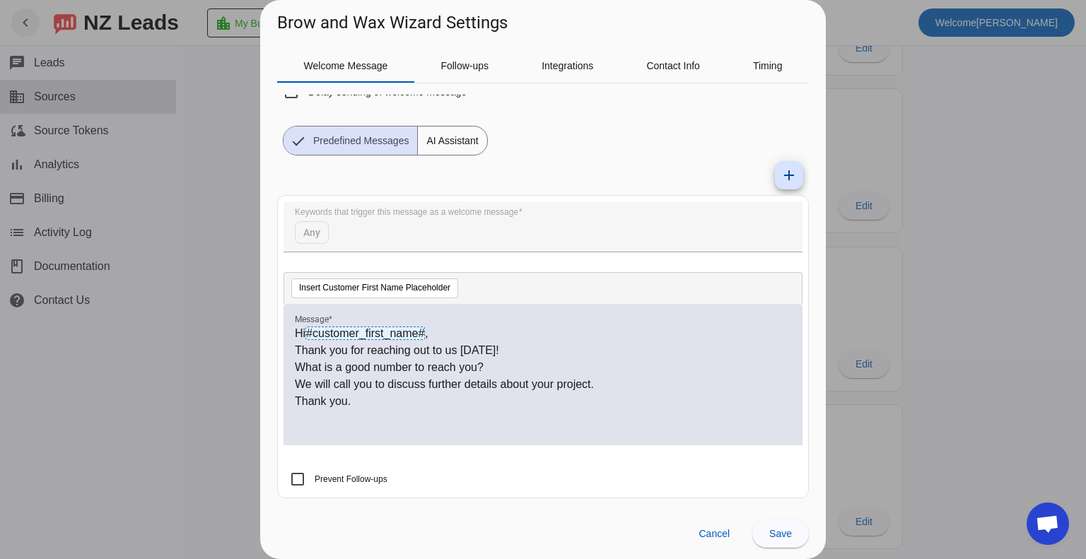
click at [452, 135] on span "AI Assistant" at bounding box center [452, 141] width 69 height 28
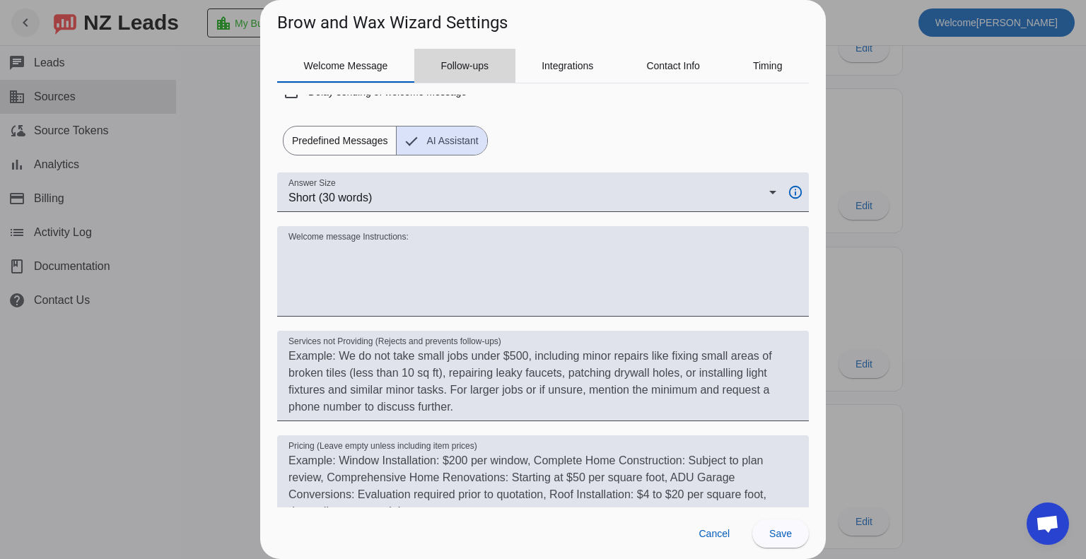
click at [472, 62] on span "Follow-ups" at bounding box center [465, 66] width 48 height 10
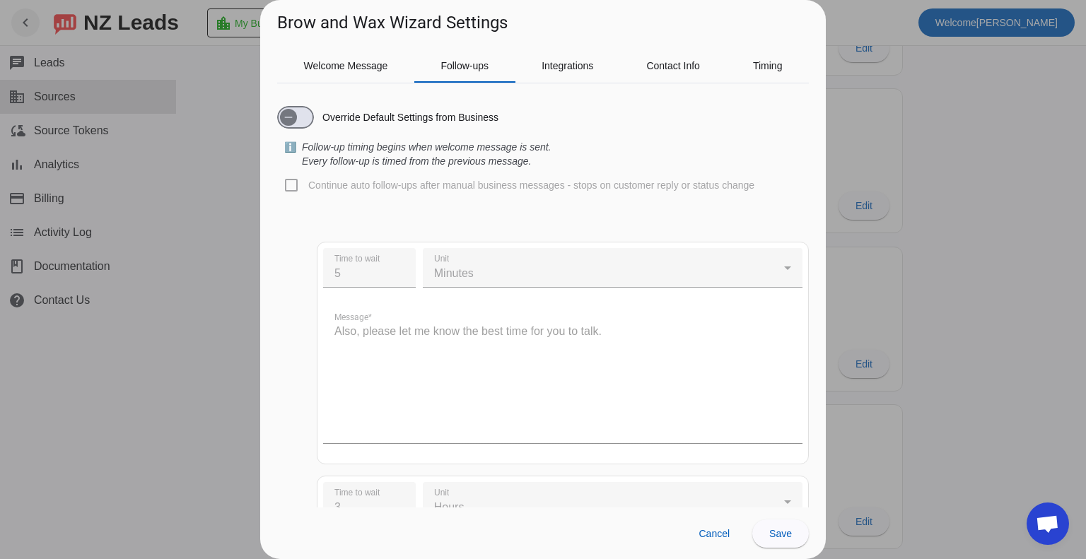
scroll to position [0, 0]
click at [300, 120] on span "button" at bounding box center [288, 117] width 28 height 28
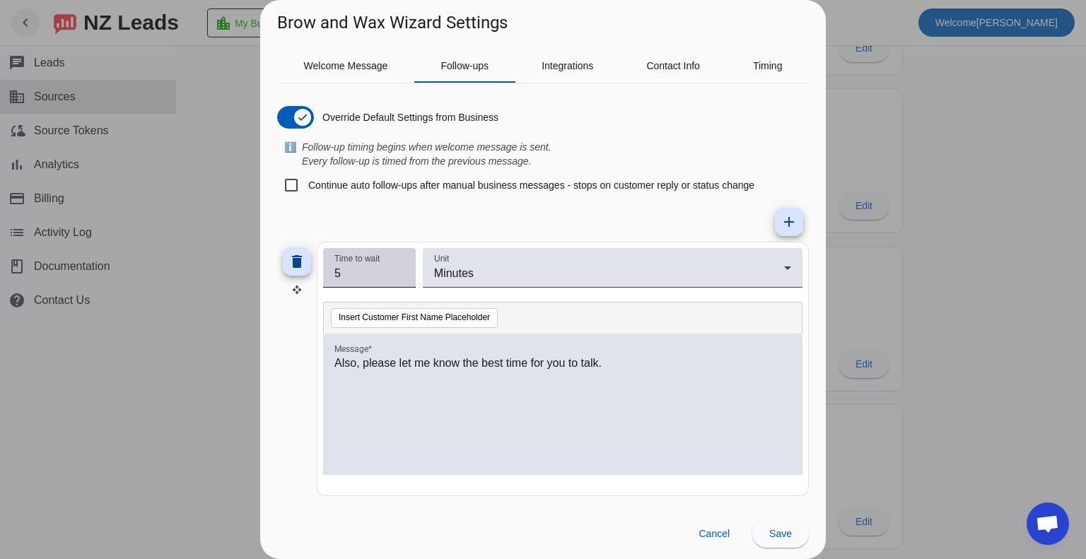
click at [381, 268] on input "5" at bounding box center [370, 273] width 70 height 17
click at [405, 269] on div "Time to wait 5" at bounding box center [369, 268] width 93 height 40
click at [399, 267] on input "6" at bounding box center [370, 273] width 70 height 17
click at [399, 267] on input "7" at bounding box center [370, 273] width 70 height 17
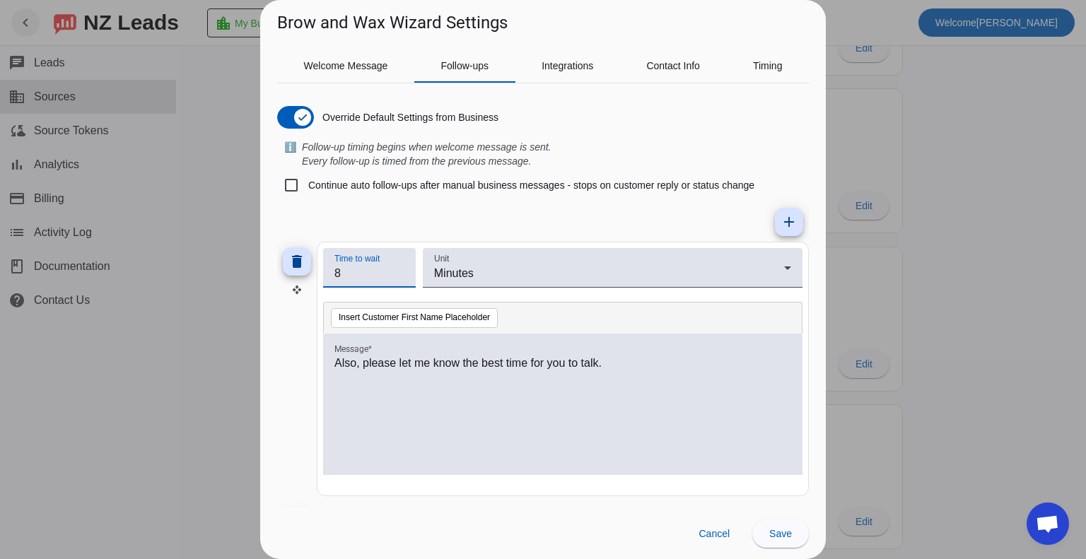
click at [399, 267] on input "8" at bounding box center [370, 273] width 70 height 17
click at [399, 267] on input "9" at bounding box center [370, 273] width 70 height 17
click at [399, 267] on input "10" at bounding box center [370, 273] width 70 height 17
click at [399, 267] on input "11" at bounding box center [370, 273] width 70 height 17
click at [399, 267] on input "12" at bounding box center [370, 273] width 70 height 17
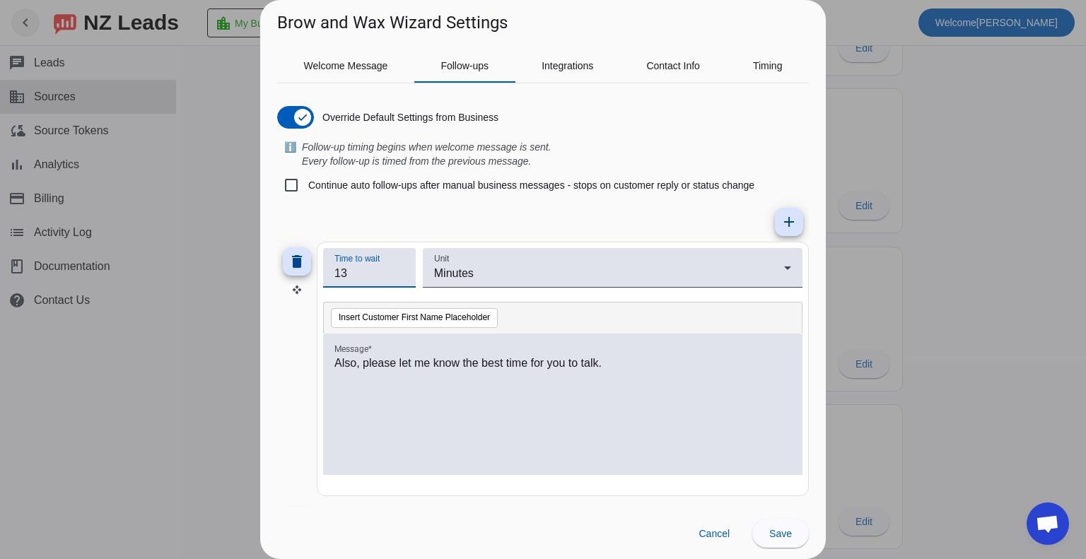
click at [399, 267] on input "13" at bounding box center [370, 273] width 70 height 17
click at [399, 267] on input "14" at bounding box center [370, 273] width 70 height 17
type input "15"
click at [399, 267] on input "15" at bounding box center [370, 273] width 70 height 17
drag, startPoint x: 779, startPoint y: 528, endPoint x: 787, endPoint y: 526, distance: 8.1
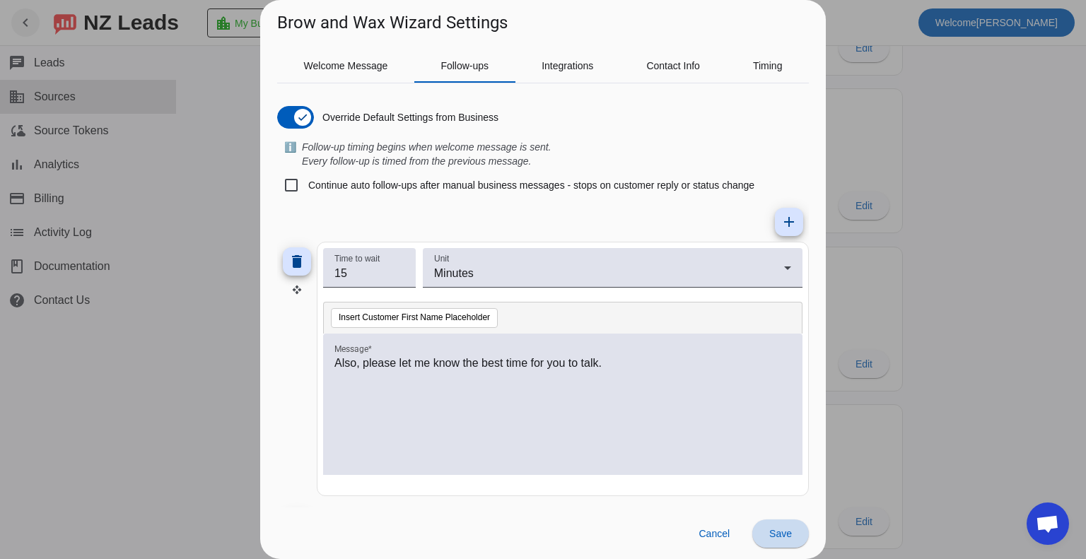
click at [780, 528] on button "Save" at bounding box center [781, 534] width 57 height 28
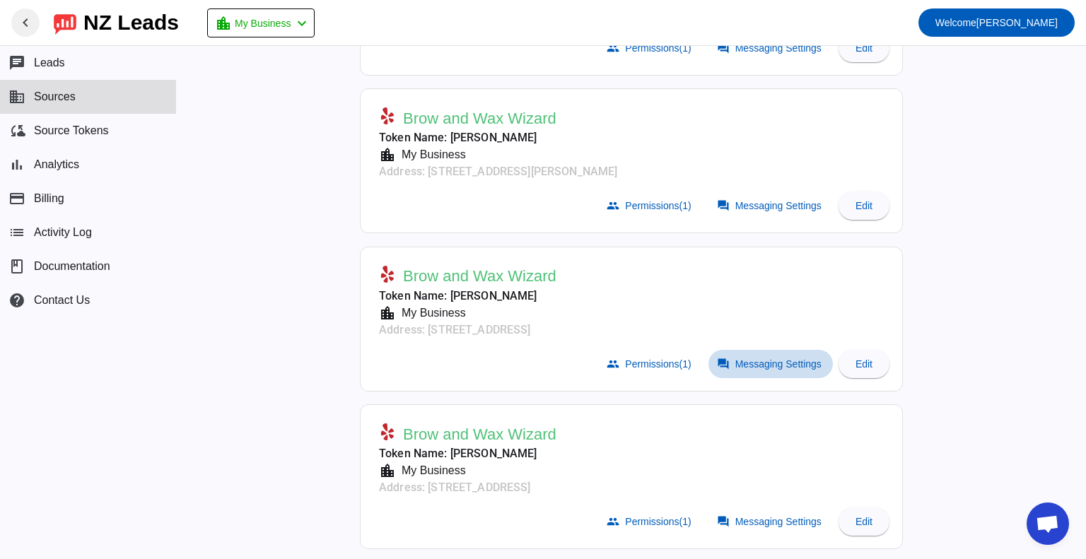
click at [794, 350] on span at bounding box center [771, 364] width 124 height 28
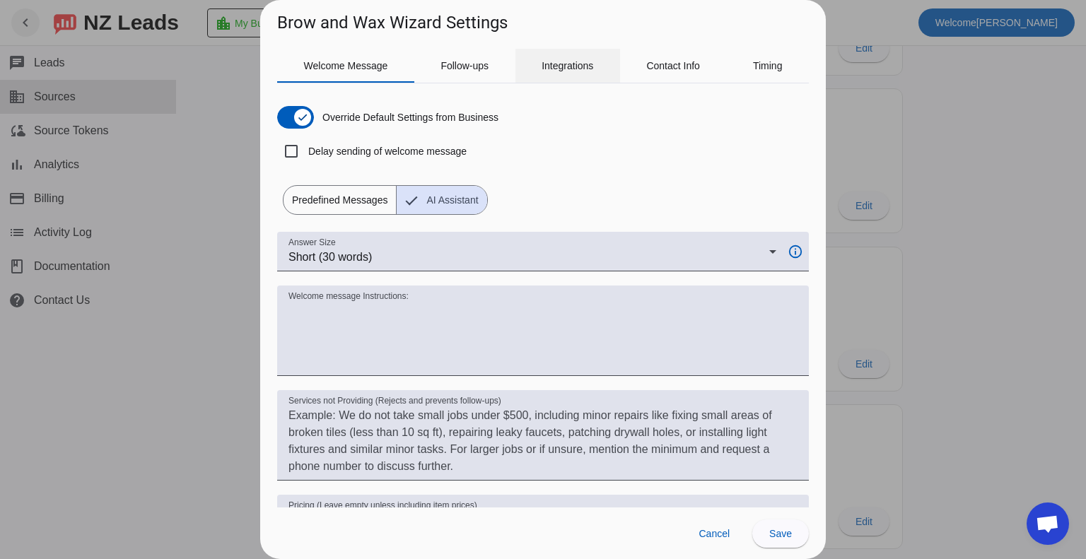
click at [577, 71] on span "Integrations" at bounding box center [568, 66] width 52 height 34
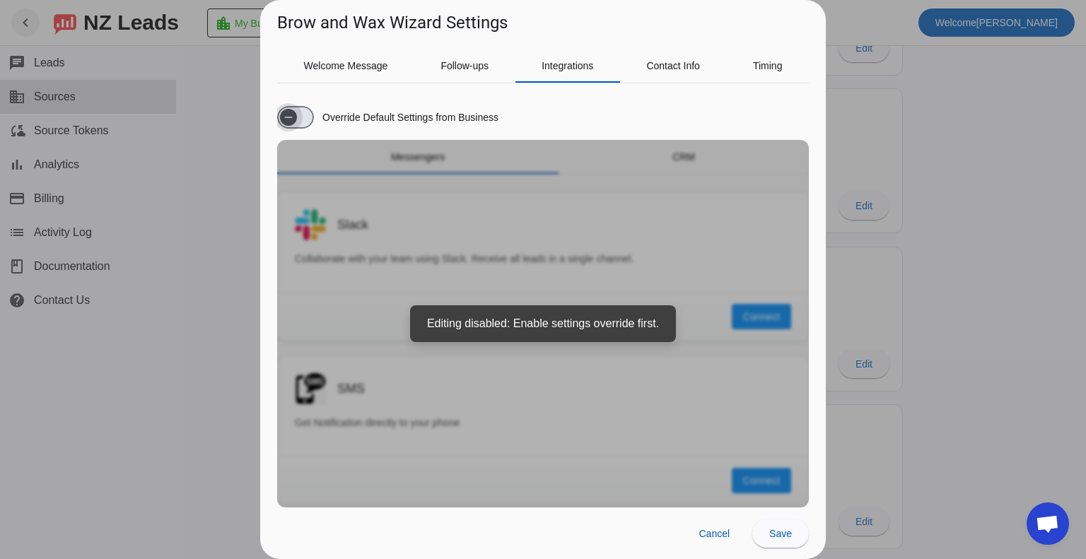
click at [297, 112] on span "button" at bounding box center [288, 117] width 17 height 17
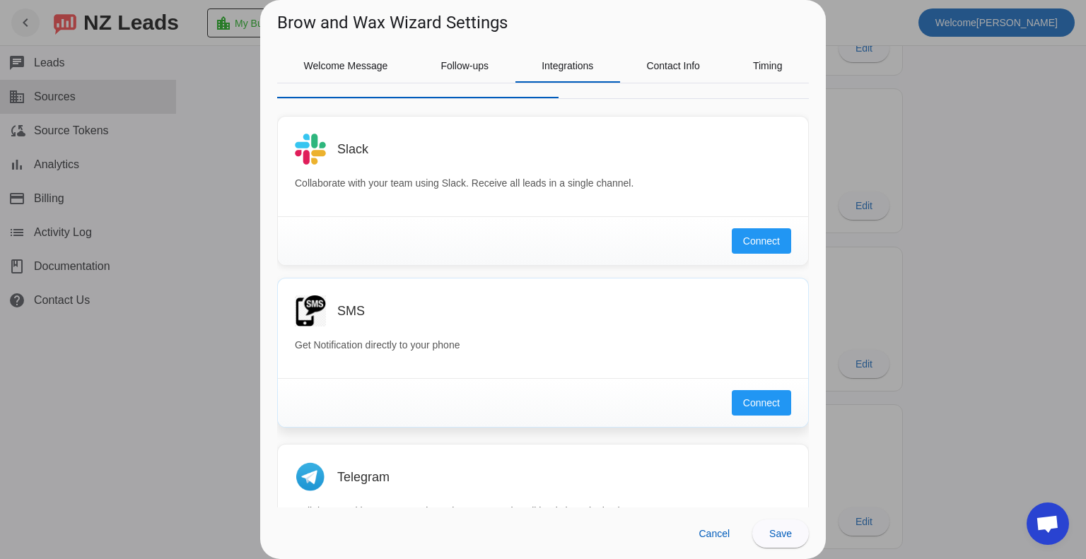
scroll to position [141, 0]
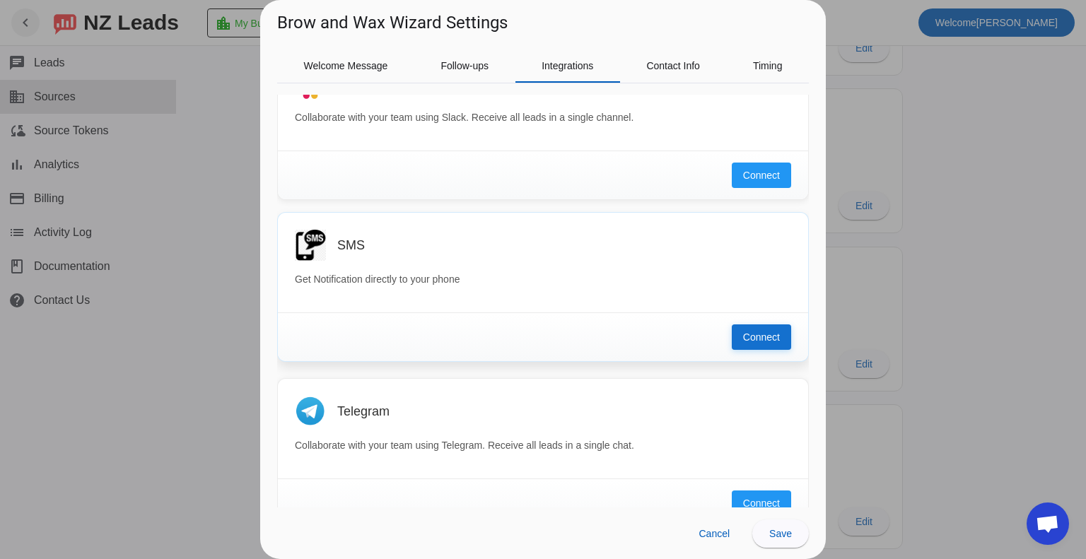
click at [743, 327] on button "Connect" at bounding box center [761, 337] width 59 height 25
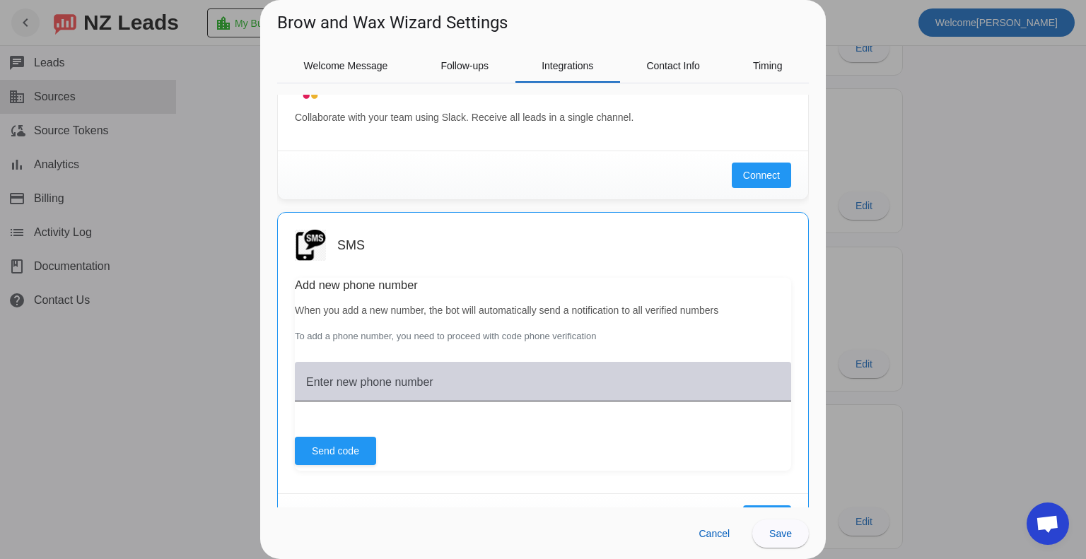
click at [407, 384] on mat-label "Enter new phone number" at bounding box center [369, 382] width 127 height 12
click at [407, 384] on input "Enter new phone number" at bounding box center [543, 387] width 474 height 17
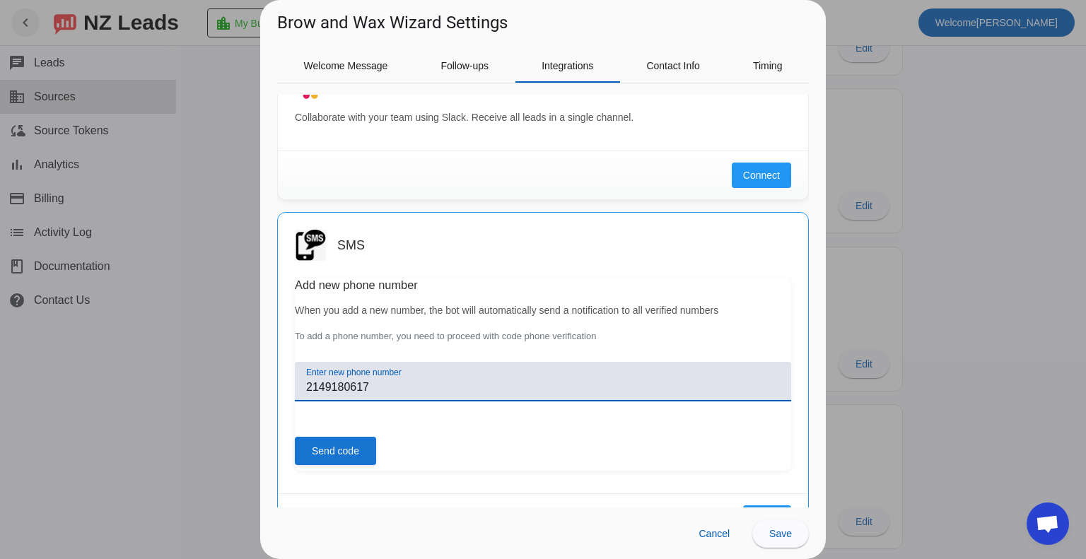
type input "2149180617"
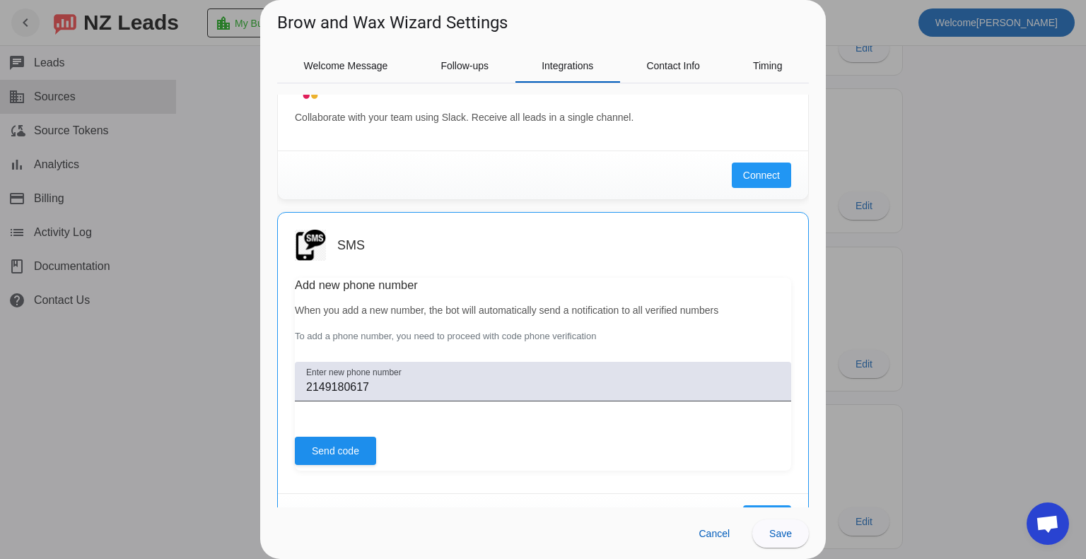
click at [318, 454] on span "Send code" at bounding box center [335, 451] width 47 height 14
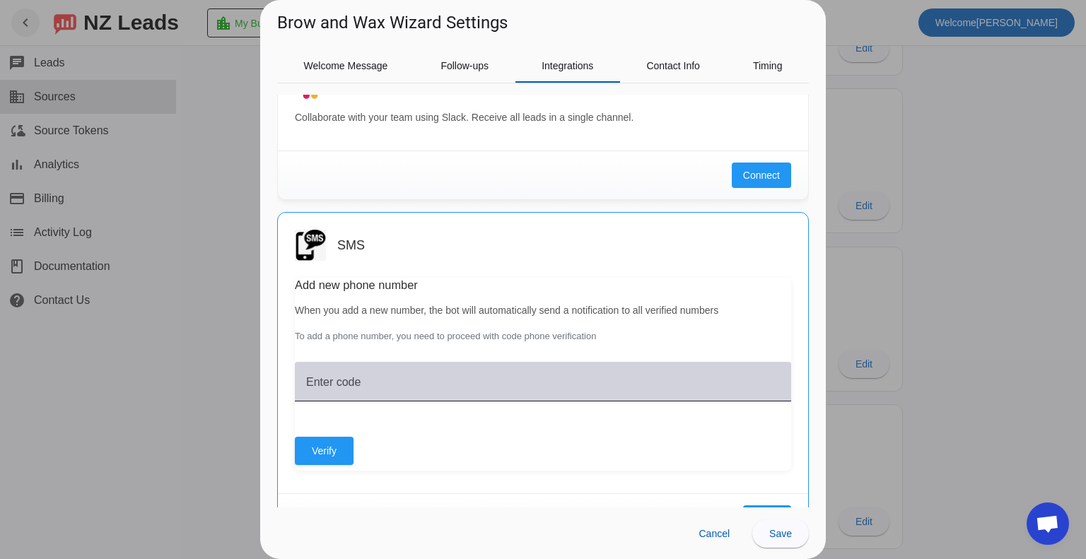
click at [368, 380] on input "Enter code" at bounding box center [543, 387] width 474 height 17
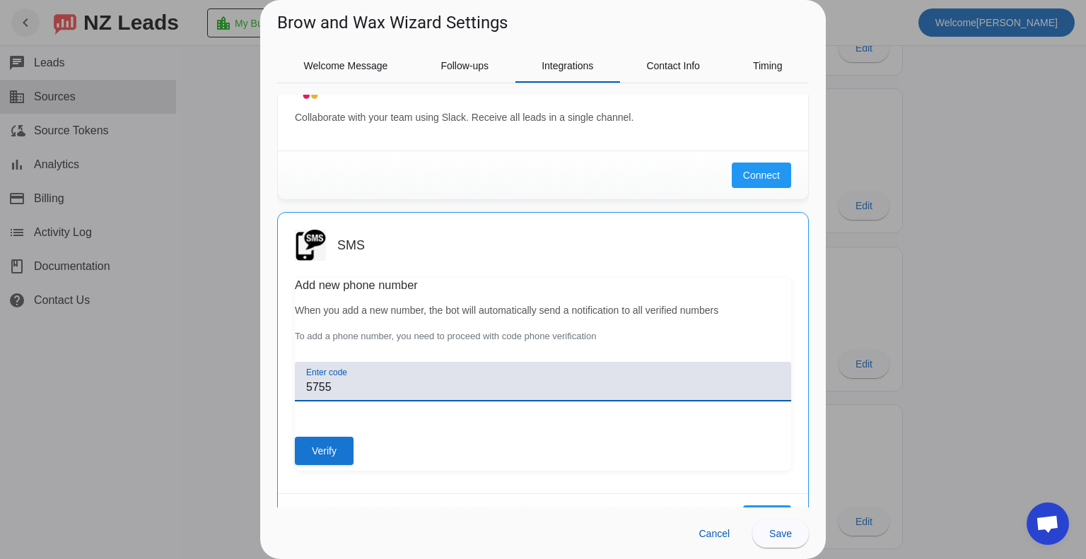
type input "5755"
click at [324, 440] on span at bounding box center [324, 451] width 59 height 34
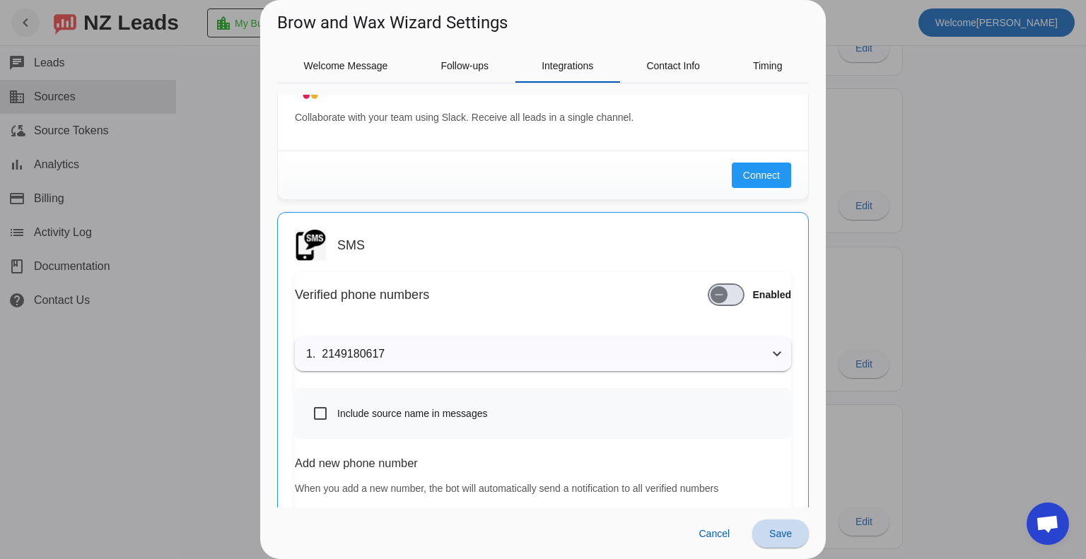
click at [782, 540] on span at bounding box center [781, 534] width 57 height 34
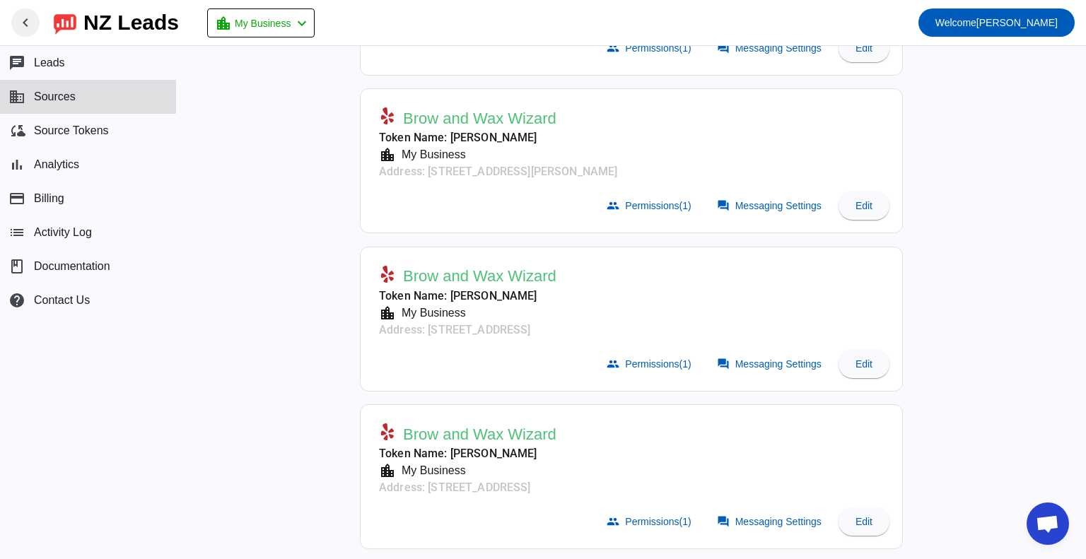
scroll to position [25, 0]
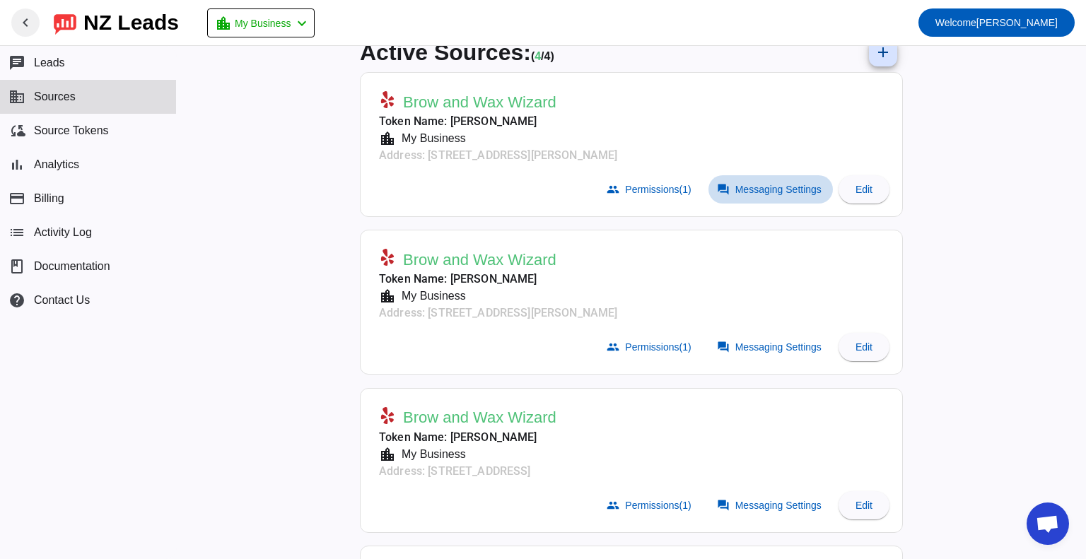
click at [757, 188] on span "Messaging Settings" at bounding box center [779, 189] width 86 height 11
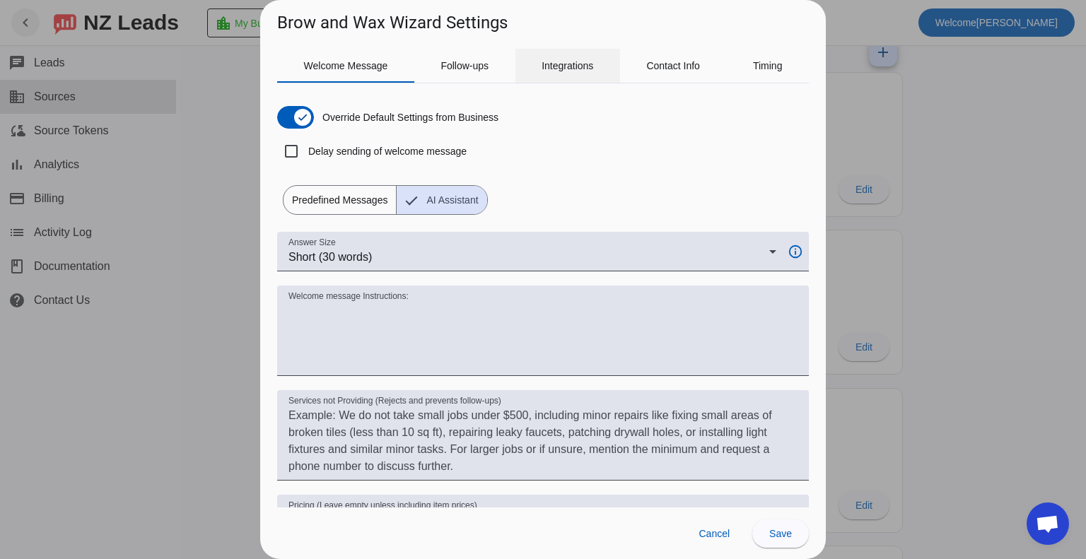
click at [567, 71] on span "Integrations" at bounding box center [568, 66] width 52 height 34
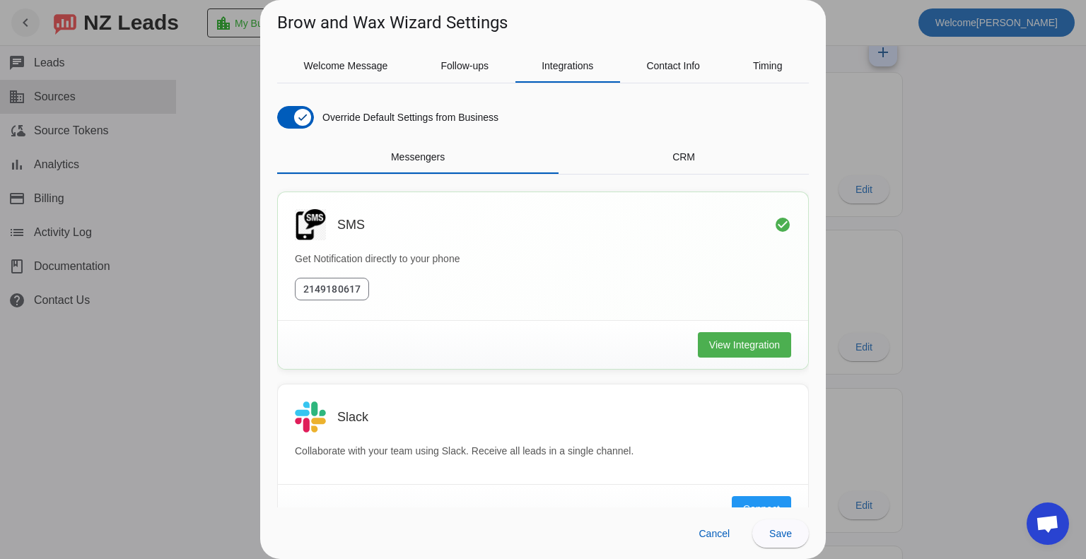
click at [982, 199] on div at bounding box center [543, 279] width 1086 height 559
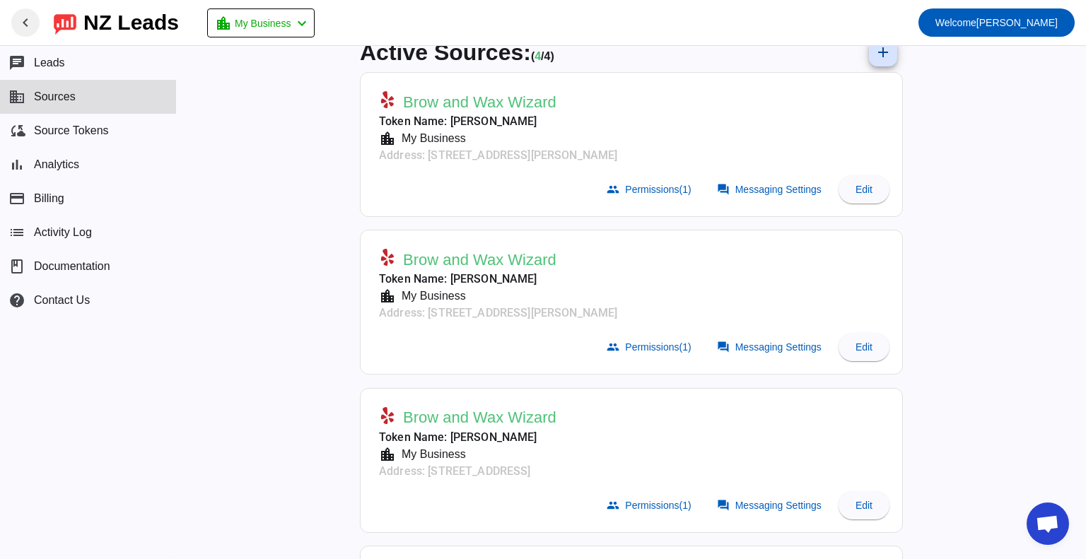
scroll to position [0, 0]
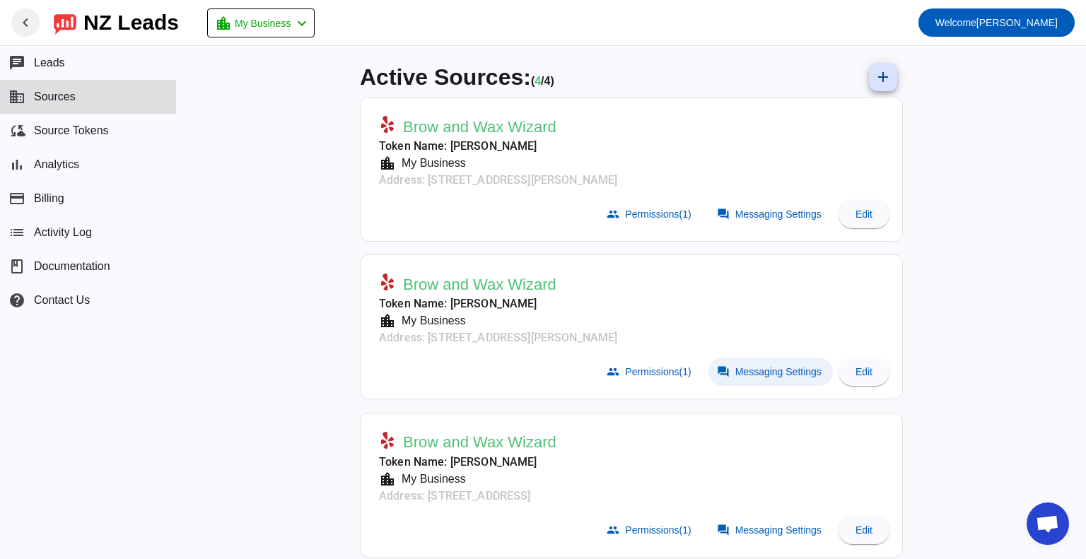
click at [801, 369] on span "Messaging Settings" at bounding box center [779, 371] width 86 height 11
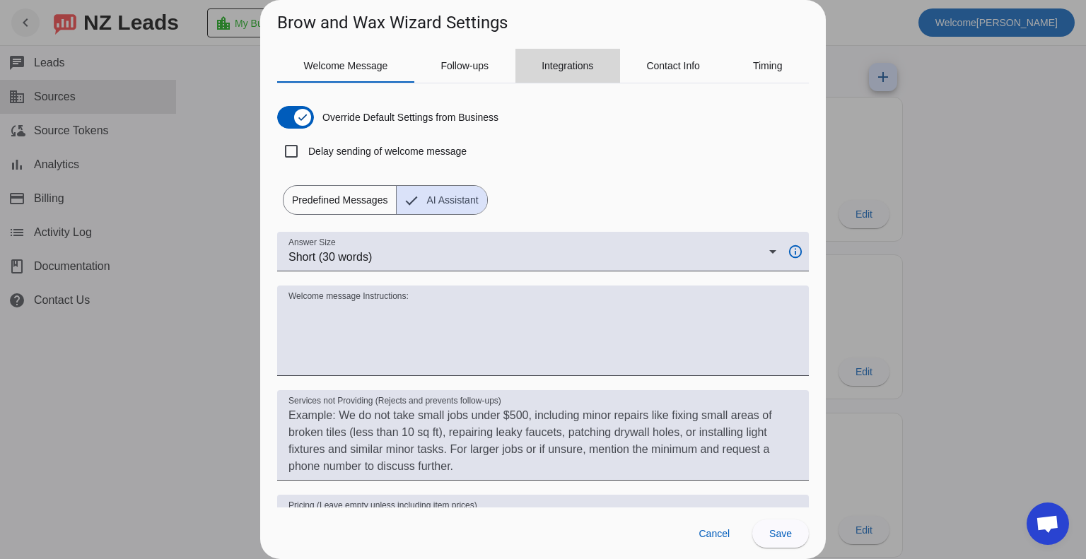
click at [571, 64] on span "Integrations" at bounding box center [568, 66] width 52 height 10
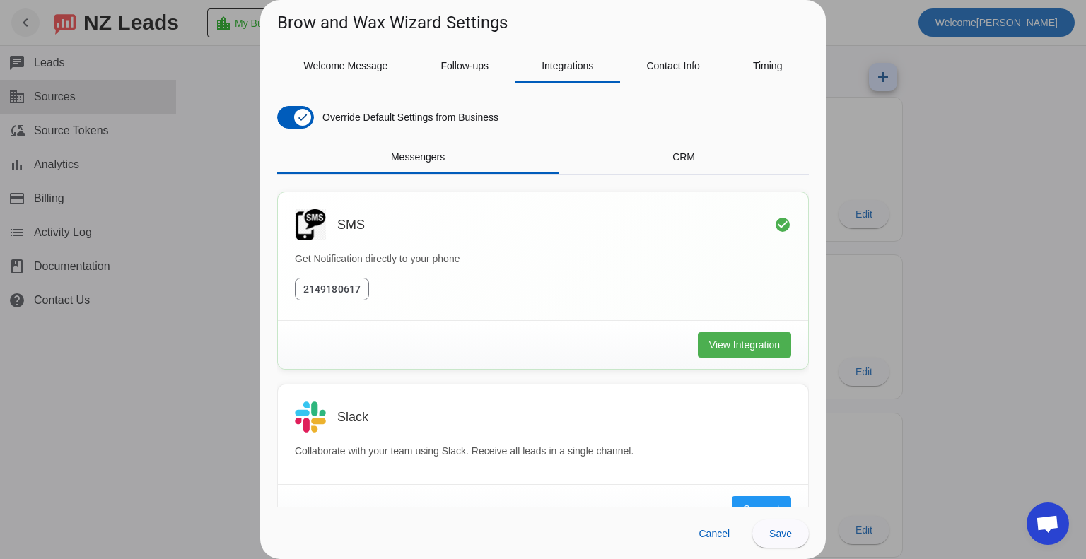
click at [930, 216] on div at bounding box center [543, 279] width 1086 height 559
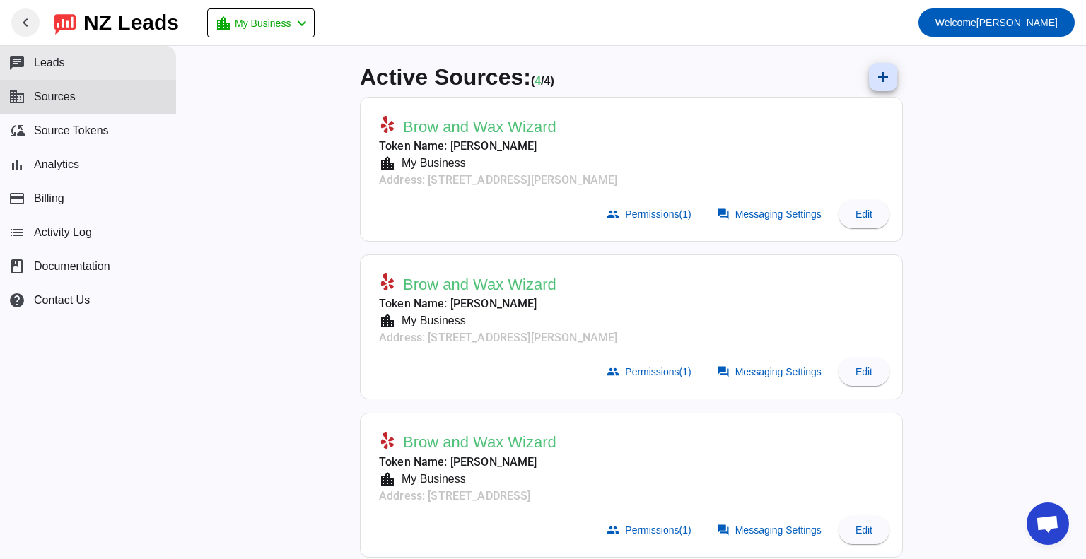
click at [64, 64] on button "chat Leads" at bounding box center [88, 63] width 176 height 34
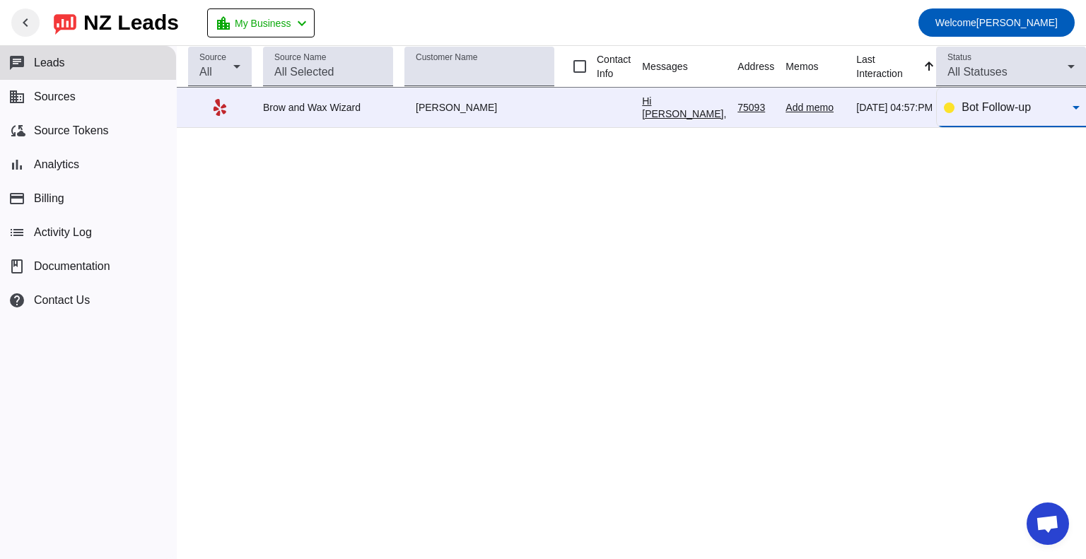
click at [1072, 107] on icon at bounding box center [1076, 107] width 17 height 17
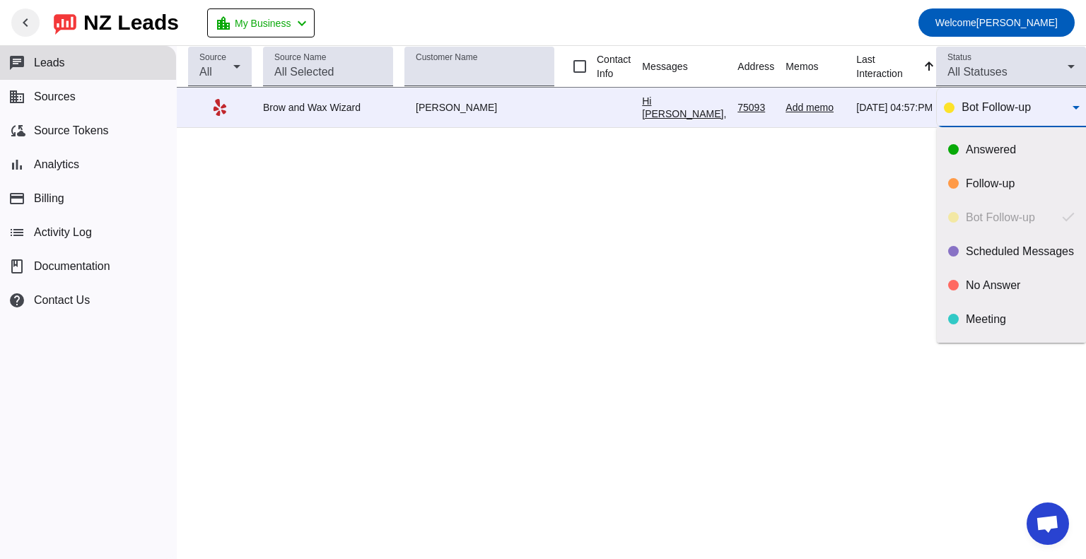
click at [709, 204] on div at bounding box center [543, 279] width 1086 height 559
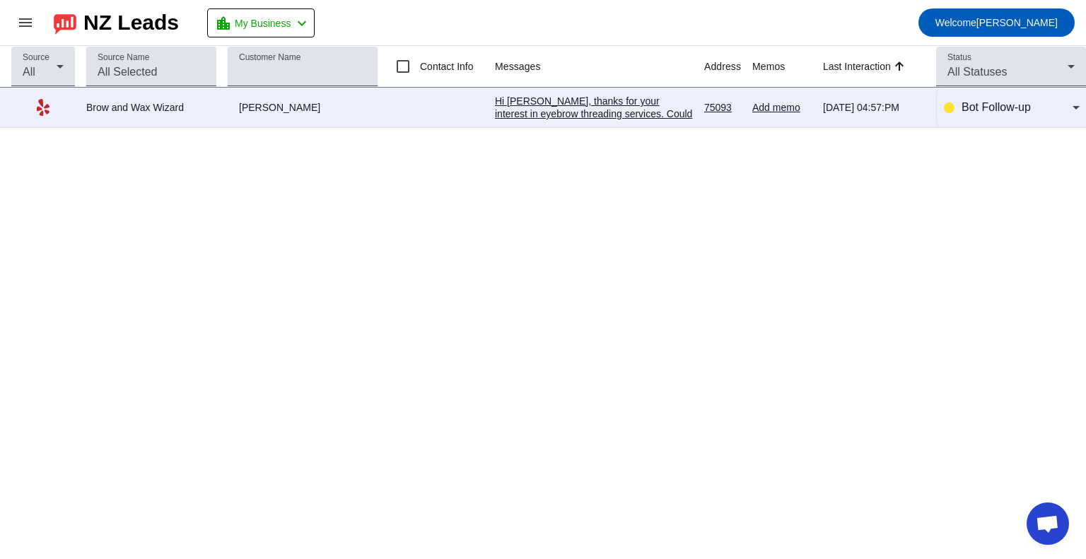
scroll to position [79, 0]
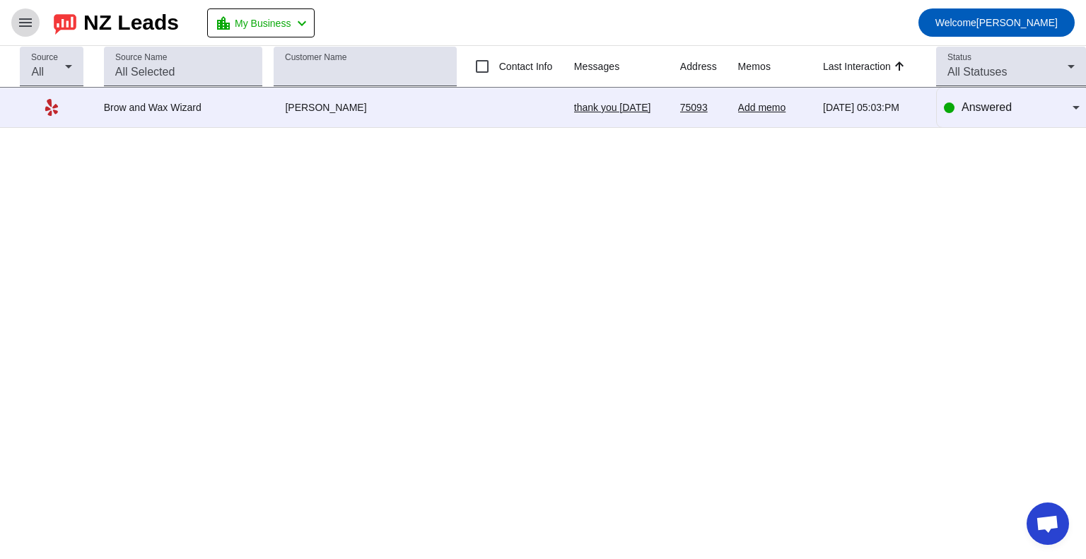
click at [32, 19] on mat-icon "menu" at bounding box center [25, 22] width 17 height 17
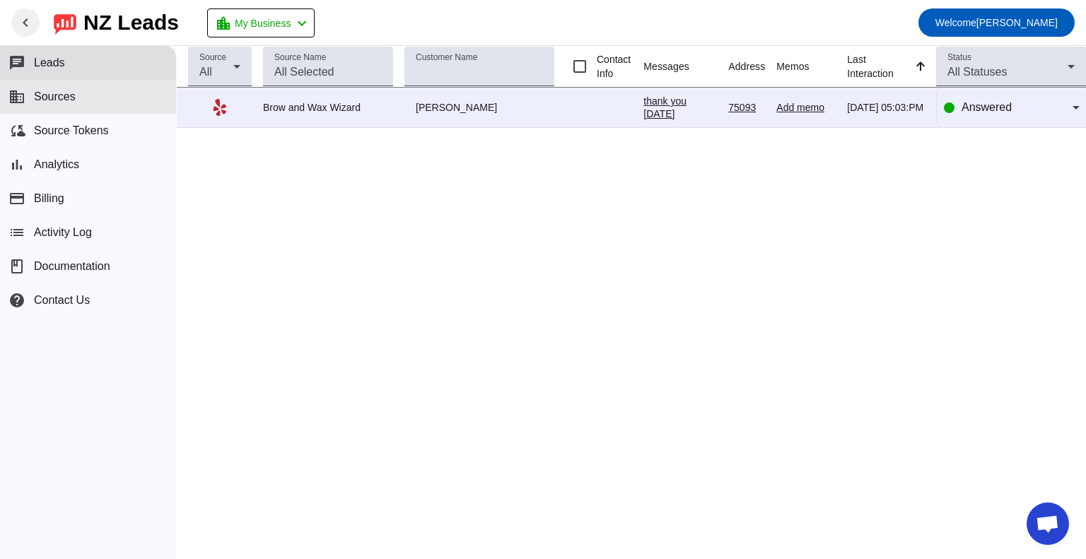
click at [65, 100] on span "Sources" at bounding box center [55, 97] width 42 height 13
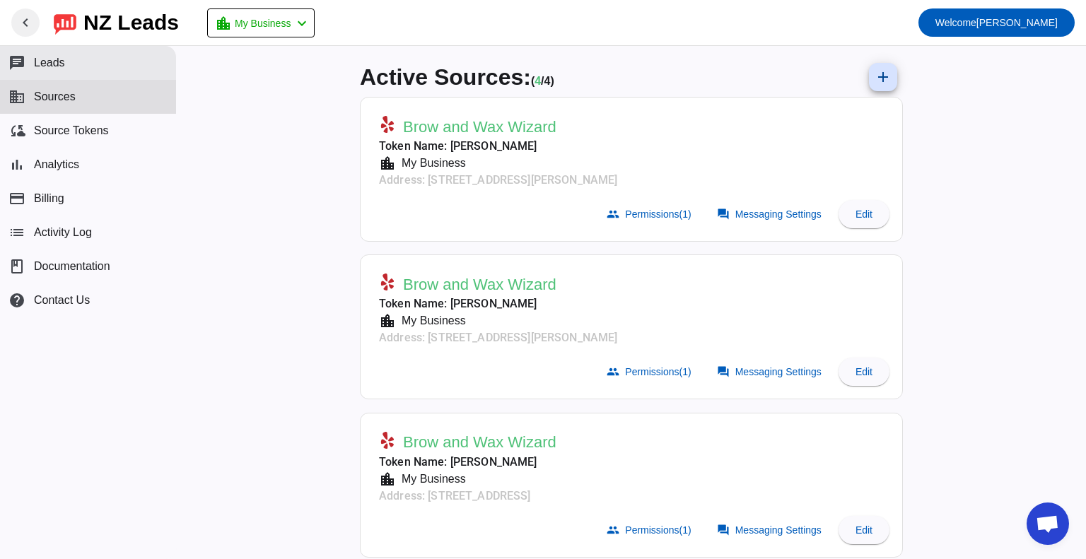
click at [54, 62] on span "Leads" at bounding box center [49, 63] width 31 height 13
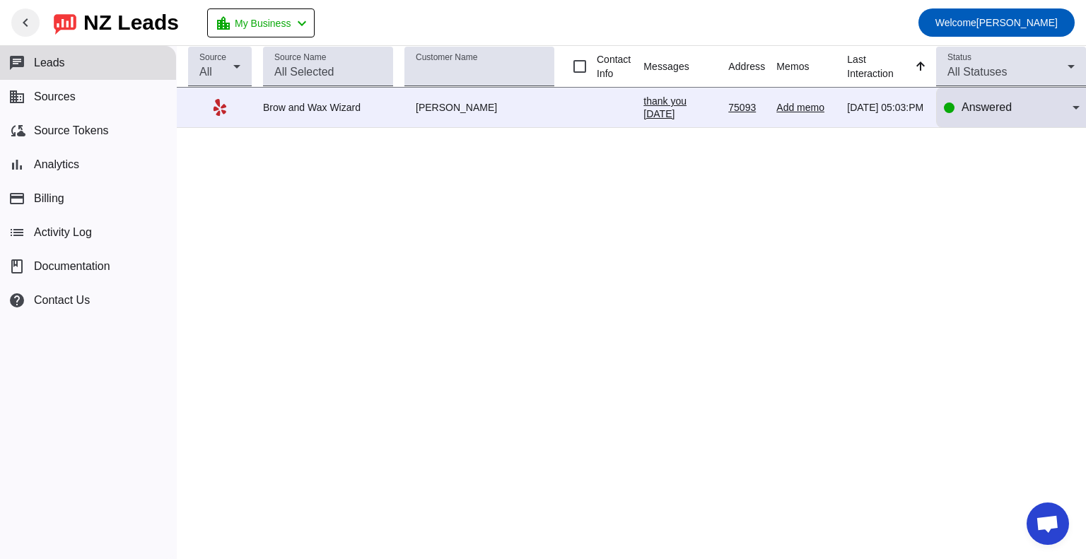
click at [1075, 108] on icon at bounding box center [1076, 108] width 7 height 4
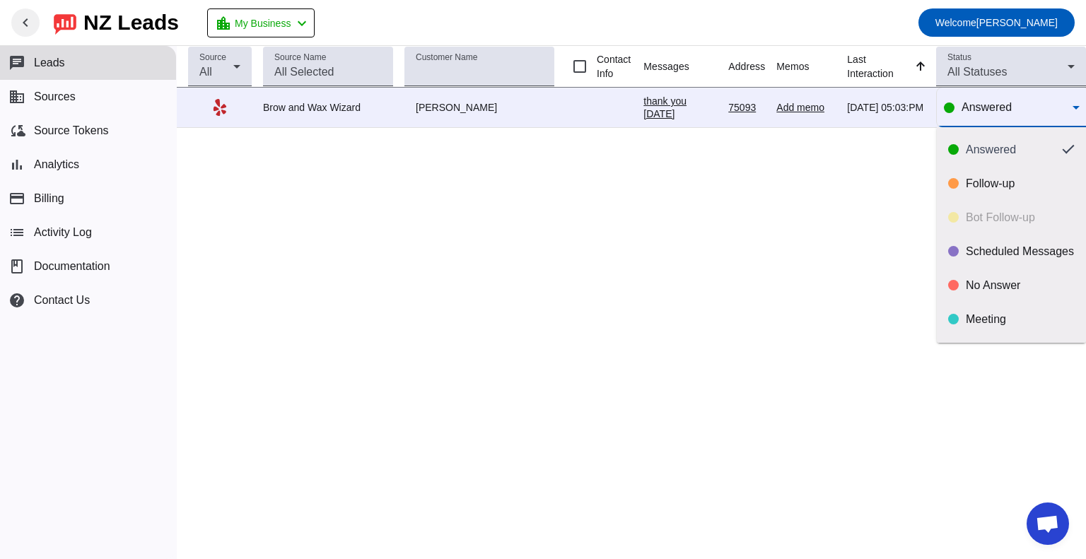
click at [810, 197] on div at bounding box center [543, 279] width 1086 height 559
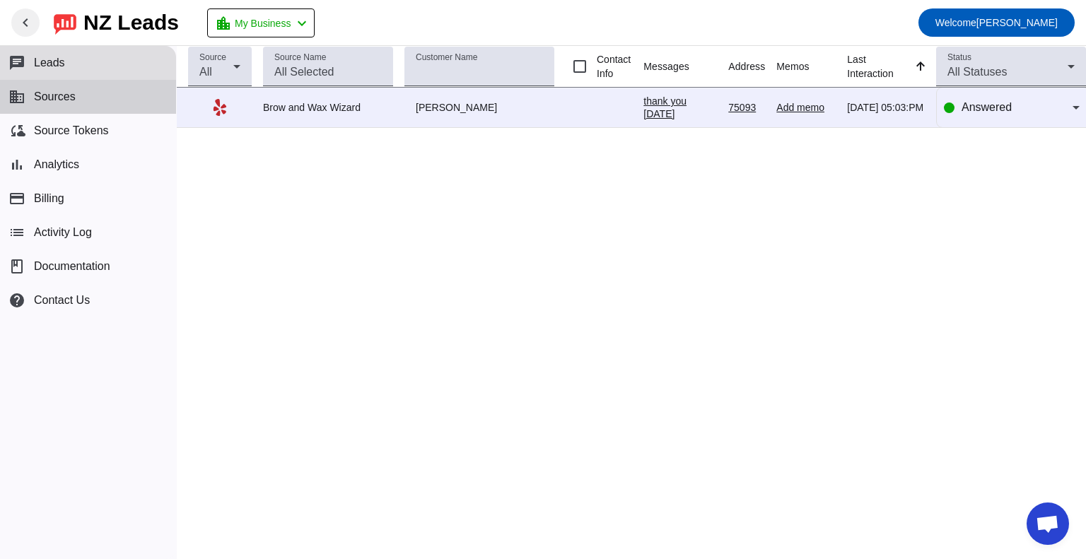
click at [69, 101] on span "Sources" at bounding box center [55, 97] width 42 height 13
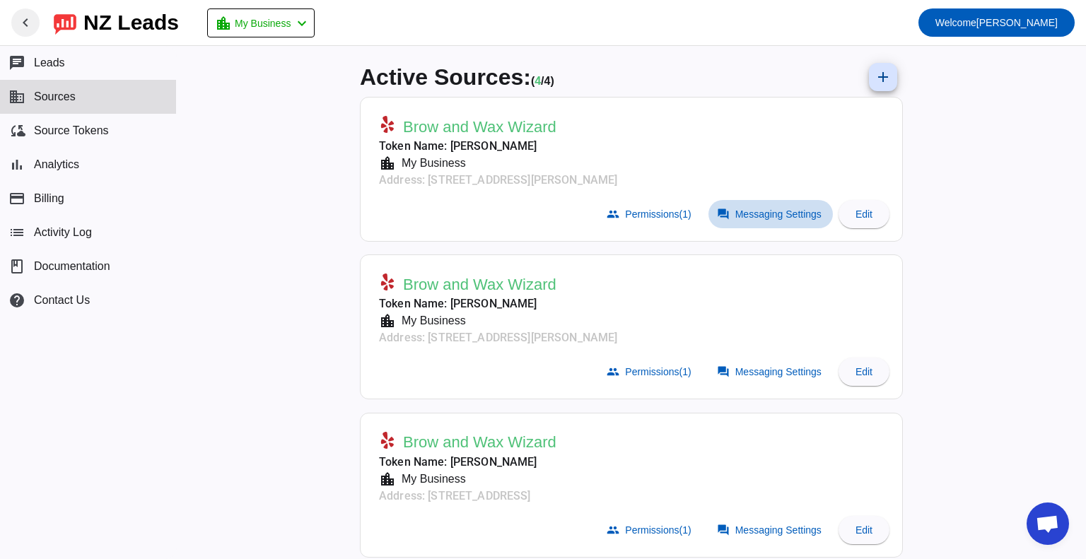
click at [768, 217] on span "Messaging Settings" at bounding box center [779, 214] width 86 height 11
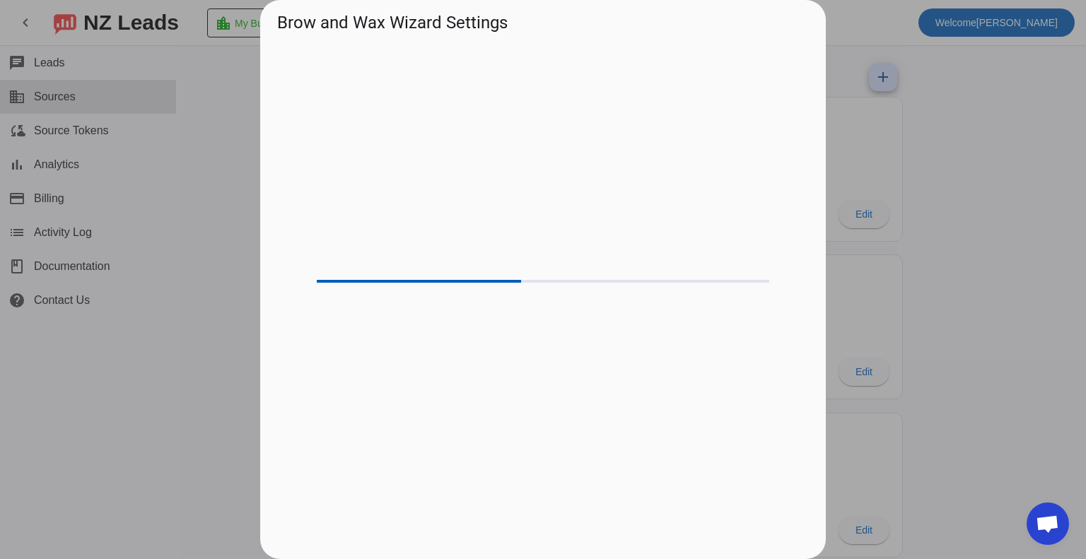
scroll to position [79, 0]
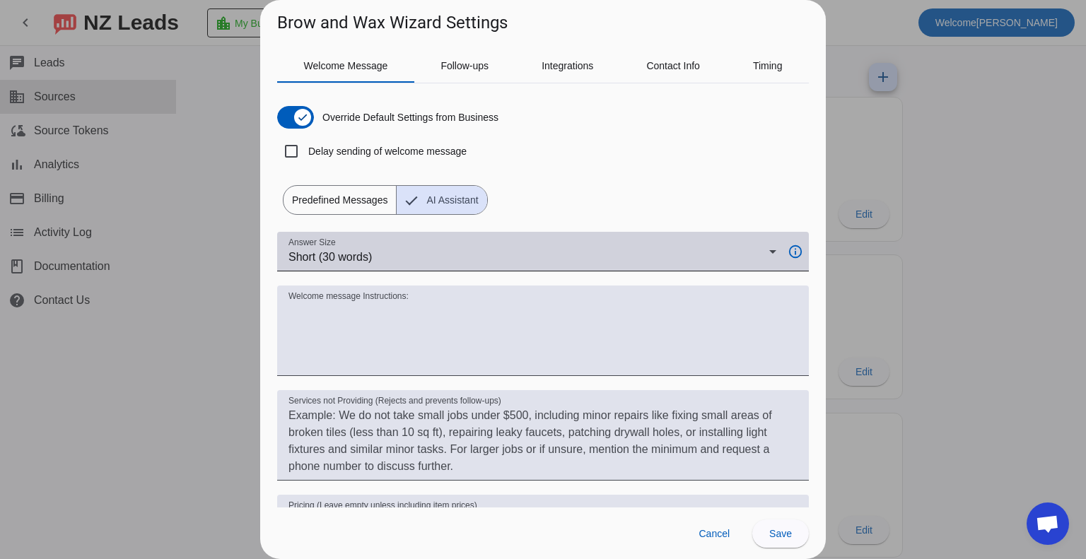
click at [405, 251] on div "Short (30 words)" at bounding box center [529, 257] width 481 height 17
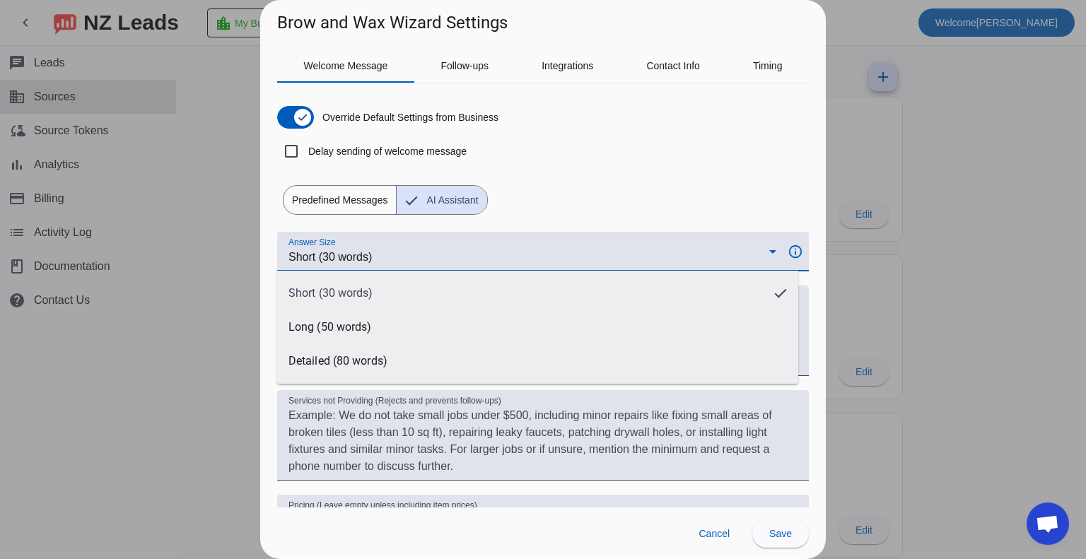
click at [405, 250] on div at bounding box center [543, 279] width 1086 height 559
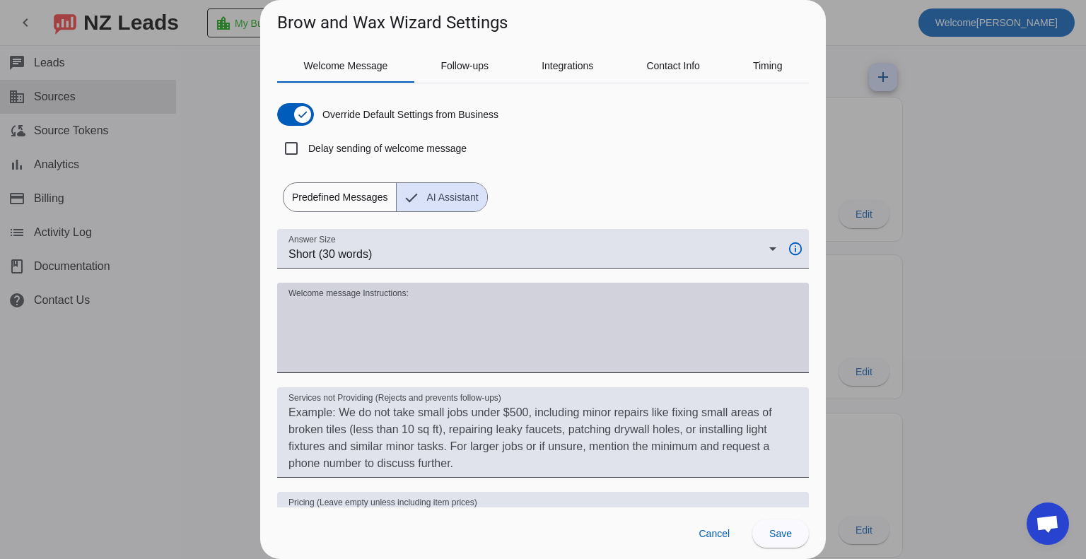
scroll to position [0, 0]
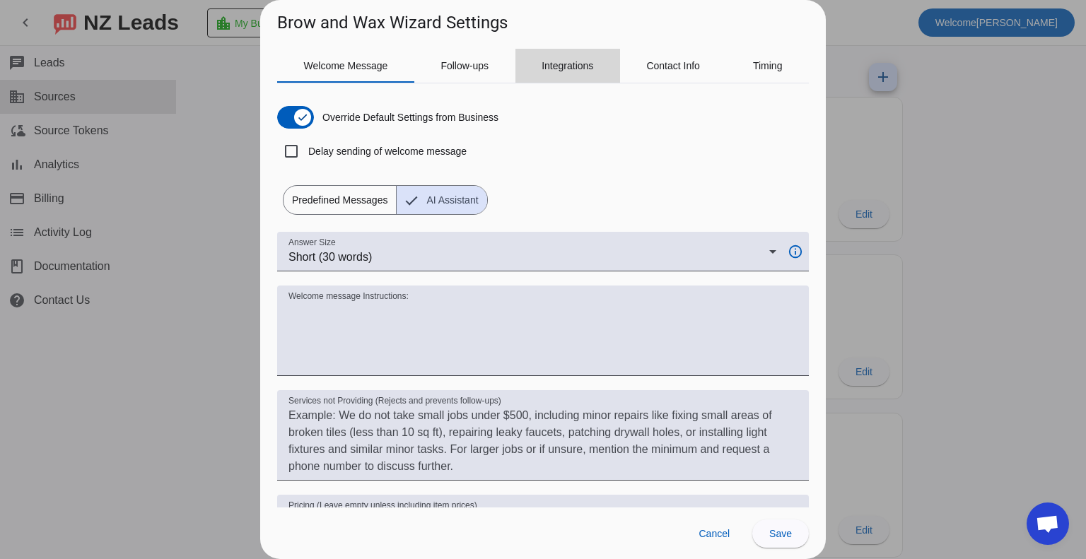
click at [545, 71] on span "Integrations" at bounding box center [568, 66] width 52 height 34
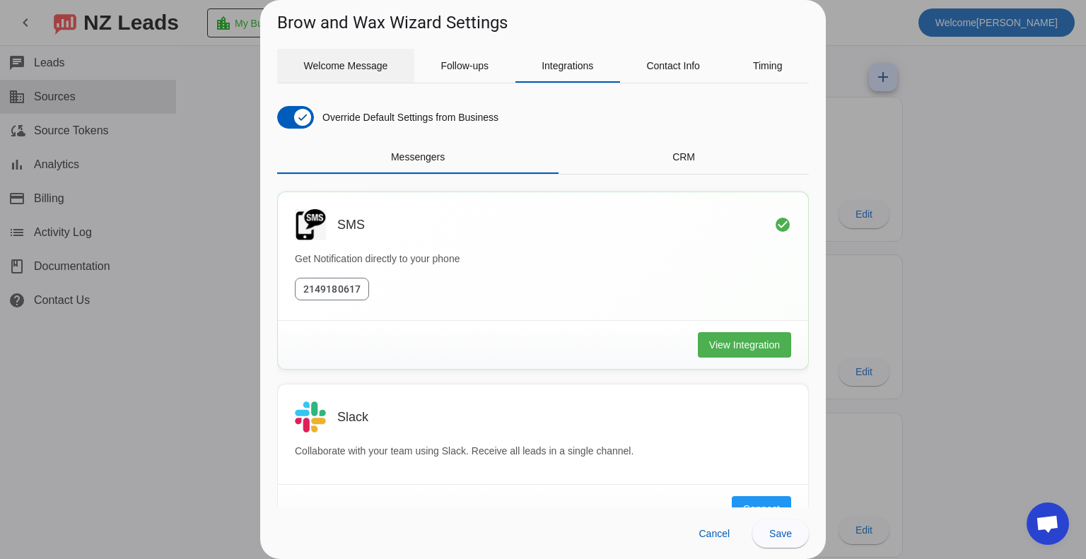
click at [347, 65] on span "Welcome Message" at bounding box center [346, 66] width 84 height 10
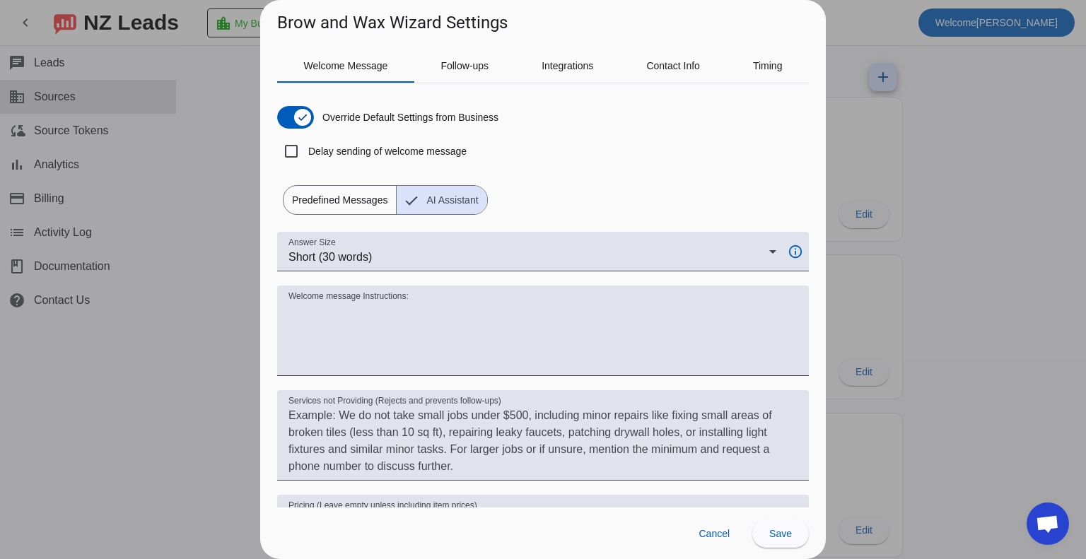
drag, startPoint x: 163, startPoint y: 223, endPoint x: 163, endPoint y: 210, distance: 12.8
click at [163, 223] on div at bounding box center [543, 279] width 1086 height 559
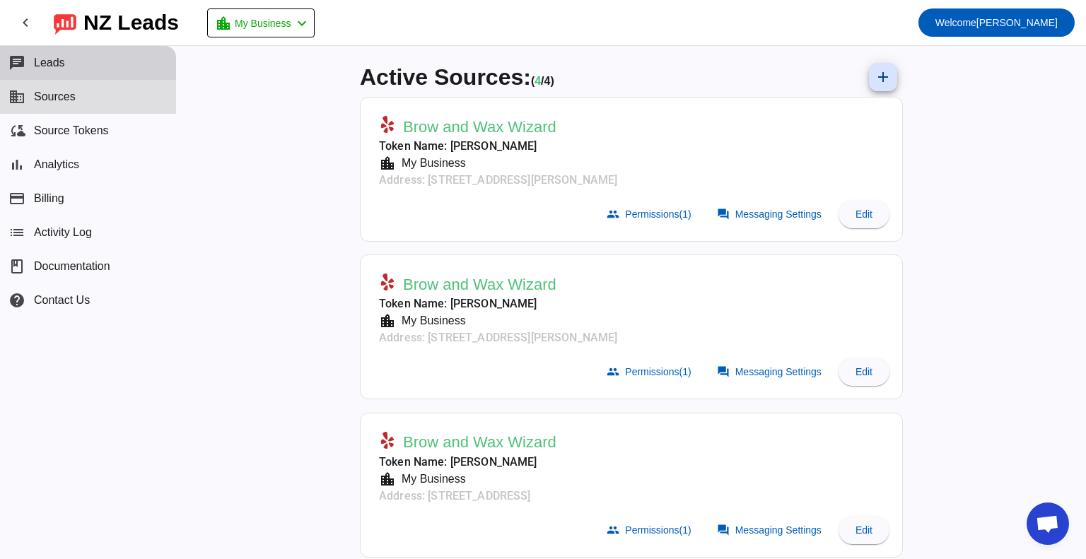
click at [62, 66] on span "Leads" at bounding box center [49, 63] width 31 height 13
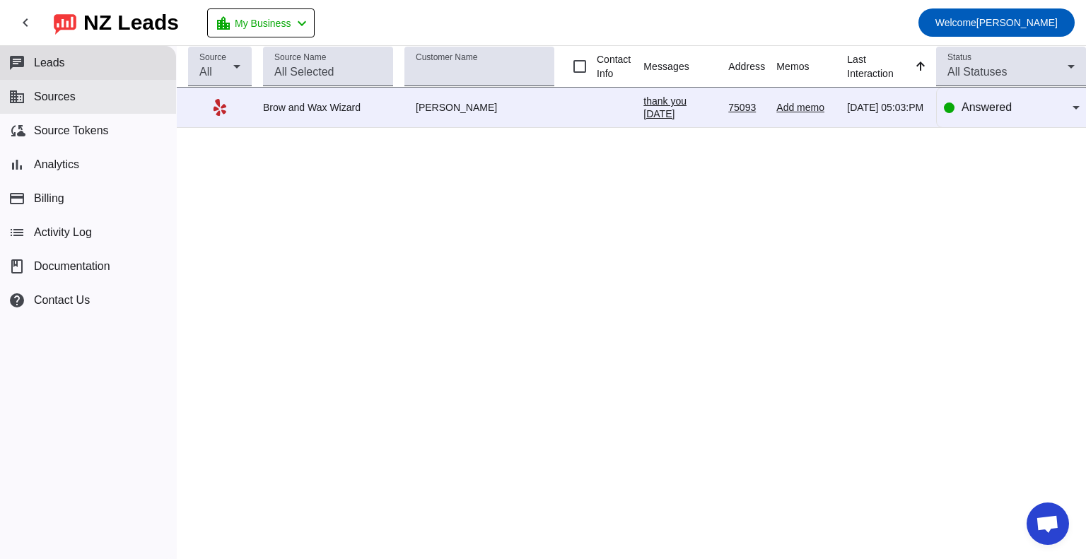
click at [78, 91] on button "business Sources" at bounding box center [88, 97] width 176 height 34
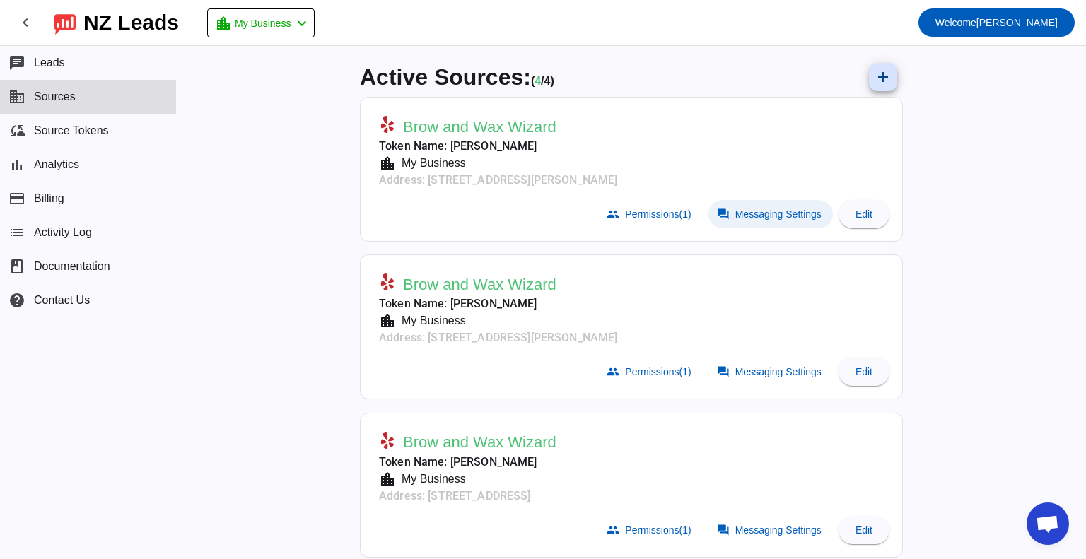
click at [773, 209] on span "Messaging Settings" at bounding box center [779, 214] width 86 height 11
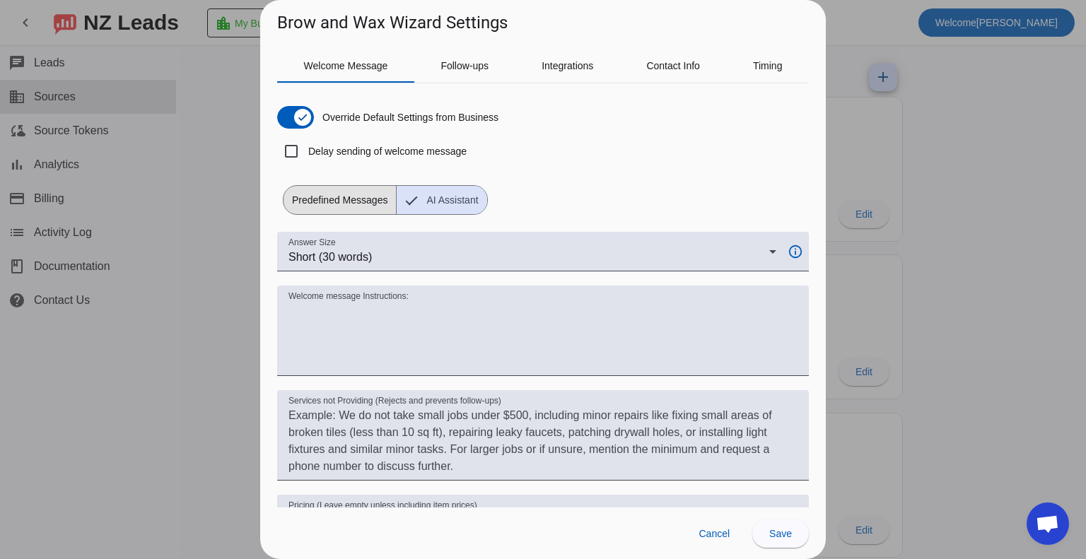
click at [344, 196] on span "Predefined Messages" at bounding box center [340, 200] width 112 height 28
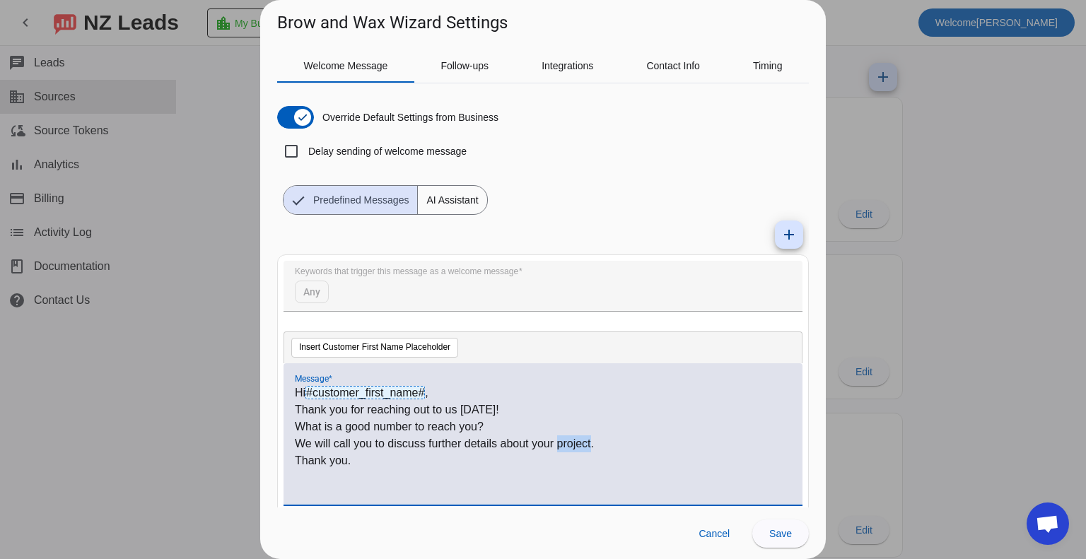
drag, startPoint x: 558, startPoint y: 443, endPoint x: 589, endPoint y: 443, distance: 31.1
click at [589, 443] on p "We will call you to discuss further details about your project." at bounding box center [543, 444] width 497 height 17
click at [608, 448] on p "We will call you to discuss further details about your request." at bounding box center [543, 444] width 497 height 17
click at [644, 461] on p "or you can go to the our website: www.browwaxwizard.com or call 4699196490" at bounding box center [543, 461] width 497 height 17
click at [625, 444] on p "We will call you to discuss further details about your request." at bounding box center [543, 444] width 497 height 17
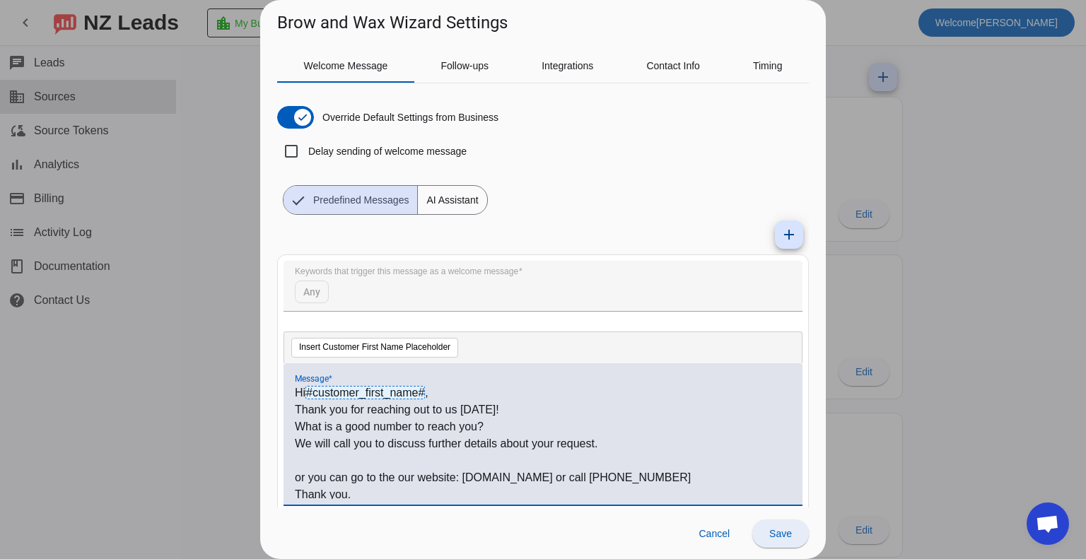
click at [779, 542] on span at bounding box center [781, 534] width 57 height 34
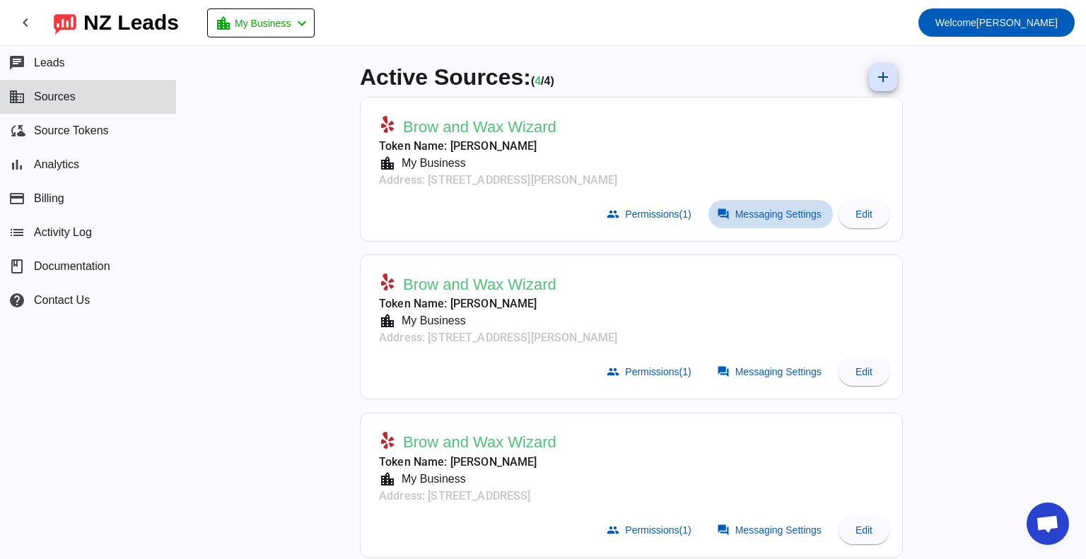
click at [769, 221] on span at bounding box center [771, 214] width 124 height 28
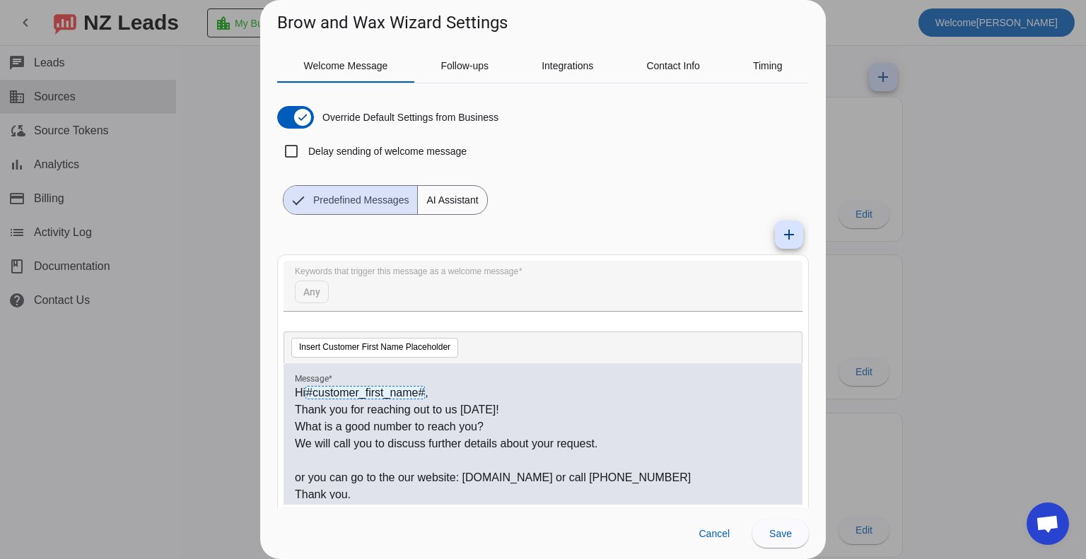
click at [978, 138] on div at bounding box center [543, 279] width 1086 height 559
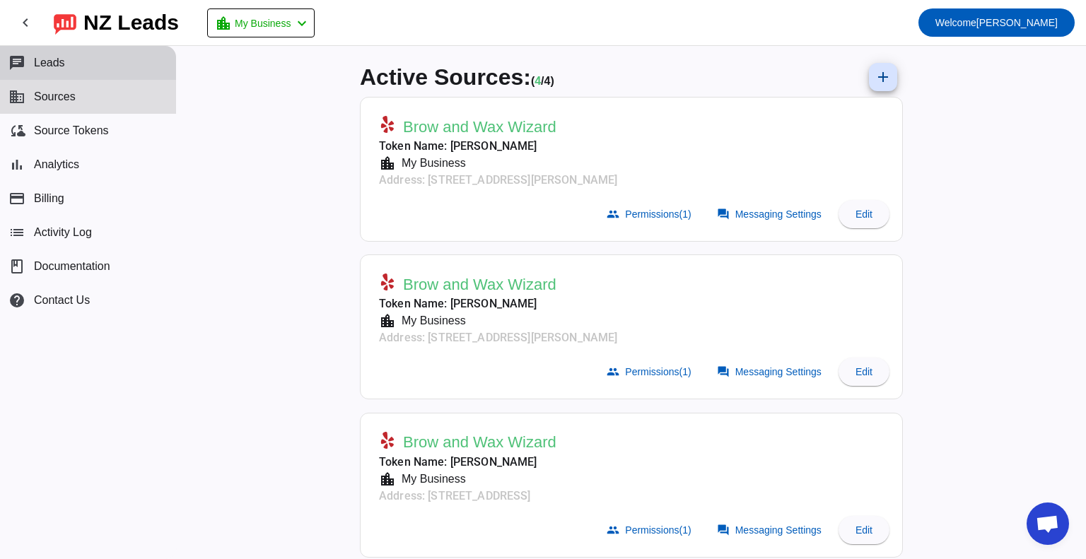
click at [57, 64] on span "Leads" at bounding box center [49, 63] width 31 height 13
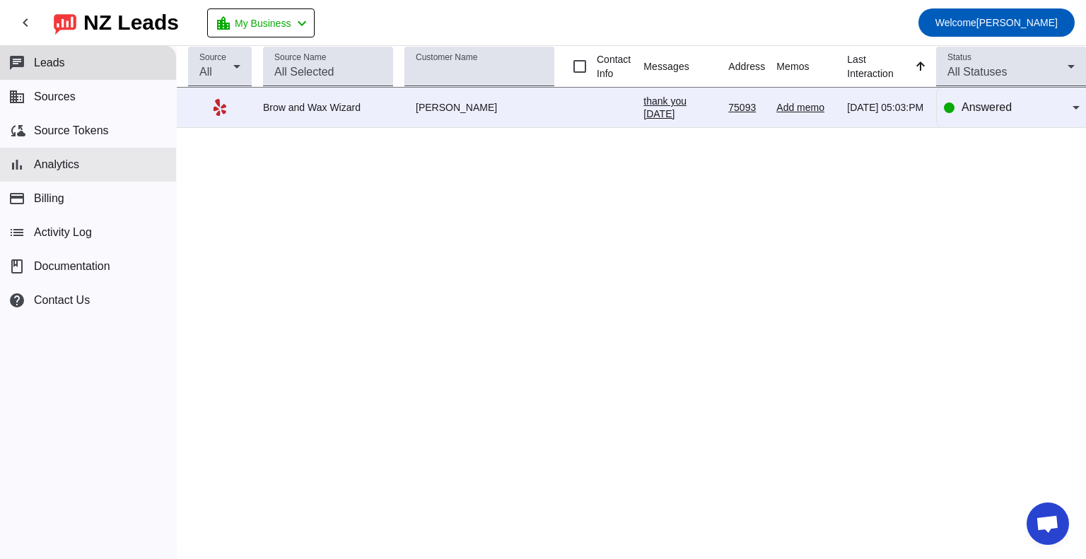
click at [69, 167] on span "Analytics" at bounding box center [56, 164] width 45 height 13
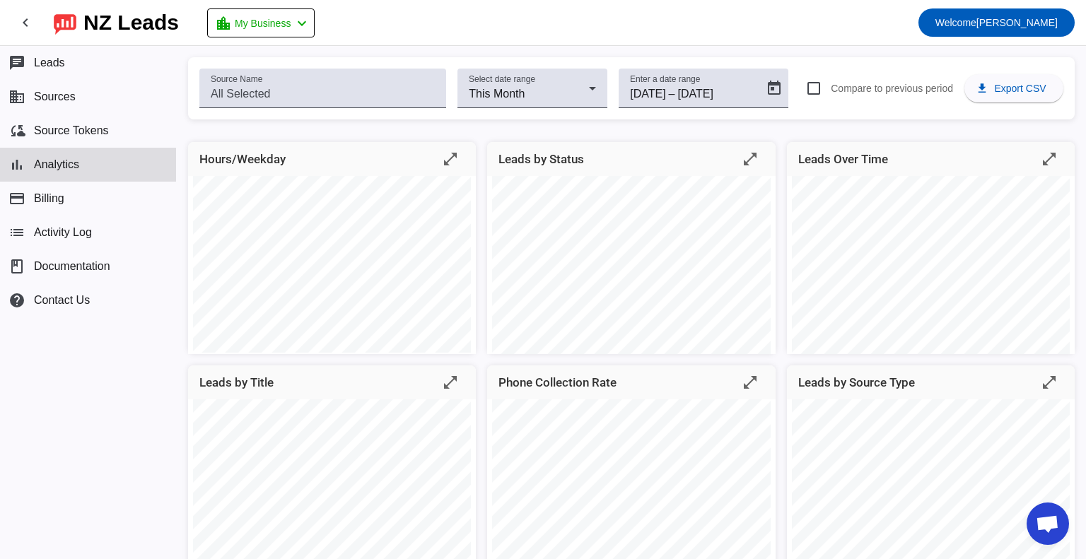
scroll to position [71, 0]
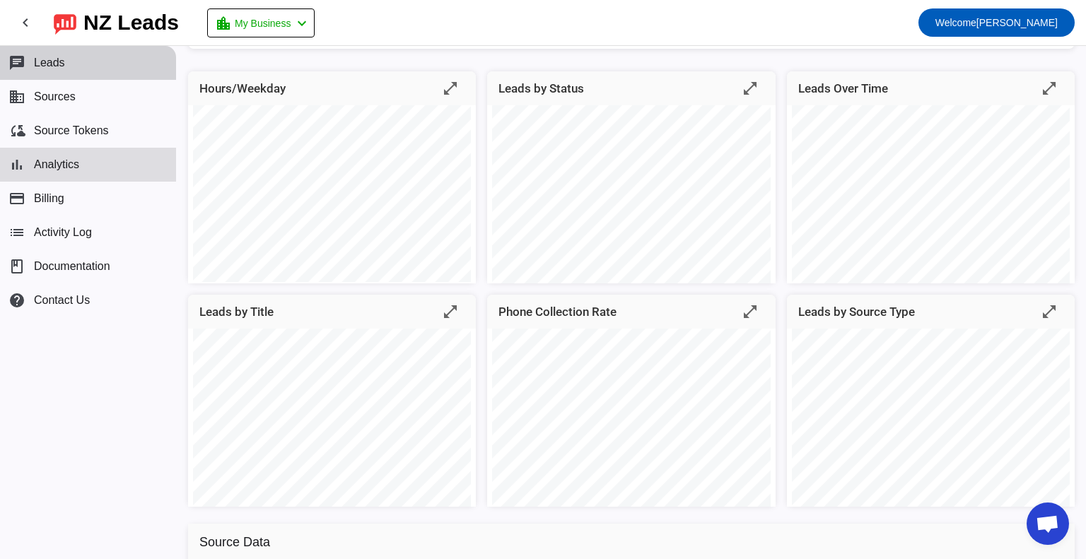
click at [66, 54] on button "chat Leads" at bounding box center [88, 63] width 176 height 34
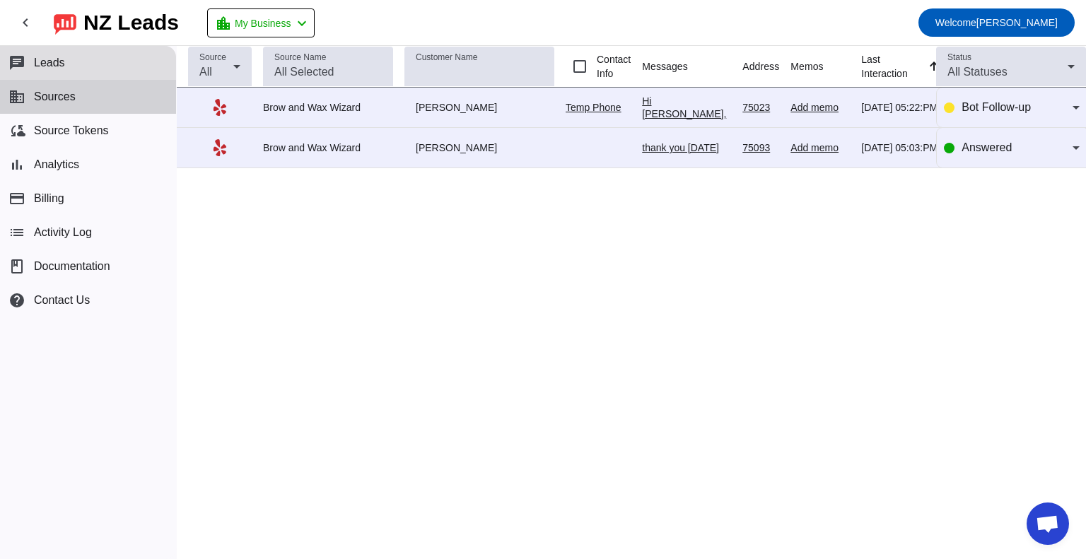
click at [74, 100] on span "Sources" at bounding box center [55, 97] width 42 height 13
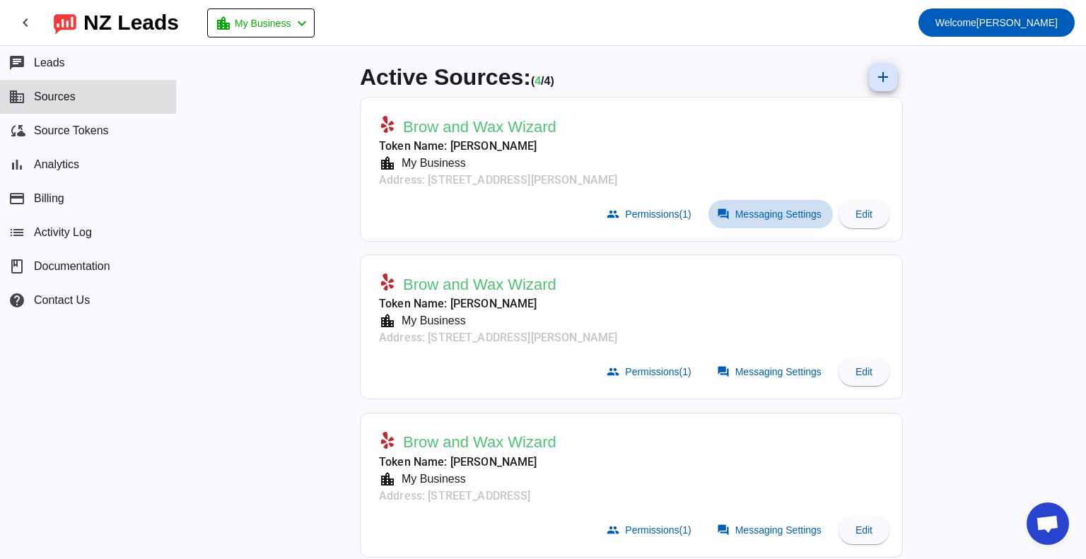
click at [784, 214] on span "Messaging Settings" at bounding box center [779, 214] width 86 height 11
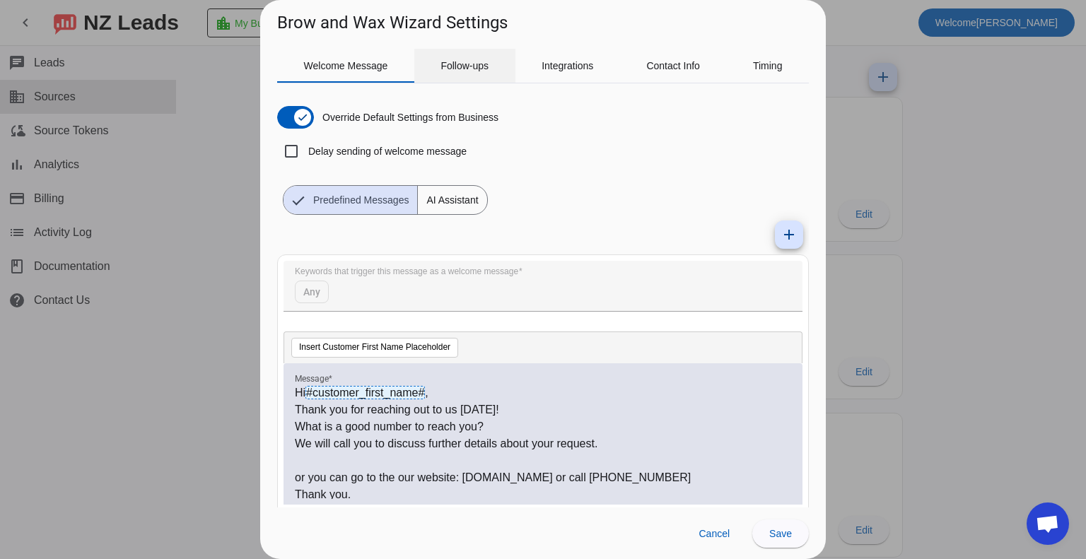
click at [470, 57] on span "Follow-ups" at bounding box center [465, 66] width 48 height 34
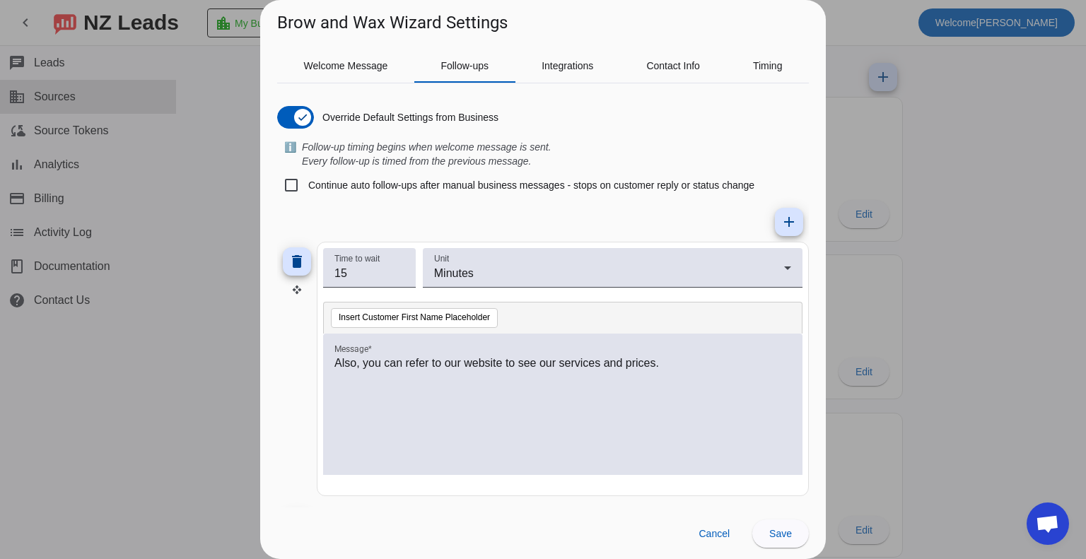
click at [974, 231] on div at bounding box center [543, 279] width 1086 height 559
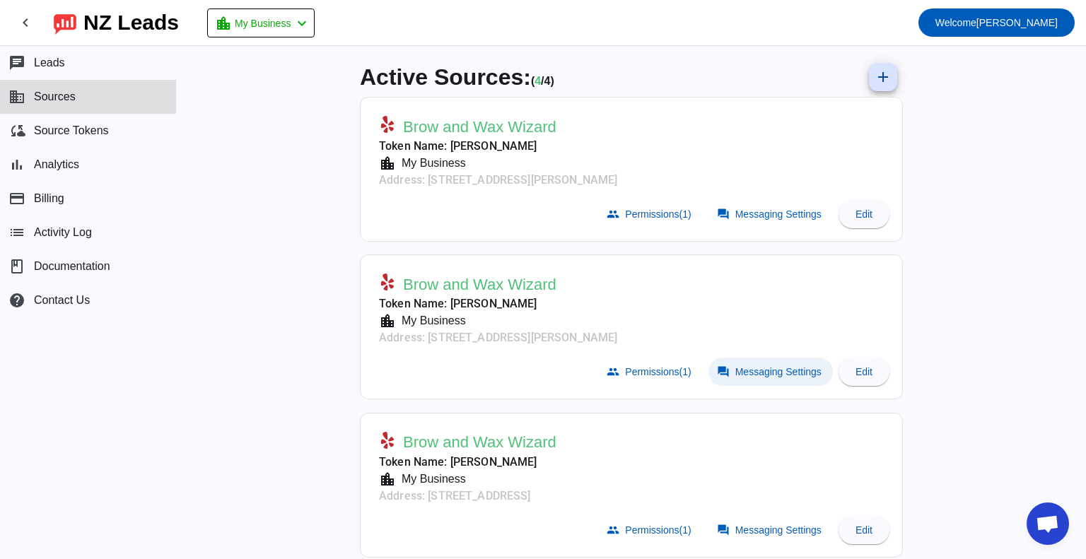
click at [760, 367] on span "Messaging Settings" at bounding box center [779, 371] width 86 height 11
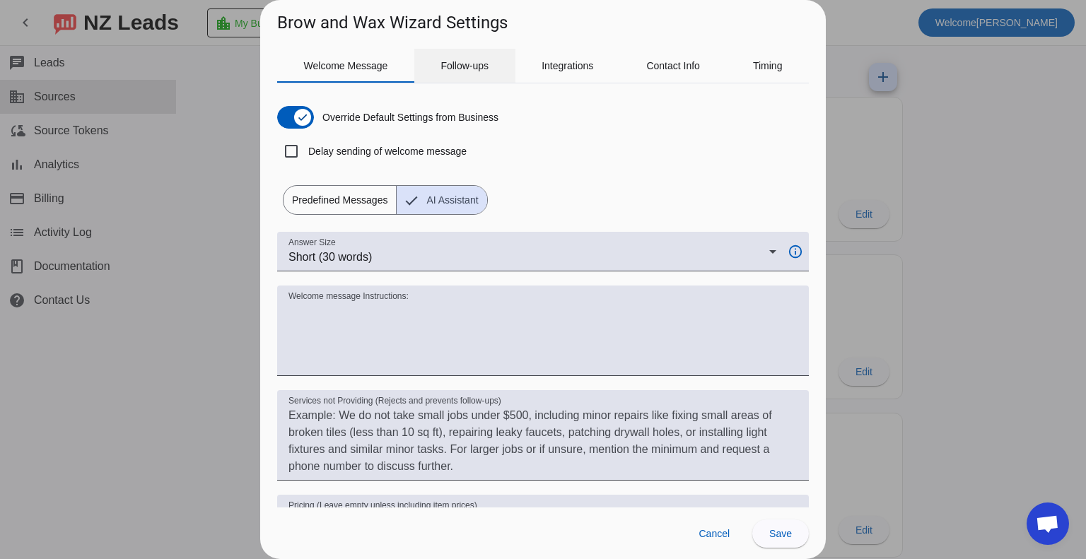
click at [480, 66] on span "Follow-ups" at bounding box center [465, 66] width 48 height 10
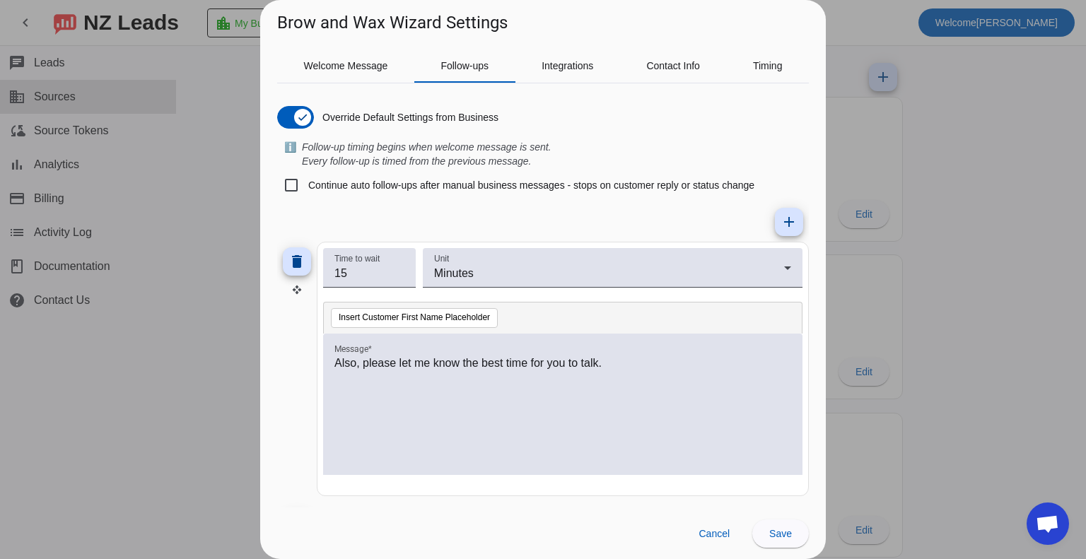
click at [960, 279] on div at bounding box center [543, 279] width 1086 height 559
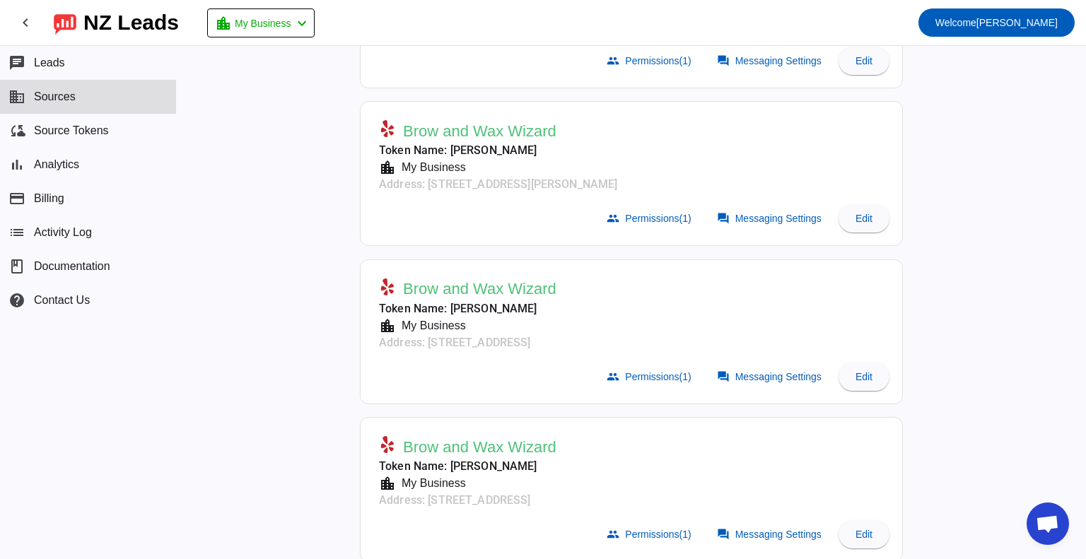
scroll to position [166, 0]
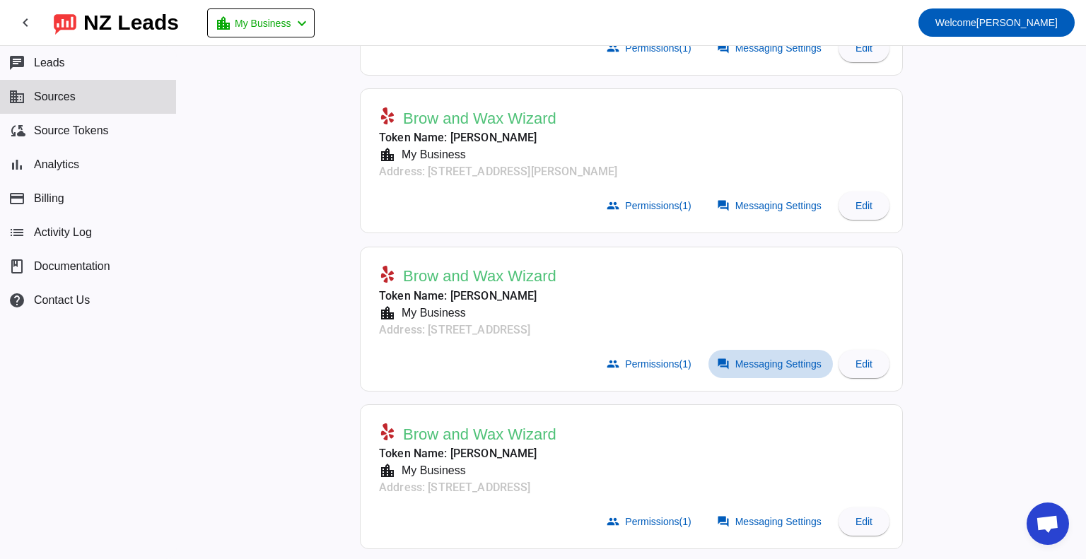
click at [780, 368] on span at bounding box center [771, 364] width 124 height 28
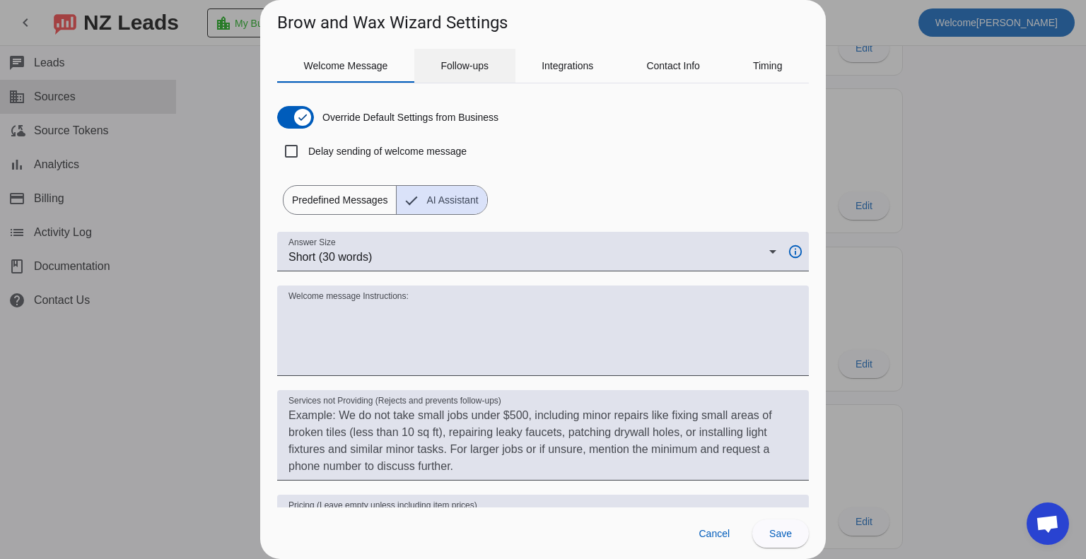
click at [481, 63] on span "Follow-ups" at bounding box center [465, 66] width 48 height 10
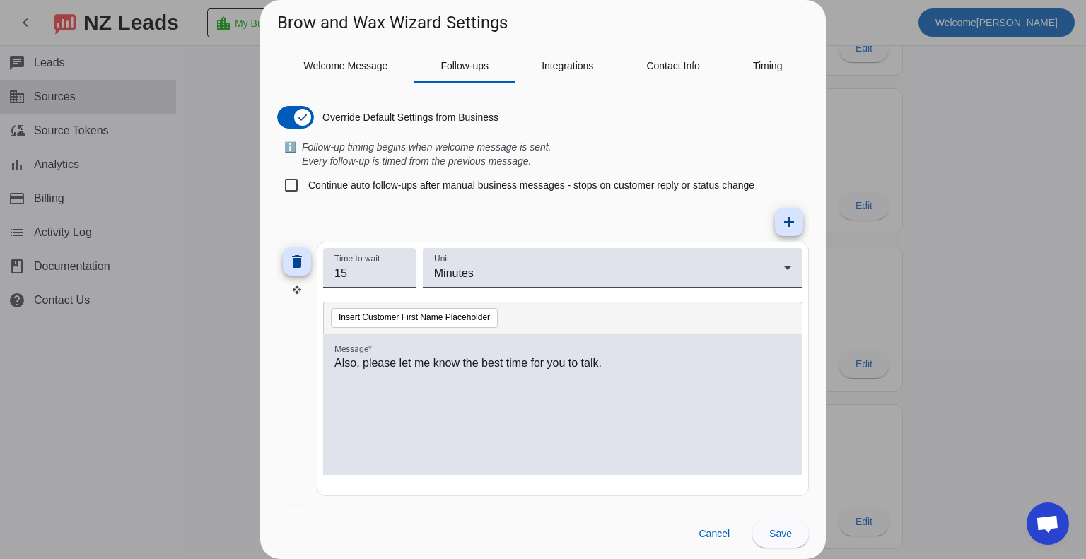
click at [938, 190] on div at bounding box center [543, 279] width 1086 height 559
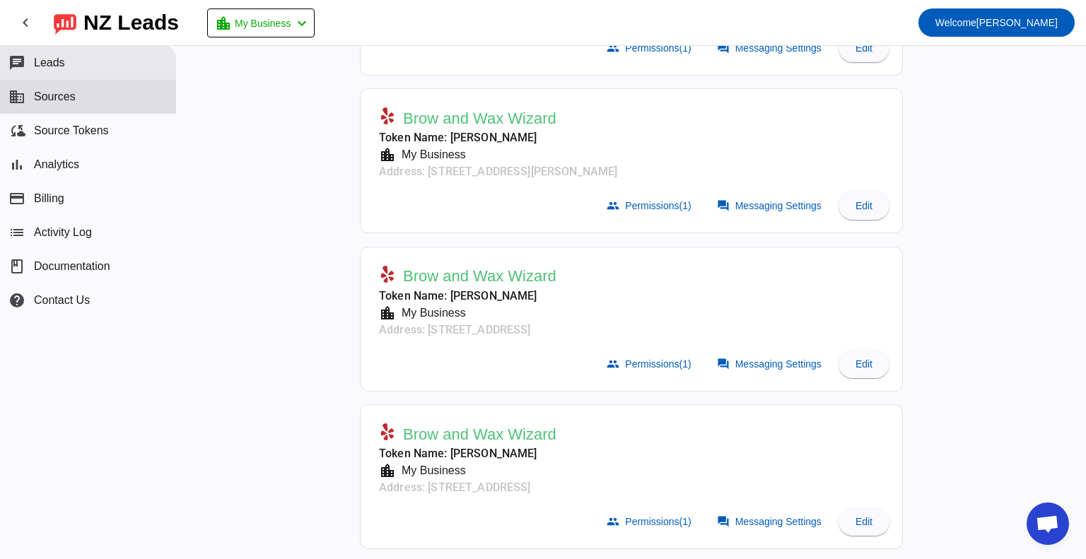
click at [63, 64] on span "Leads" at bounding box center [49, 63] width 31 height 13
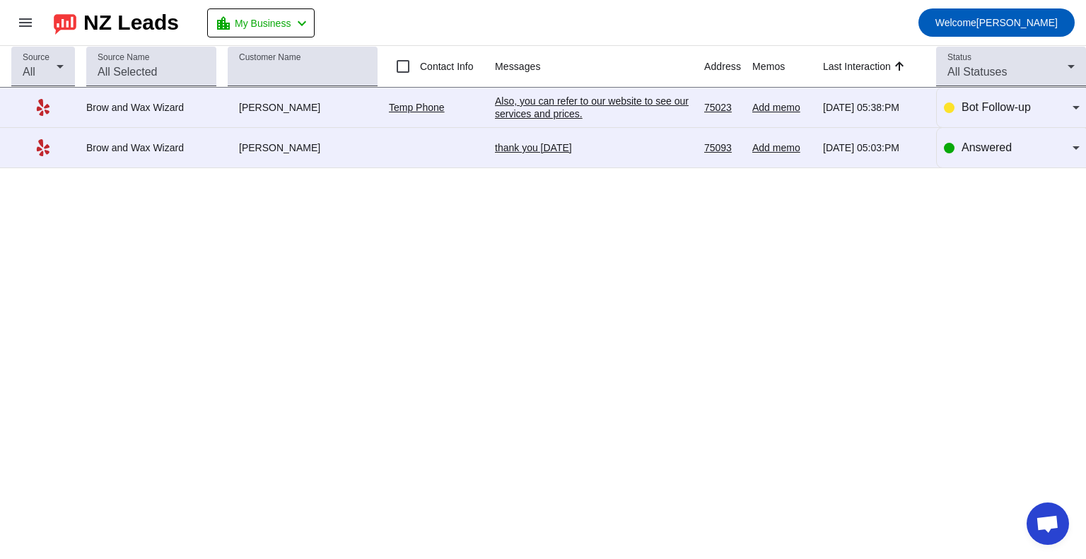
scroll to position [79, 0]
click at [28, 23] on mat-icon "menu" at bounding box center [25, 22] width 17 height 17
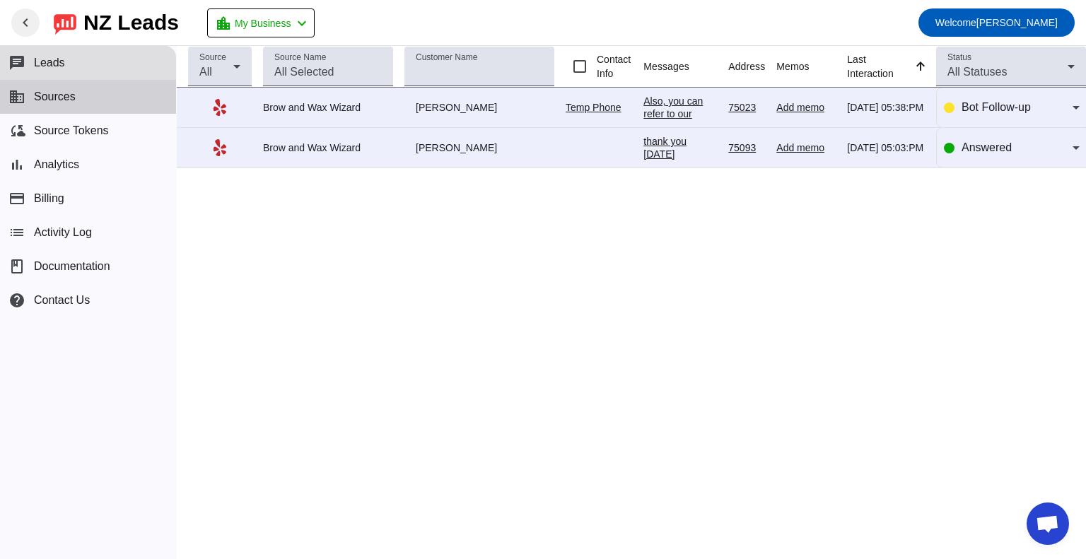
click at [66, 100] on span "Sources" at bounding box center [55, 97] width 42 height 13
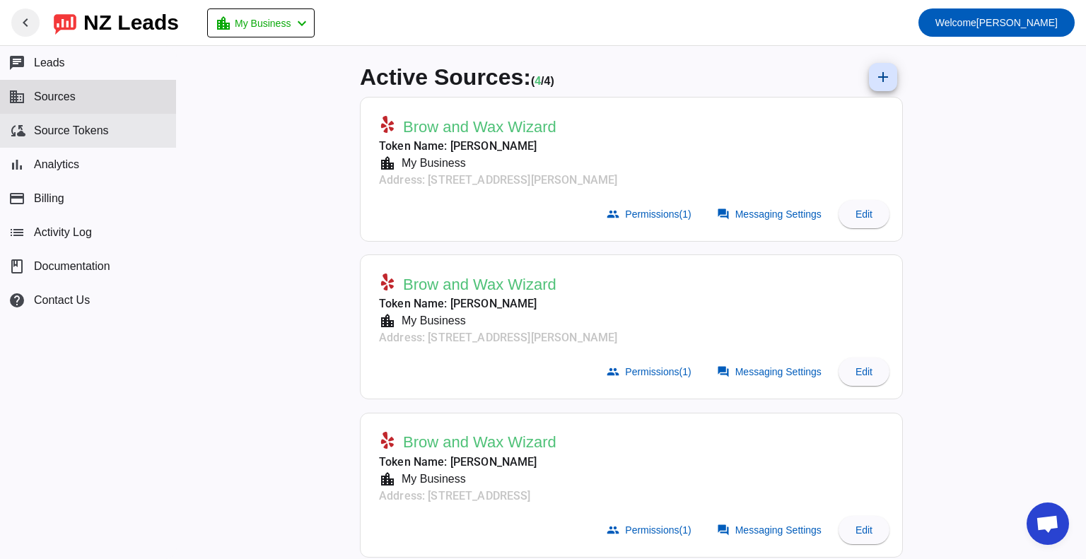
click at [62, 132] on span "Source Tokens" at bounding box center [71, 130] width 75 height 13
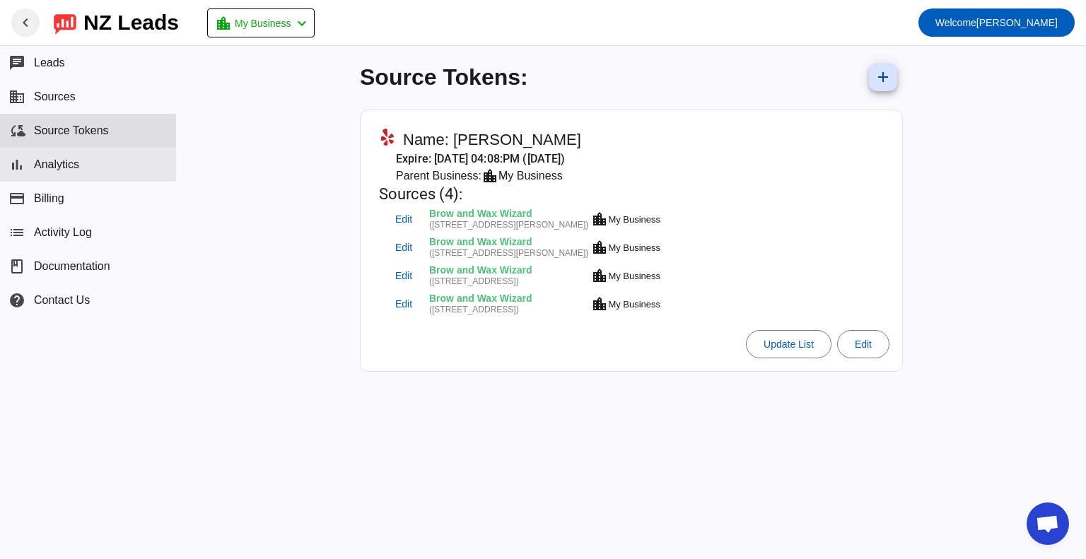
click at [49, 164] on span "Analytics" at bounding box center [56, 164] width 45 height 13
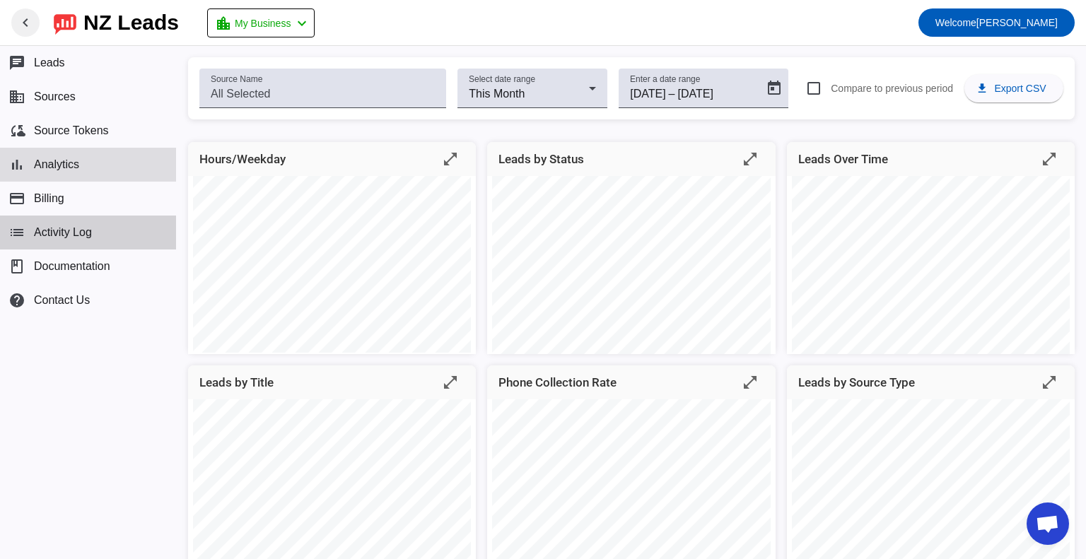
click at [66, 238] on span "Activity Log" at bounding box center [63, 232] width 58 height 13
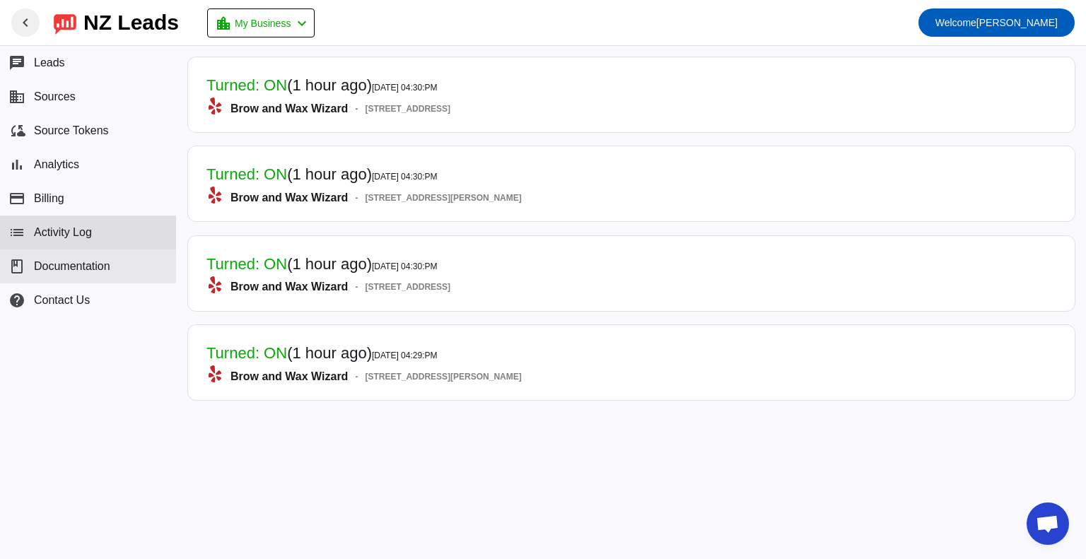
click at [84, 269] on span "Documentation" at bounding box center [72, 266] width 76 height 13
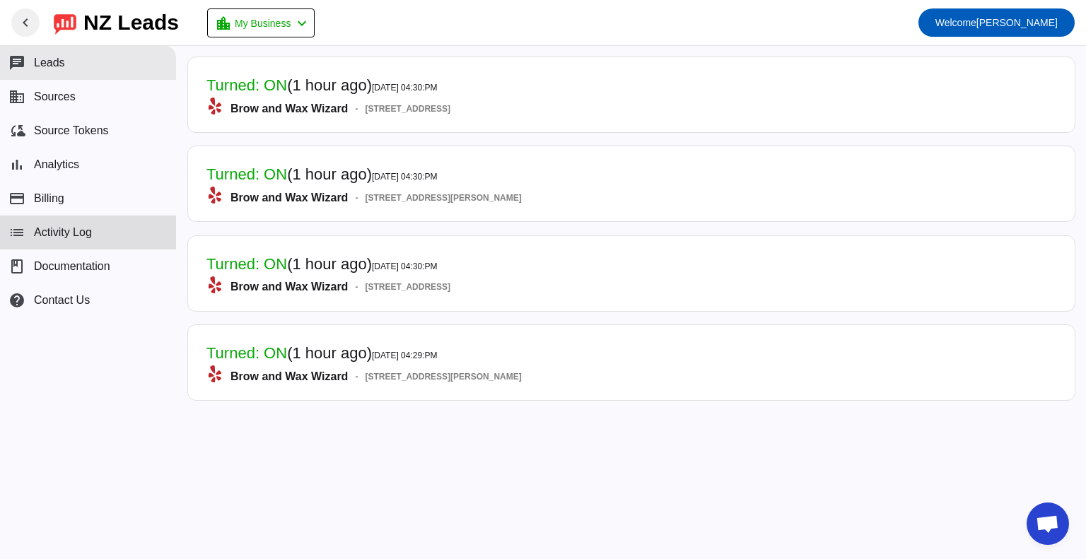
click at [59, 70] on button "chat Leads" at bounding box center [88, 63] width 176 height 34
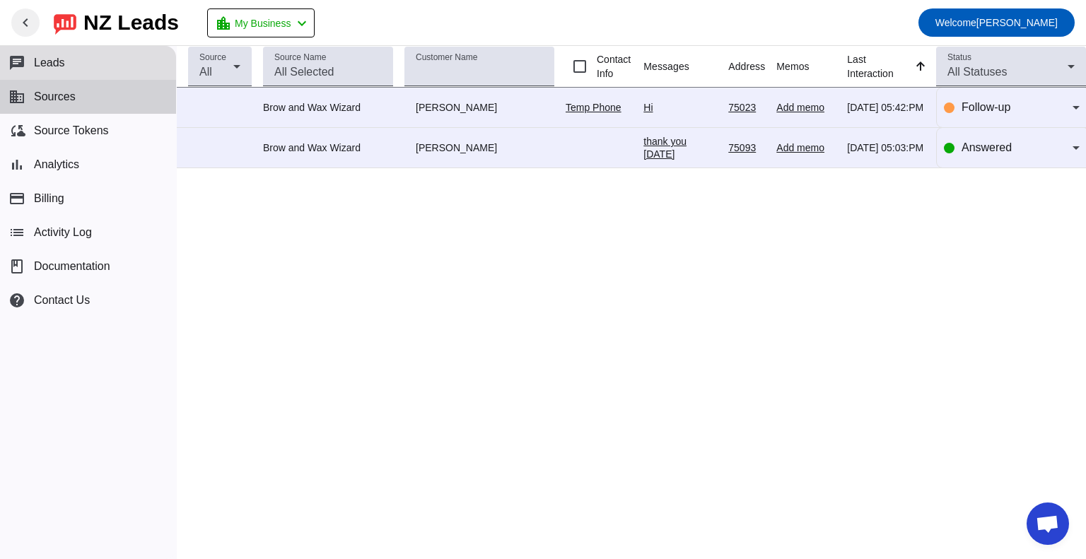
click at [73, 101] on span "Sources" at bounding box center [55, 97] width 42 height 13
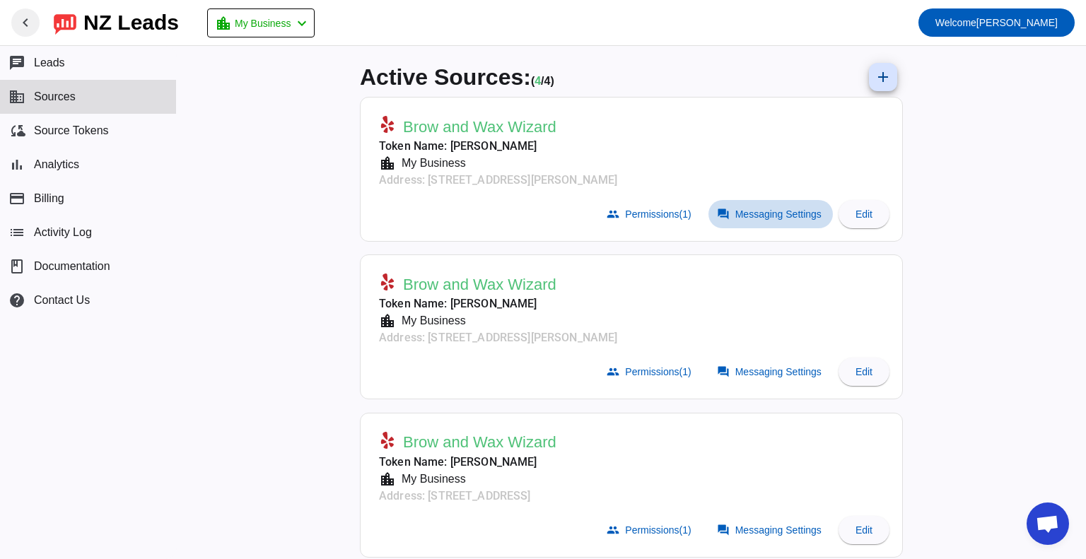
click at [772, 223] on span at bounding box center [771, 214] width 124 height 28
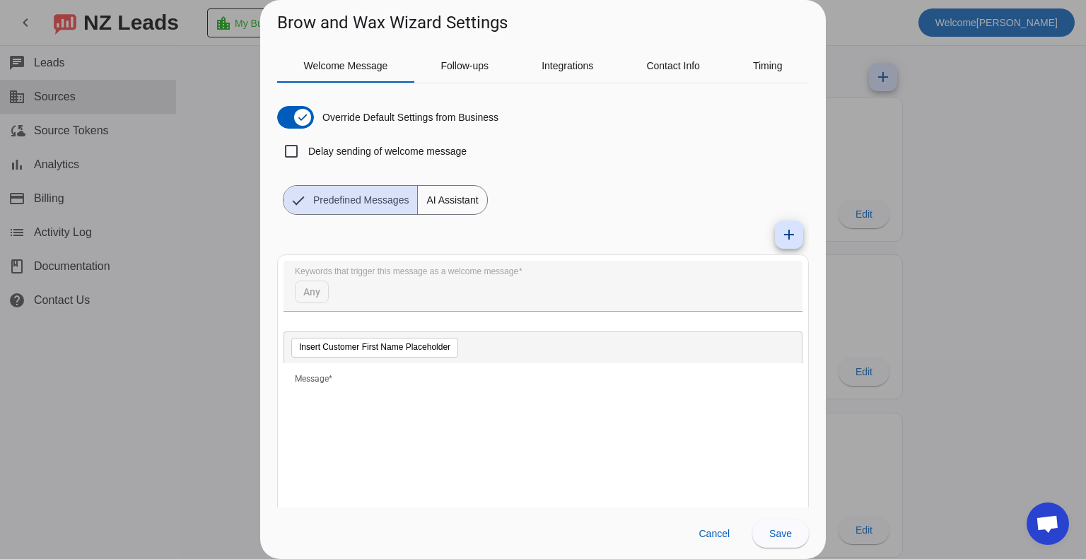
scroll to position [79, 0]
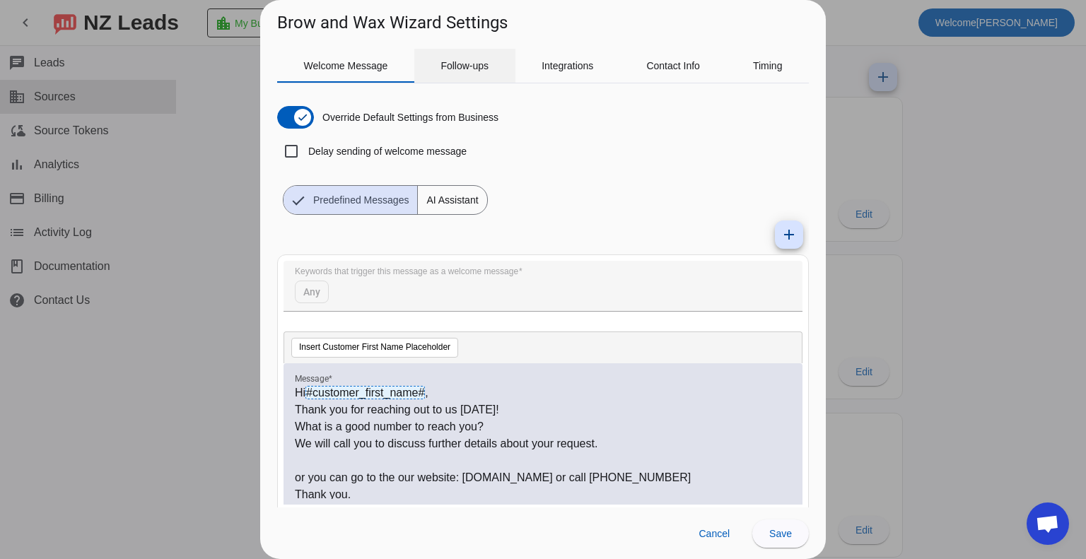
click at [450, 58] on span "Follow-ups" at bounding box center [465, 66] width 48 height 34
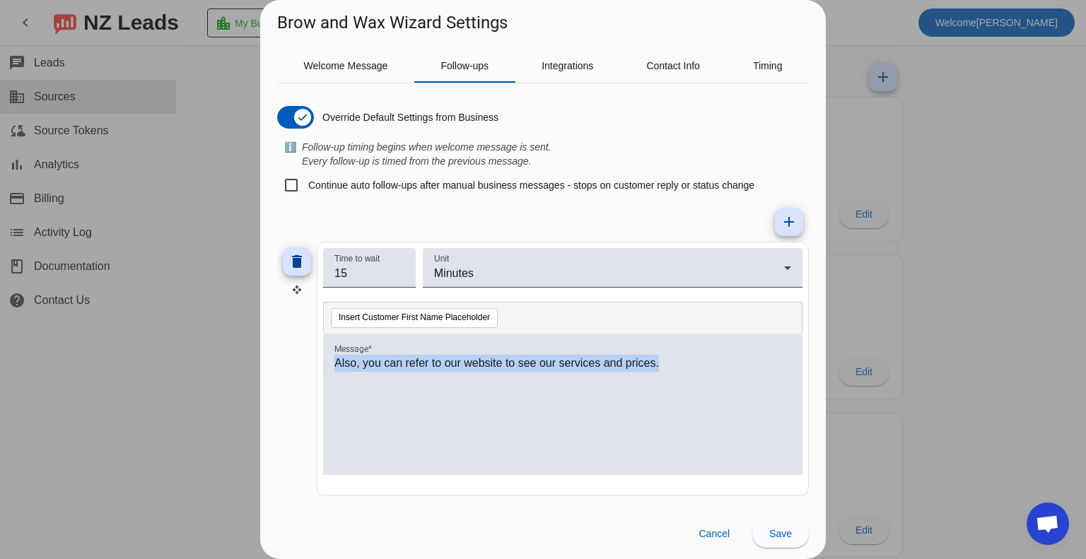
drag, startPoint x: 679, startPoint y: 365, endPoint x: 320, endPoint y: 384, distance: 359.8
click at [320, 384] on mat-card "Time to wait 15 Unit Minutes Insert Customer First Name Placeholder Message * A…" at bounding box center [563, 369] width 492 height 255
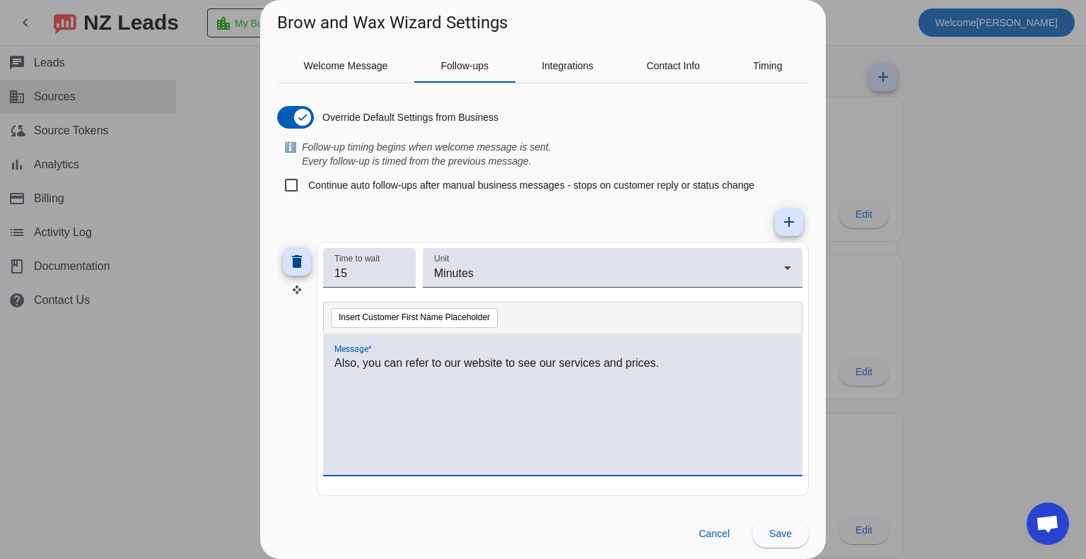
click at [215, 76] on div at bounding box center [543, 279] width 1086 height 559
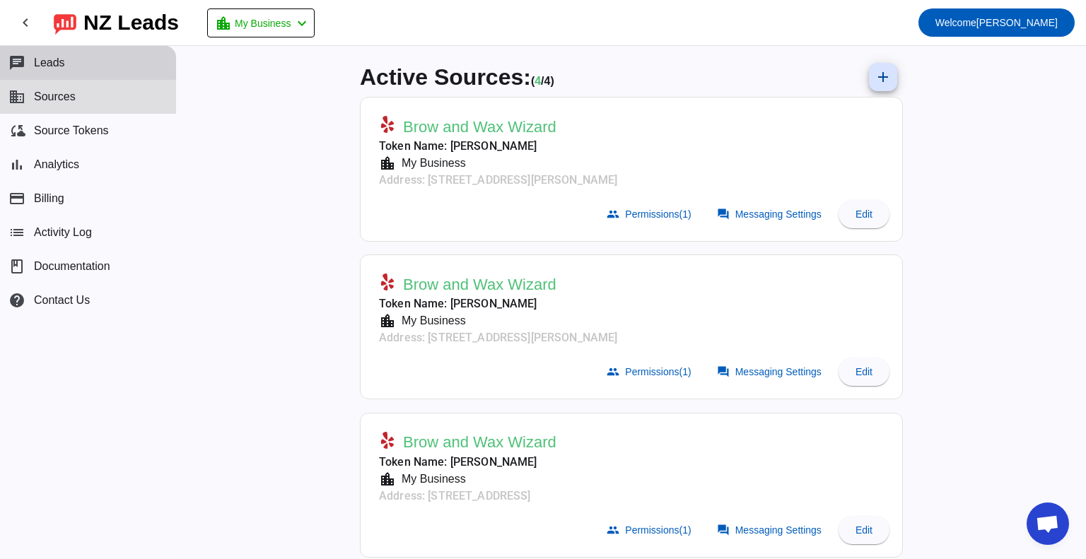
click at [54, 60] on span "Leads" at bounding box center [49, 63] width 31 height 13
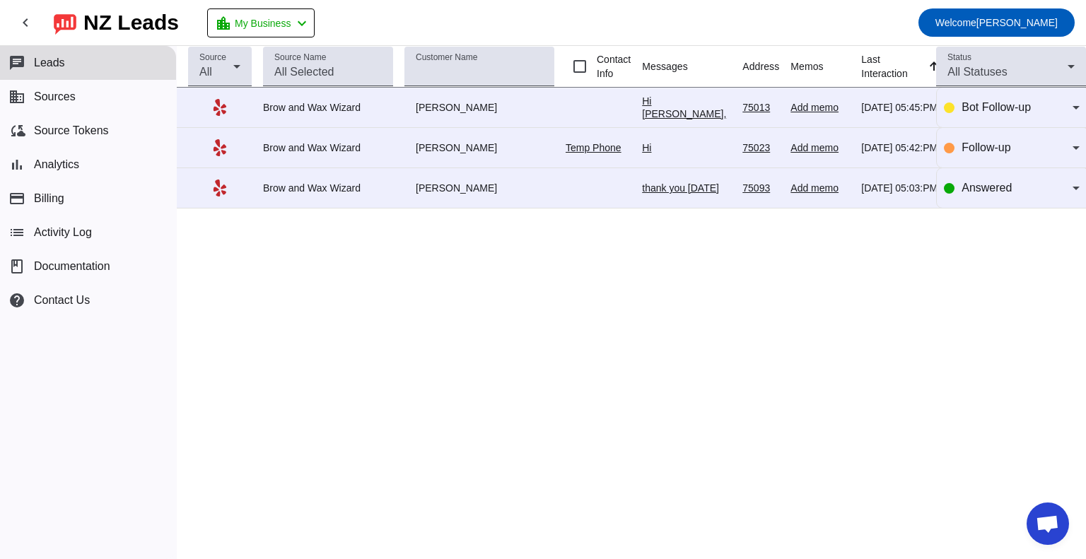
click at [724, 100] on div "Hi [PERSON_NAME], Thank you for reaching out to us [DATE]! What is a good numbe…" at bounding box center [686, 197] width 89 height 204
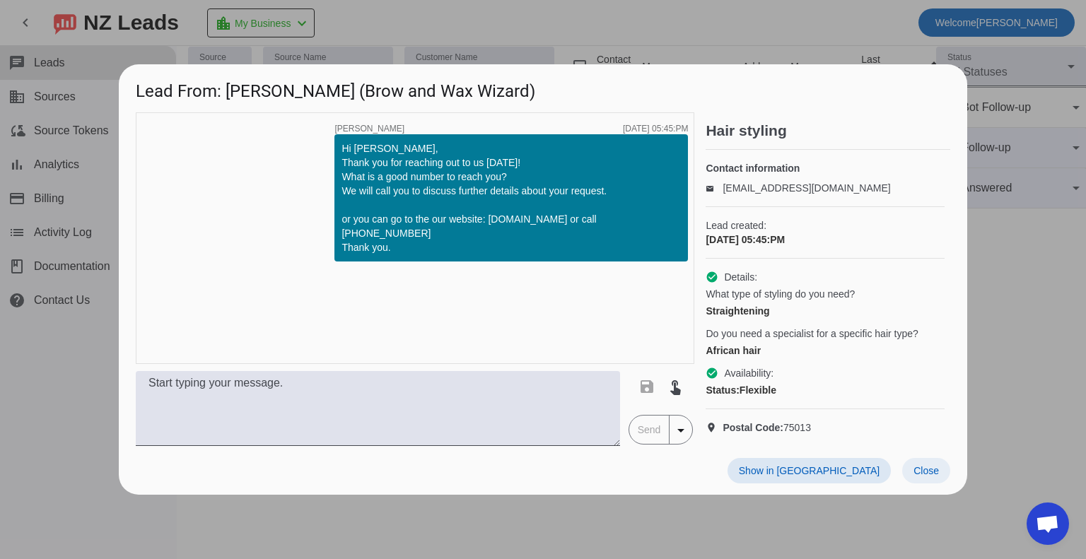
click at [924, 477] on span "Close" at bounding box center [926, 470] width 25 height 11
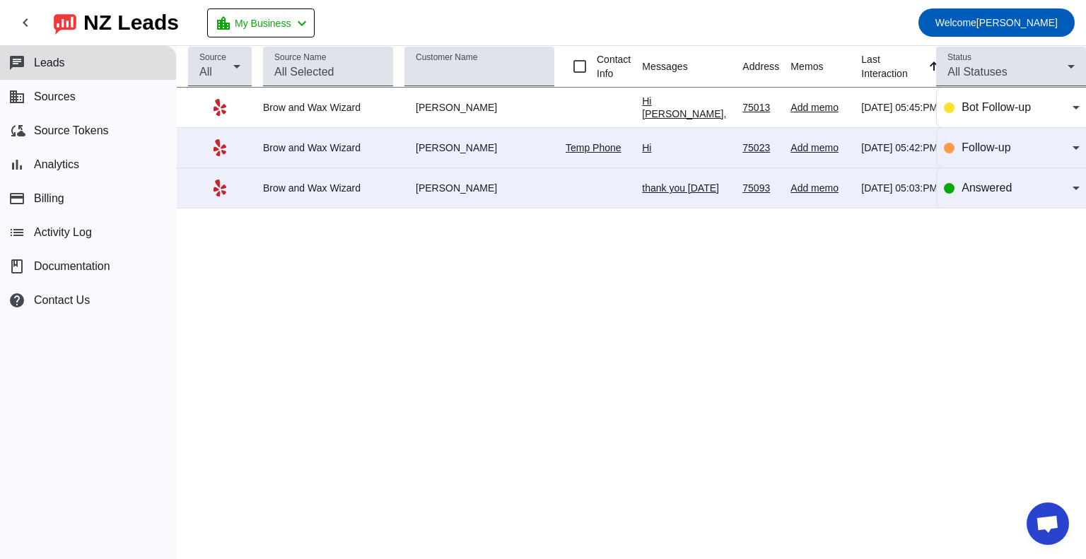
click at [675, 98] on div "Hi [PERSON_NAME], Thank you for reaching out to us [DATE]! What is a good numbe…" at bounding box center [686, 197] width 89 height 204
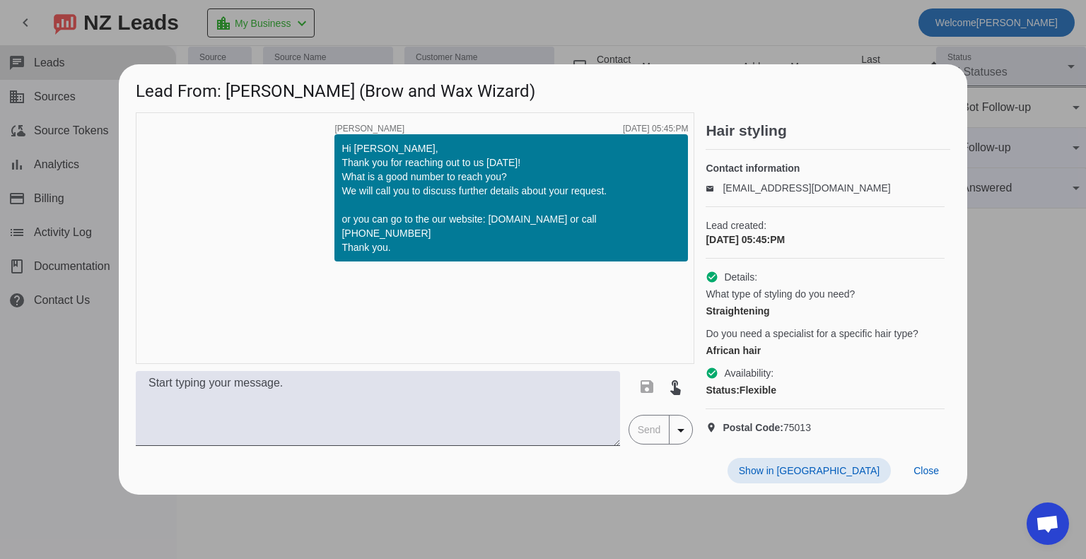
click at [1021, 383] on div at bounding box center [543, 279] width 1086 height 559
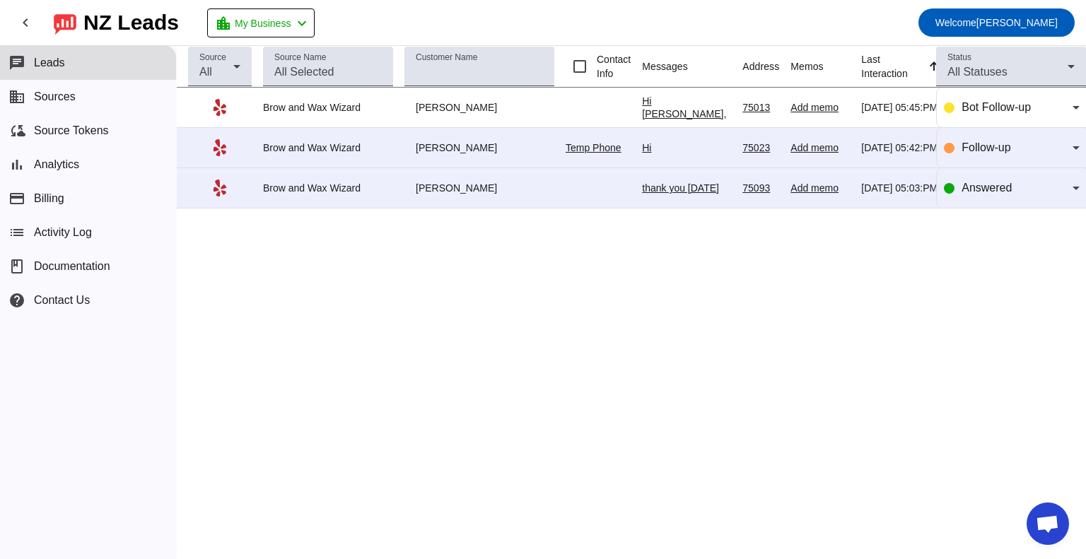
drag, startPoint x: 853, startPoint y: 365, endPoint x: 838, endPoint y: 370, distance: 15.7
click at [853, 366] on div "Source All Source Name Customer Name Contact Info Messages Address Memos Last I…" at bounding box center [632, 302] width 910 height 513
click at [618, 341] on div "Source All Source Name Customer Name Contact Info Messages Address Memos Last I…" at bounding box center [632, 302] width 910 height 513
click at [646, 342] on div "Source All Source Name Customer Name Contact Info Messages Address Memos Last I…" at bounding box center [632, 302] width 910 height 513
click at [71, 98] on span "Sources" at bounding box center [55, 97] width 42 height 13
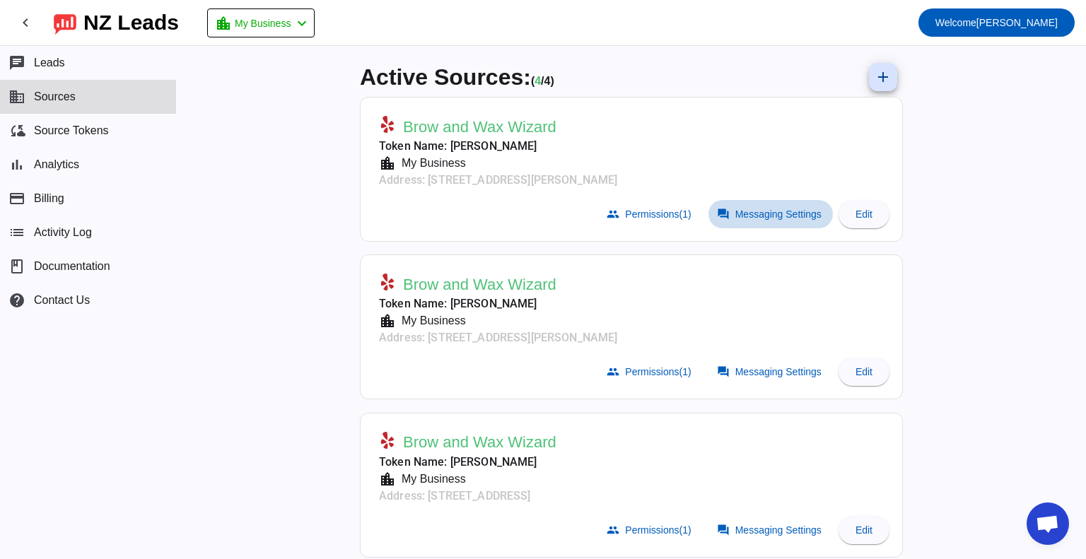
click at [764, 216] on span "Messaging Settings" at bounding box center [779, 214] width 86 height 11
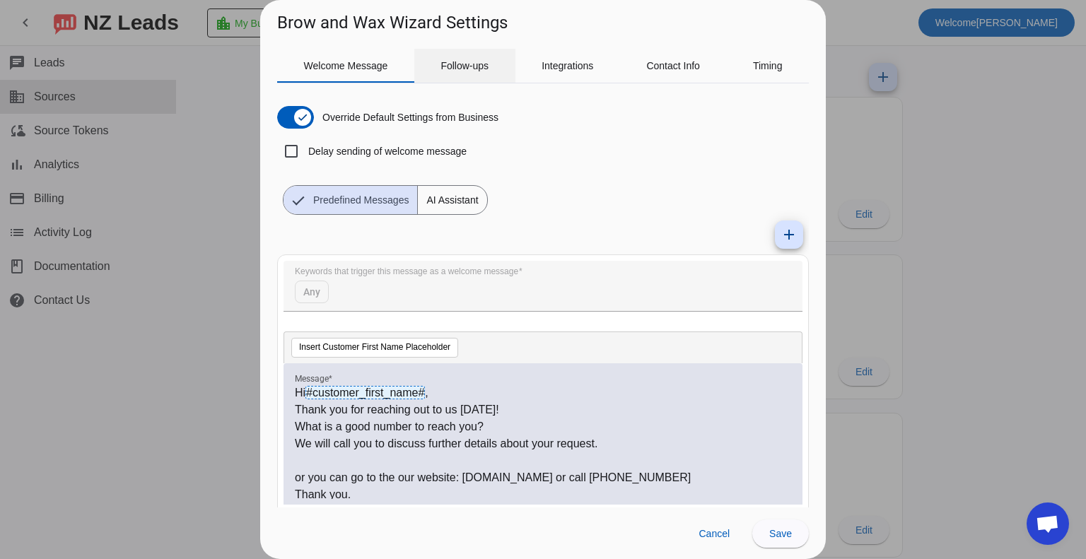
click at [448, 66] on span "Follow-ups" at bounding box center [465, 66] width 48 height 10
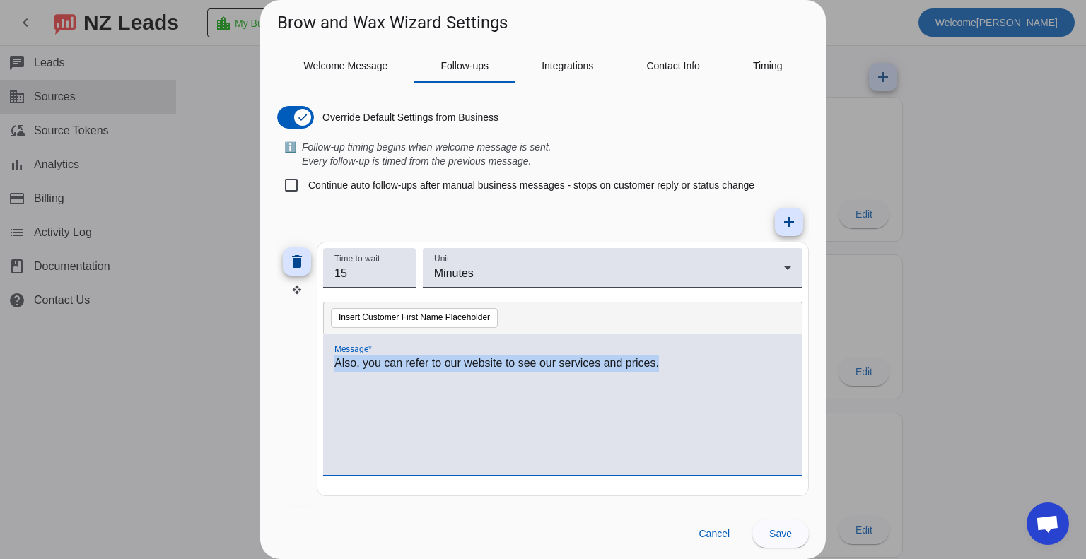
drag, startPoint x: 654, startPoint y: 368, endPoint x: 311, endPoint y: 367, distance: 342.3
click at [311, 367] on div "delete Time to wait 15 Unit Minutes Insert Customer First Name Placeholder Mess…" at bounding box center [543, 369] width 532 height 255
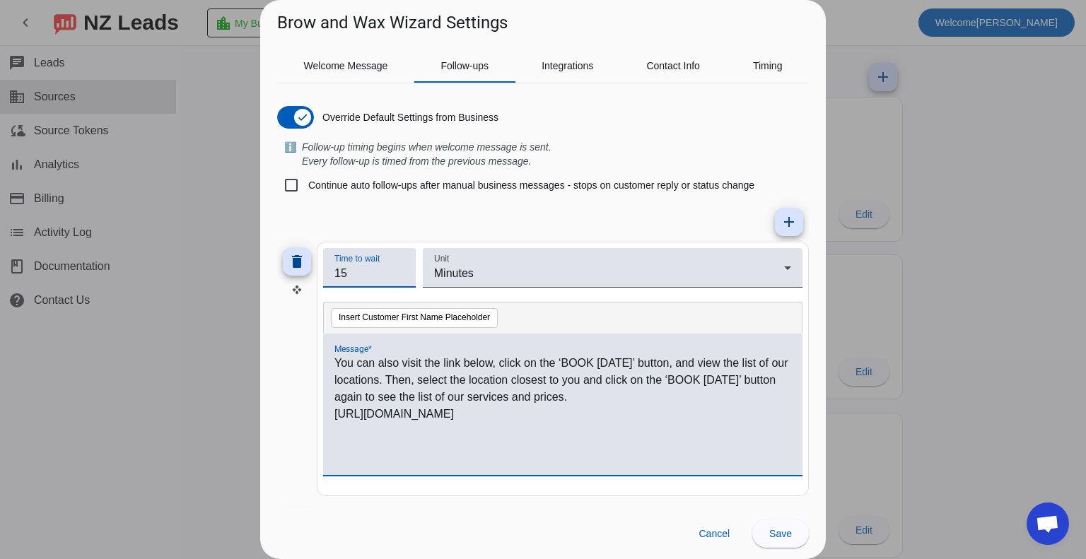
drag, startPoint x: 352, startPoint y: 271, endPoint x: 330, endPoint y: 271, distance: 21.9
click at [330, 271] on div "Time to wait 15" at bounding box center [369, 268] width 93 height 40
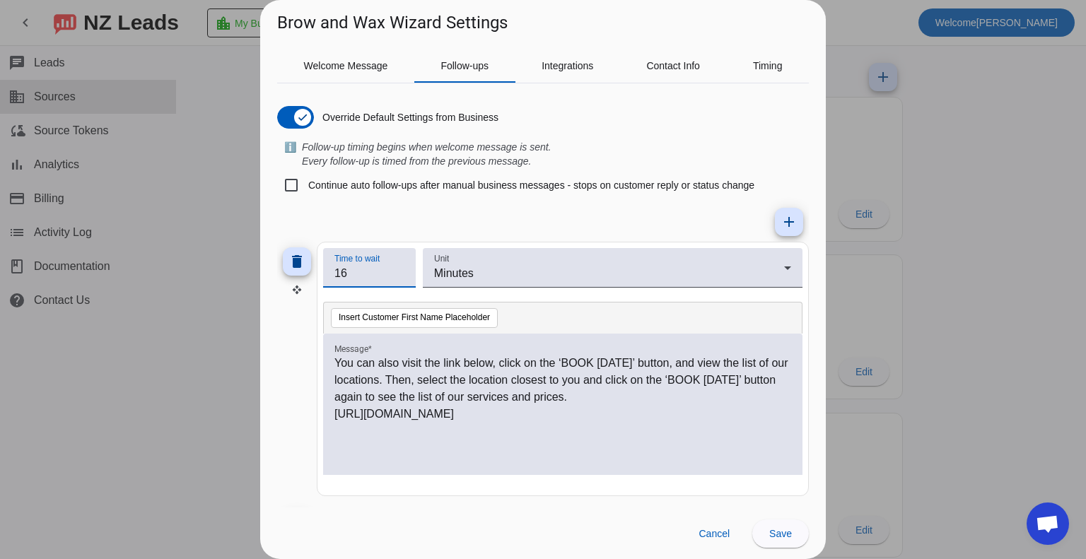
click at [399, 269] on input "16" at bounding box center [370, 273] width 70 height 17
click at [399, 269] on input "17" at bounding box center [370, 273] width 70 height 17
click at [399, 269] on input "18" at bounding box center [370, 273] width 70 height 17
click at [399, 269] on input "19" at bounding box center [370, 273] width 70 height 17
click at [399, 269] on input "20" at bounding box center [370, 273] width 70 height 17
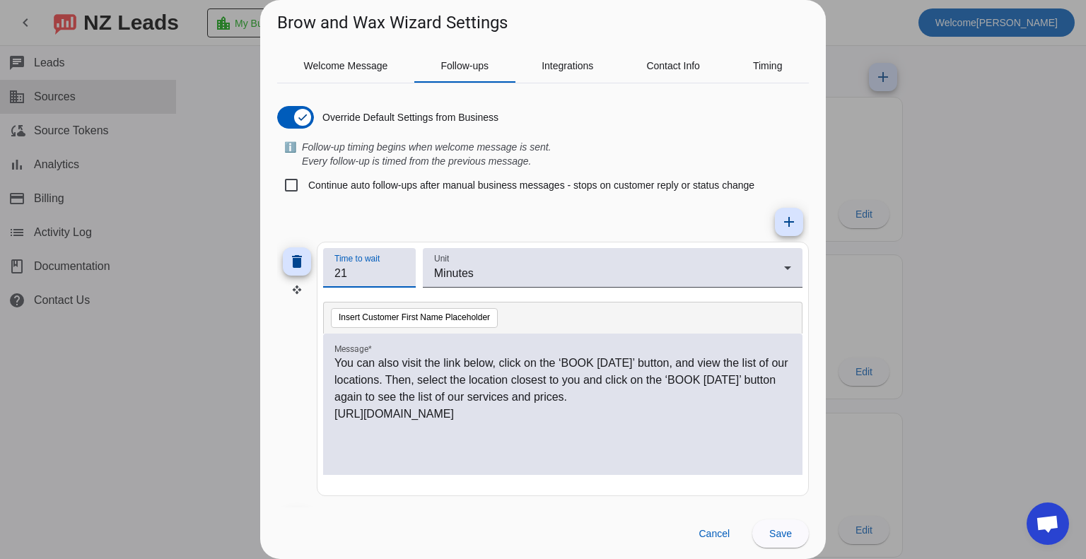
click at [399, 268] on input "21" at bounding box center [370, 273] width 70 height 17
click at [399, 268] on input "22" at bounding box center [370, 273] width 70 height 17
click at [399, 268] on input "26" at bounding box center [370, 273] width 70 height 17
click at [399, 268] on input "29" at bounding box center [370, 273] width 70 height 17
click at [399, 268] on input "100" at bounding box center [370, 273] width 70 height 17
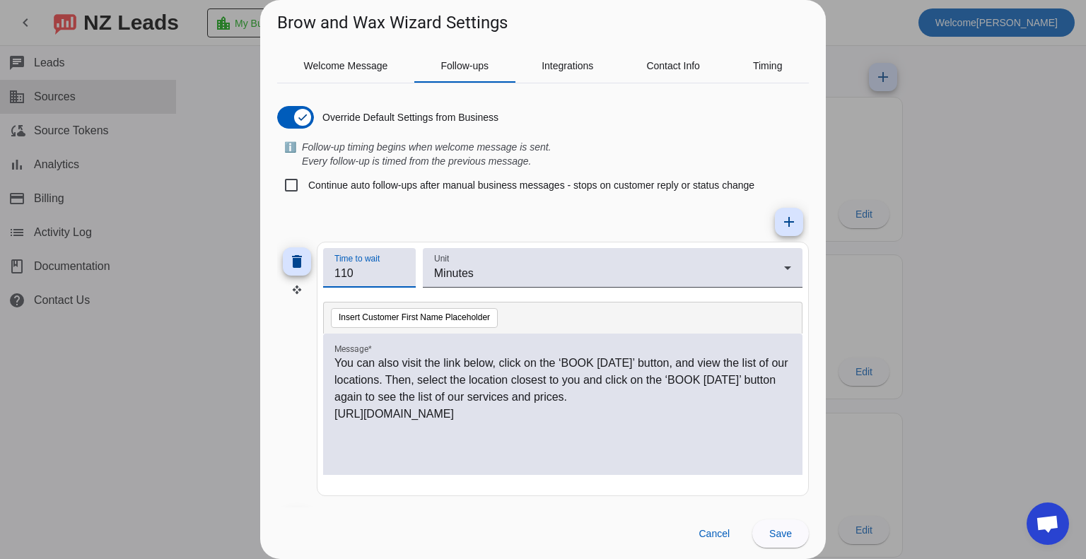
click at [399, 268] on input "110" at bounding box center [370, 273] width 70 height 17
click at [399, 268] on input "111" at bounding box center [370, 273] width 70 height 17
click at [399, 268] on input "184" at bounding box center [370, 273] width 70 height 17
drag, startPoint x: 362, startPoint y: 272, endPoint x: 317, endPoint y: 277, distance: 45.5
click at [317, 276] on mat-card "Time to wait 184 Unit Minutes Insert Customer First Name Placeholder Message * …" at bounding box center [563, 369] width 492 height 255
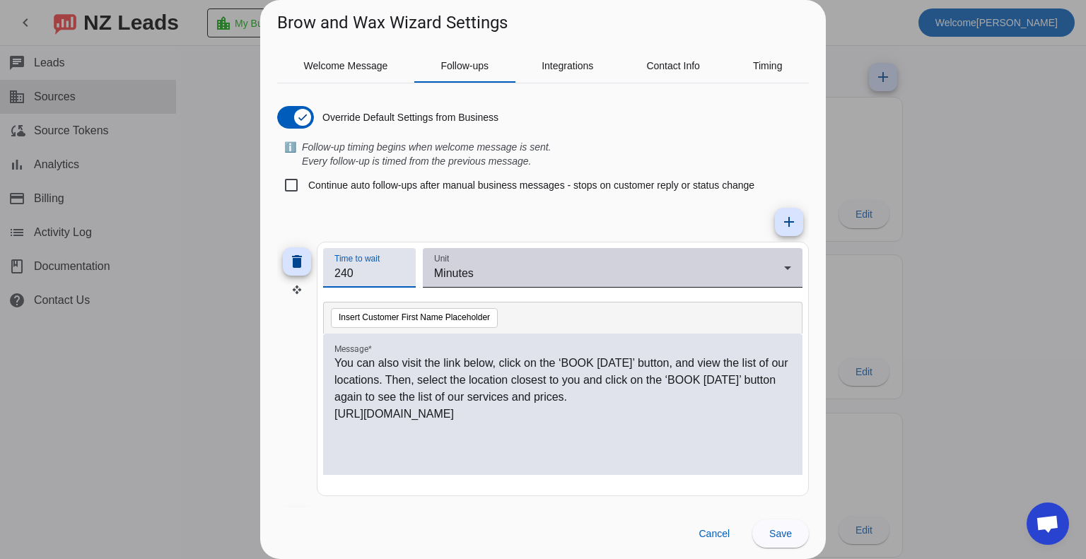
click at [465, 266] on div "Minutes" at bounding box center [609, 273] width 350 height 17
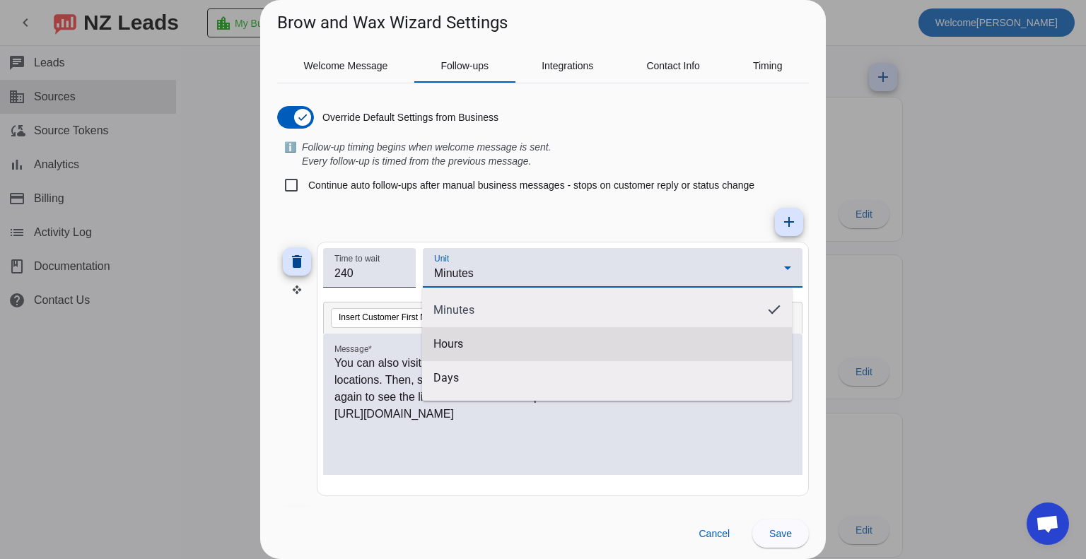
click at [470, 347] on mat-option "Hours" at bounding box center [607, 344] width 370 height 34
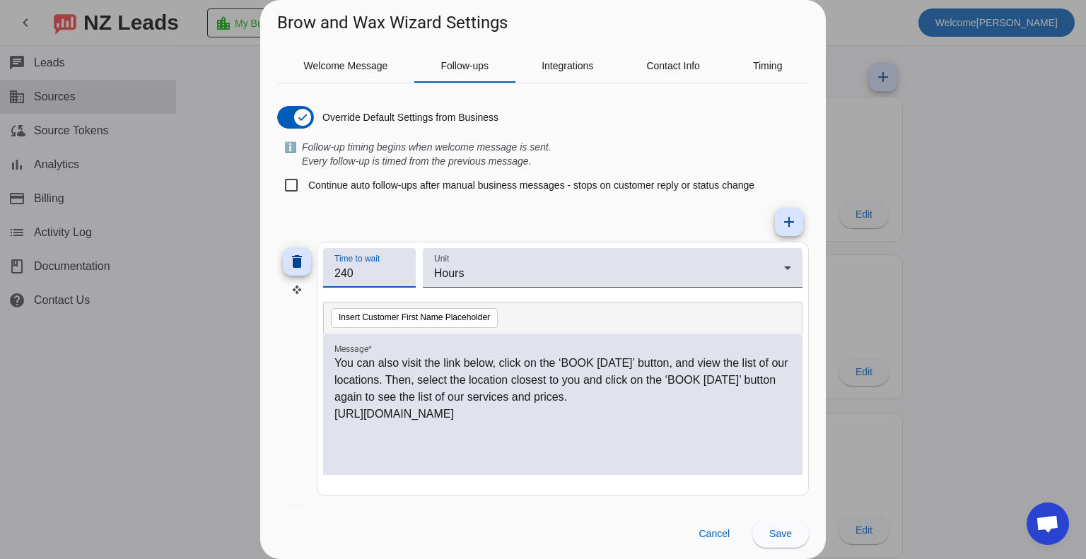
drag, startPoint x: 371, startPoint y: 274, endPoint x: 297, endPoint y: 280, distance: 73.8
click at [296, 279] on div "delete Time to wait 240 Unit Hours Insert Customer First Name Placeholder Messa…" at bounding box center [543, 369] width 532 height 255
type input "4"
click at [785, 534] on span "Save" at bounding box center [781, 533] width 23 height 11
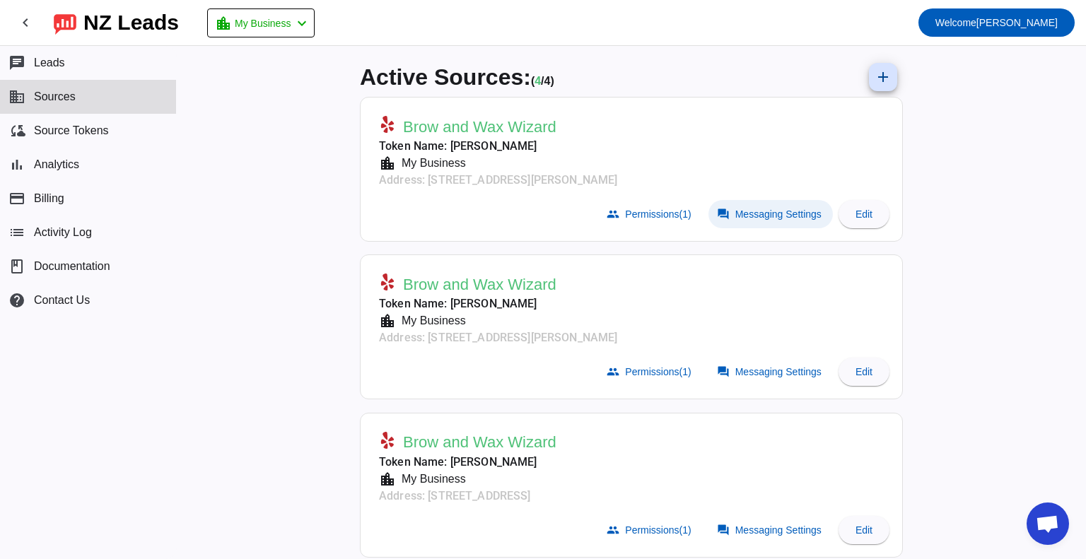
click at [767, 219] on span "Messaging Settings" at bounding box center [779, 214] width 86 height 11
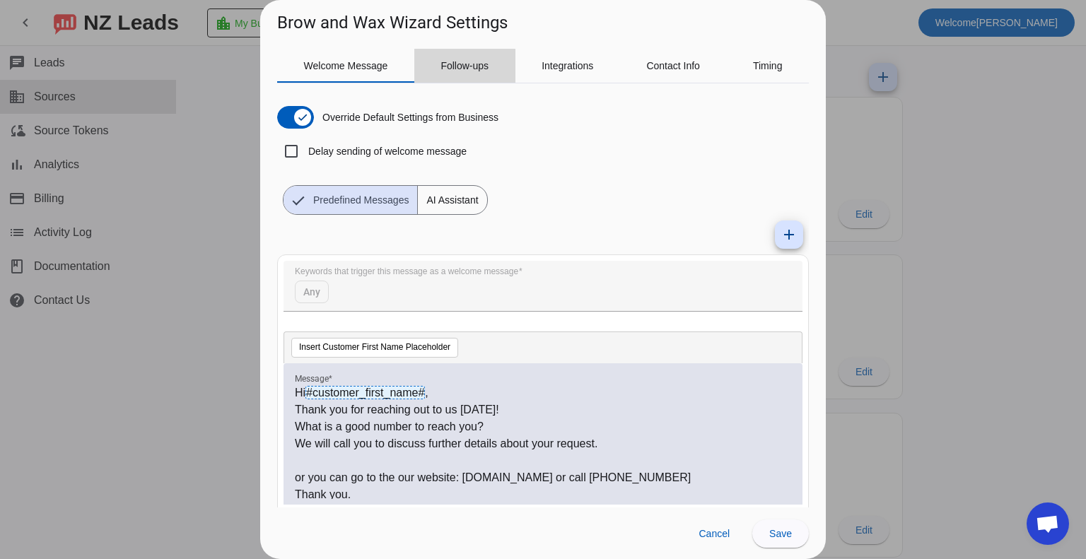
click at [488, 71] on span "Follow-ups" at bounding box center [465, 66] width 48 height 34
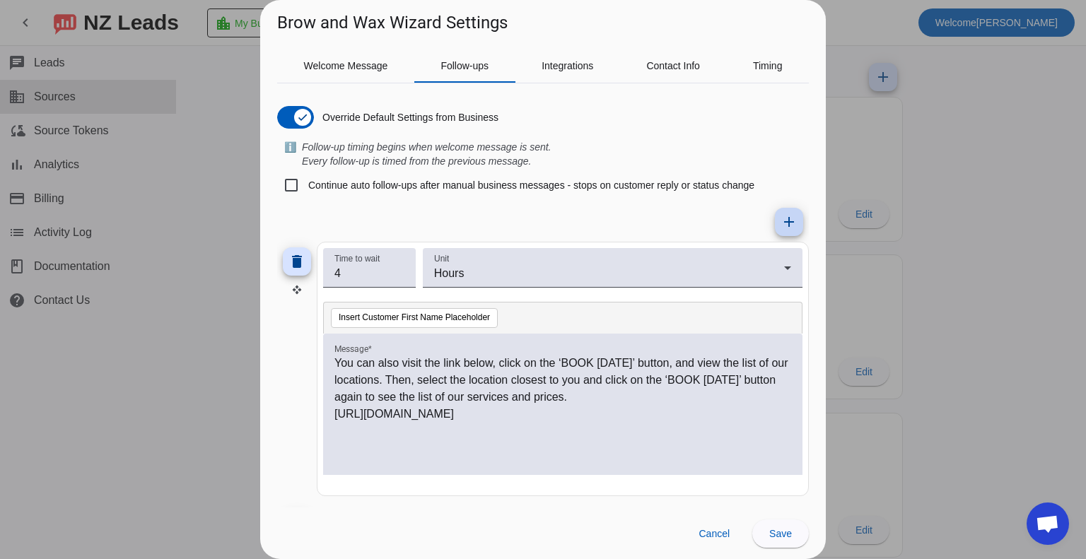
click at [781, 228] on mat-icon "add" at bounding box center [789, 222] width 17 height 17
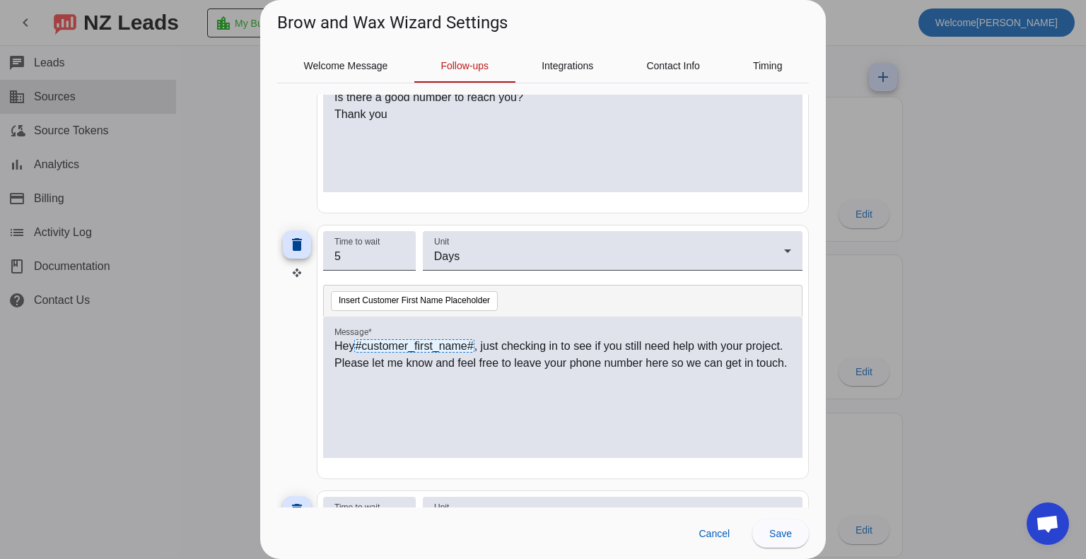
scroll to position [1059, 0]
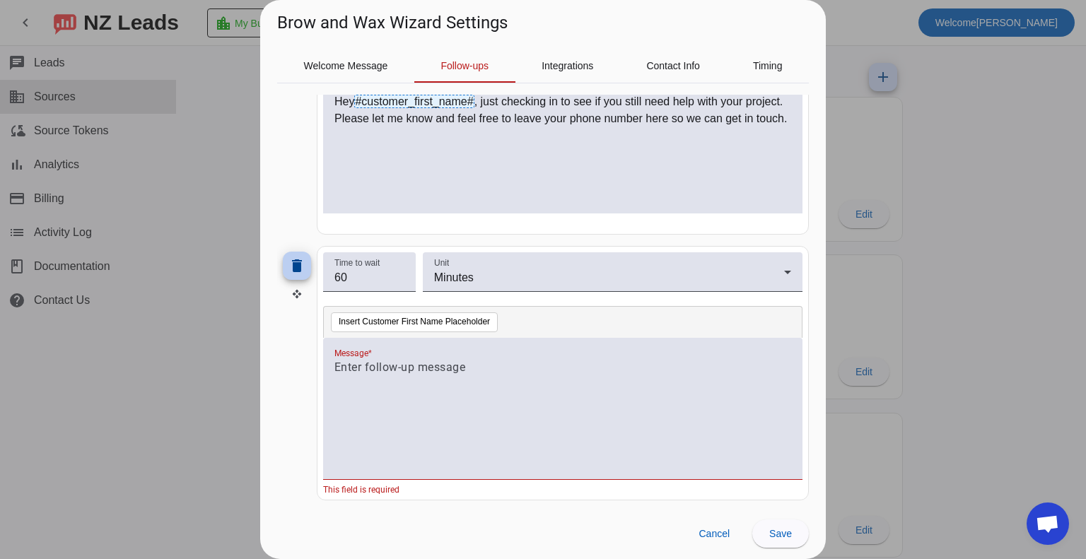
click at [300, 265] on mat-icon "delete" at bounding box center [297, 265] width 17 height 17
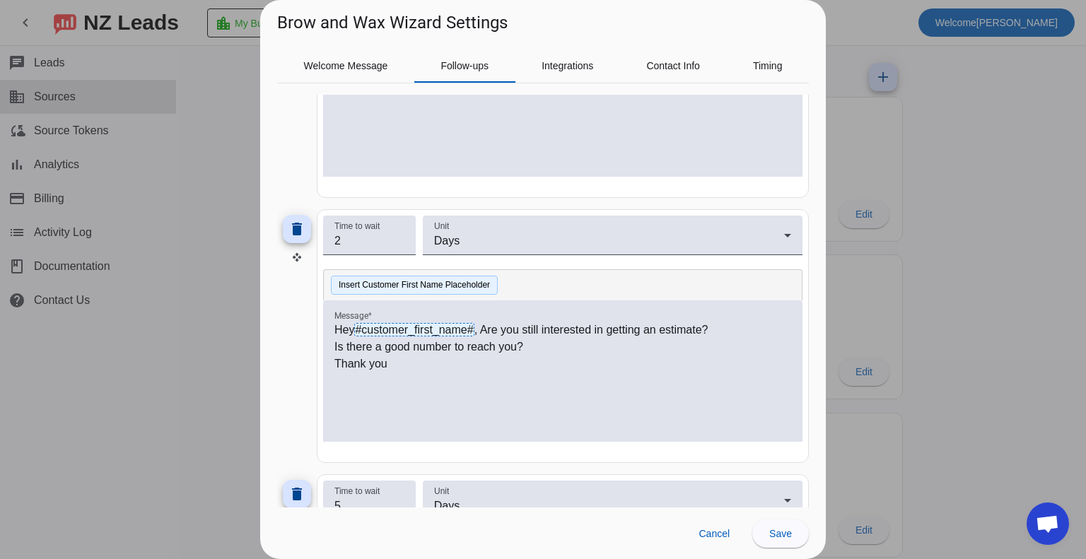
scroll to position [566, 0]
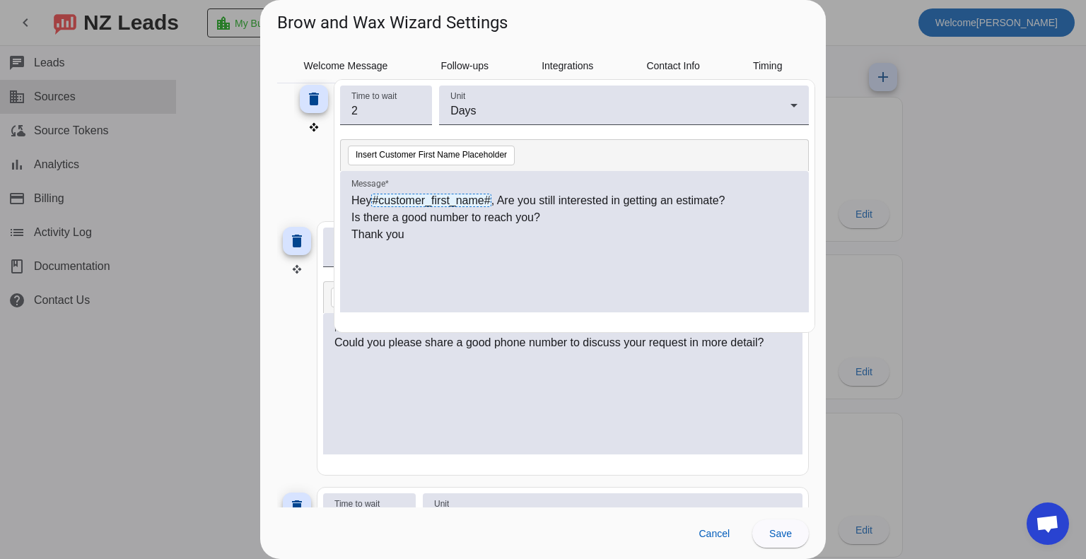
drag, startPoint x: 295, startPoint y: 255, endPoint x: 312, endPoint y: 128, distance: 127.7
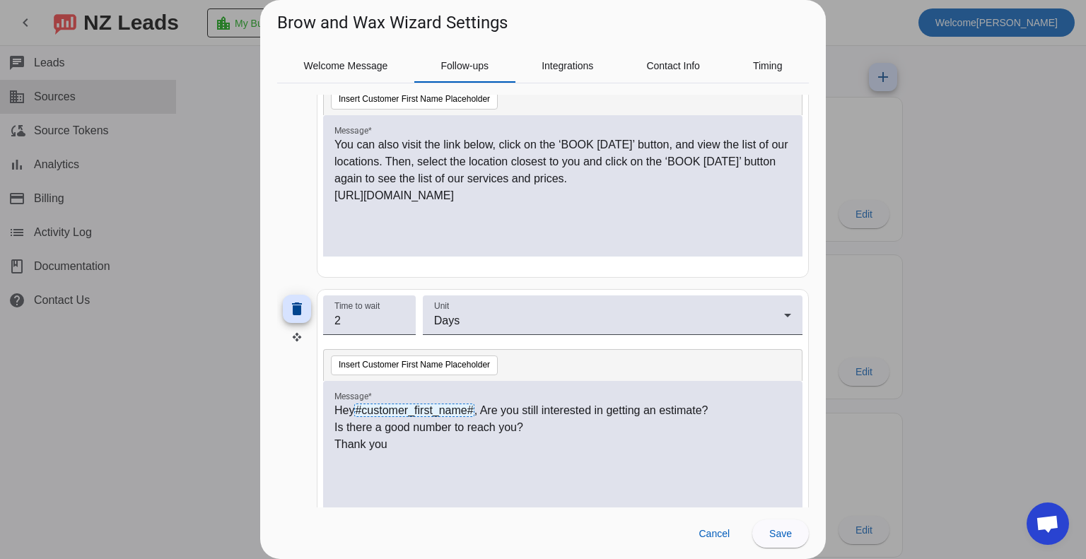
scroll to position [198, 0]
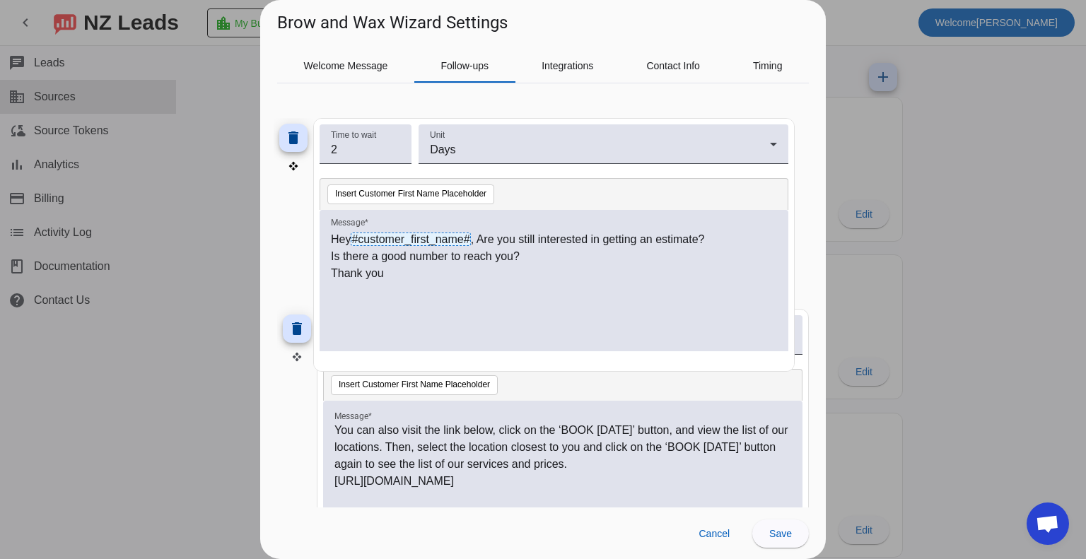
drag, startPoint x: 297, startPoint y: 355, endPoint x: 291, endPoint y: 158, distance: 196.7
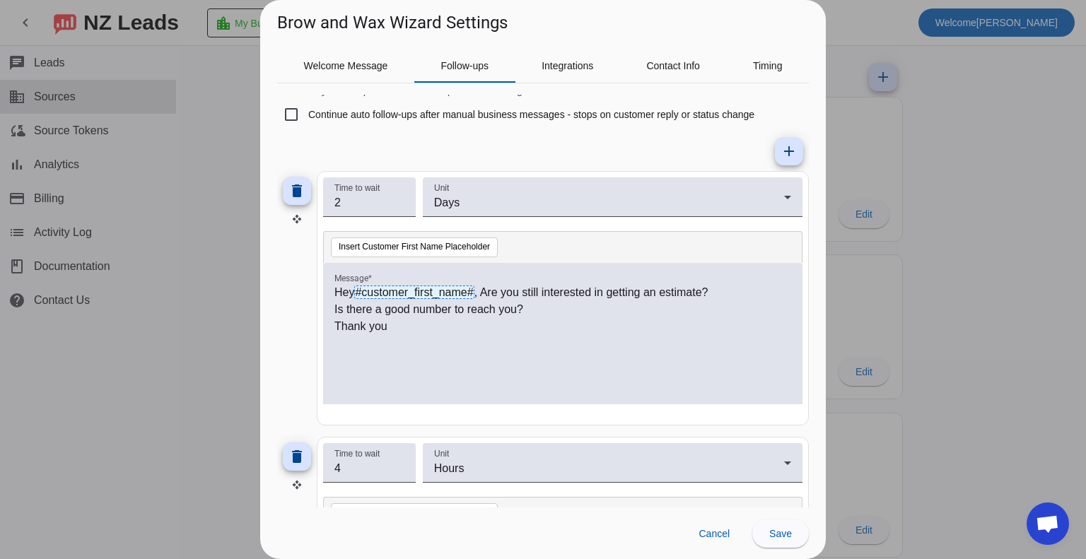
scroll to position [0, 0]
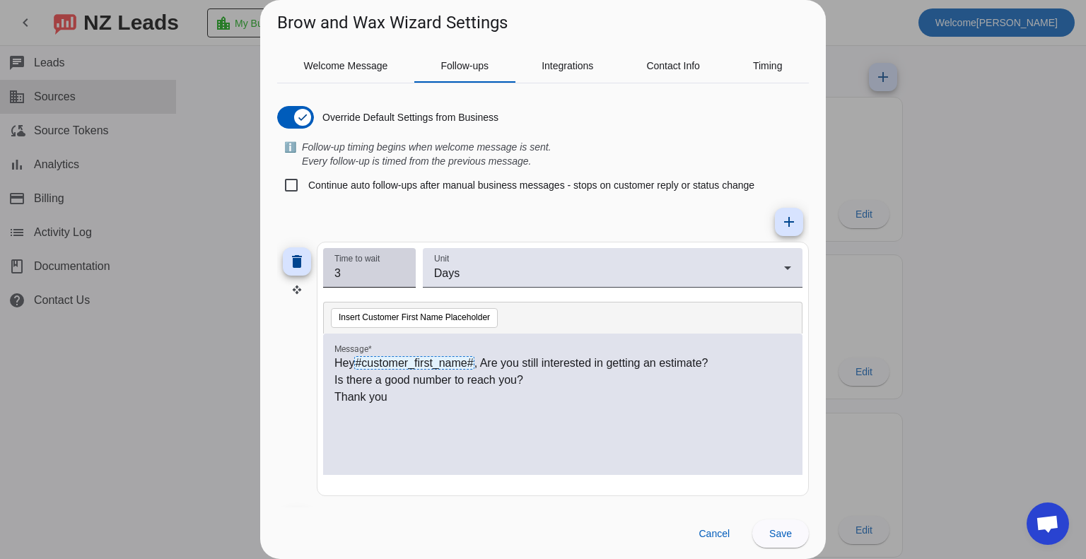
click at [396, 269] on input "3" at bounding box center [370, 273] width 70 height 17
type input "4"
click at [396, 269] on input "4" at bounding box center [370, 273] width 70 height 17
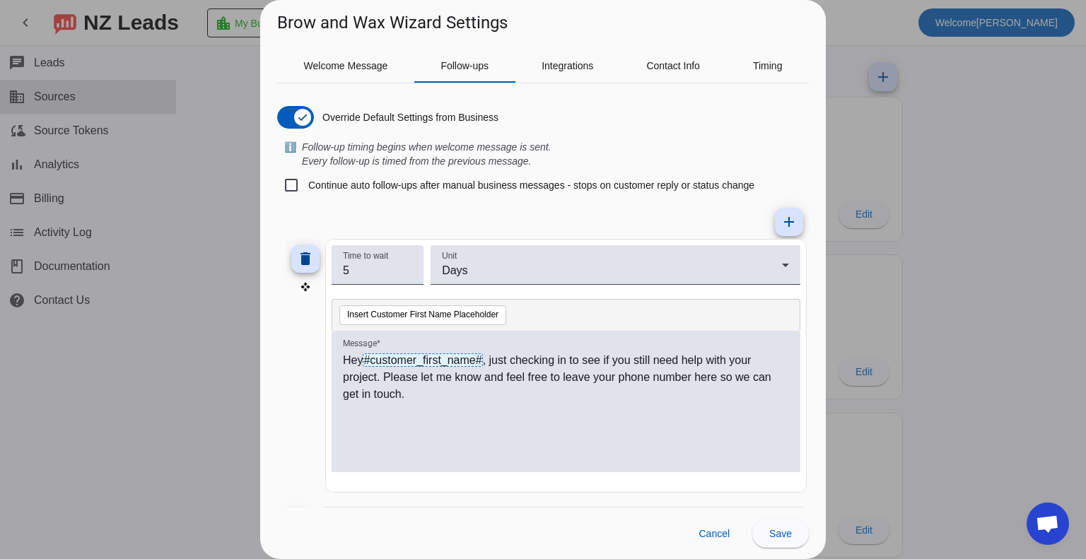
drag, startPoint x: 297, startPoint y: 294, endPoint x: 307, endPoint y: 296, distance: 10.3
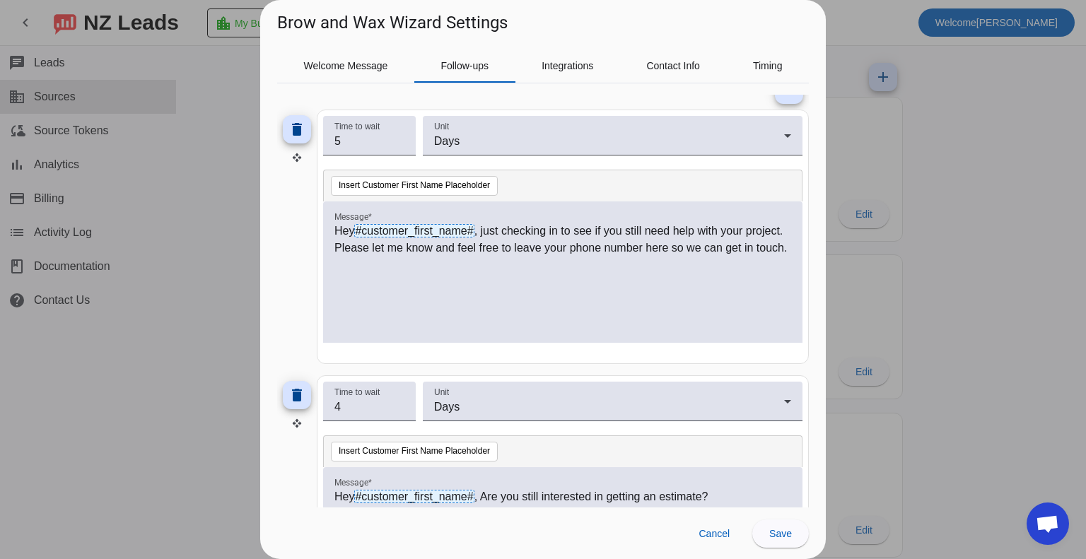
scroll to position [141, 0]
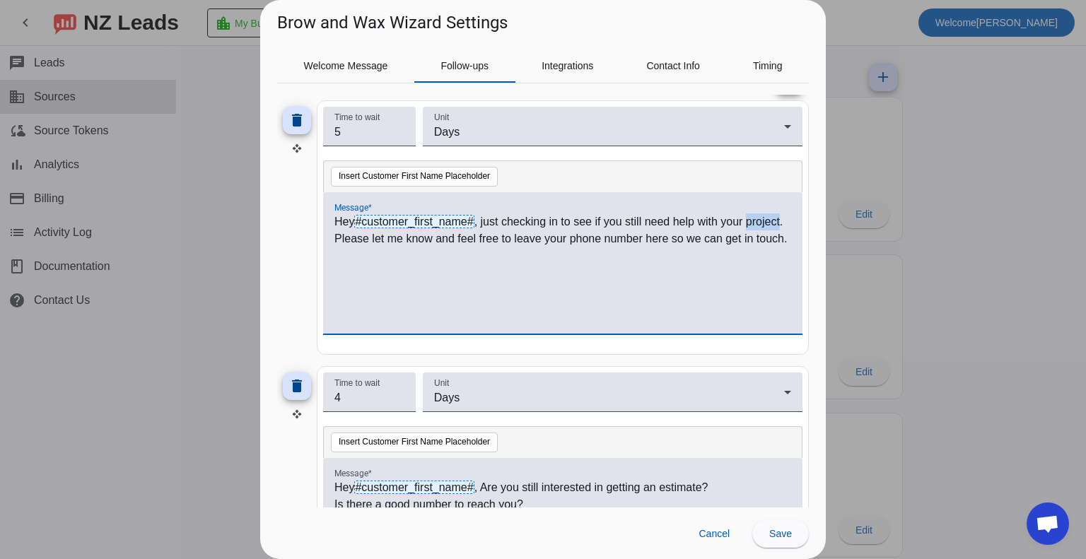
drag, startPoint x: 346, startPoint y: 240, endPoint x: 367, endPoint y: 238, distance: 21.3
click at [367, 238] on p "Hey #customer_first_name# , just checking in to see if you still need help with…" at bounding box center [563, 231] width 457 height 34
click at [376, 71] on span "Welcome Message" at bounding box center [346, 66] width 84 height 34
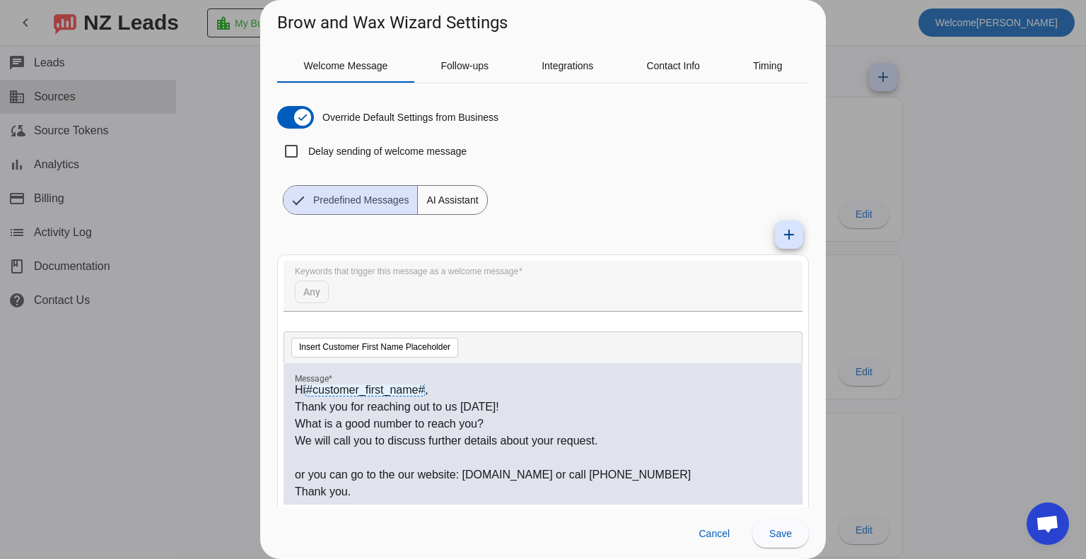
scroll to position [4, 0]
click at [478, 421] on p "What is a good number to reach you?" at bounding box center [543, 423] width 497 height 17
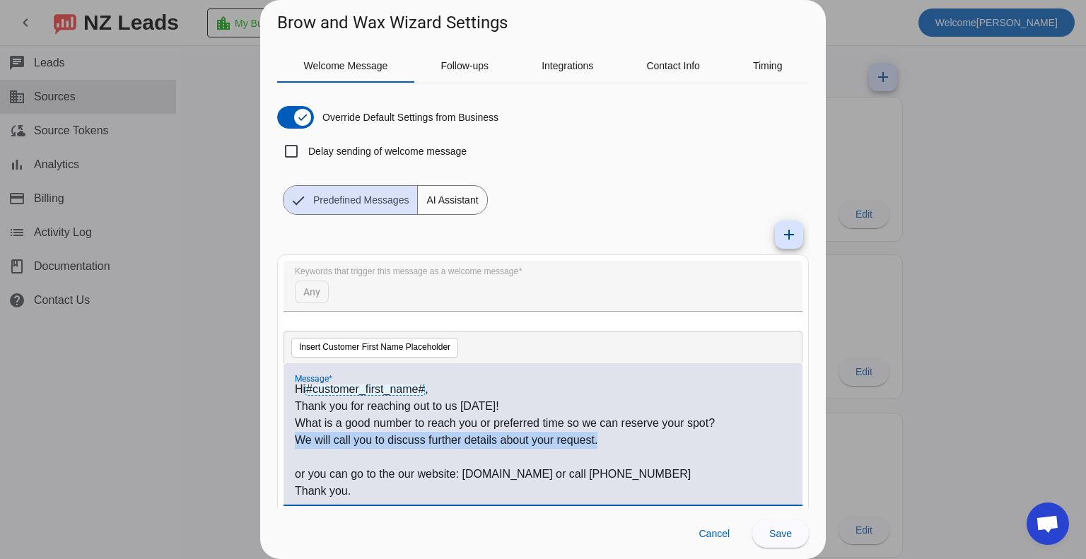
drag, startPoint x: 600, startPoint y: 441, endPoint x: 295, endPoint y: 446, distance: 304.9
click at [295, 446] on p "We will call you to discuss further details about your request." at bounding box center [543, 440] width 497 height 17
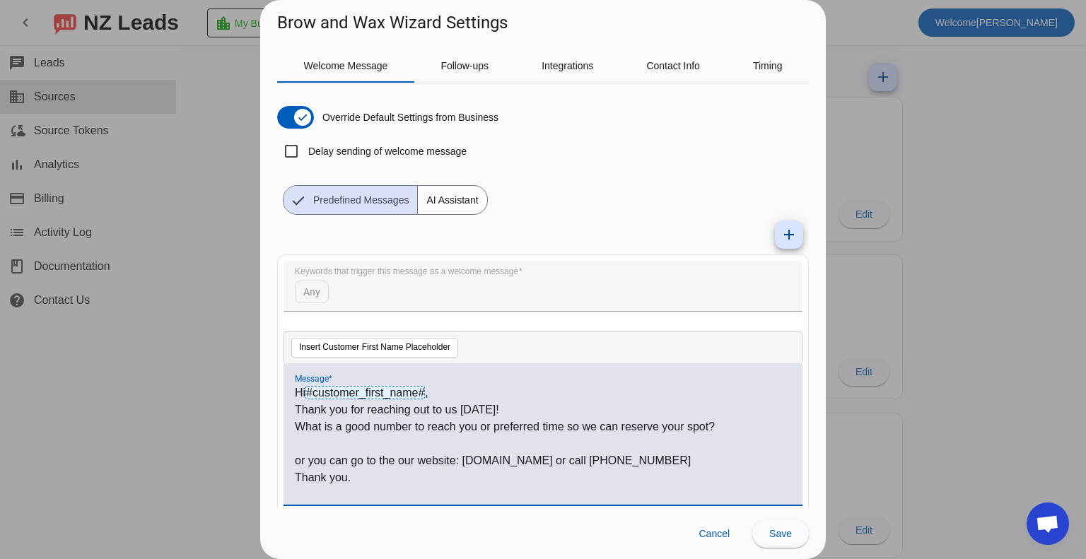
scroll to position [0, 0]
click at [514, 406] on p "Thank you for reaching out to us today!" at bounding box center [543, 410] width 497 height 17
click at [768, 532] on span at bounding box center [781, 534] width 57 height 34
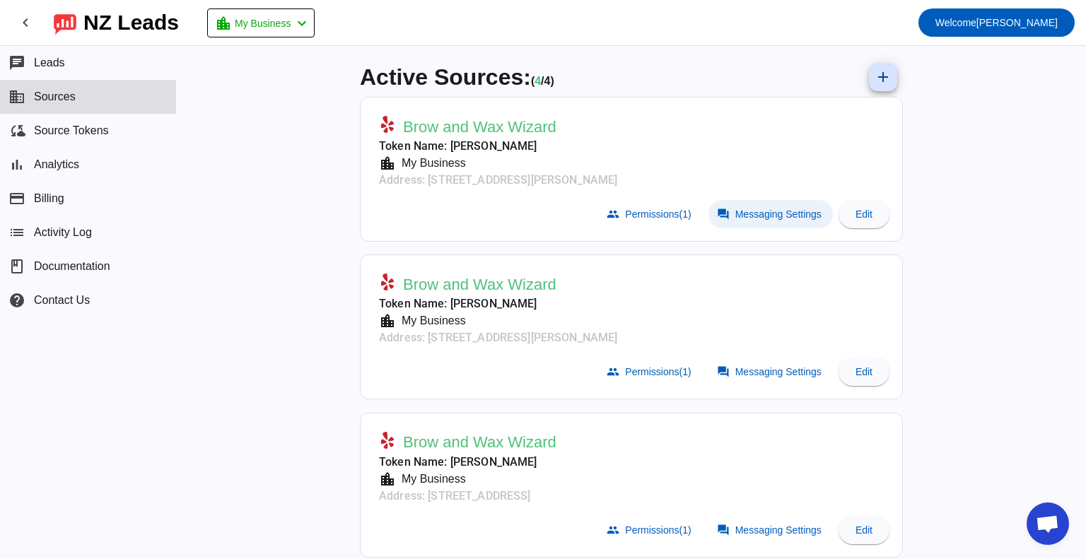
click at [751, 225] on span at bounding box center [771, 214] width 124 height 28
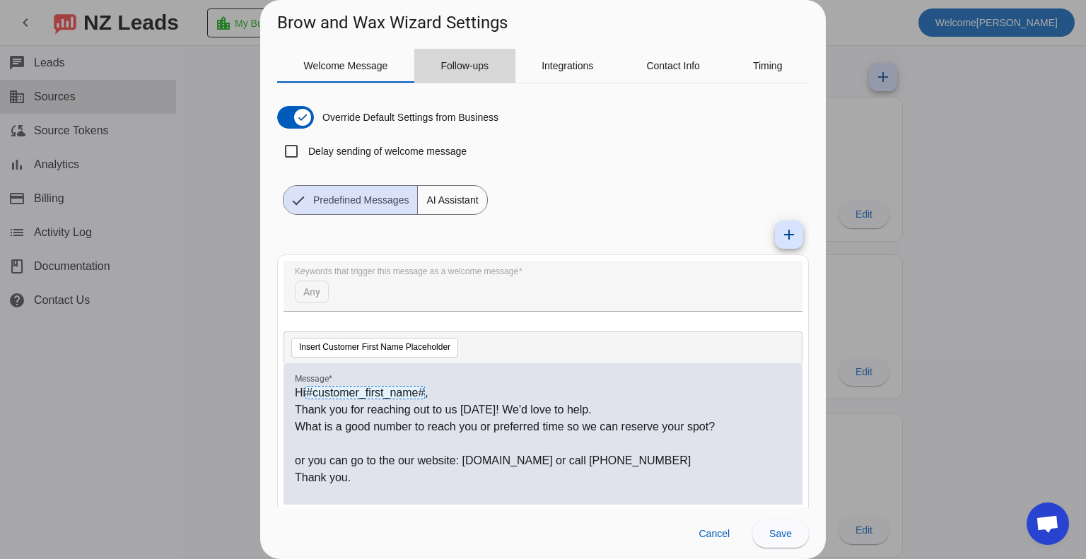
click at [482, 61] on span "Follow-ups" at bounding box center [465, 66] width 48 height 10
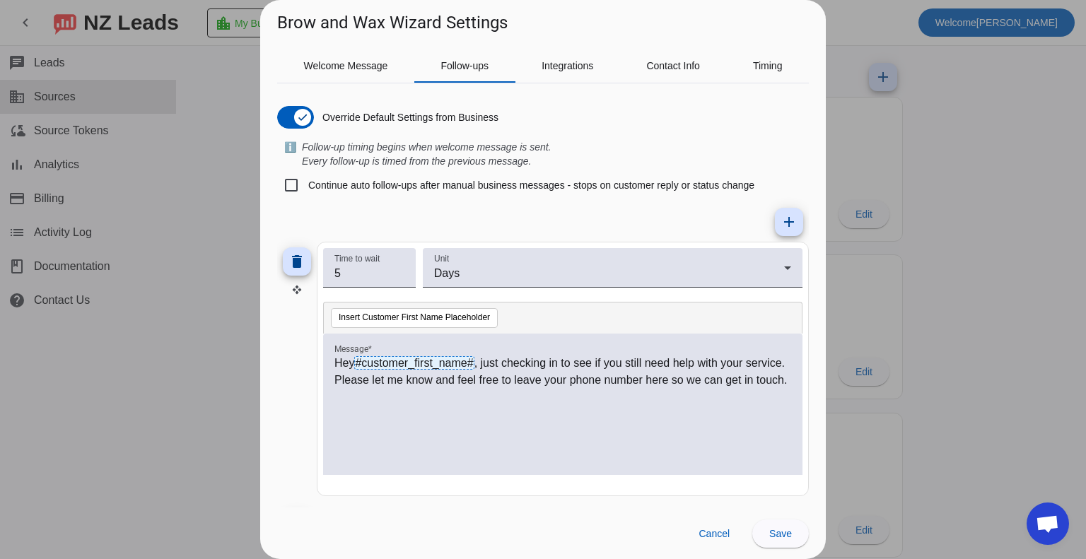
click at [423, 389] on p "Hey #customer_first_name# , just checking in to see if you still need help with…" at bounding box center [563, 372] width 457 height 34
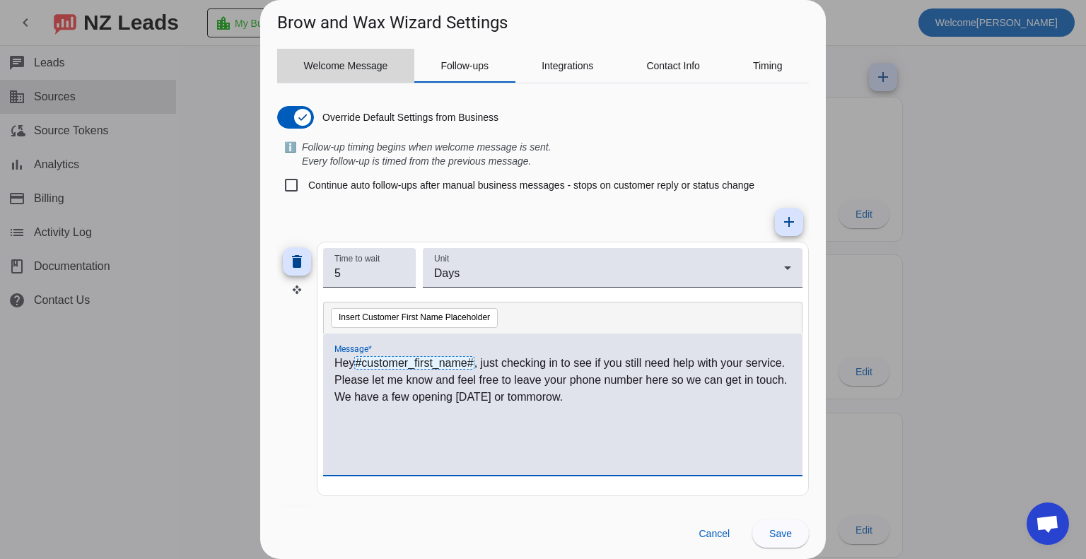
click at [346, 64] on span "Welcome Message" at bounding box center [346, 66] width 84 height 10
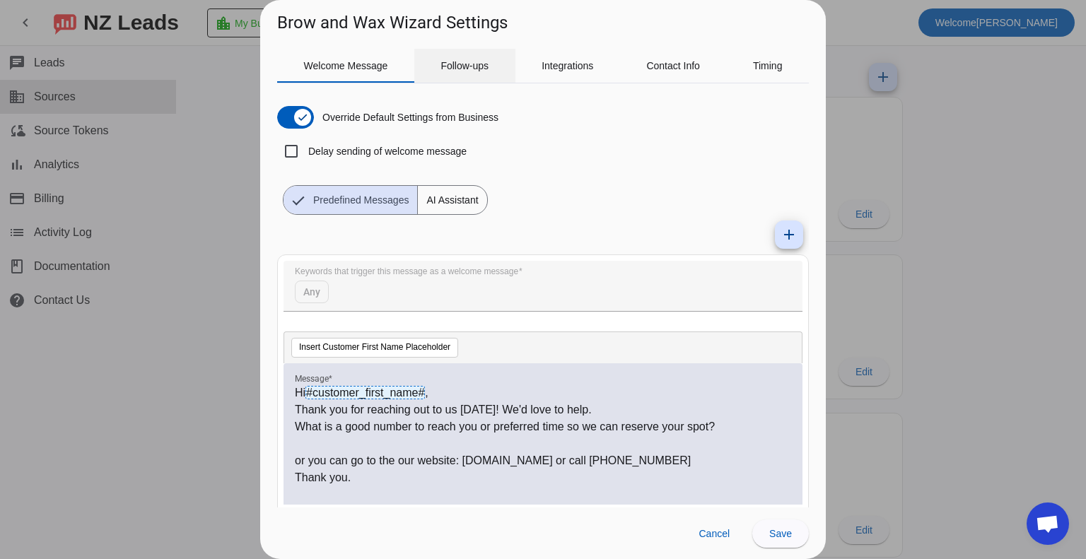
click at [480, 74] on span "Follow-ups" at bounding box center [465, 66] width 48 height 34
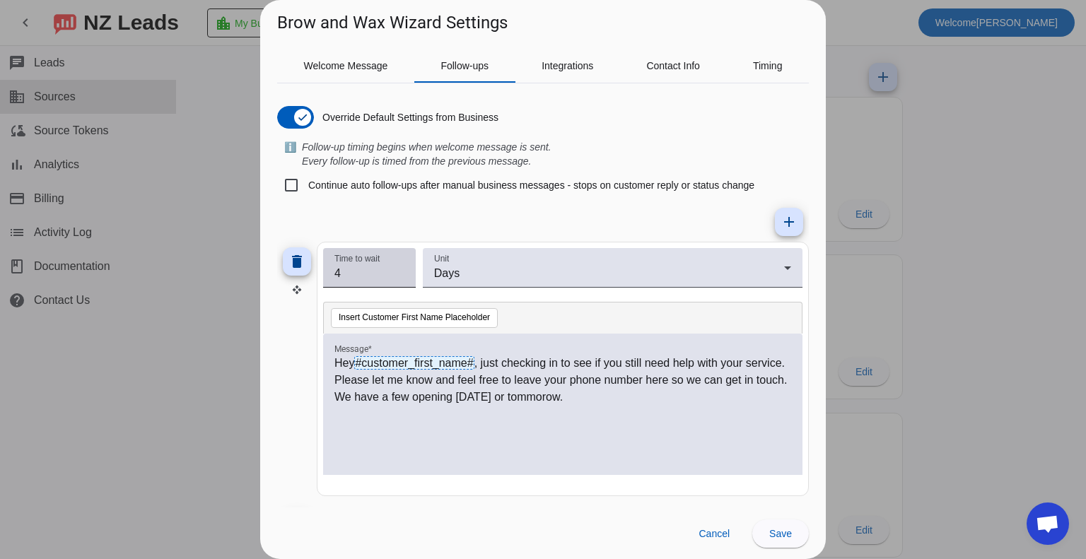
type input "4"
click at [400, 280] on input "4" at bounding box center [370, 273] width 70 height 17
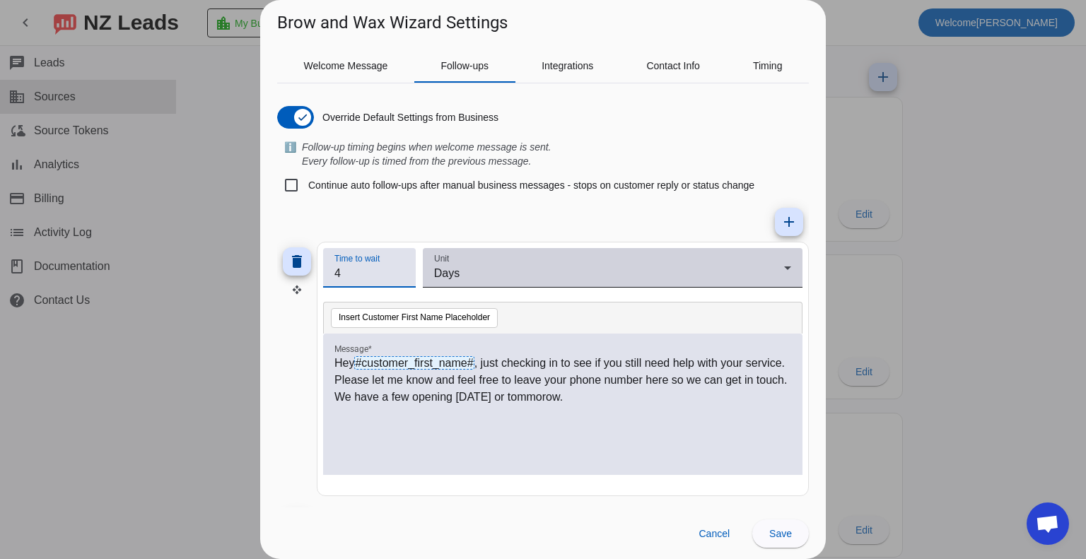
click at [463, 277] on div "Days" at bounding box center [609, 273] width 350 height 17
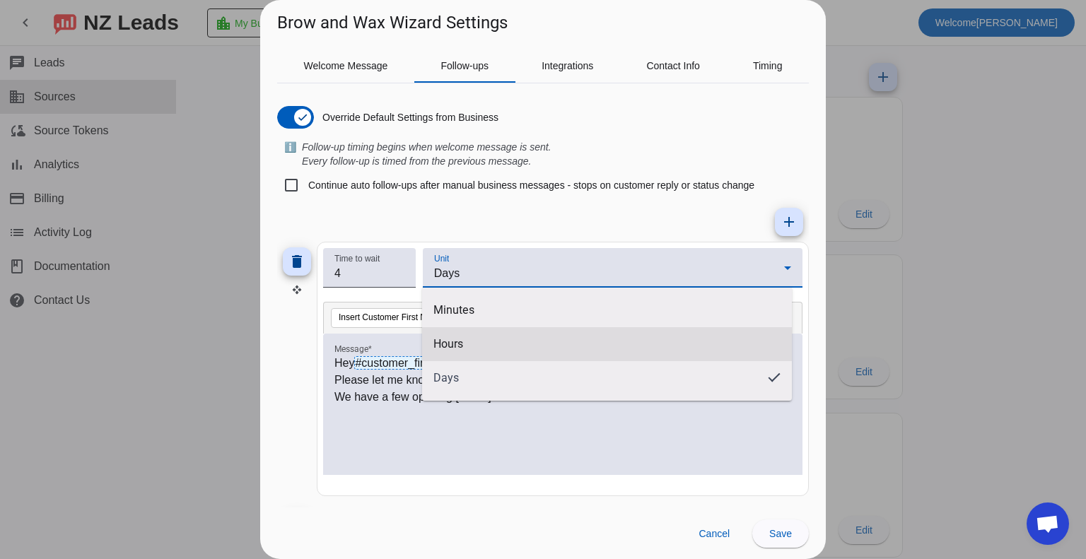
click at [466, 344] on mat-option "Hours" at bounding box center [607, 344] width 370 height 34
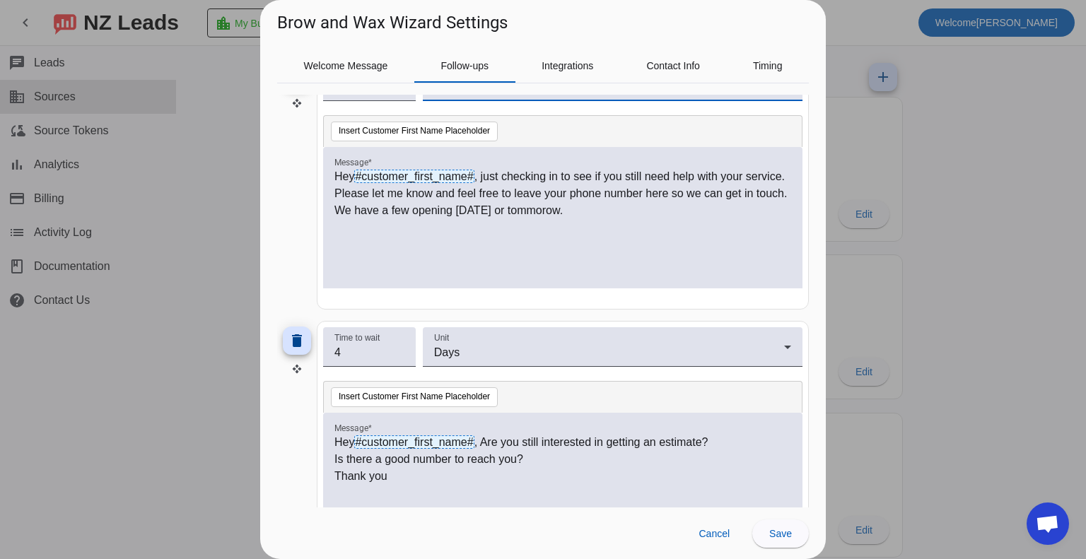
scroll to position [212, 0]
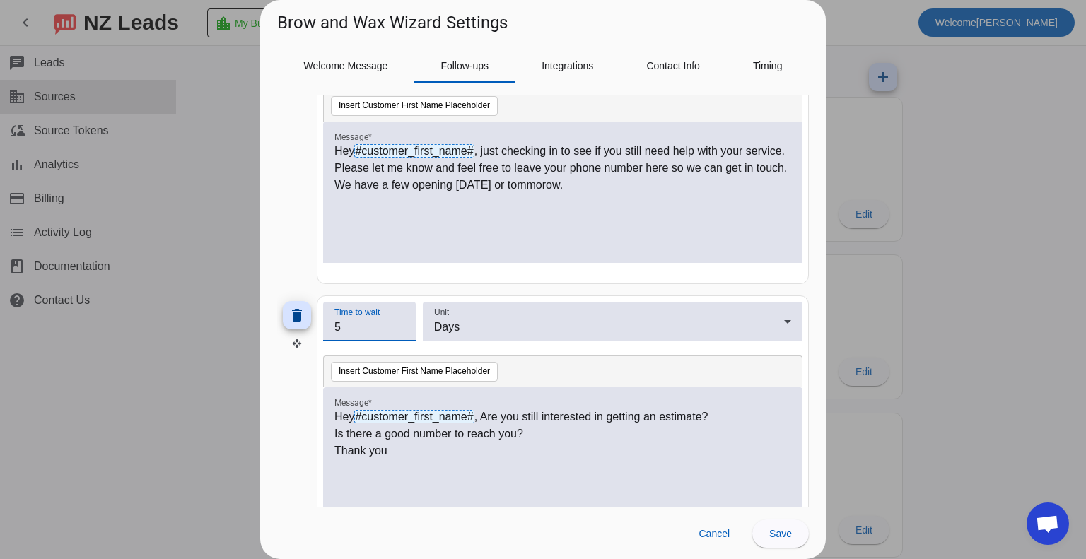
click at [399, 319] on input "5" at bounding box center [370, 327] width 70 height 17
click at [399, 329] on input "4" at bounding box center [370, 327] width 70 height 17
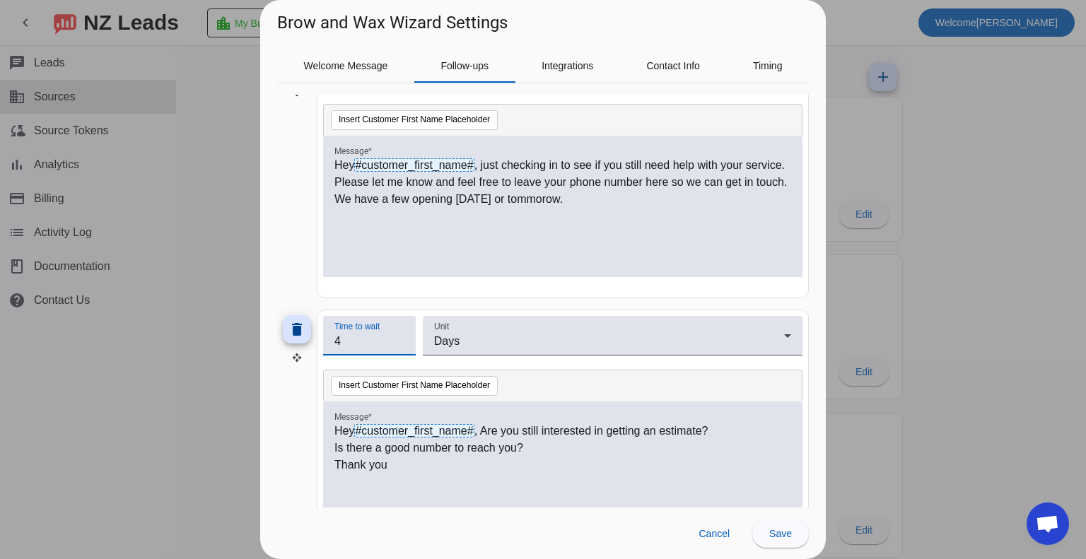
scroll to position [141, 0]
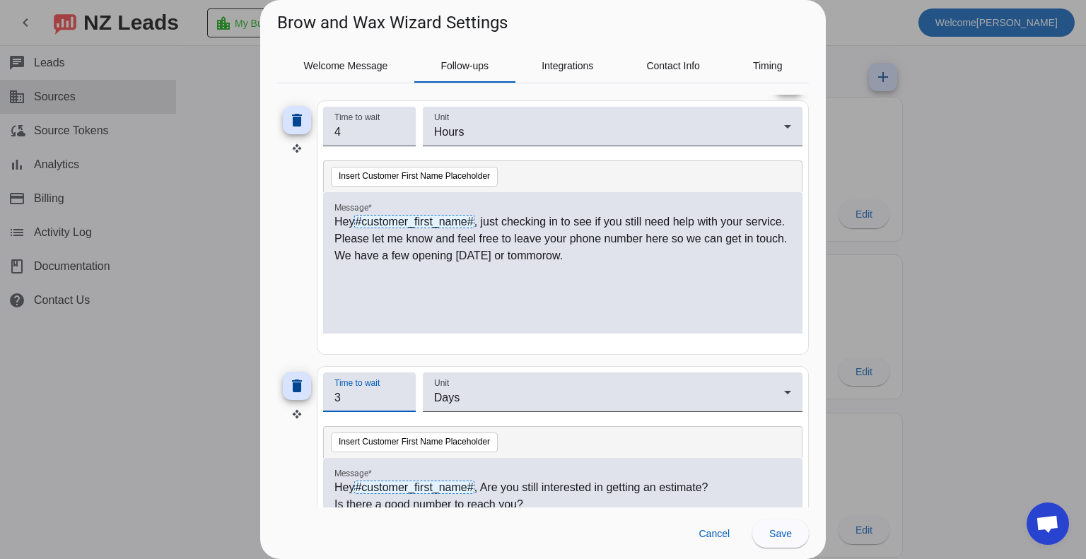
click at [400, 402] on input "3" at bounding box center [370, 398] width 70 height 17
click at [400, 402] on input "2" at bounding box center [370, 398] width 70 height 17
type input "1"
click at [400, 402] on input "1" at bounding box center [370, 398] width 70 height 17
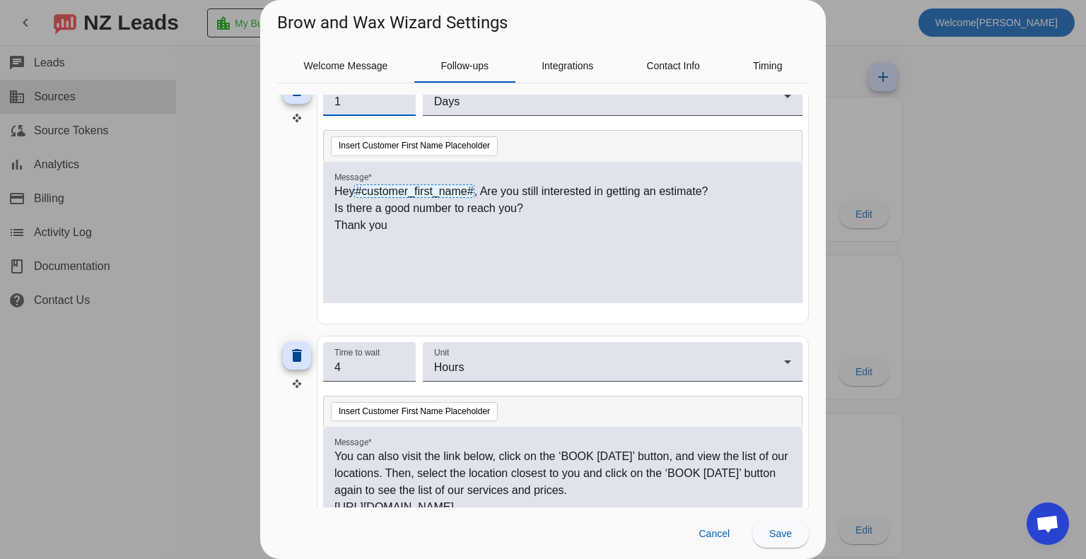
scroll to position [424, 0]
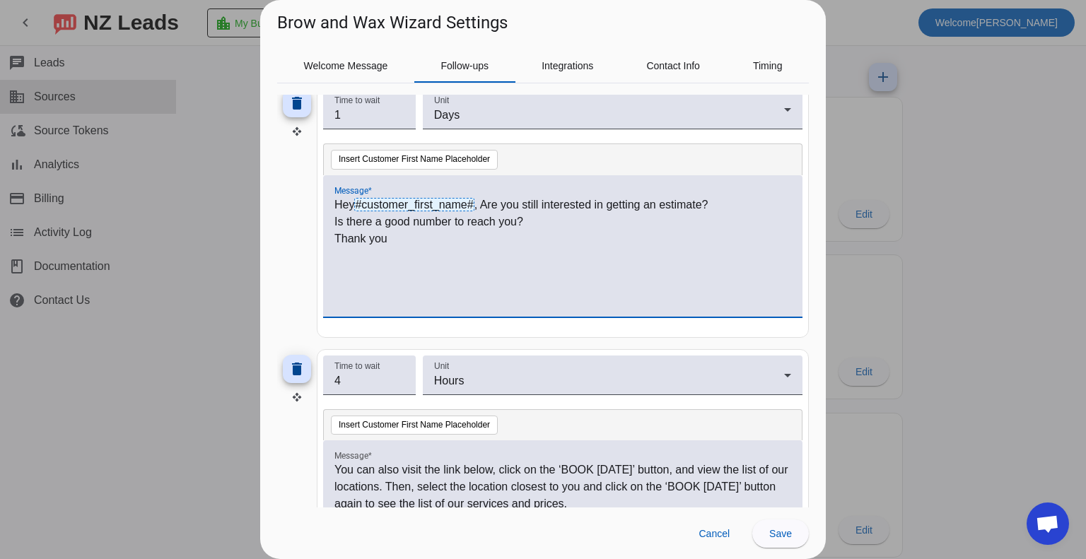
click at [532, 219] on p "Is there a good number to reach you?" at bounding box center [563, 222] width 457 height 17
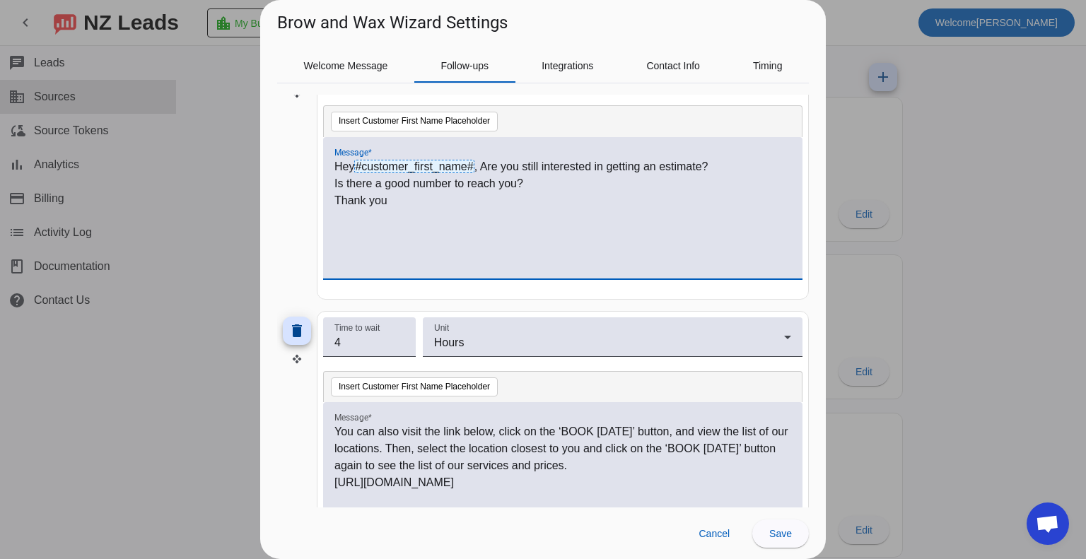
scroll to position [495, 0]
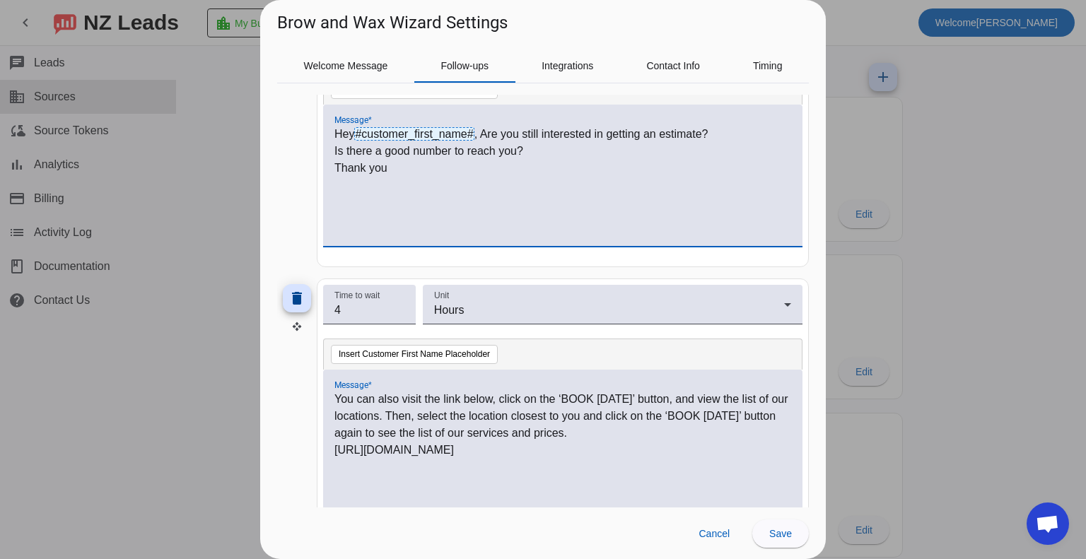
drag, startPoint x: 668, startPoint y: 446, endPoint x: 330, endPoint y: 397, distance: 341.6
click at [330, 397] on div "You can also visit the link below, click on the ‘BOOK TODAY’ button, and view t…" at bounding box center [563, 440] width 480 height 141
copy div "You can also visit the link below, click on the ‘BOOK TODAY’ button, and view t…"
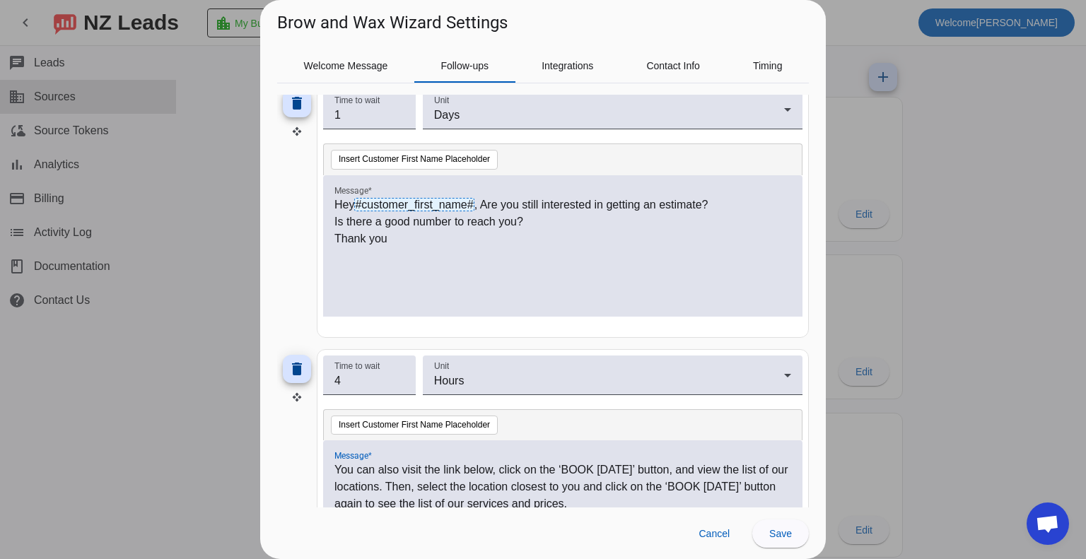
scroll to position [424, 0]
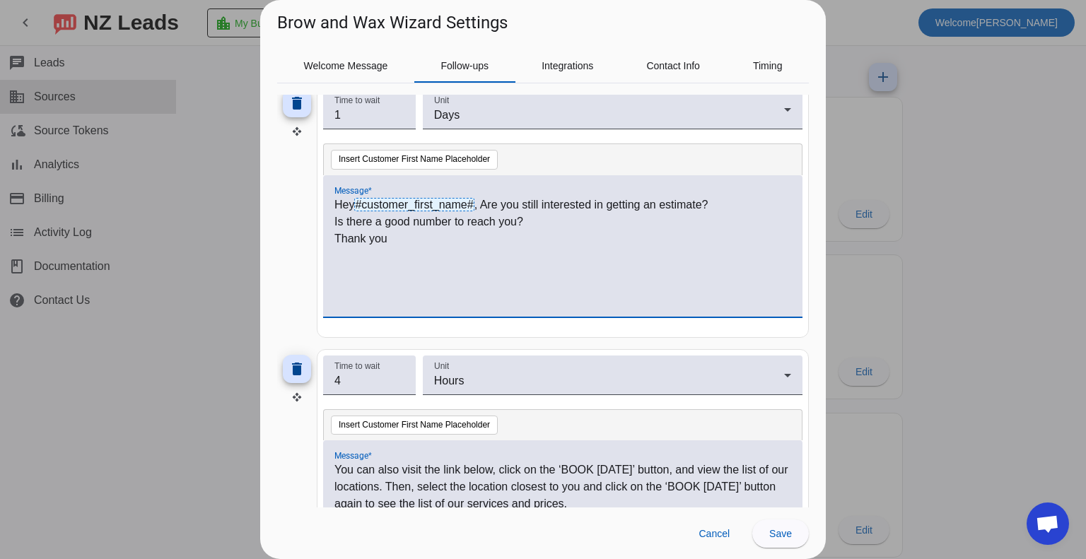
drag, startPoint x: 387, startPoint y: 241, endPoint x: 435, endPoint y: 251, distance: 49.1
click at [435, 251] on div "Hey #customer_first_name# , Are you still interested in getting an estimate? Is…" at bounding box center [563, 254] width 457 height 115
click at [522, 231] on p "Thank you" at bounding box center [563, 239] width 457 height 17
click at [529, 217] on p "Is there a good number to reach you?" at bounding box center [563, 222] width 457 height 17
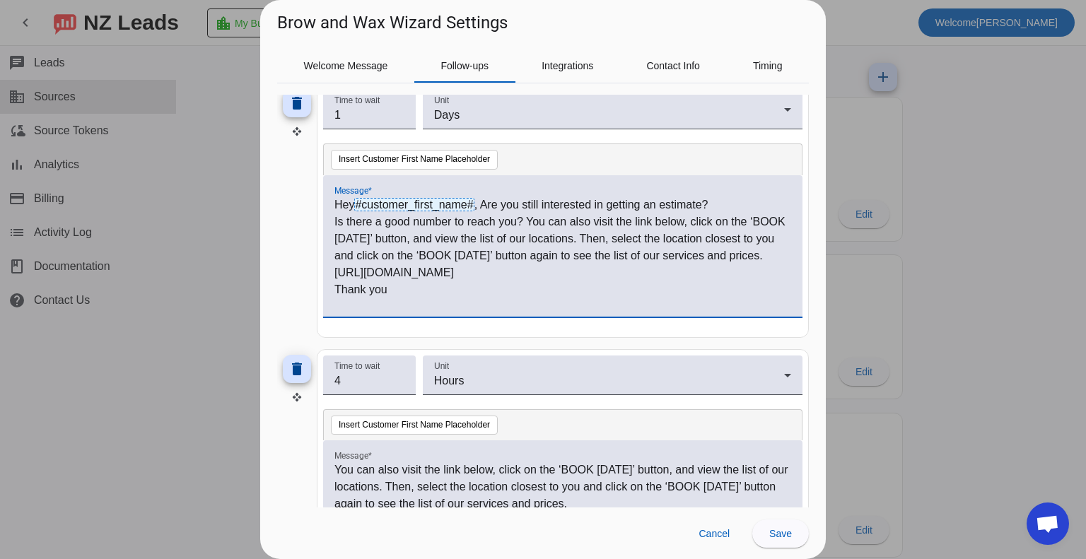
click at [529, 216] on p "Is there a good number to reach you? You can also visit the link below, click o…" at bounding box center [563, 239] width 457 height 51
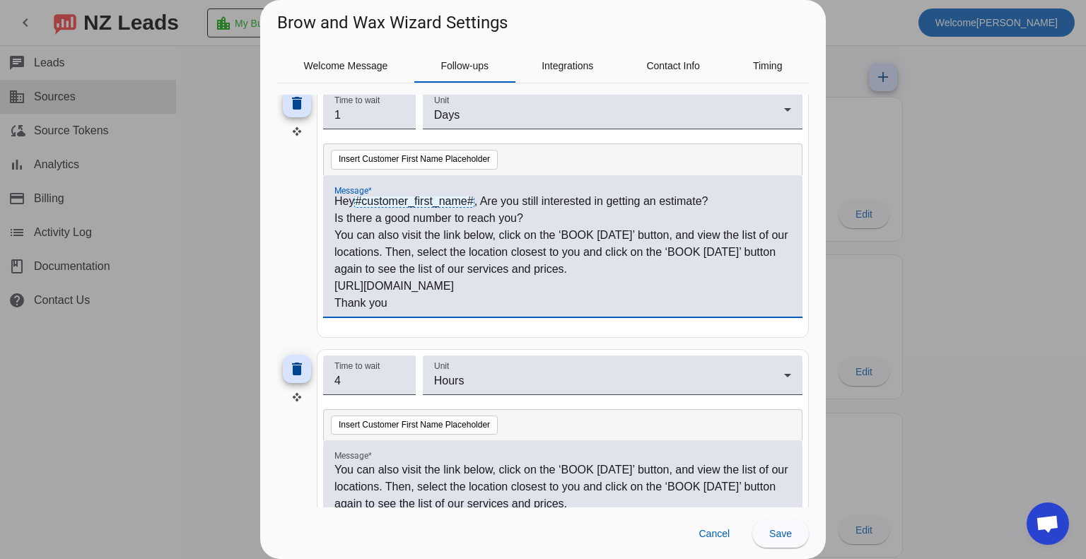
click at [645, 272] on p "You can also visit the link below, click on the ‘BOOK TODAY’ button, and view t…" at bounding box center [563, 252] width 457 height 51
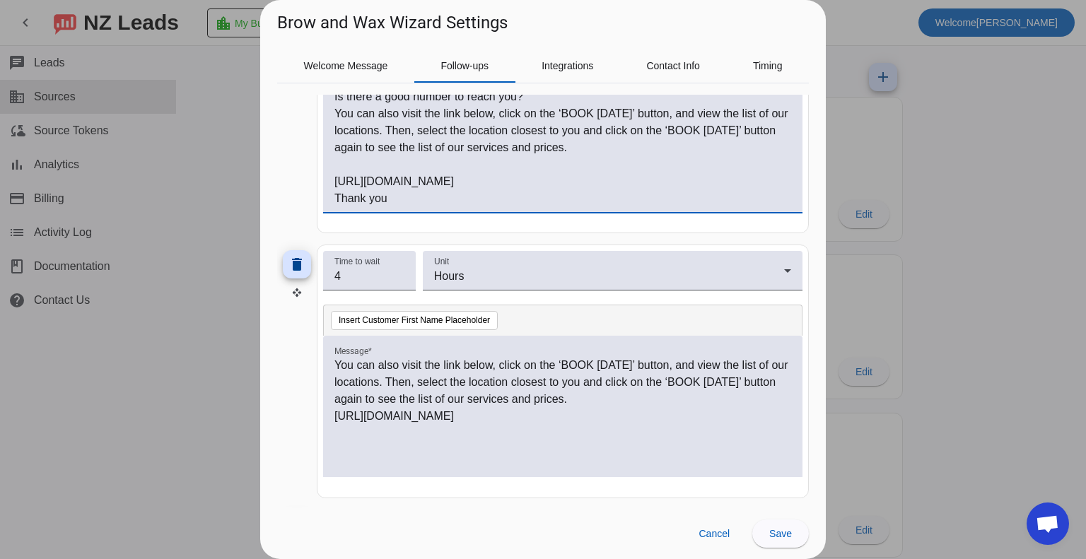
scroll to position [566, 0]
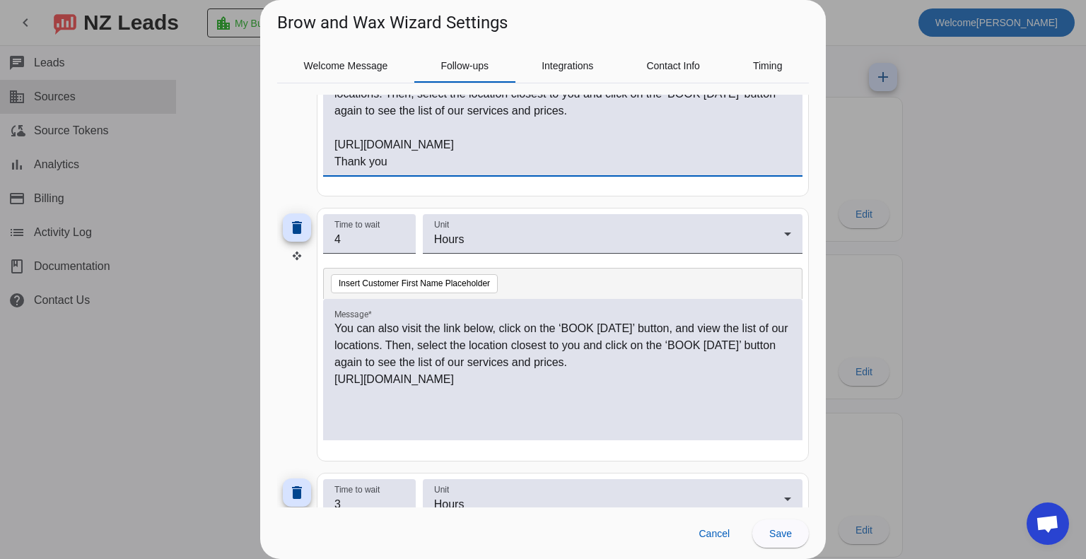
click at [299, 232] on mat-icon "delete" at bounding box center [297, 227] width 17 height 17
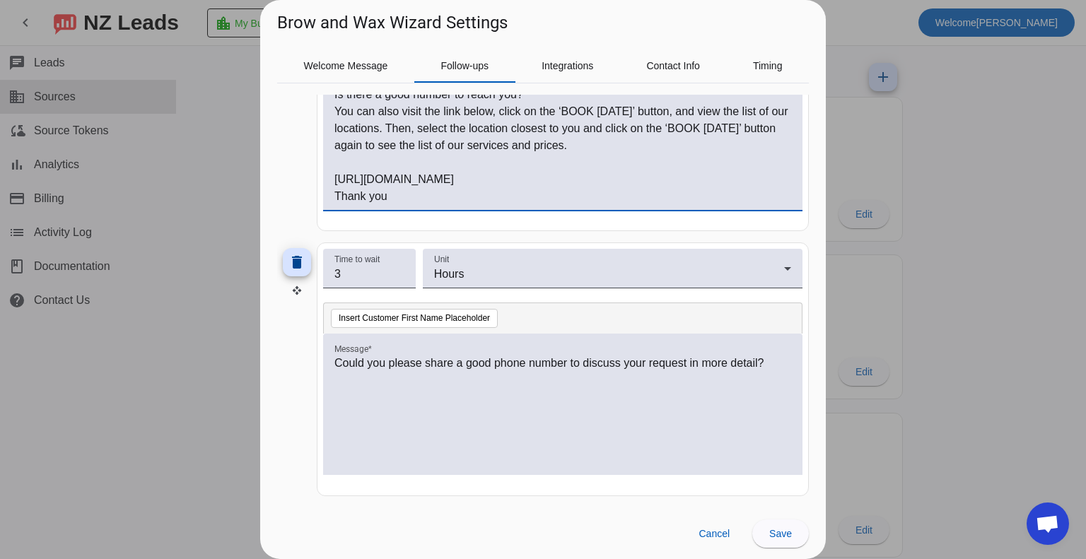
scroll to position [529, 0]
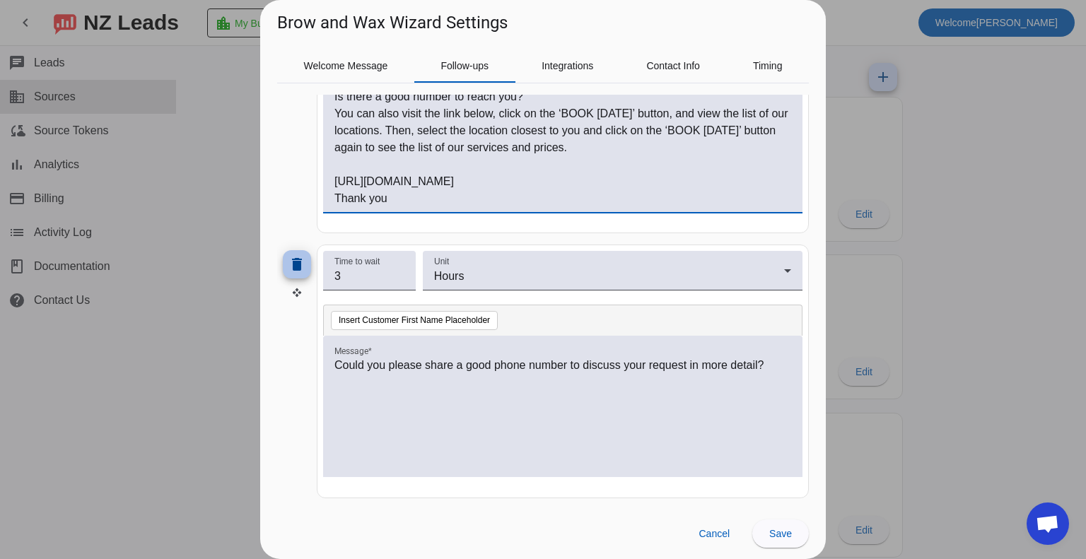
click at [287, 265] on span at bounding box center [297, 265] width 34 height 34
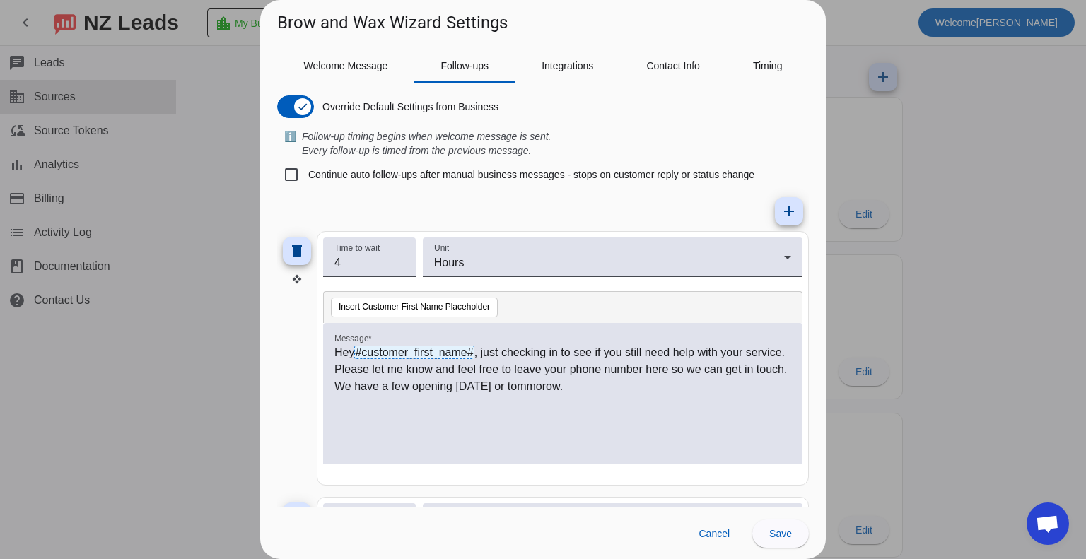
scroll to position [0, 0]
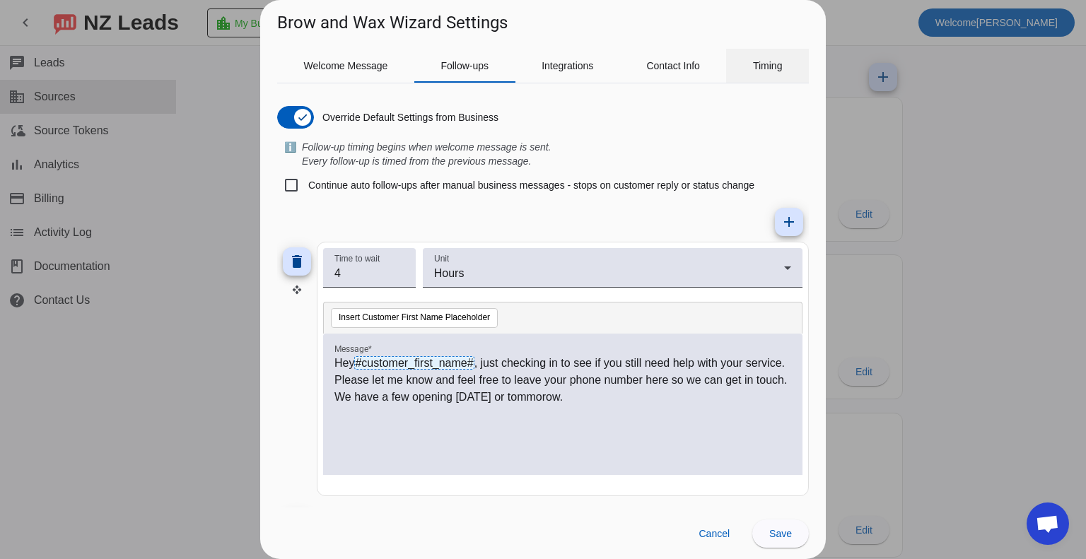
click at [779, 61] on span "Timing" at bounding box center [768, 66] width 30 height 10
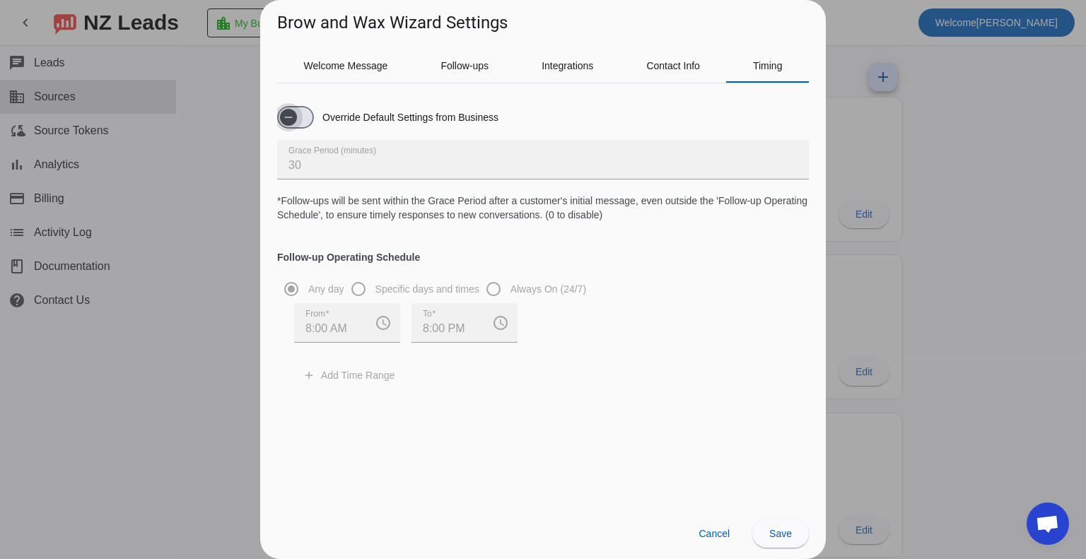
click at [303, 122] on span "button" at bounding box center [295, 117] width 37 height 23
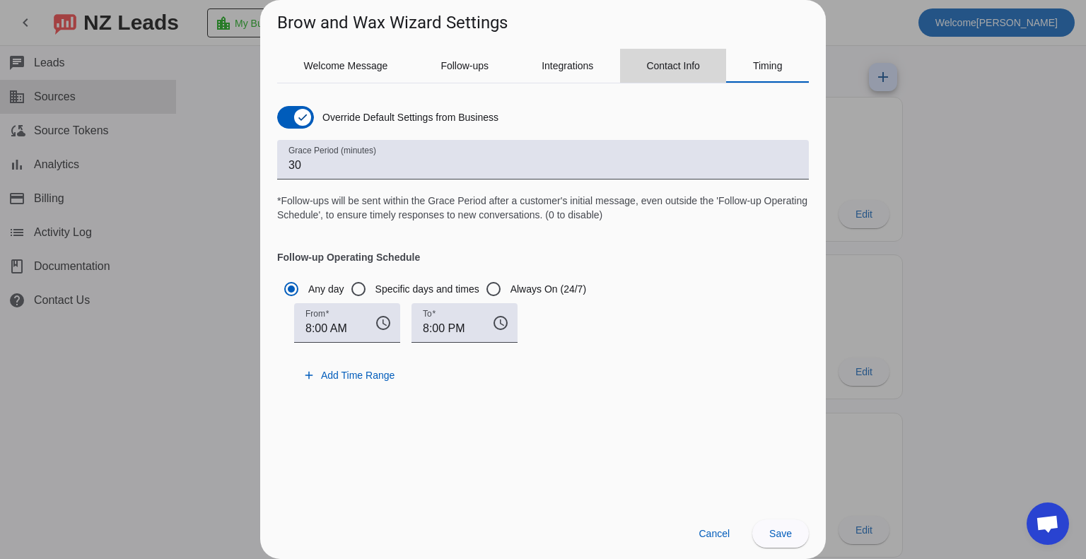
click at [682, 69] on span "Contact Info" at bounding box center [673, 66] width 54 height 10
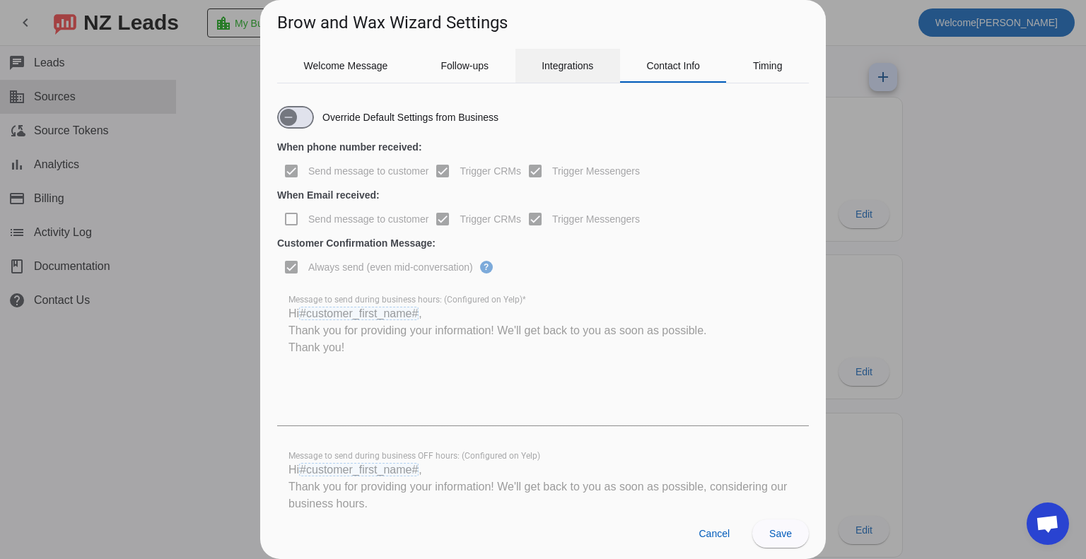
click at [579, 73] on span "Integrations" at bounding box center [568, 66] width 52 height 34
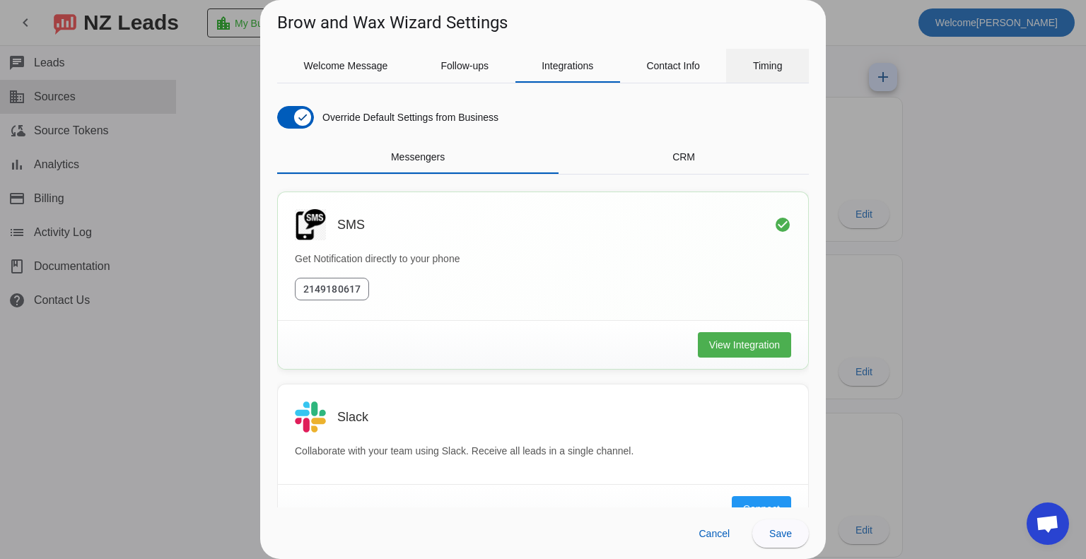
click at [770, 62] on span "Timing" at bounding box center [768, 66] width 30 height 10
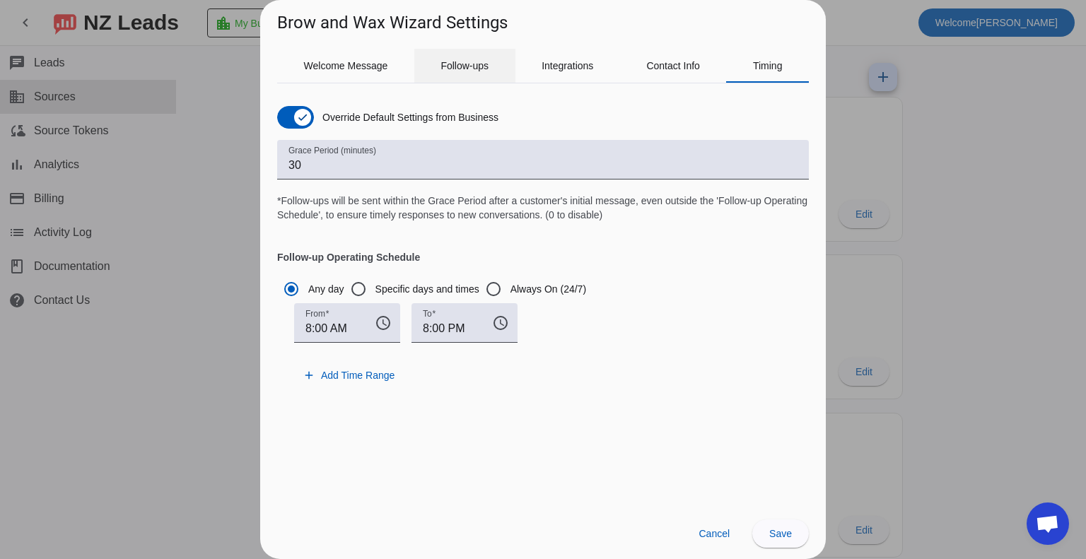
click at [455, 61] on span "Follow-ups" at bounding box center [465, 66] width 48 height 10
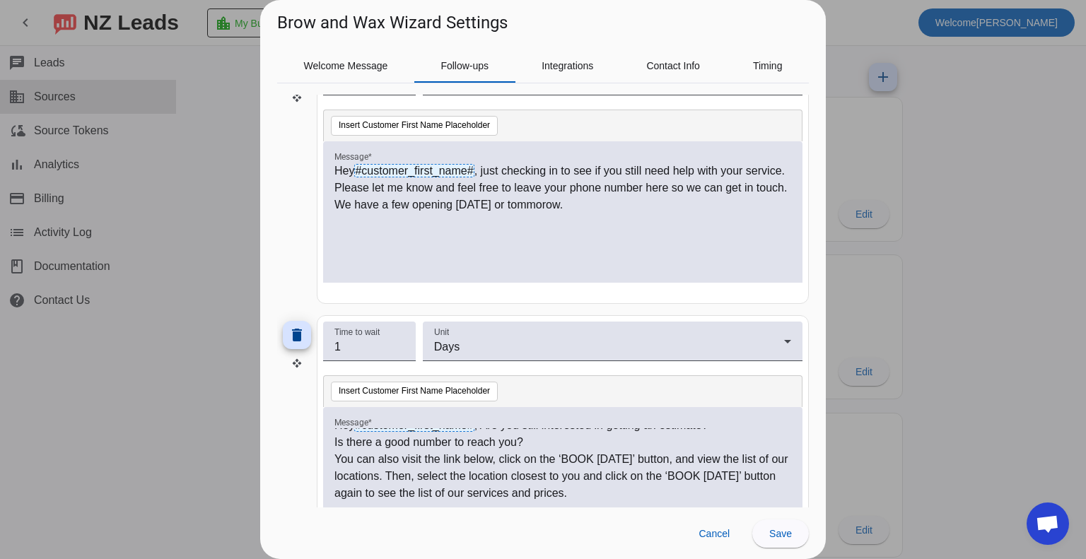
scroll to position [21, 0]
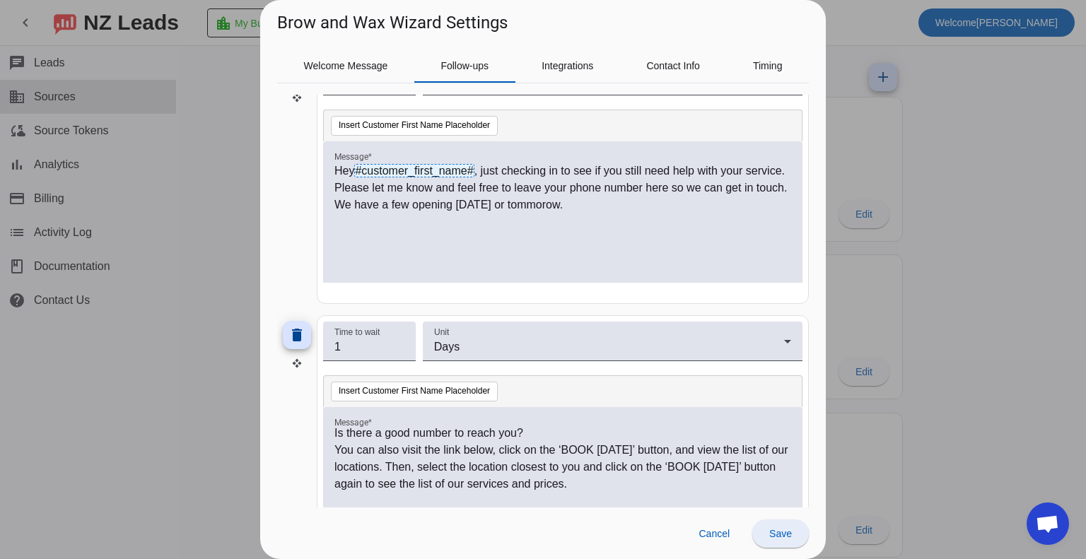
click at [784, 542] on span at bounding box center [781, 534] width 57 height 34
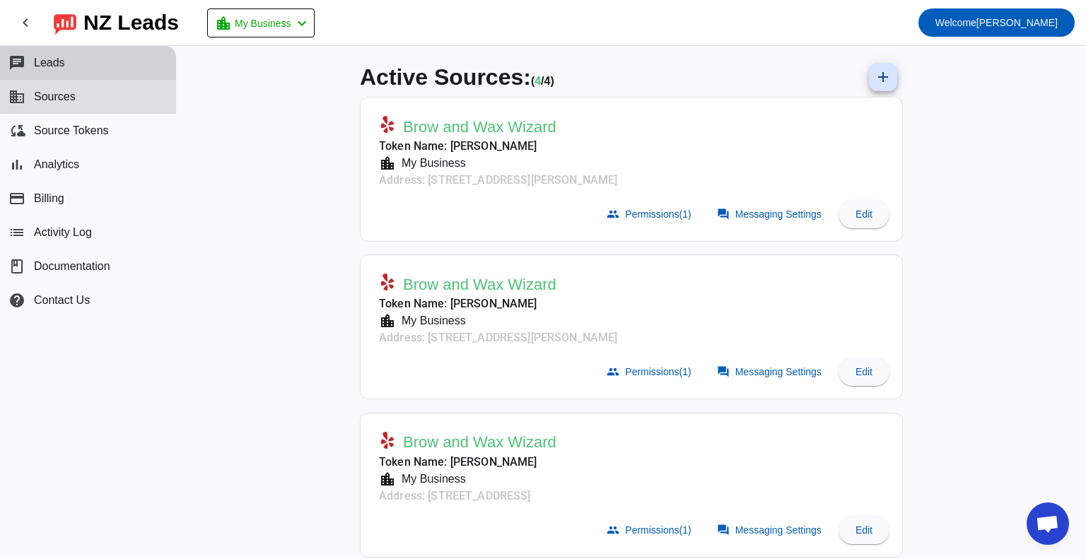
click at [55, 57] on span "Leads" at bounding box center [49, 63] width 31 height 13
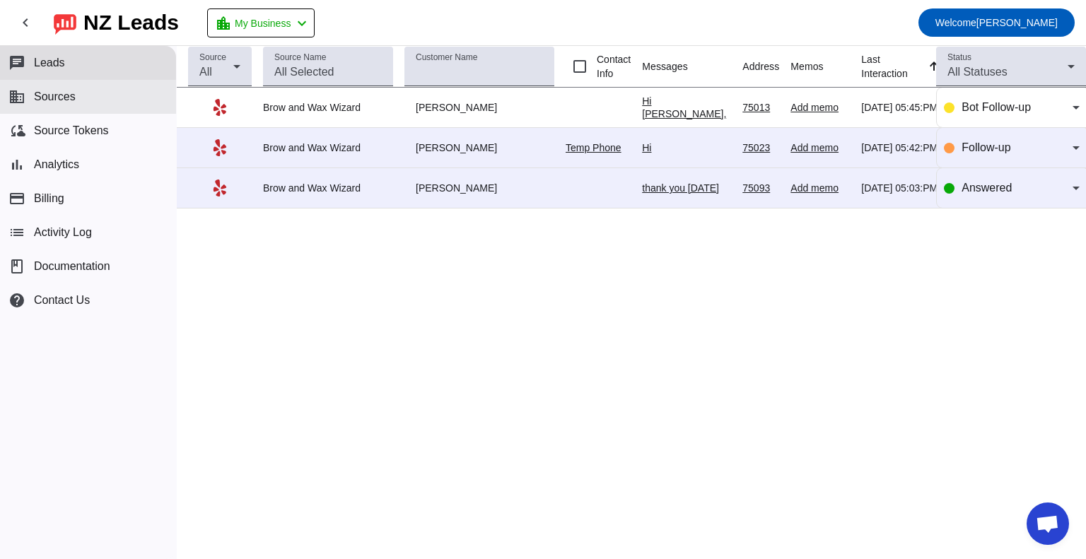
click at [60, 95] on span "Sources" at bounding box center [55, 97] width 42 height 13
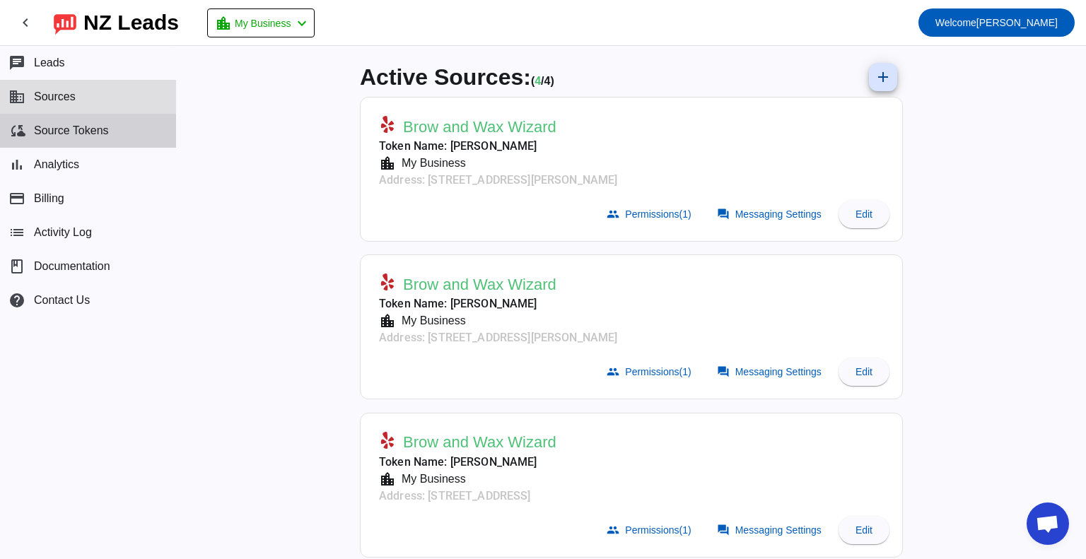
click at [69, 132] on span "Source Tokens" at bounding box center [71, 130] width 75 height 13
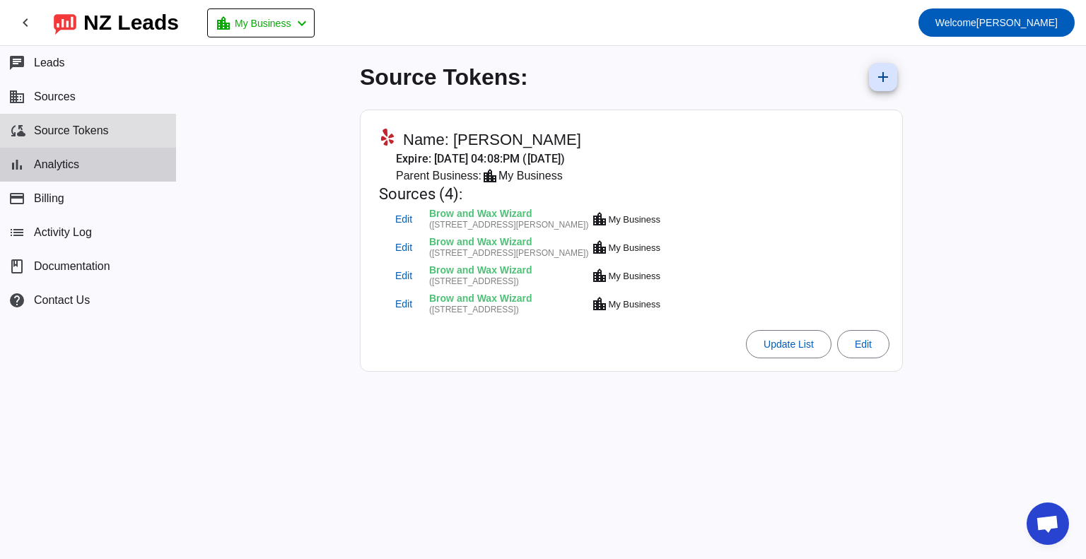
click at [91, 180] on button "bar_chart Analytics" at bounding box center [88, 165] width 176 height 34
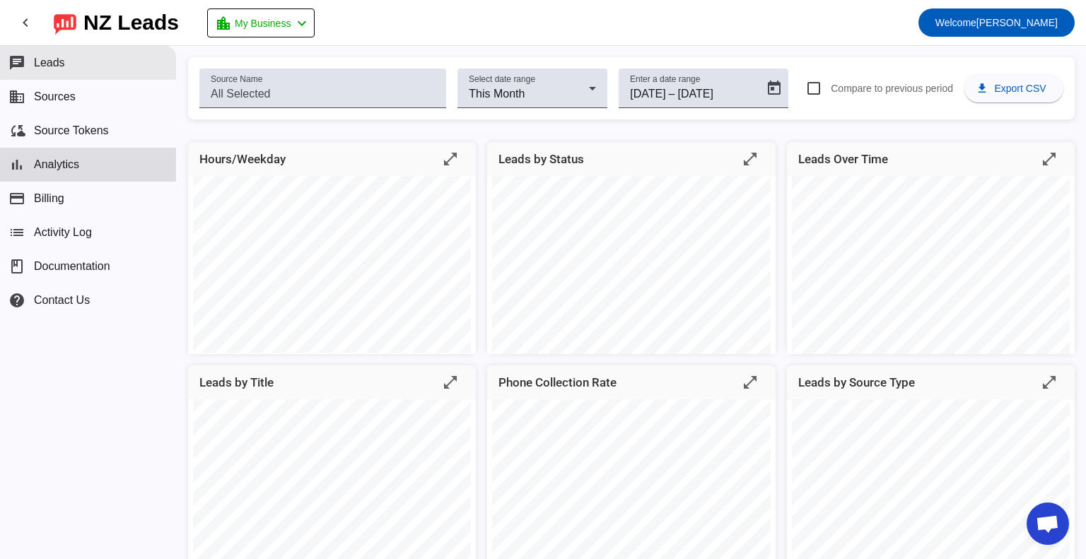
click at [59, 71] on button "chat Leads" at bounding box center [88, 63] width 176 height 34
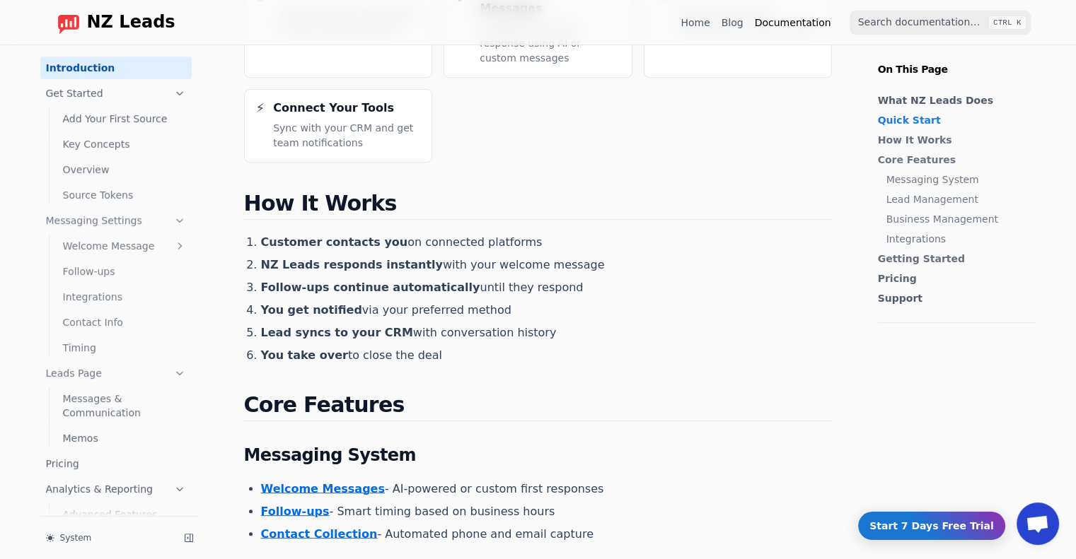
scroll to position [495, 0]
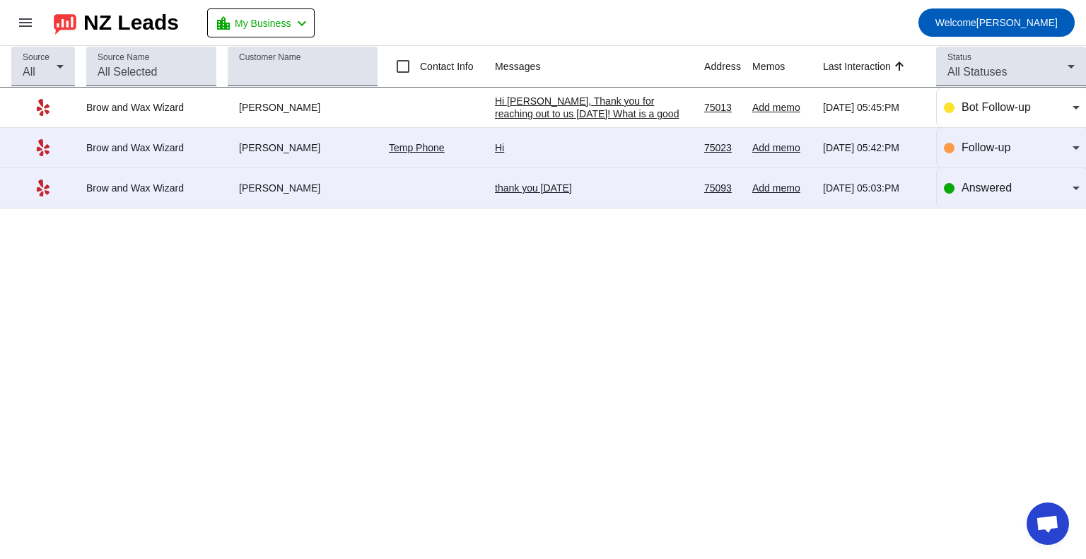
scroll to position [79, 0]
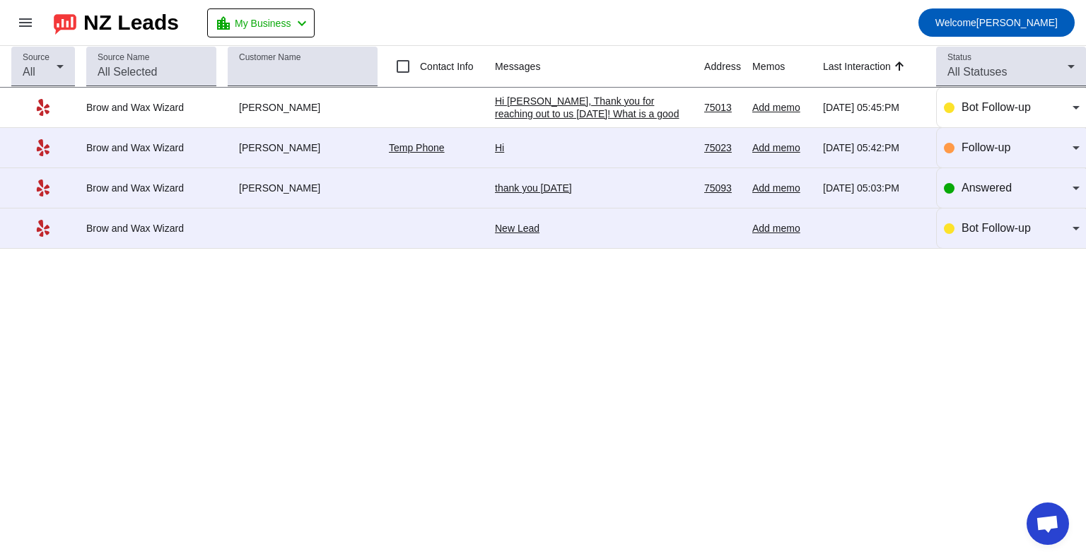
scroll to position [79, 0]
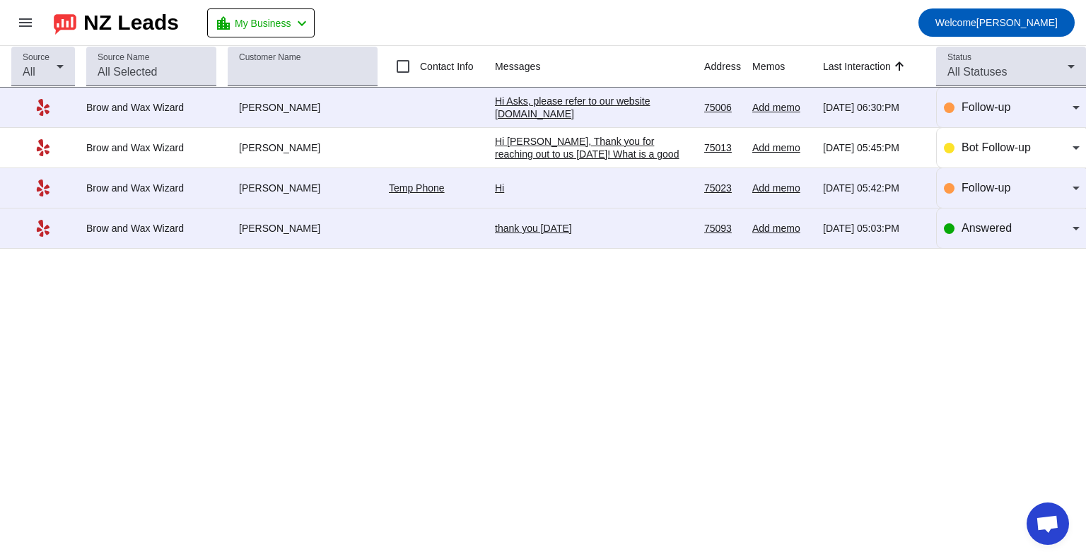
scroll to position [79, 0]
click at [30, 25] on button "menu" at bounding box center [25, 22] width 28 height 28
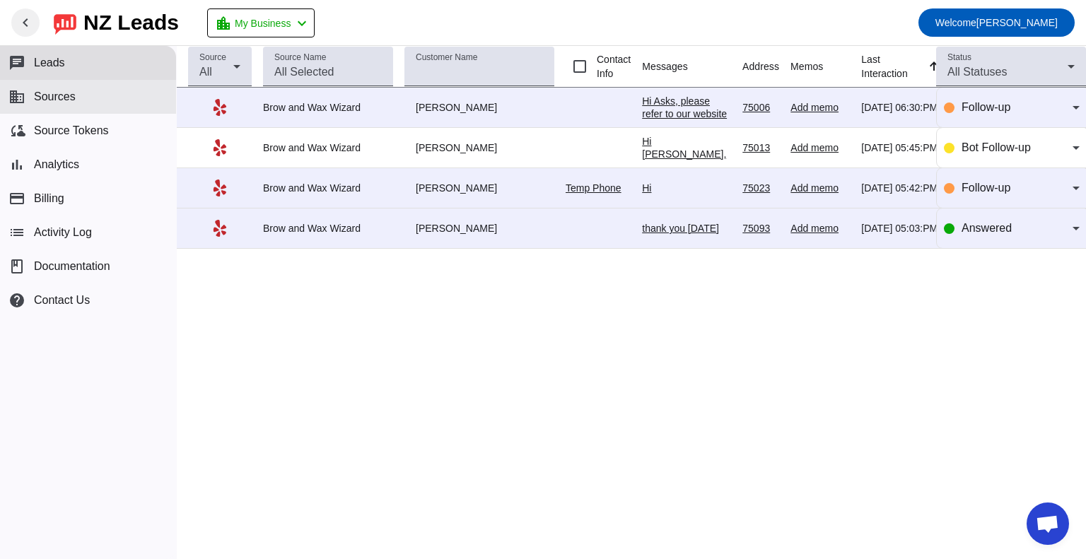
click at [53, 93] on span "Sources" at bounding box center [55, 97] width 42 height 13
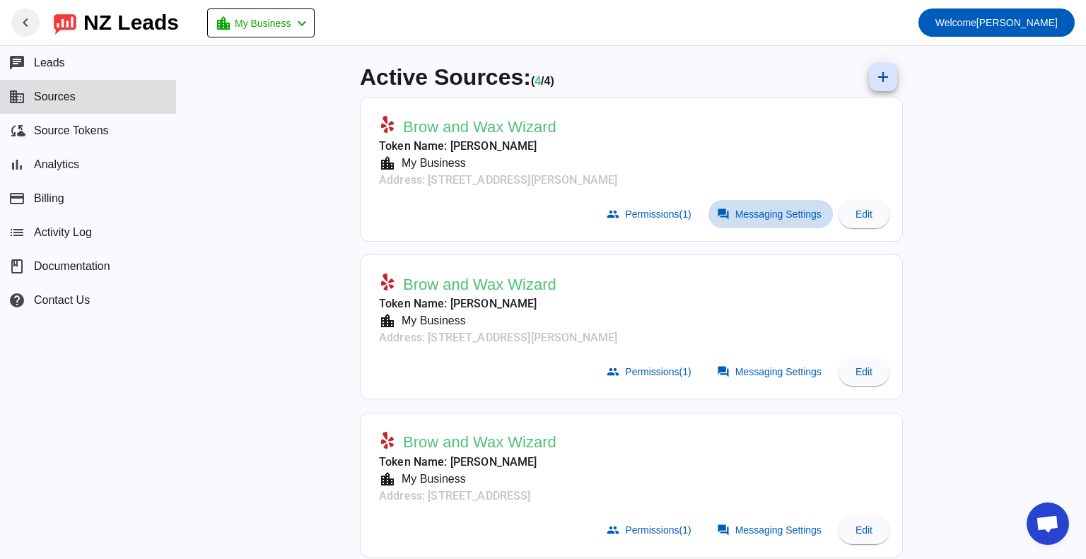
click at [772, 209] on span "Messaging Settings" at bounding box center [779, 214] width 86 height 11
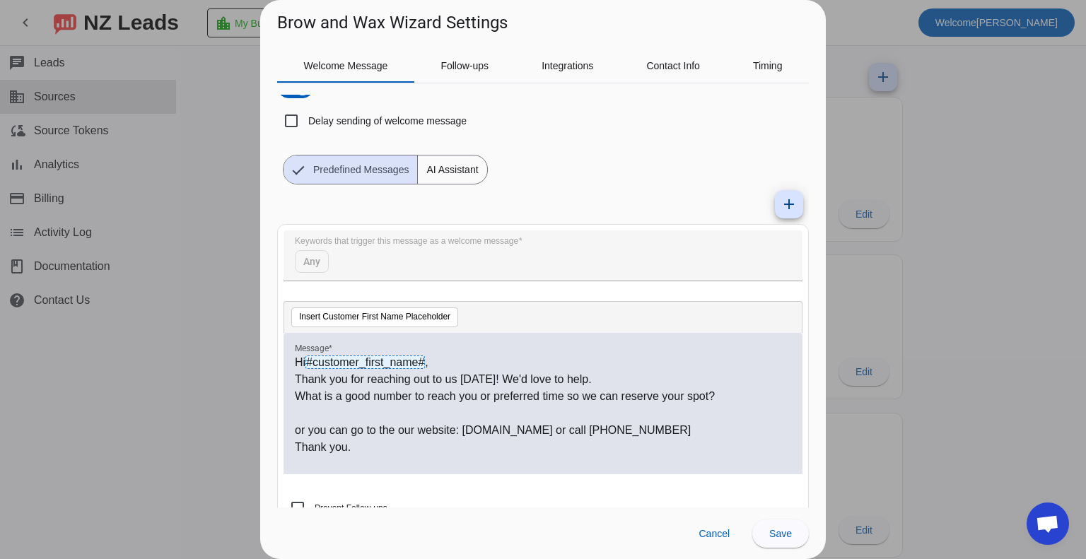
scroll to position [59, 0]
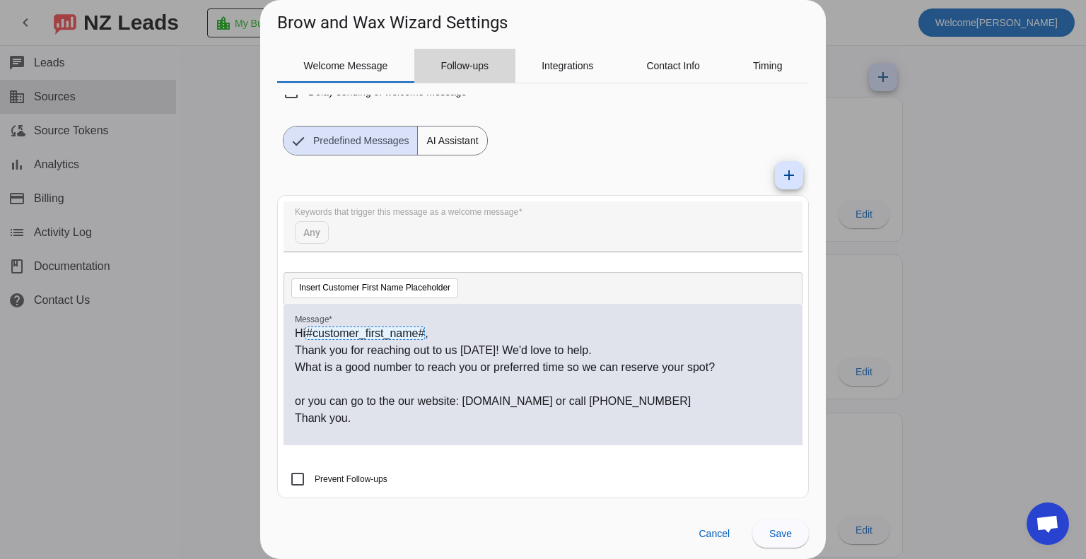
click at [480, 67] on span "Follow-ups" at bounding box center [465, 66] width 48 height 10
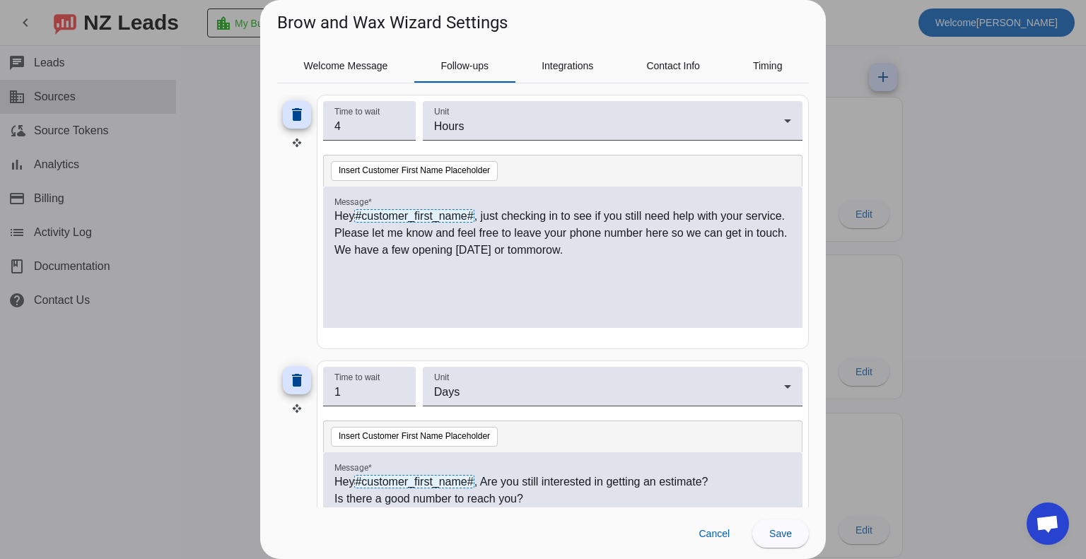
scroll to position [0, 0]
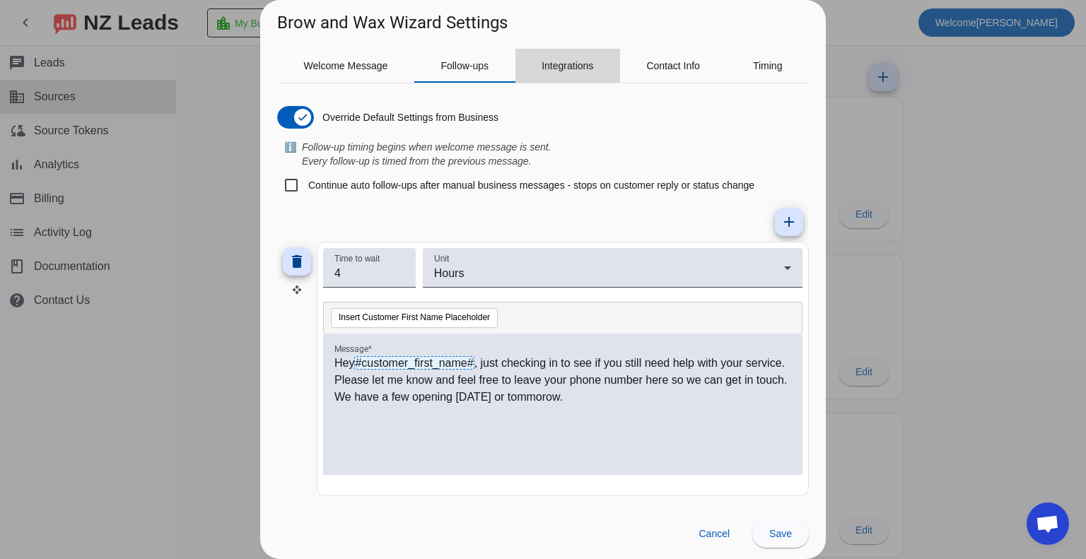
click at [583, 74] on span "Integrations" at bounding box center [568, 66] width 52 height 34
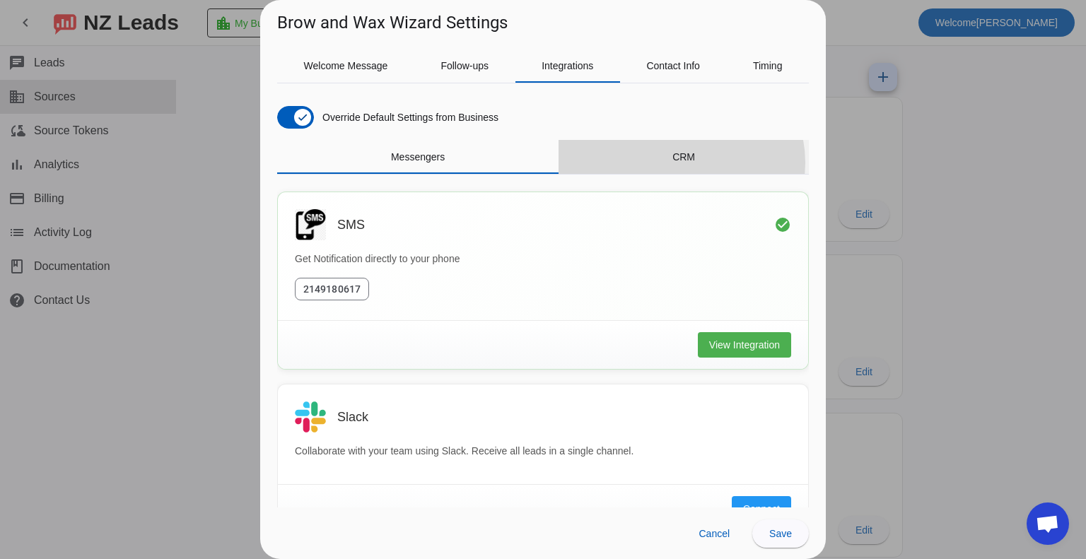
click at [673, 163] on span "CRM" at bounding box center [684, 157] width 23 height 34
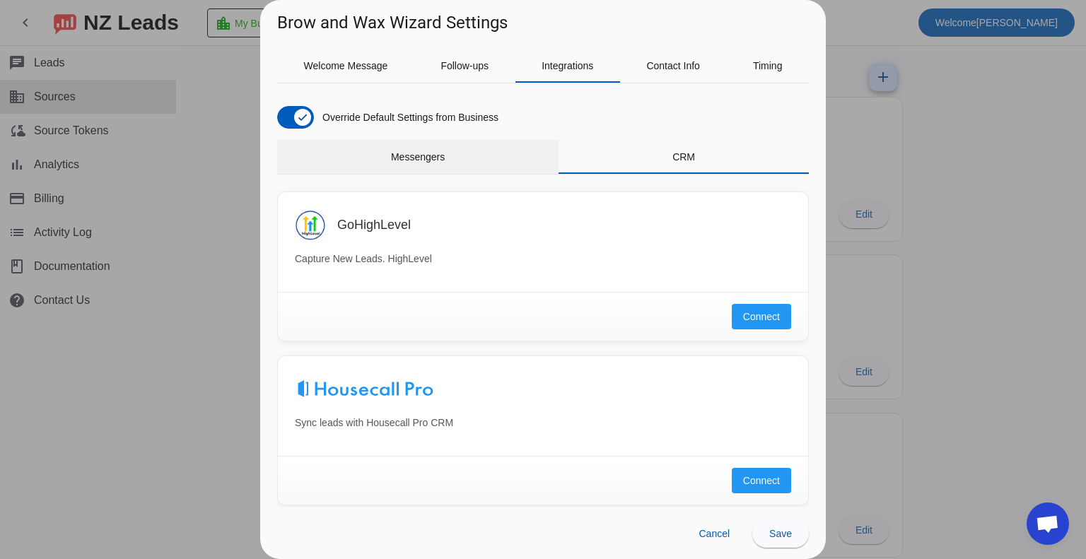
click at [438, 161] on span "Messengers" at bounding box center [418, 157] width 54 height 10
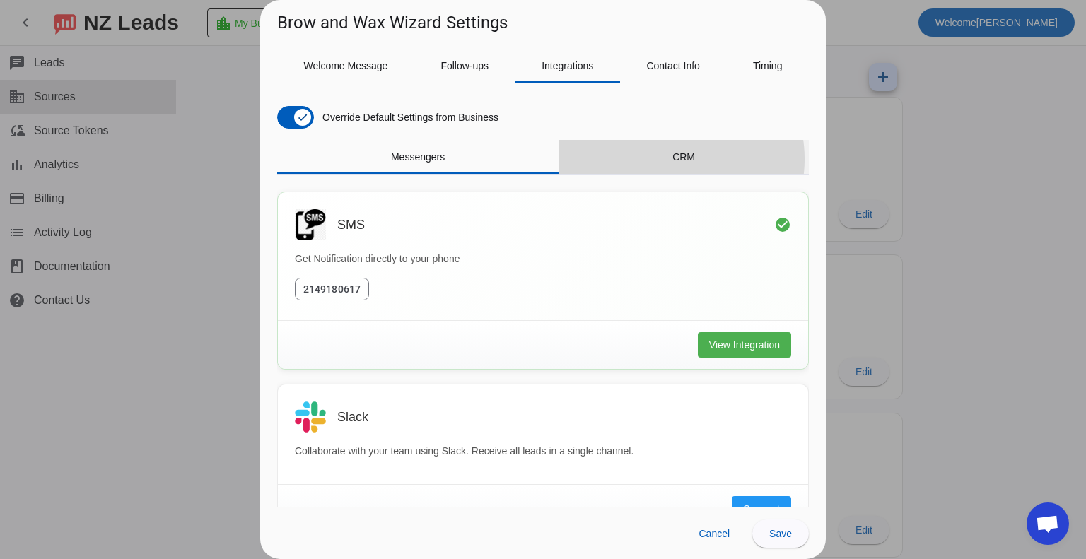
click at [673, 159] on span "CRM" at bounding box center [684, 157] width 23 height 10
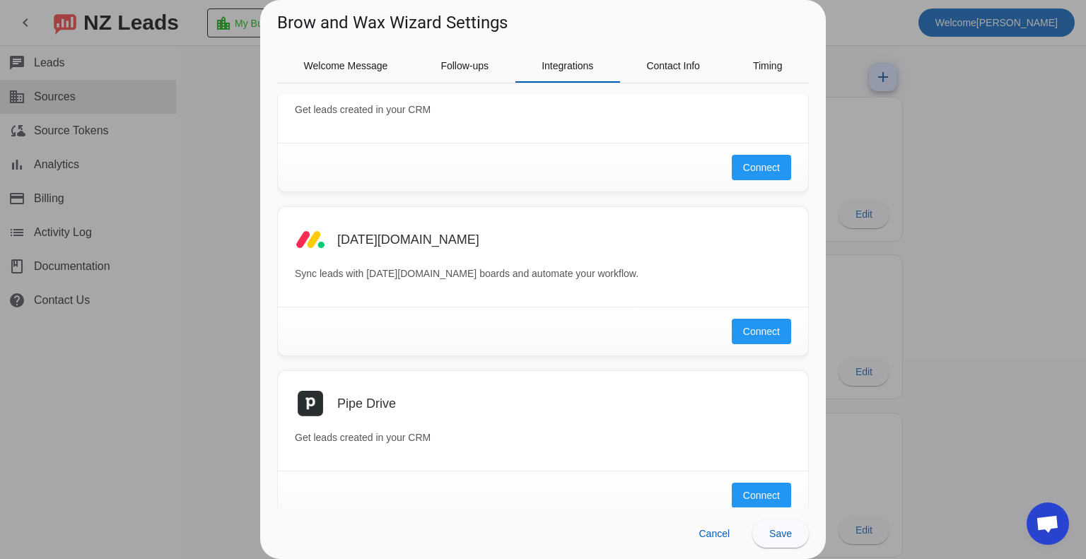
scroll to position [984, 0]
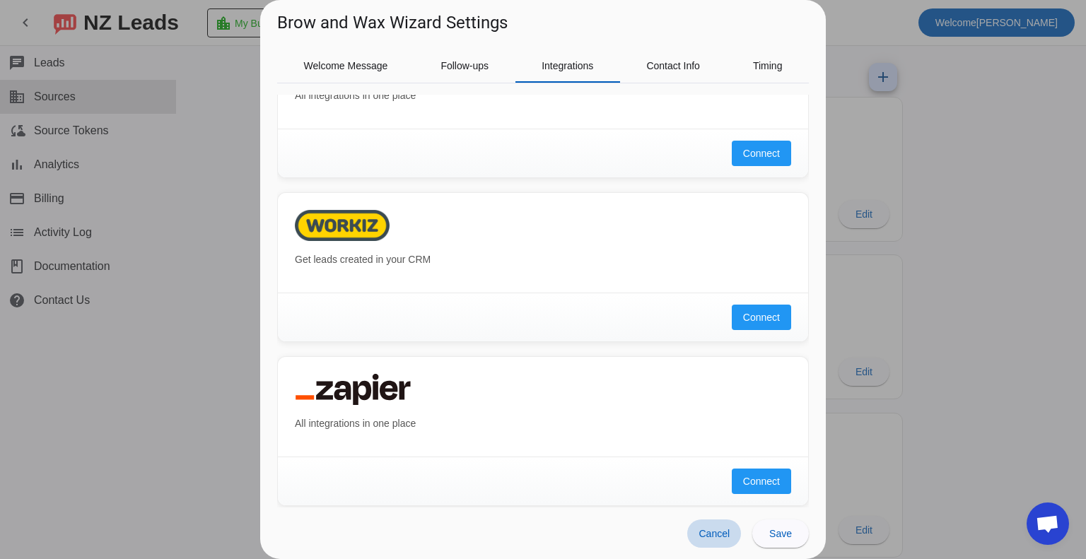
click at [722, 528] on span at bounding box center [714, 534] width 54 height 28
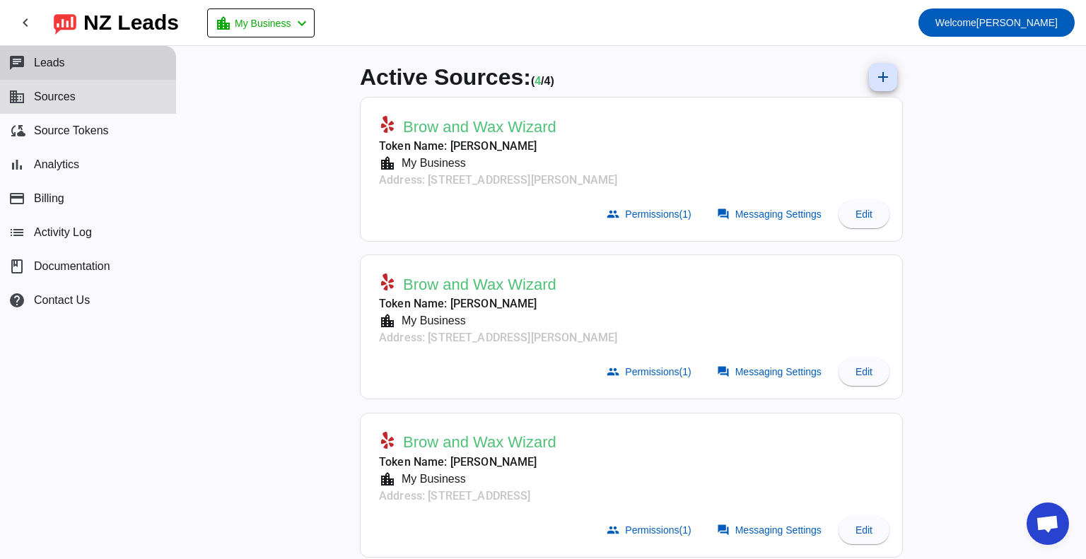
click at [57, 66] on span "Leads" at bounding box center [49, 63] width 31 height 13
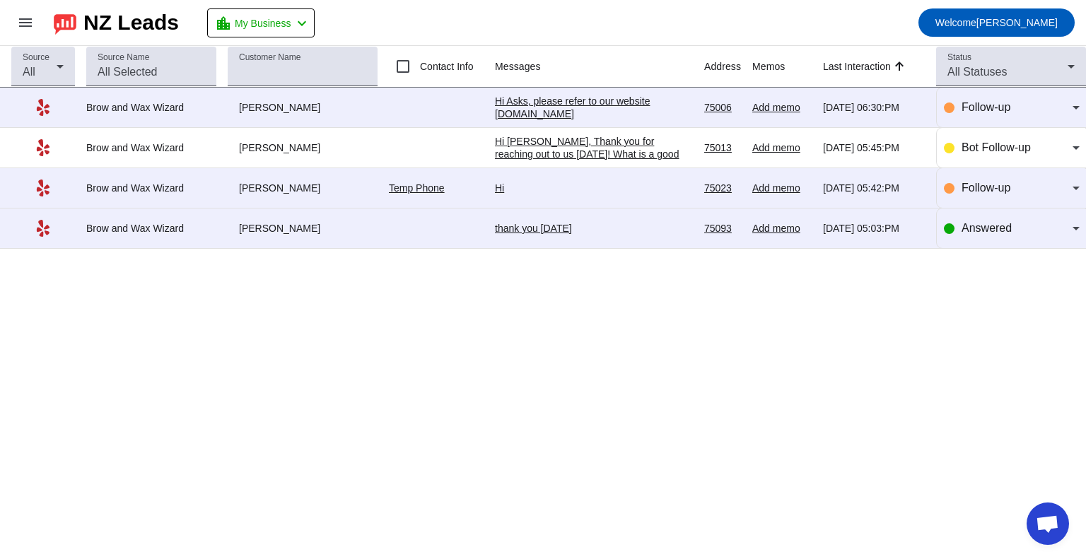
scroll to position [79, 0]
